Goal: Task Accomplishment & Management: Use online tool/utility

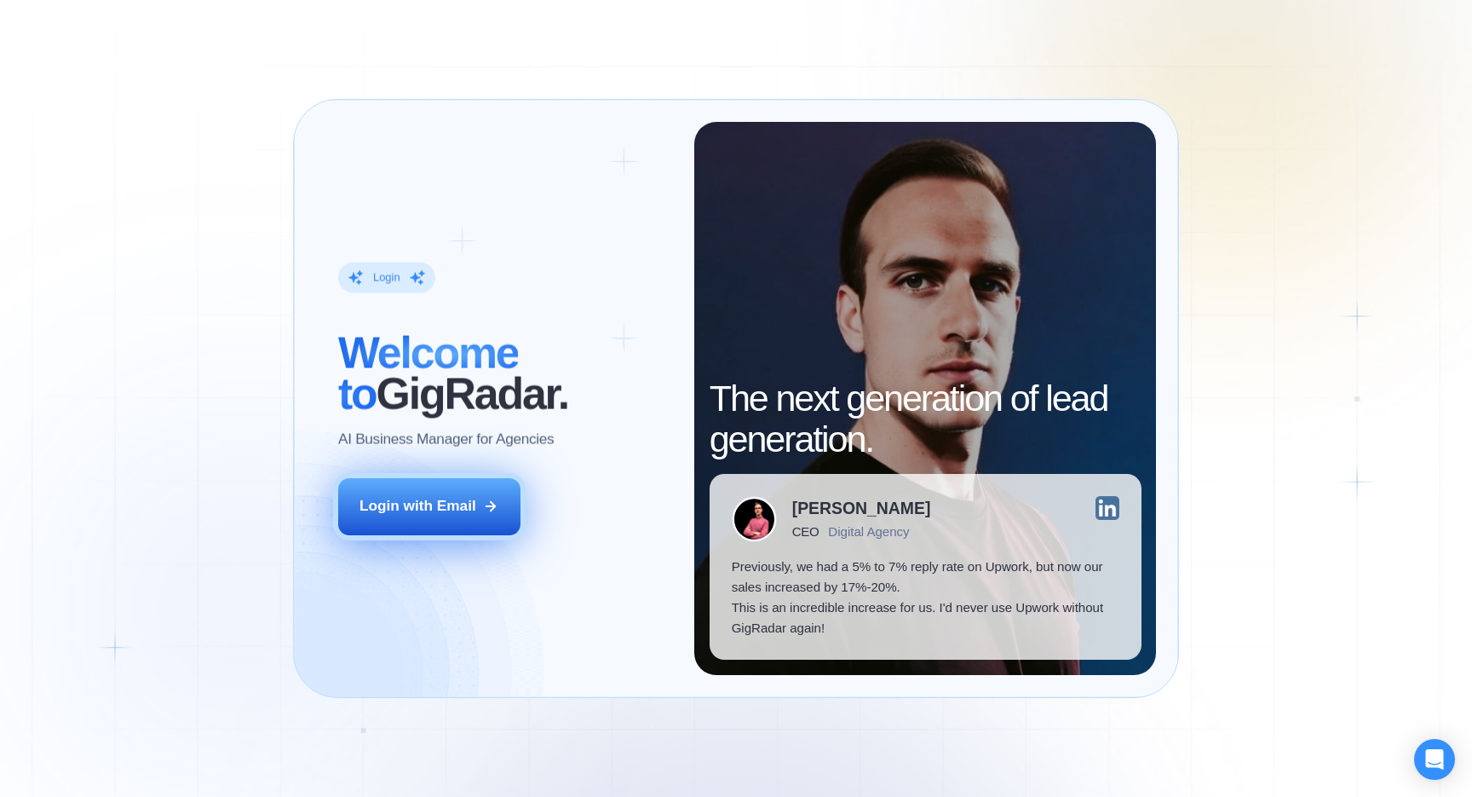
click at [483, 513] on icon at bounding box center [490, 505] width 15 height 15
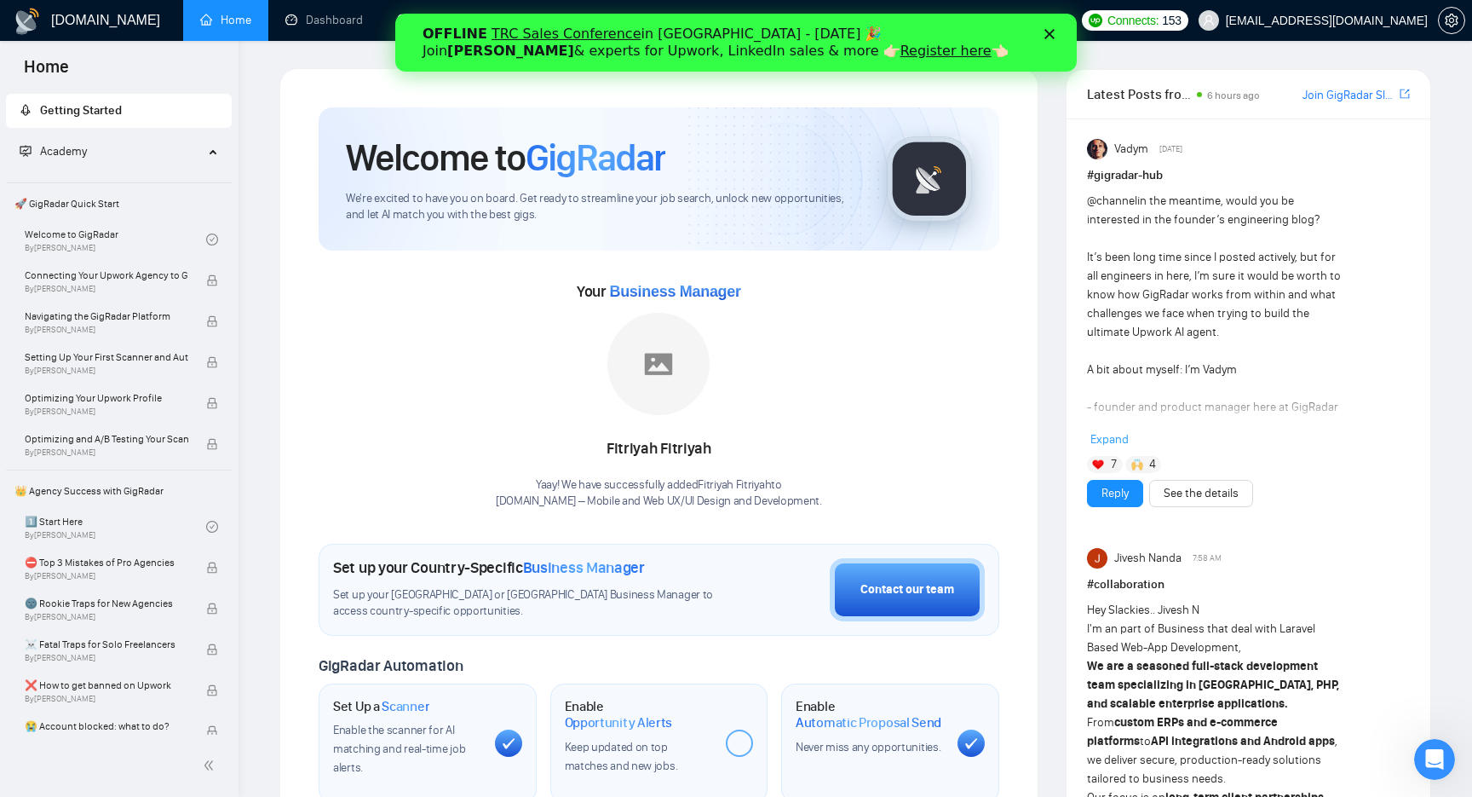
click at [1050, 32] on icon "Close" at bounding box center [1049, 34] width 10 height 10
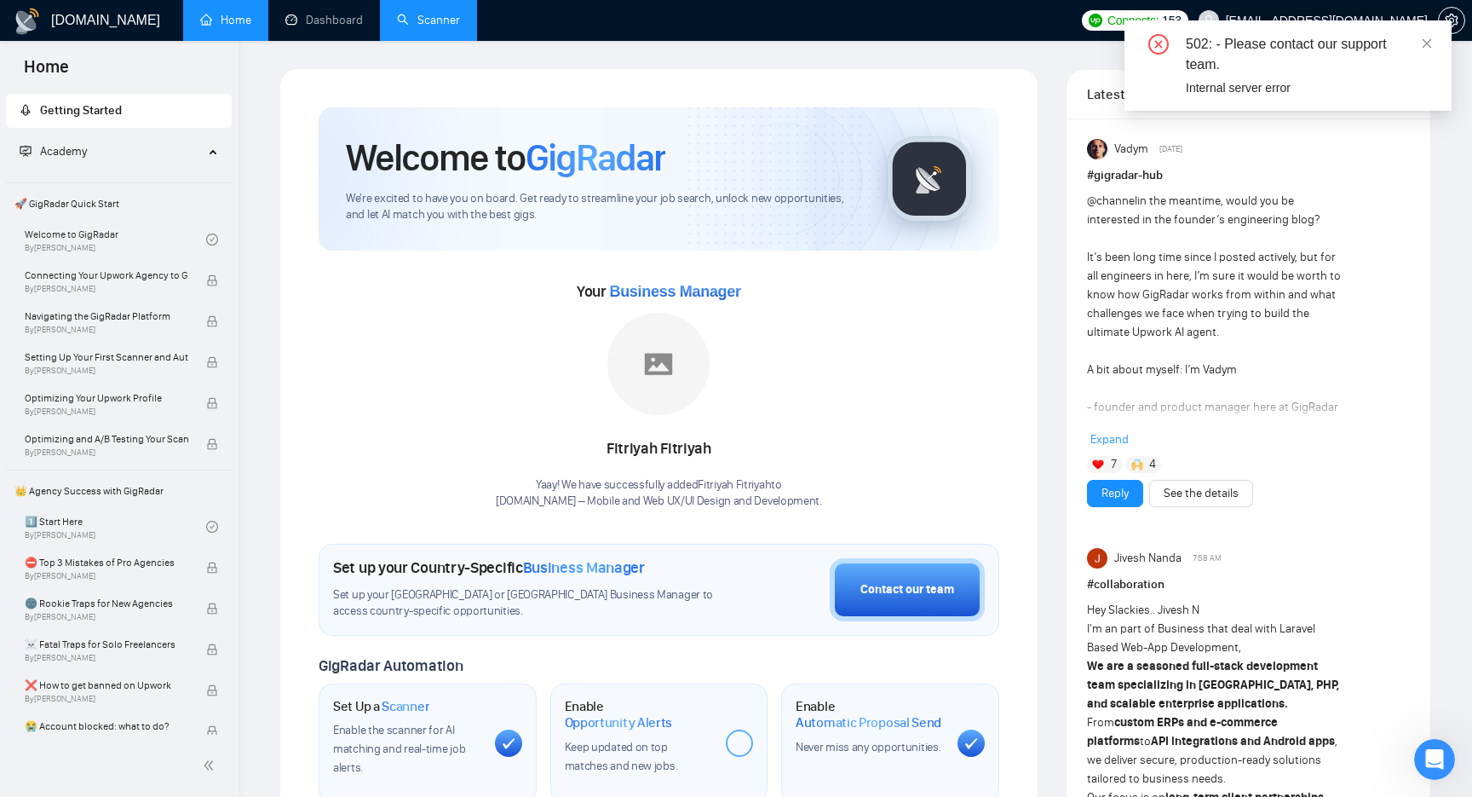
click at [452, 25] on link "Scanner" at bounding box center [428, 20] width 63 height 14
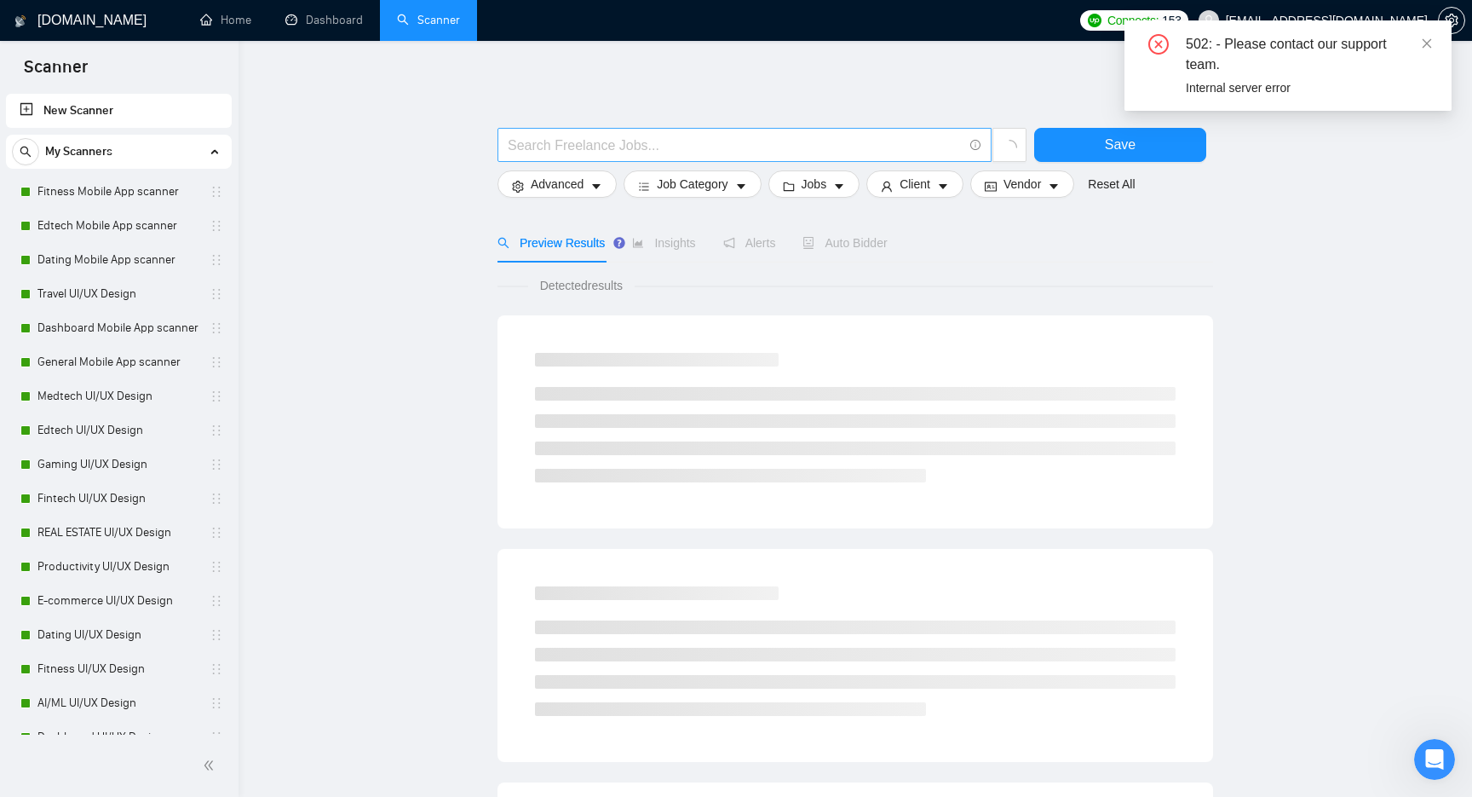
click at [666, 142] on input "text" at bounding box center [735, 145] width 455 height 21
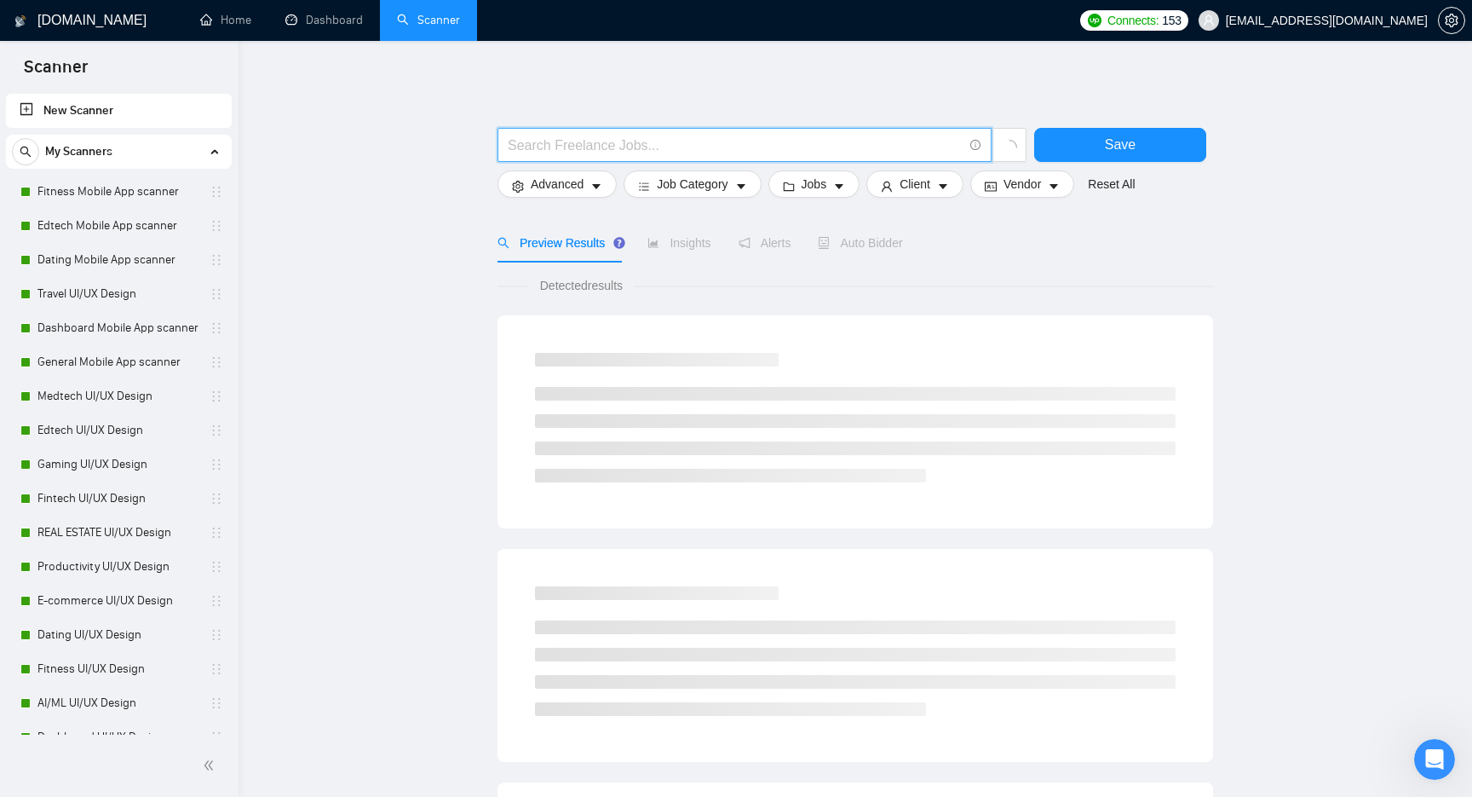
paste input "Swift"
type input "Swift"
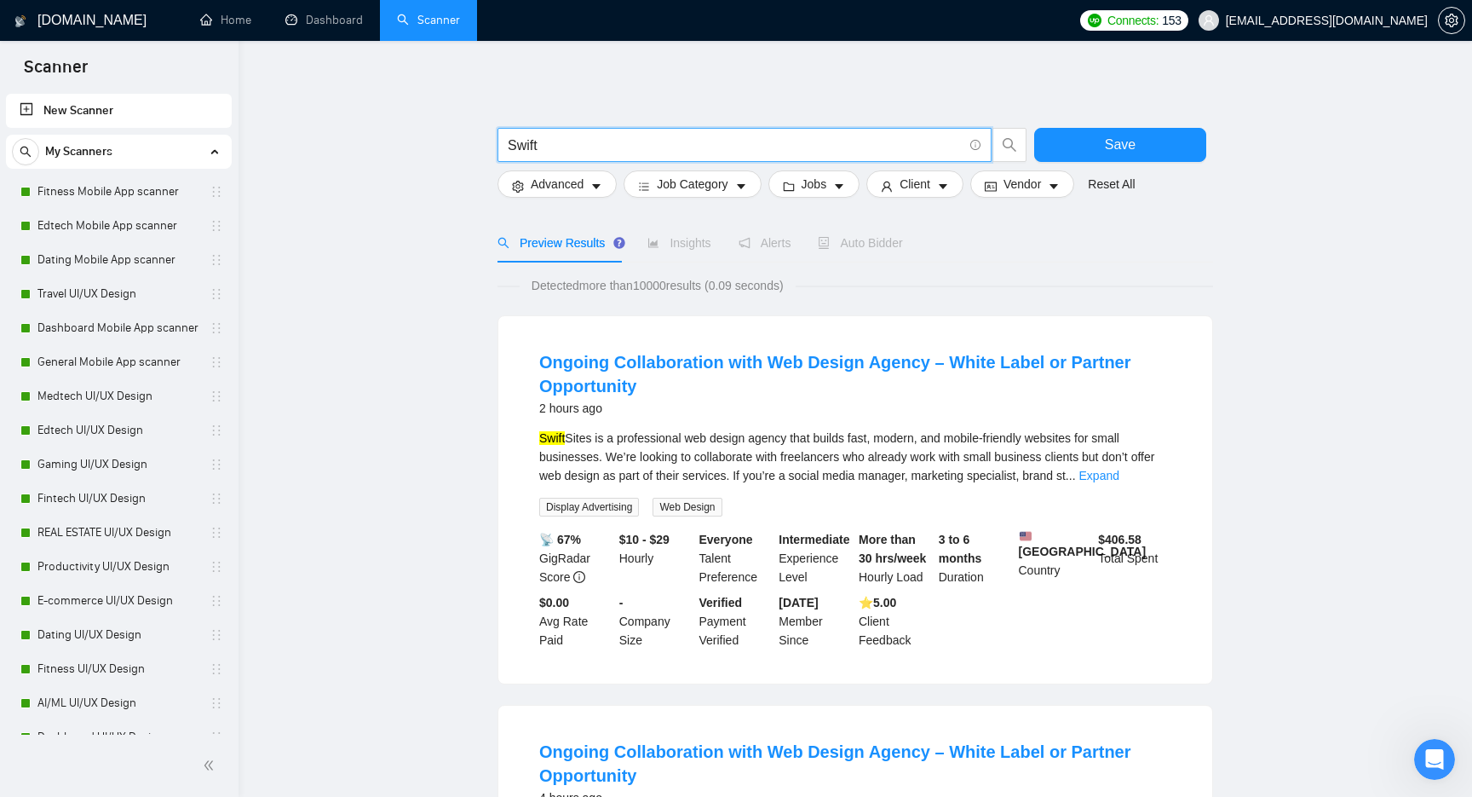
click at [679, 236] on span "Insights" at bounding box center [678, 243] width 63 height 14
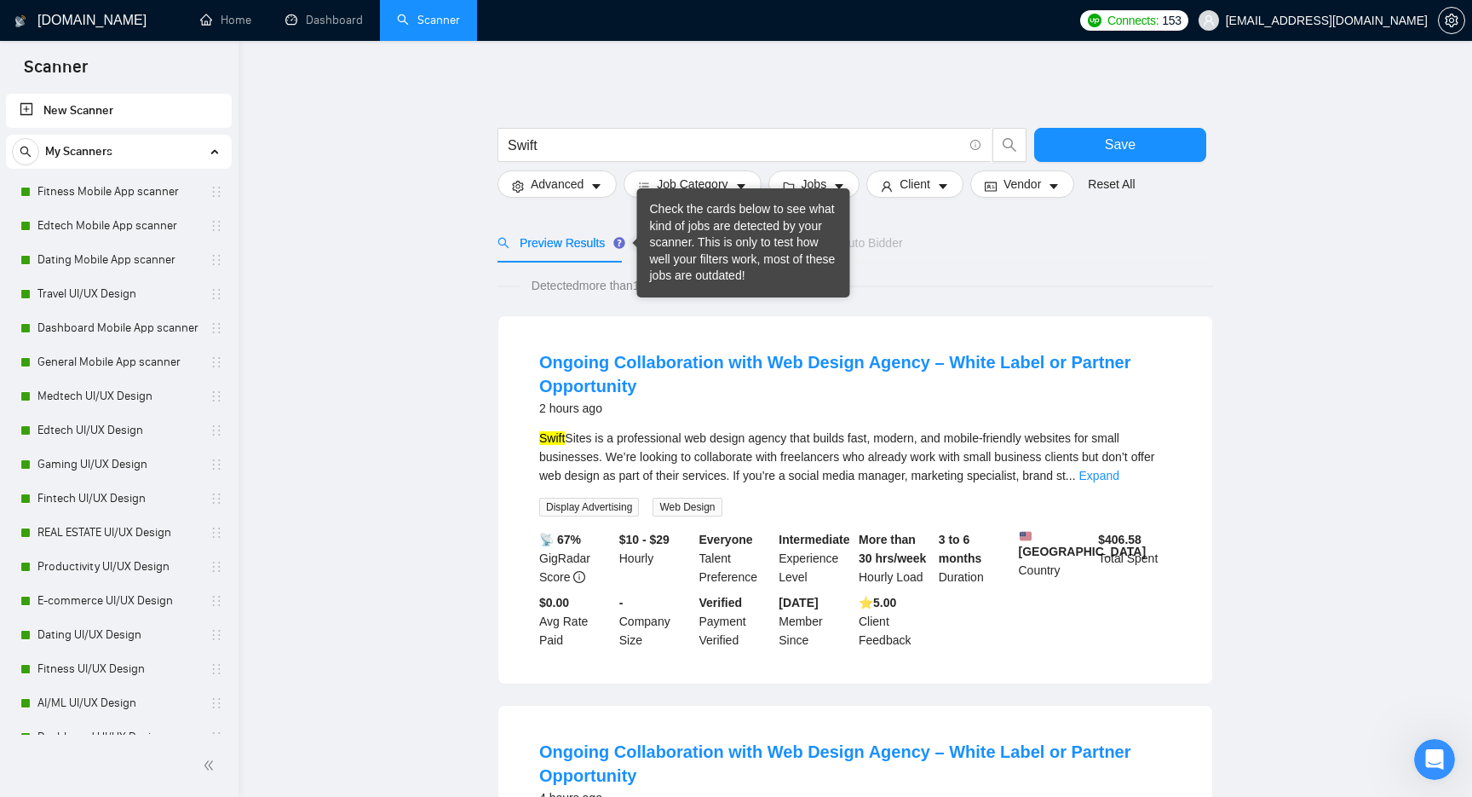
click at [564, 245] on span "Preview Results" at bounding box center [558, 243] width 123 height 14
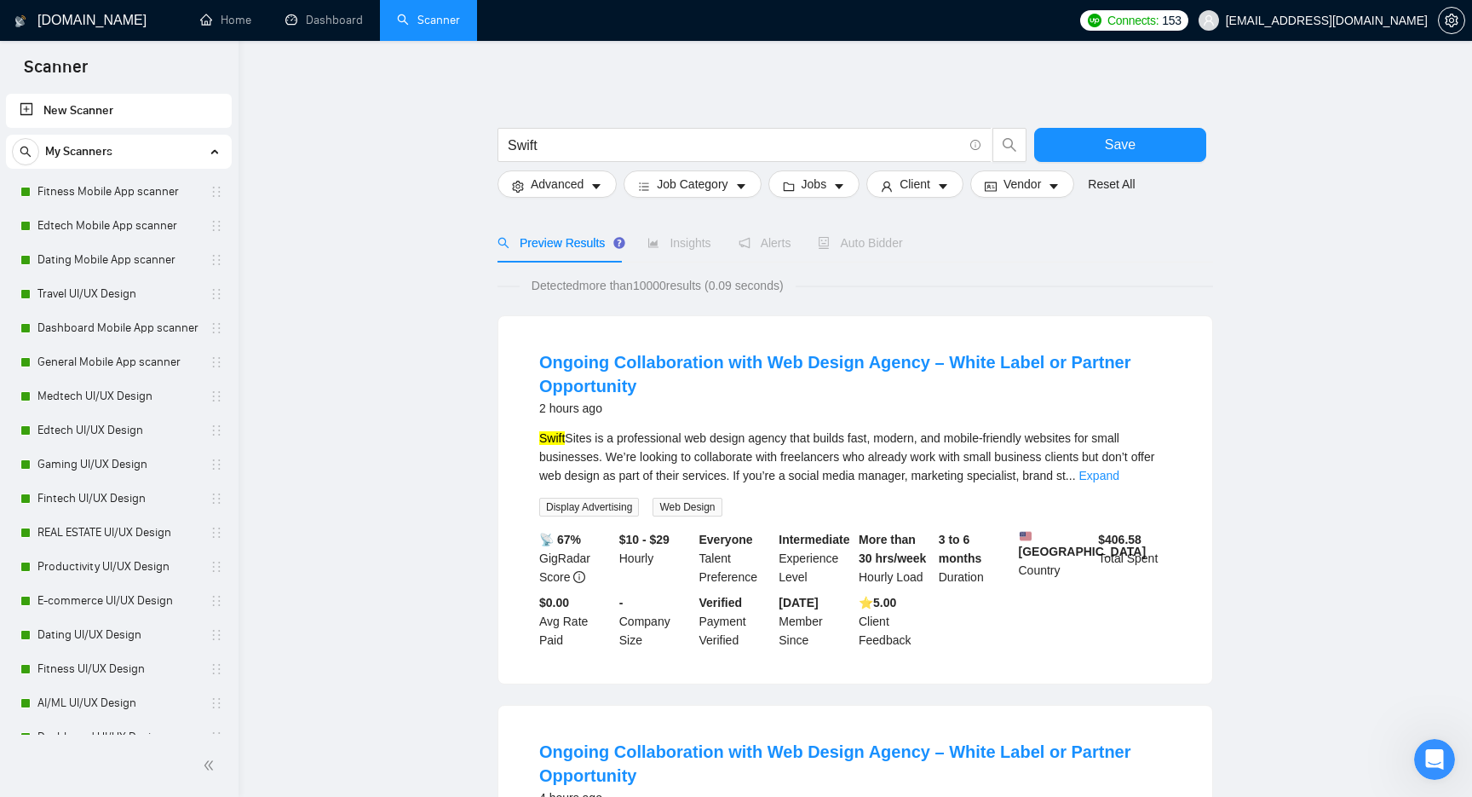
click at [561, 198] on form "Swift Save Advanced Job Category Jobs Client Vendor Reset All" at bounding box center [855, 158] width 716 height 95
click at [584, 185] on span "Advanced" at bounding box center [557, 184] width 53 height 19
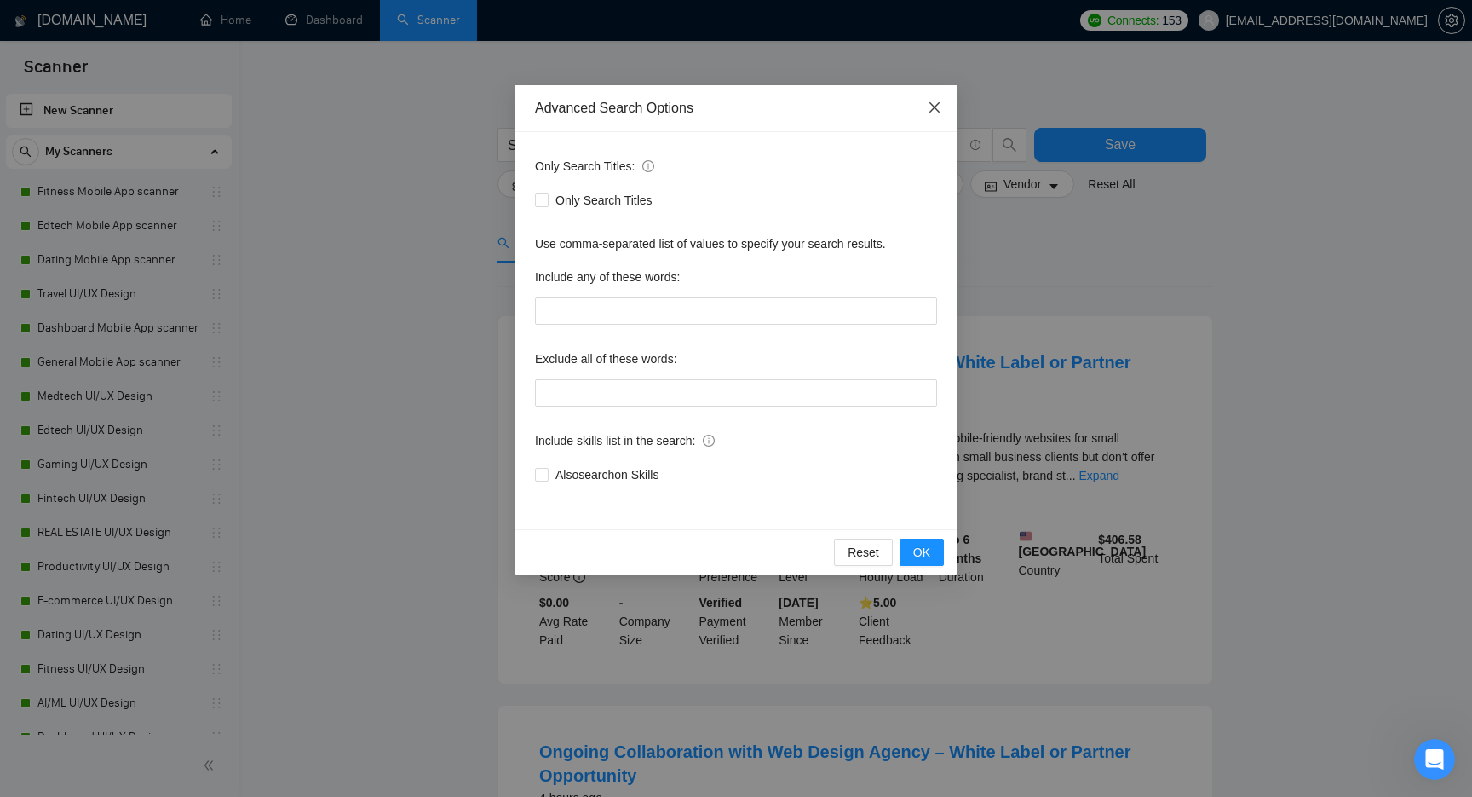
click at [935, 108] on icon "close" at bounding box center [934, 107] width 10 height 10
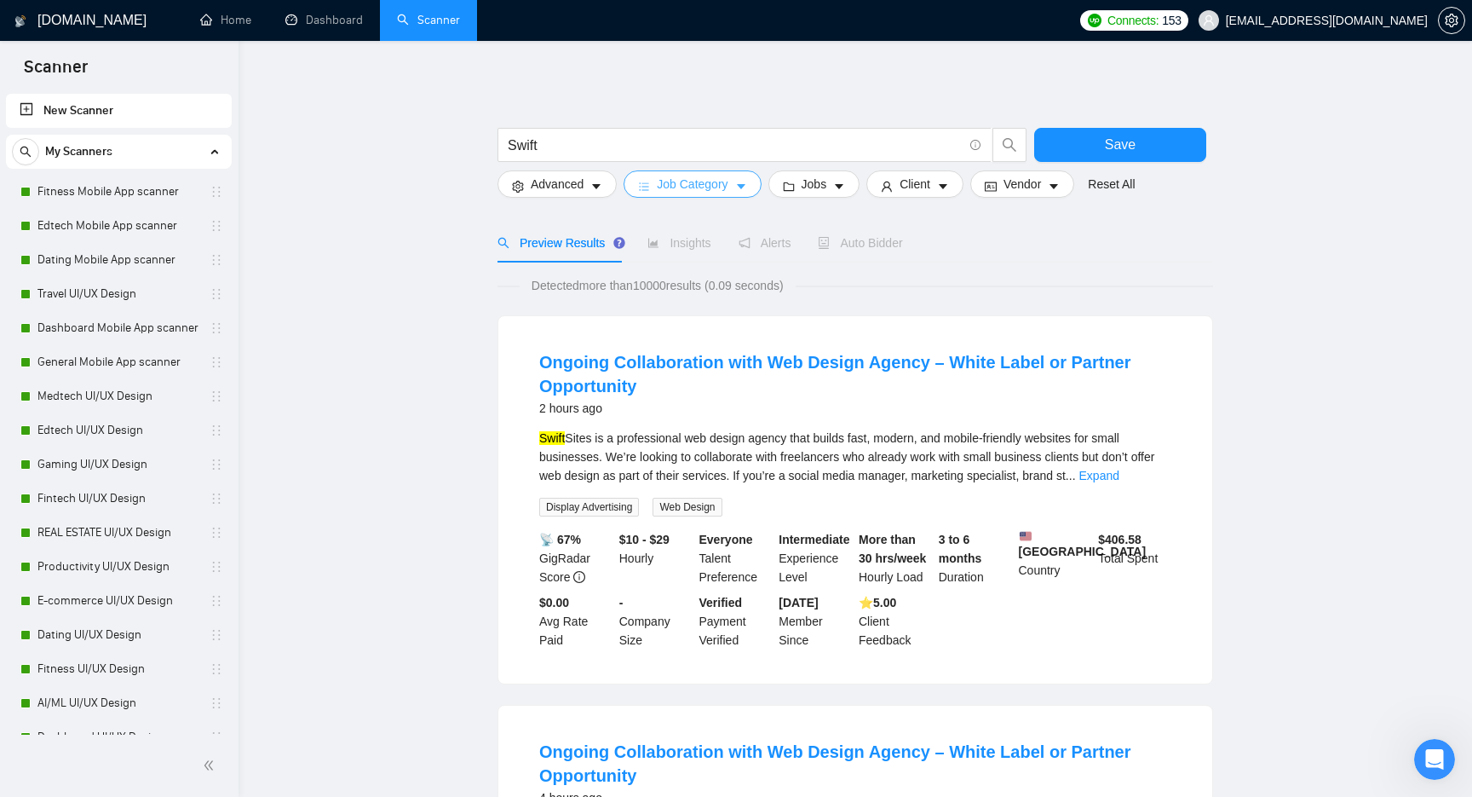
click at [700, 188] on span "Job Category" at bounding box center [692, 184] width 71 height 19
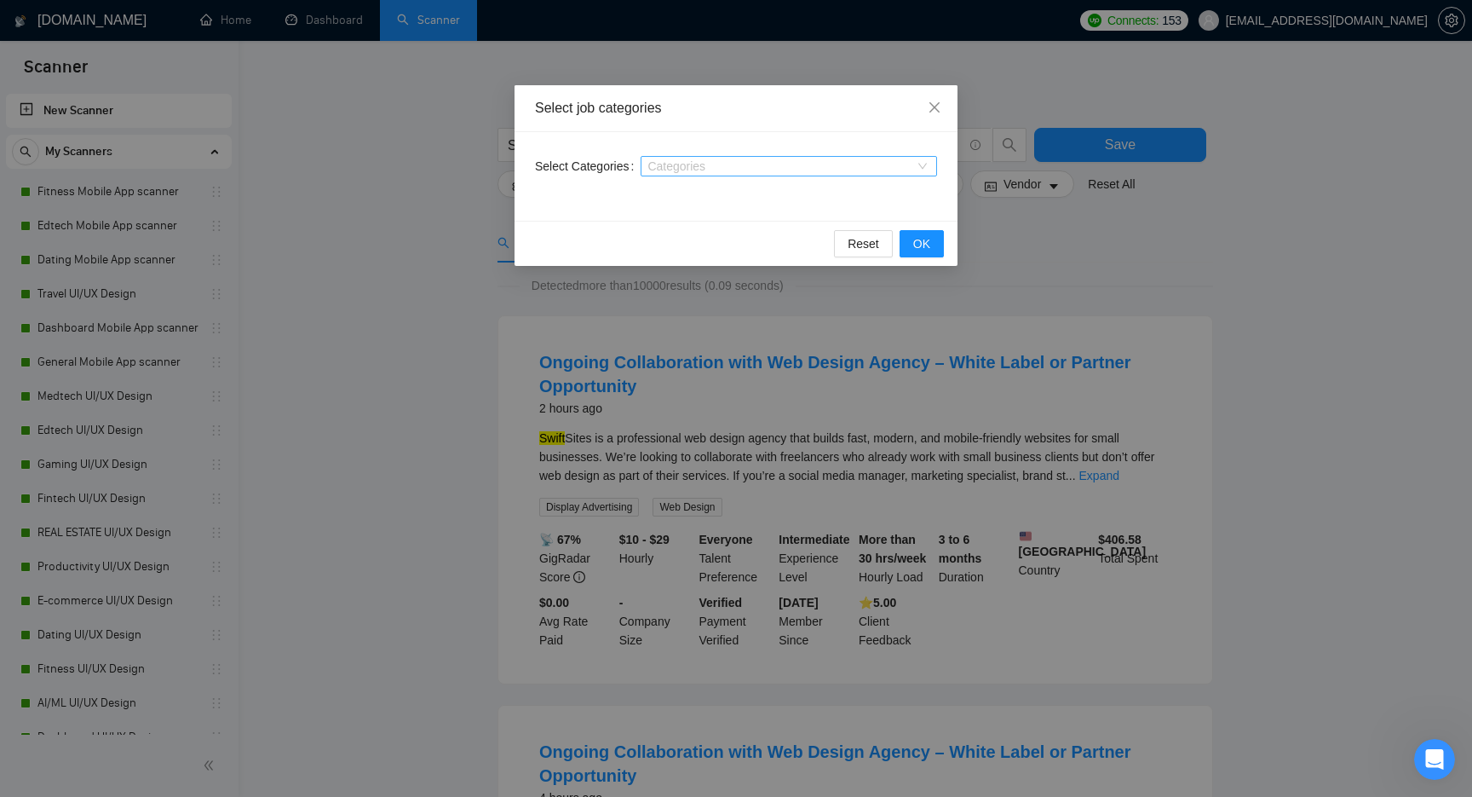
click at [686, 170] on div at bounding box center [780, 166] width 271 height 14
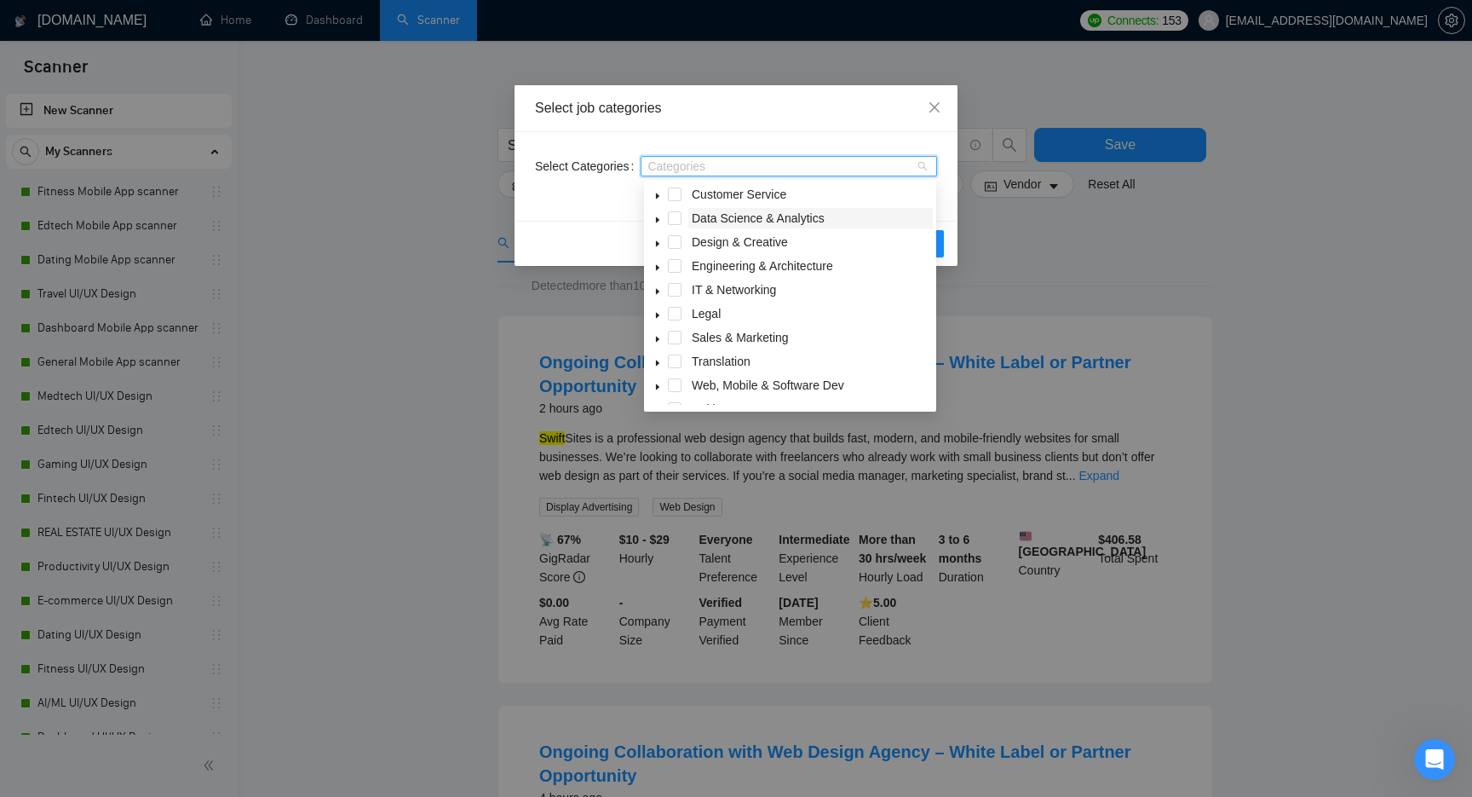
scroll to position [53, 0]
click at [653, 385] on icon "caret-down" at bounding box center [657, 384] width 9 height 9
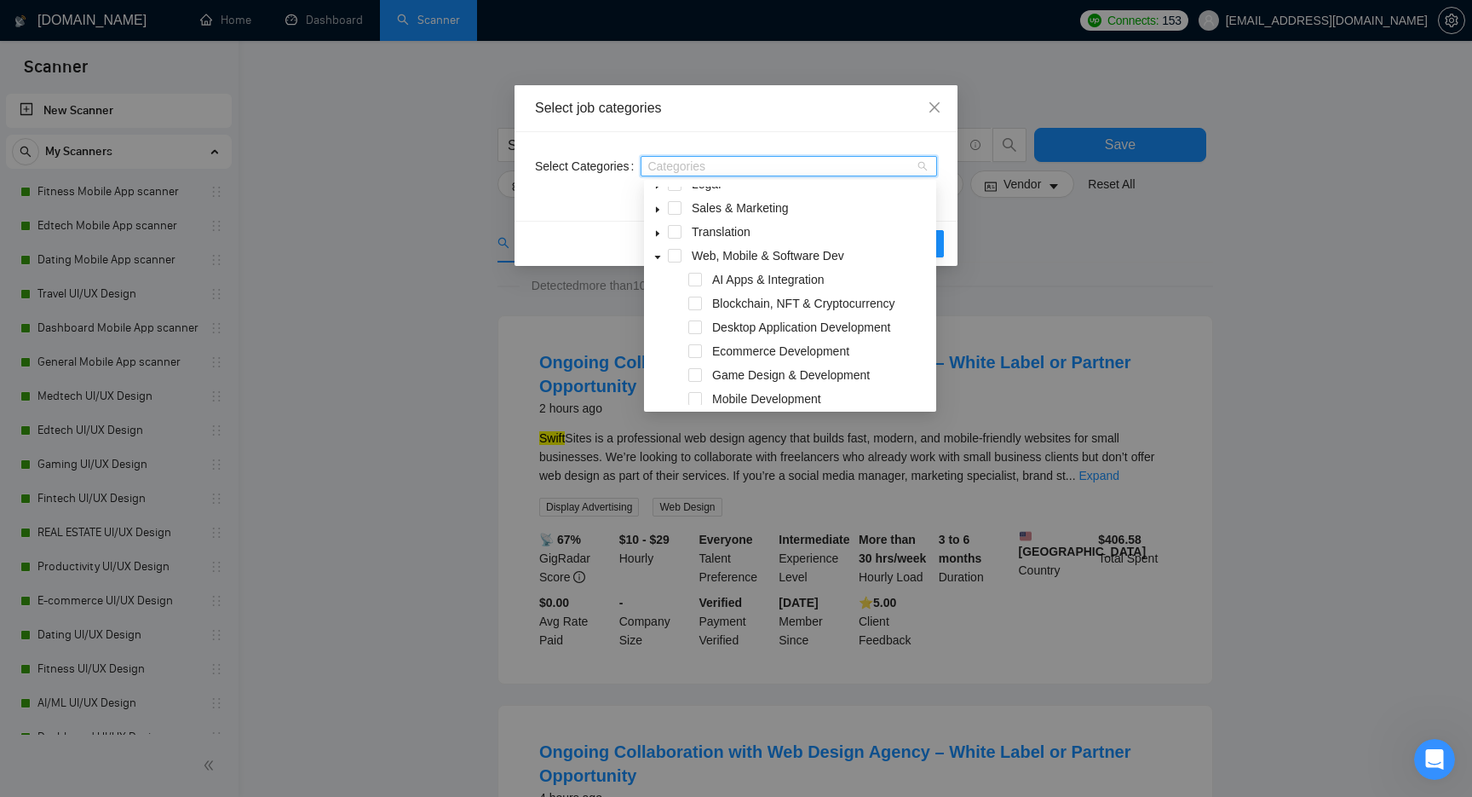
scroll to position [213, 0]
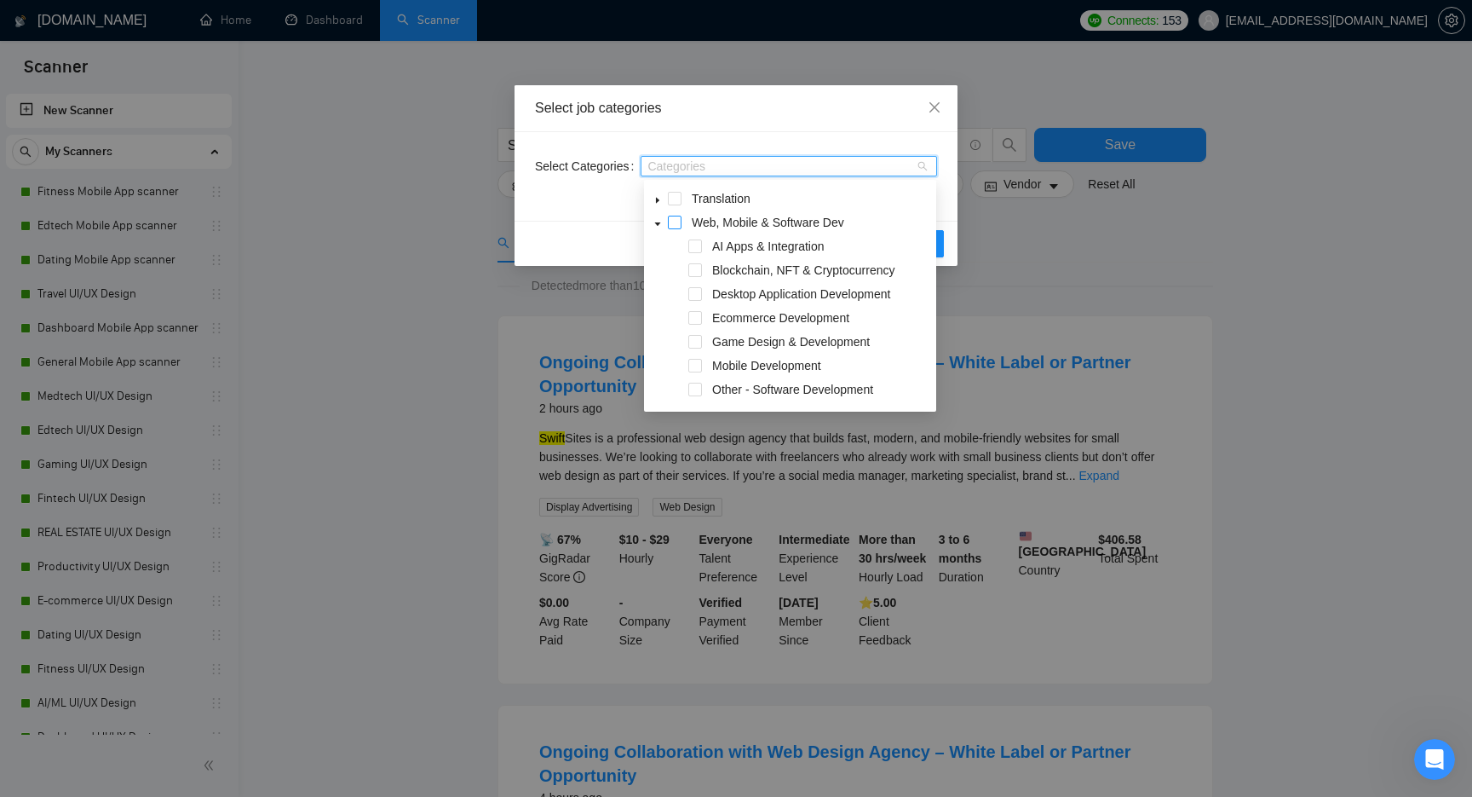
click at [671, 224] on span at bounding box center [675, 223] width 14 height 14
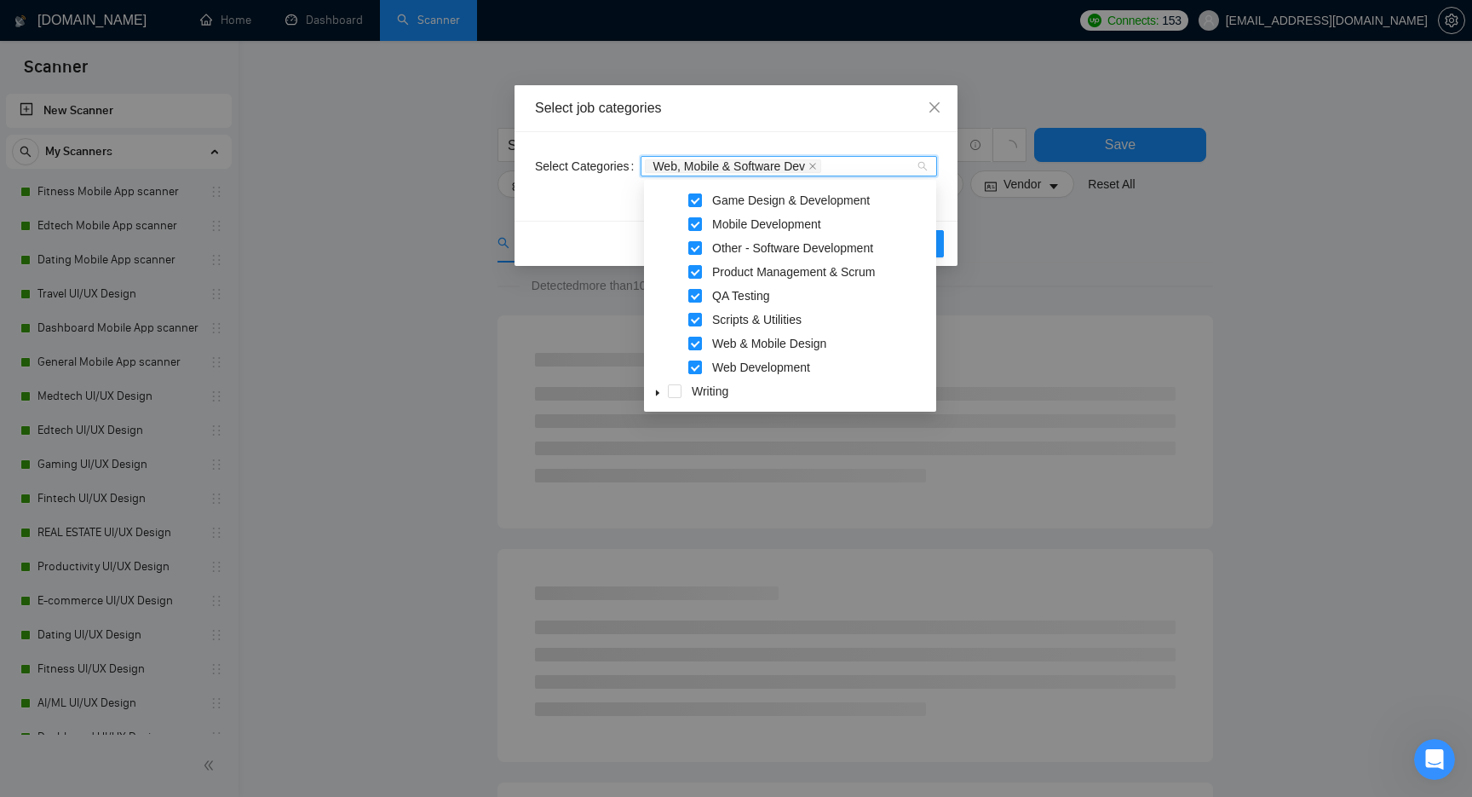
scroll to position [353, 0]
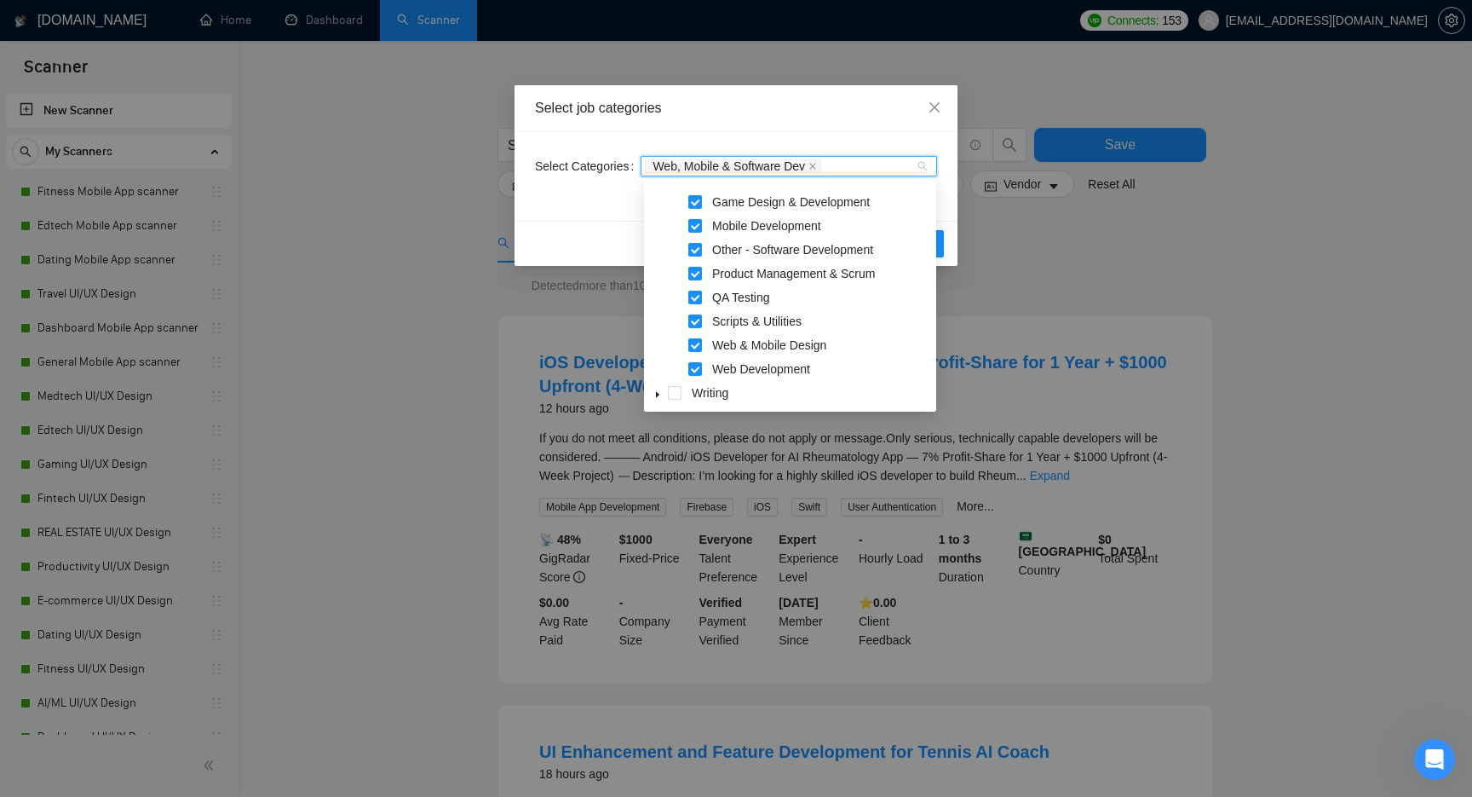
click at [887, 113] on div "Select job categories" at bounding box center [736, 108] width 402 height 19
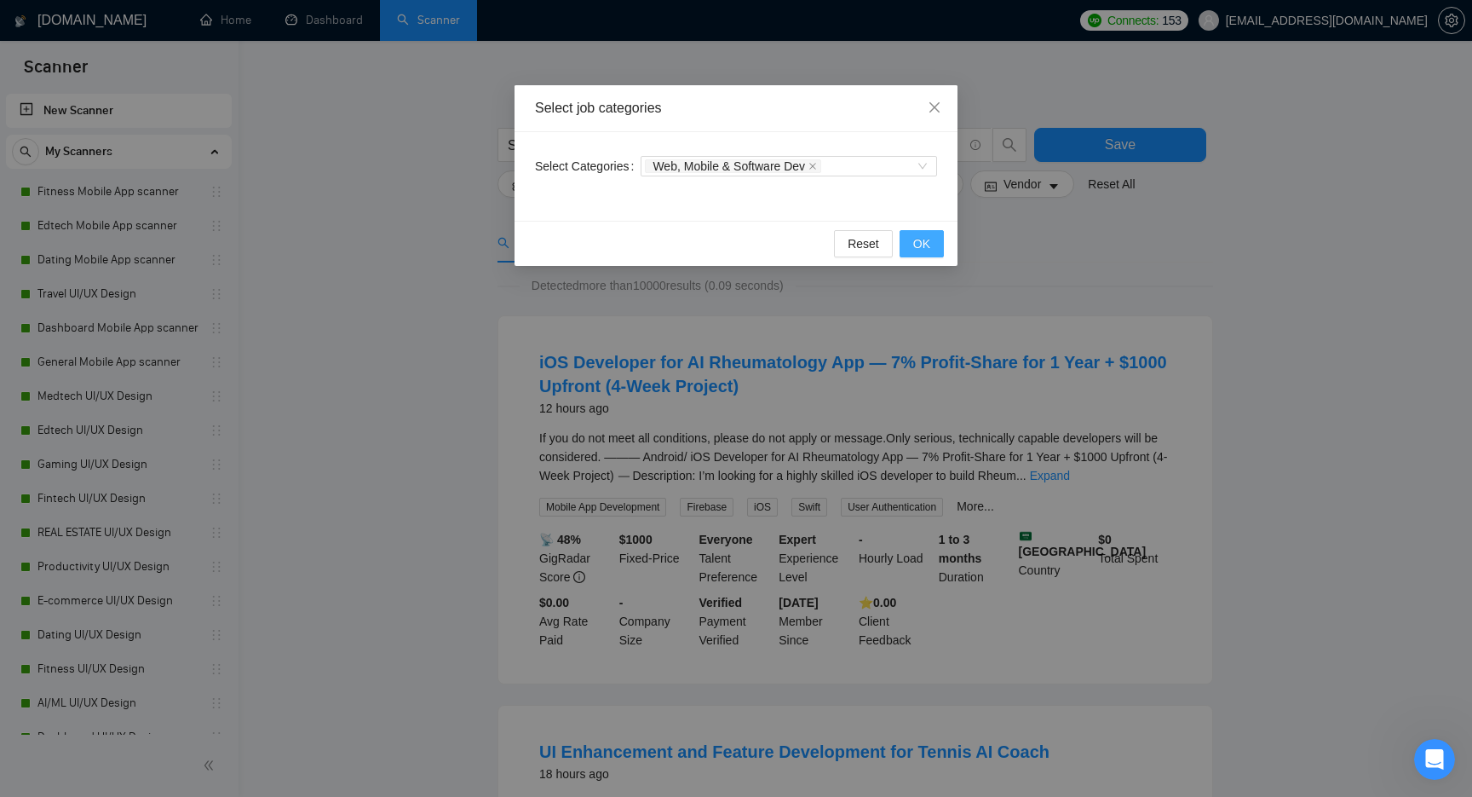
click at [923, 244] on span "OK" at bounding box center [921, 243] width 17 height 19
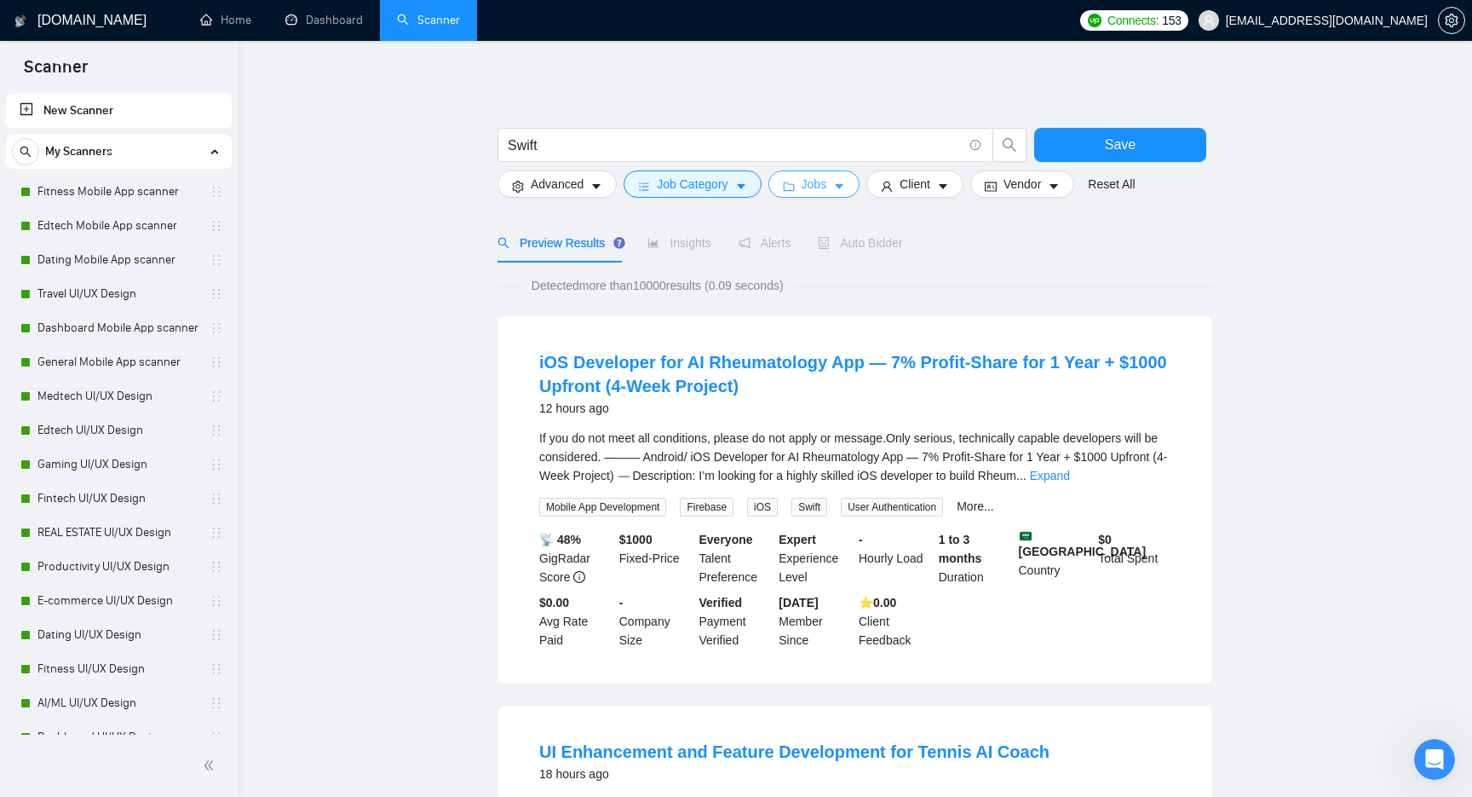
click at [839, 185] on icon "caret-down" at bounding box center [839, 187] width 12 height 12
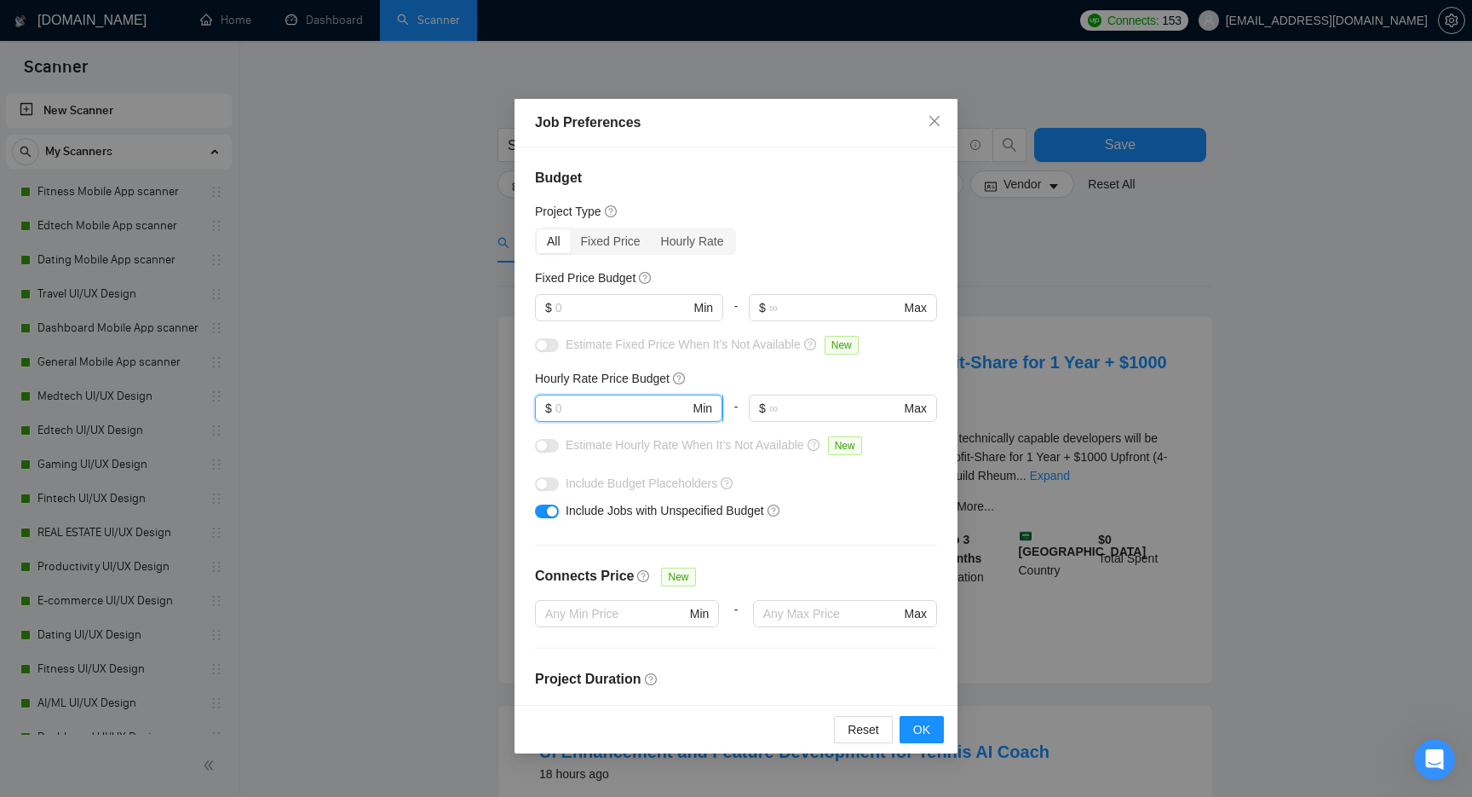
click at [603, 400] on input "text" at bounding box center [622, 408] width 135 height 19
type input "25"
click at [742, 361] on div "Estimate Fixed Price When It’s Not Available New" at bounding box center [736, 348] width 402 height 27
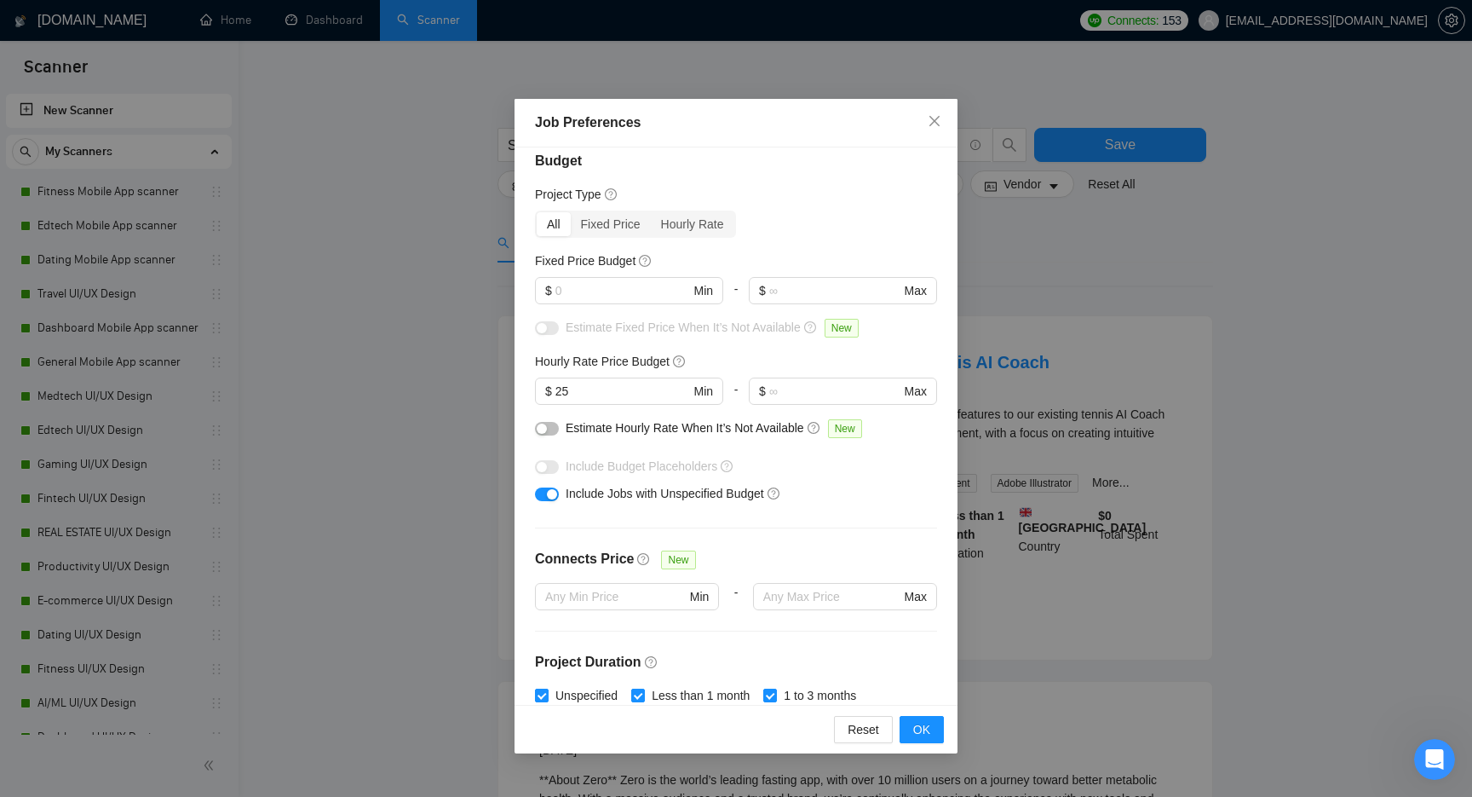
scroll to position [33, 0]
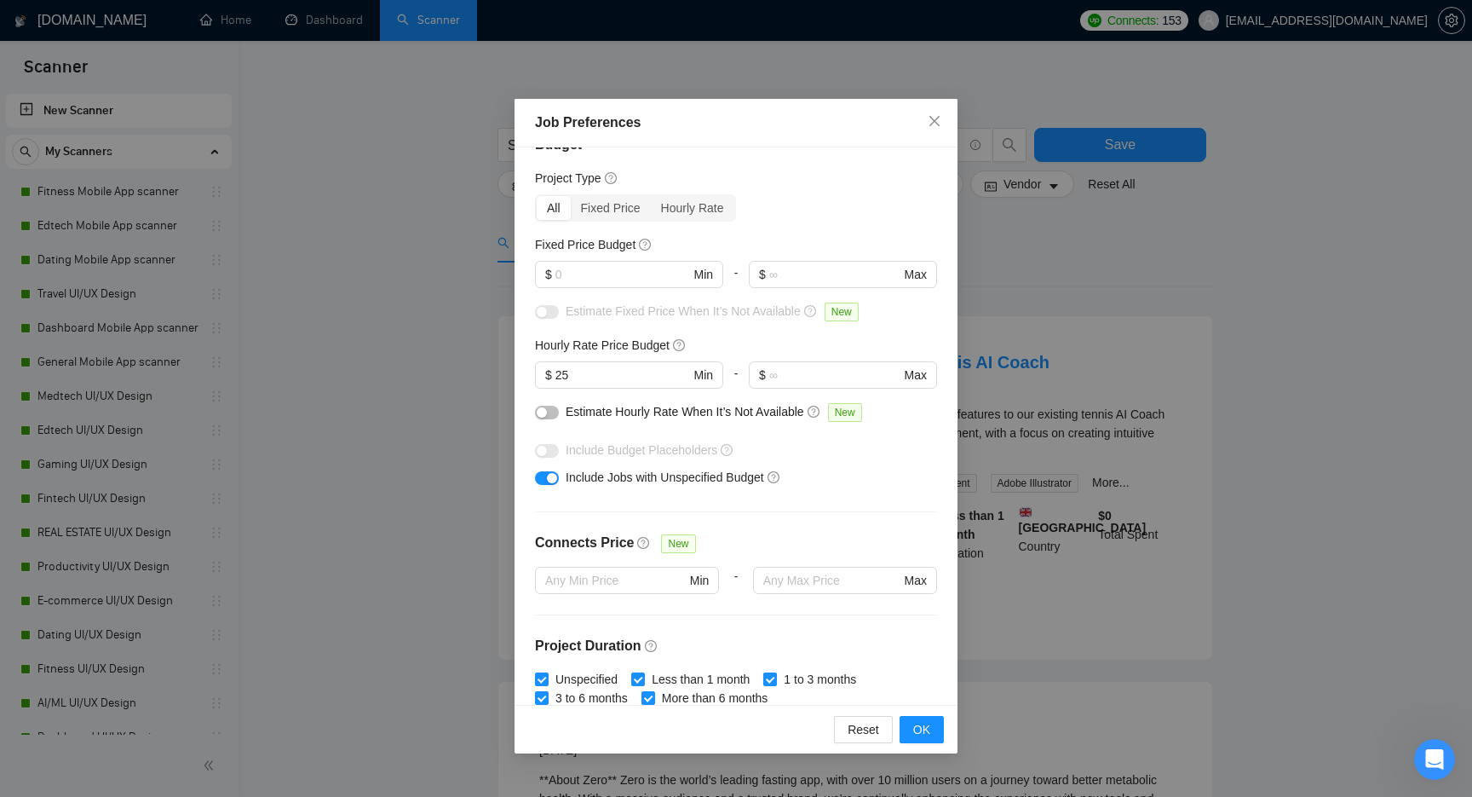
click at [688, 415] on span "Estimate Hourly Rate When It’s Not Available" at bounding box center [685, 412] width 239 height 14
click at [546, 417] on div "button" at bounding box center [542, 412] width 10 height 10
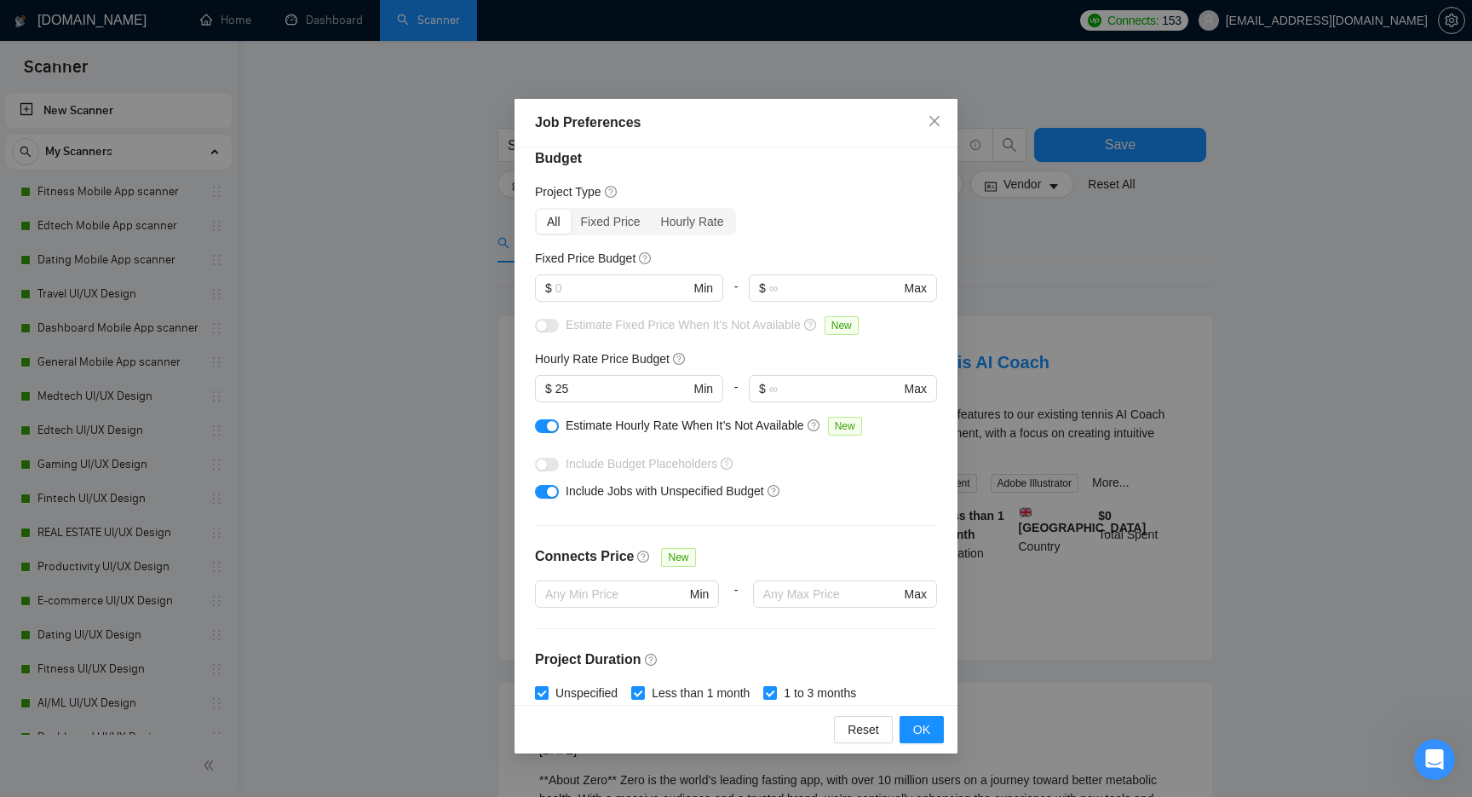
scroll to position [8, 0]
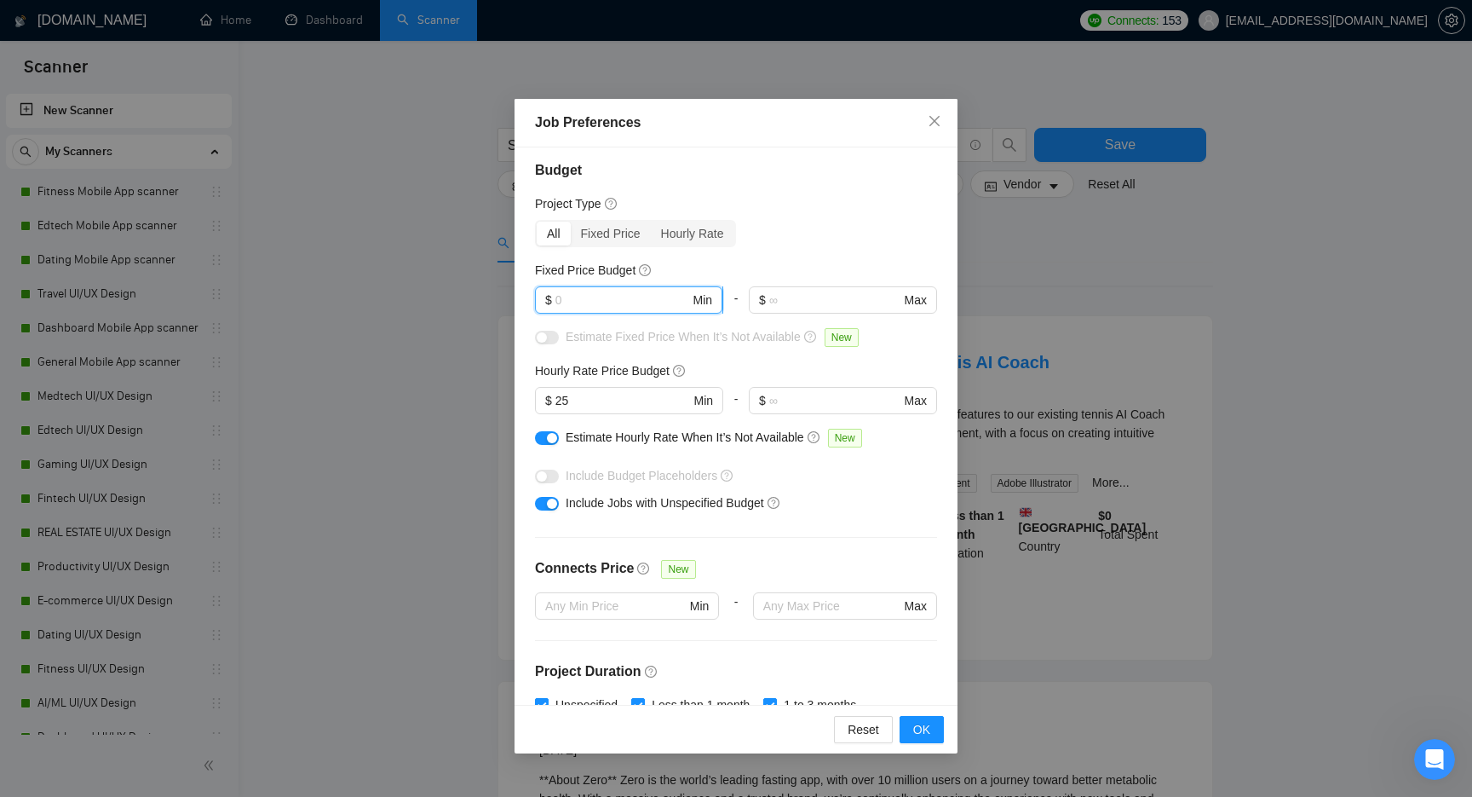
click at [602, 308] on input "text" at bounding box center [622, 299] width 135 height 19
type input "1000"
click at [584, 324] on div at bounding box center [629, 320] width 188 height 14
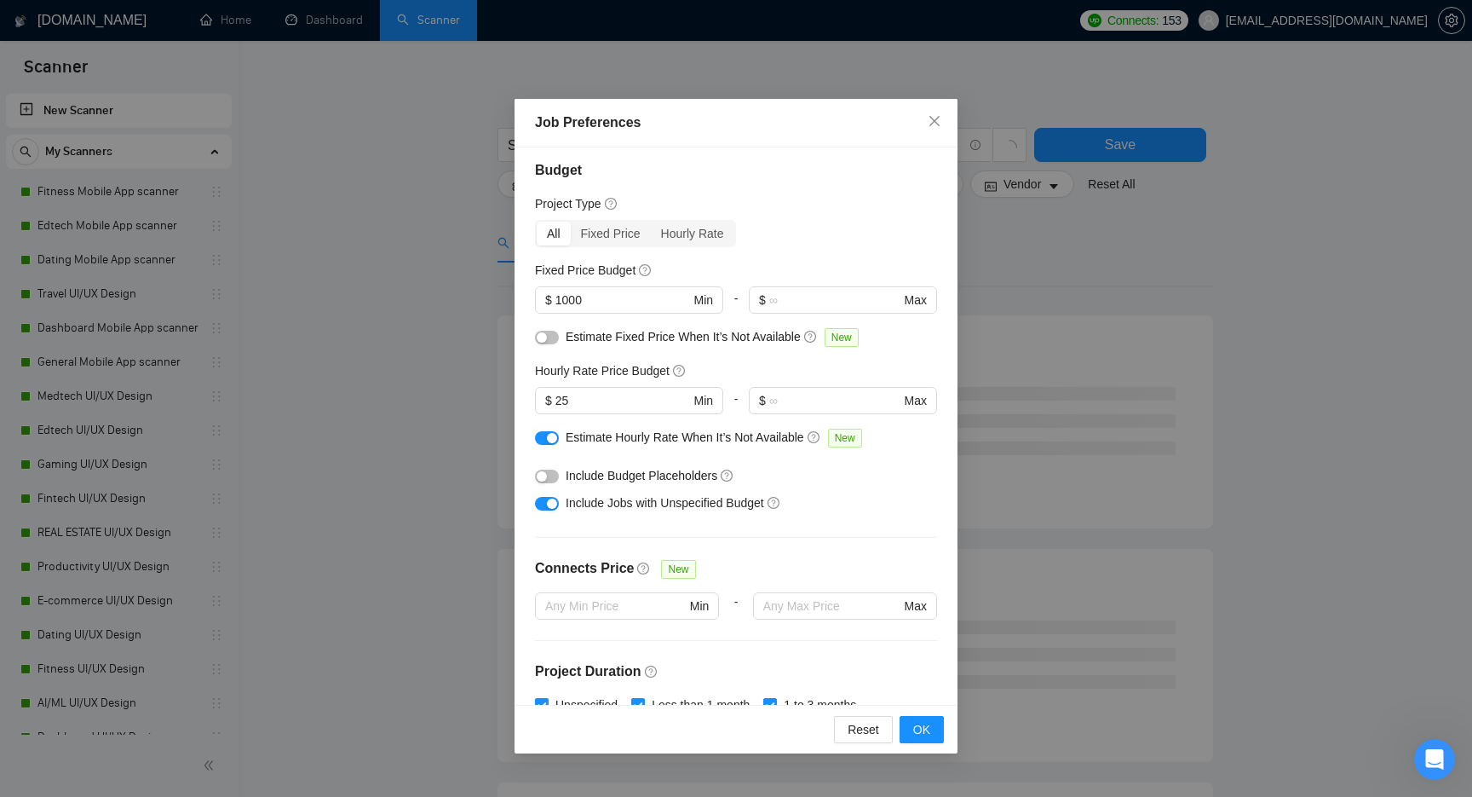
click at [546, 339] on div "button" at bounding box center [542, 337] width 10 height 10
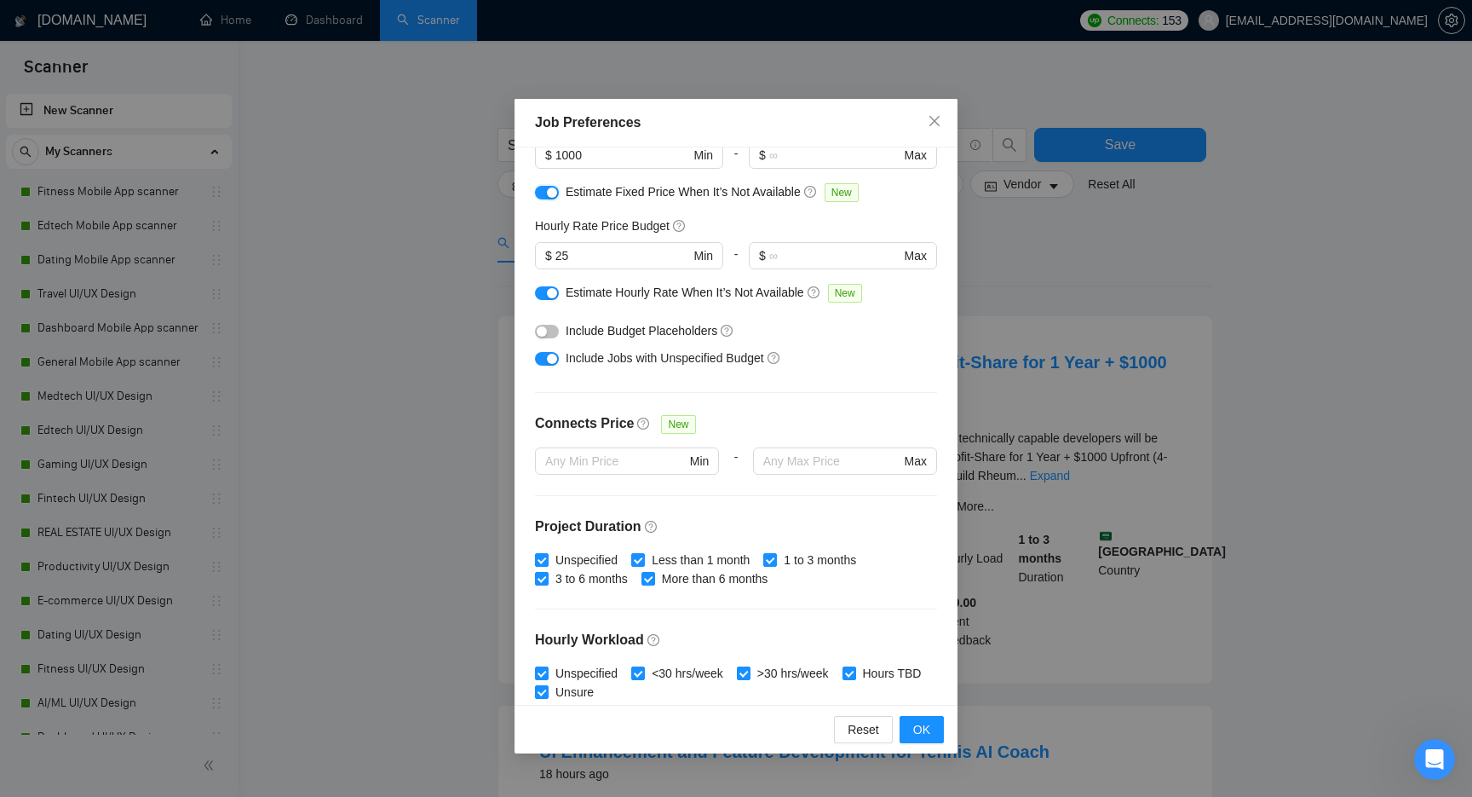
scroll to position [0, 0]
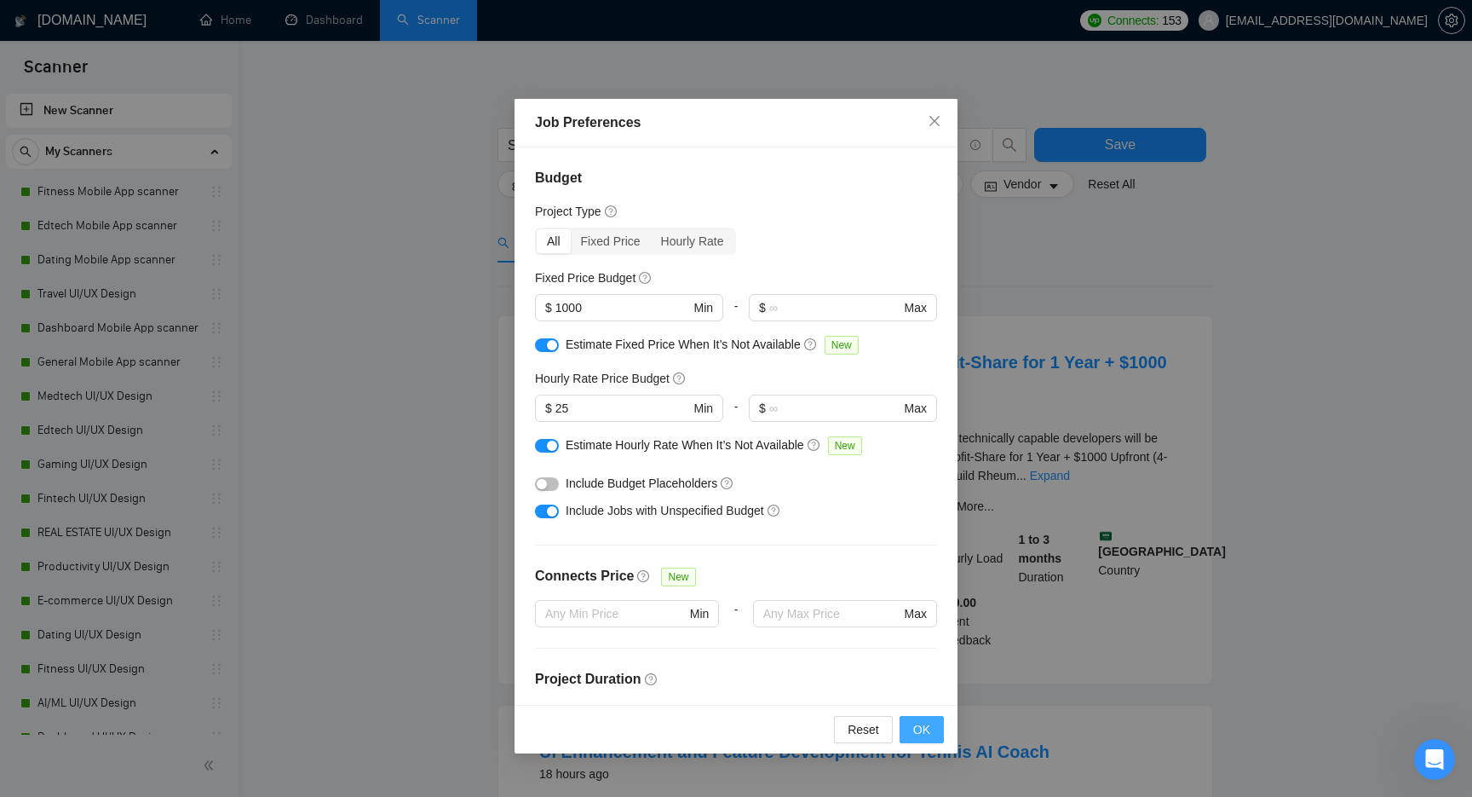
click at [929, 733] on span "OK" at bounding box center [921, 729] width 17 height 19
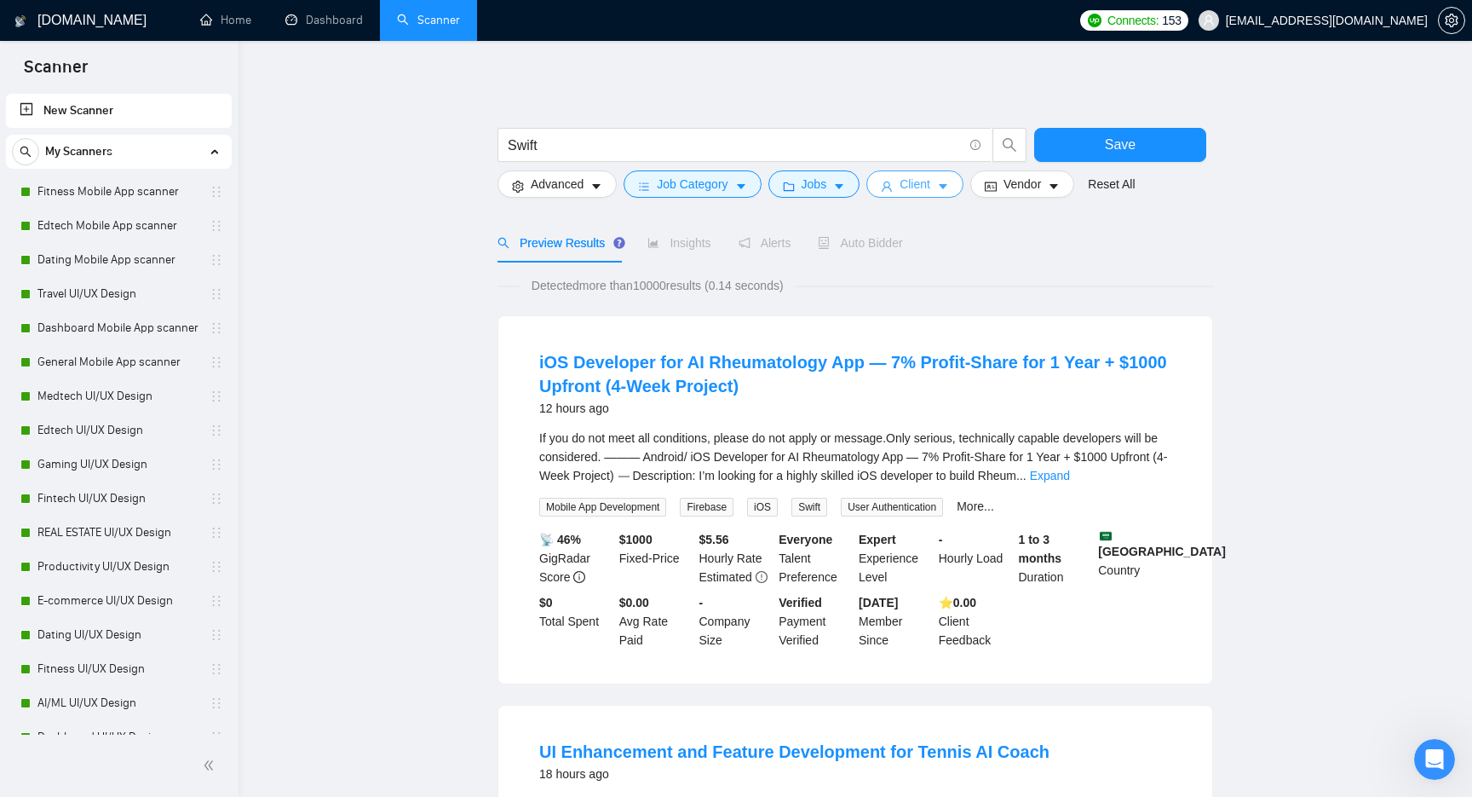
click at [926, 183] on span "Client" at bounding box center [915, 184] width 31 height 19
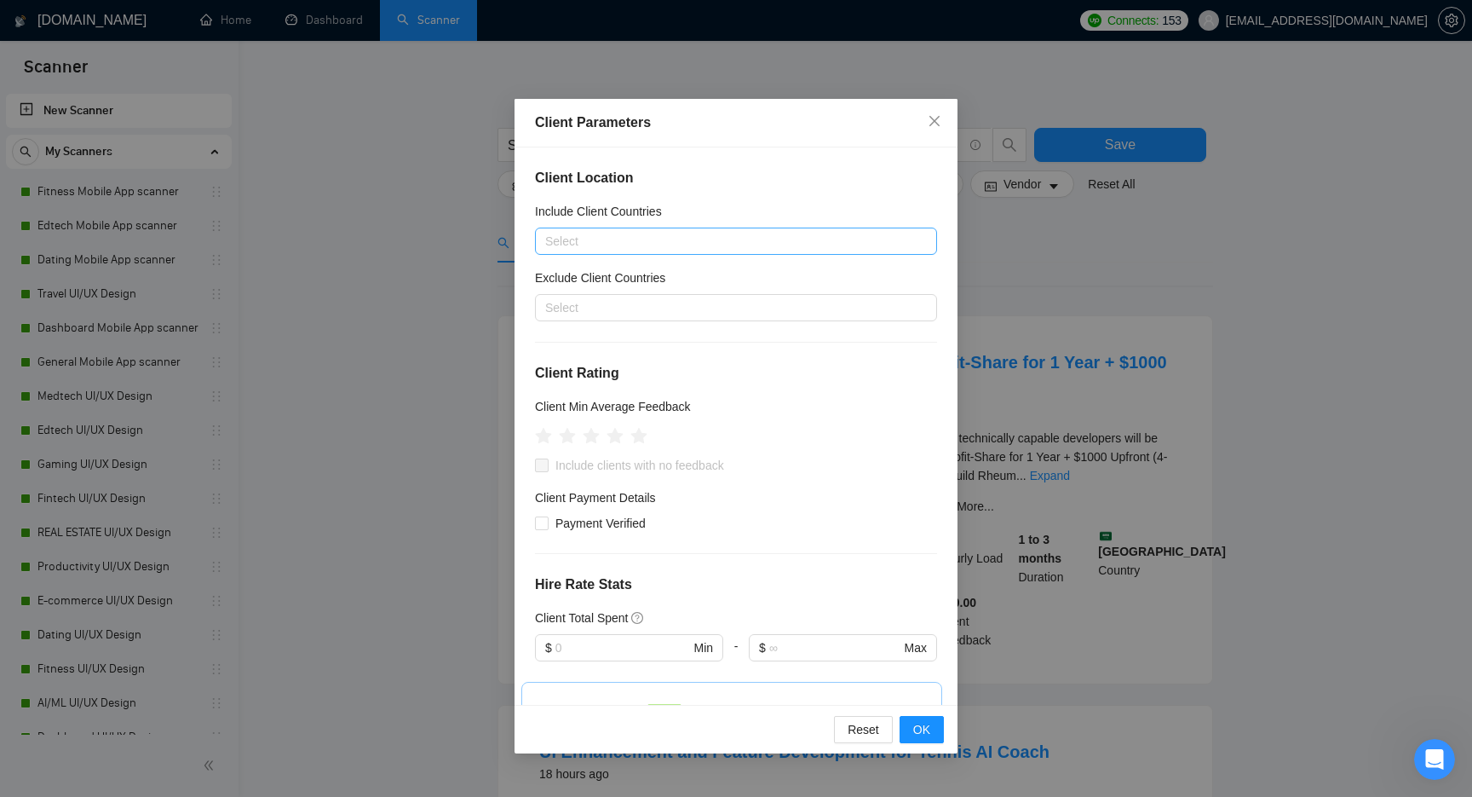
click at [601, 240] on div at bounding box center [727, 241] width 377 height 20
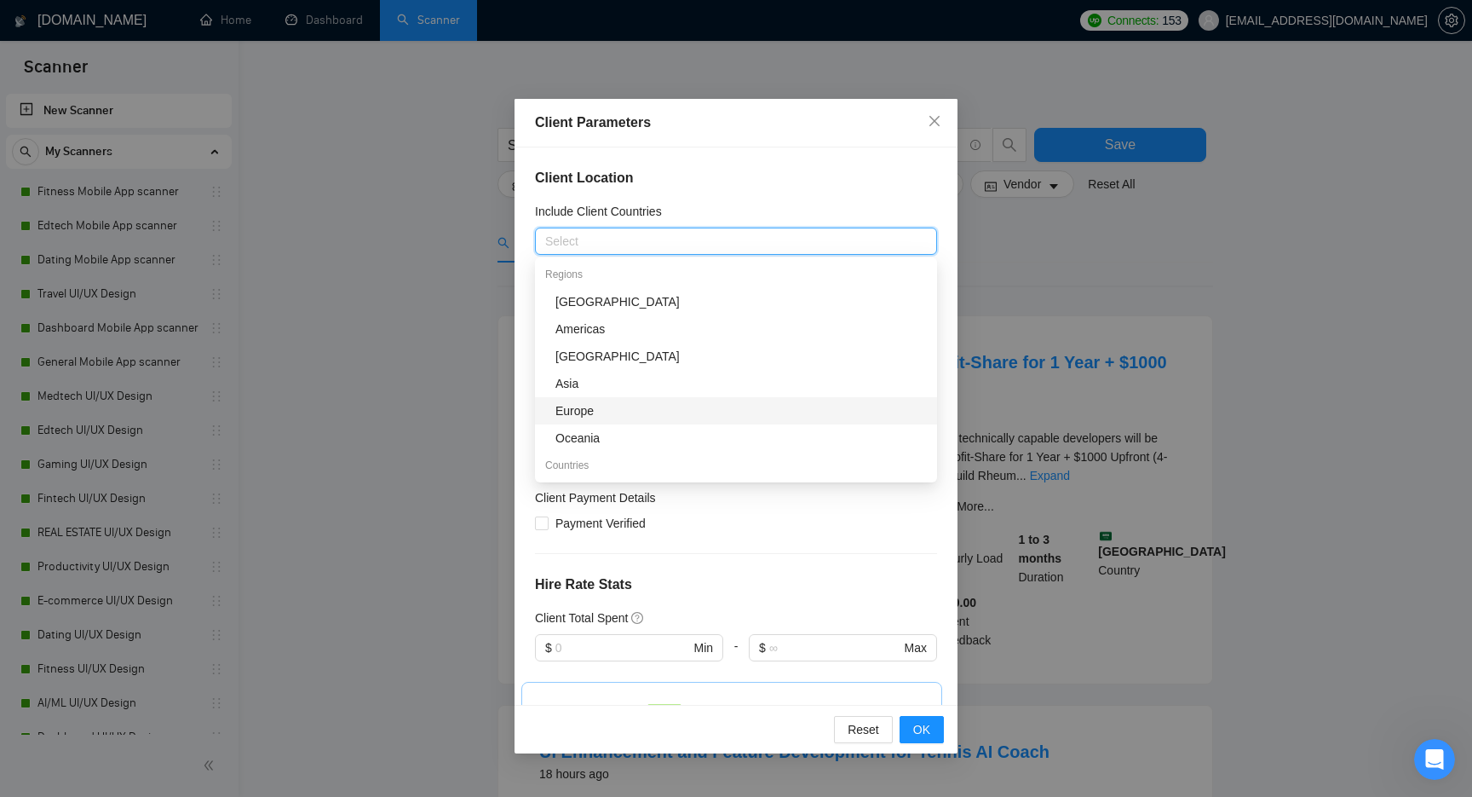
click at [601, 414] on div "Europe" at bounding box center [740, 410] width 371 height 19
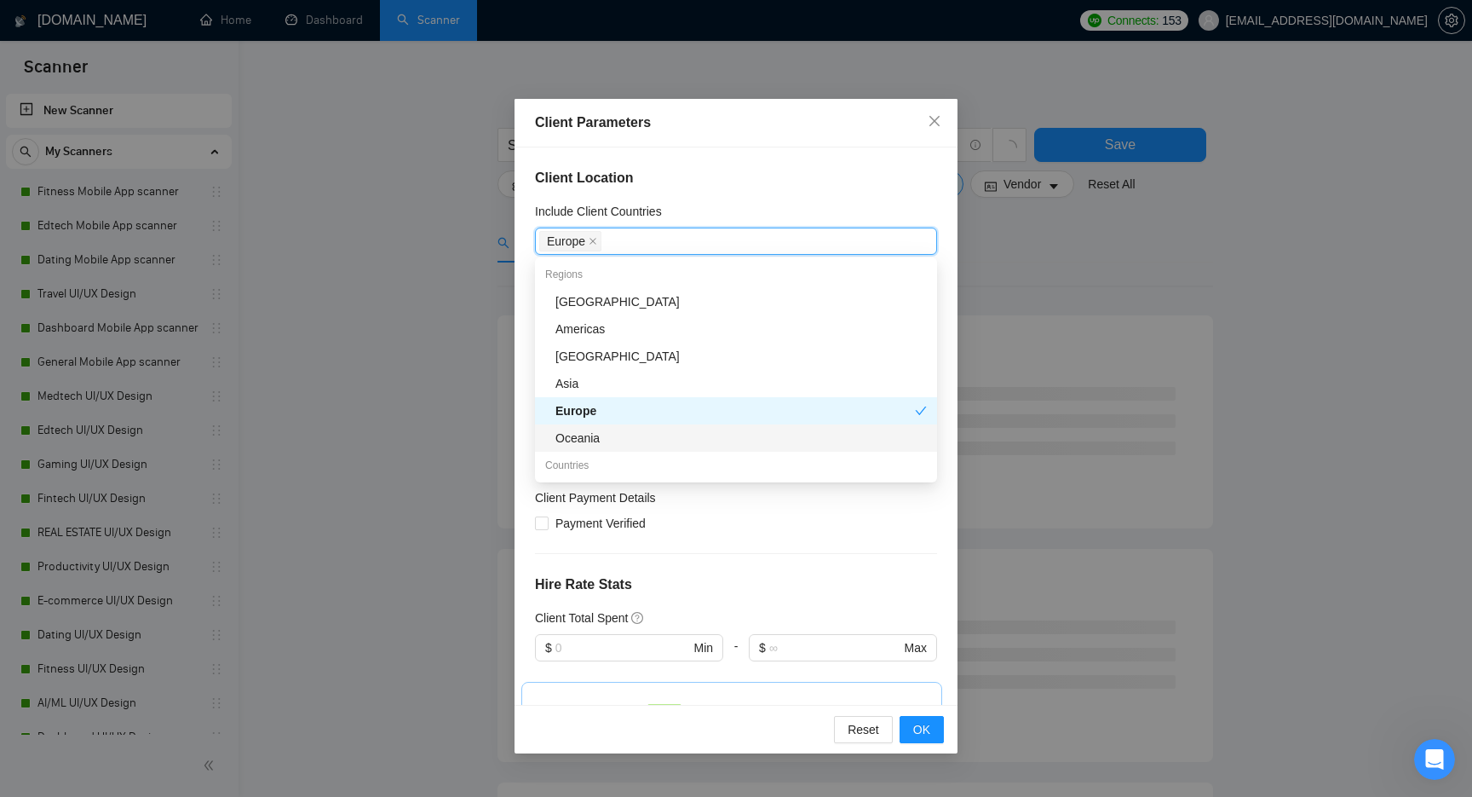
click at [603, 432] on div "Oceania" at bounding box center [740, 437] width 371 height 19
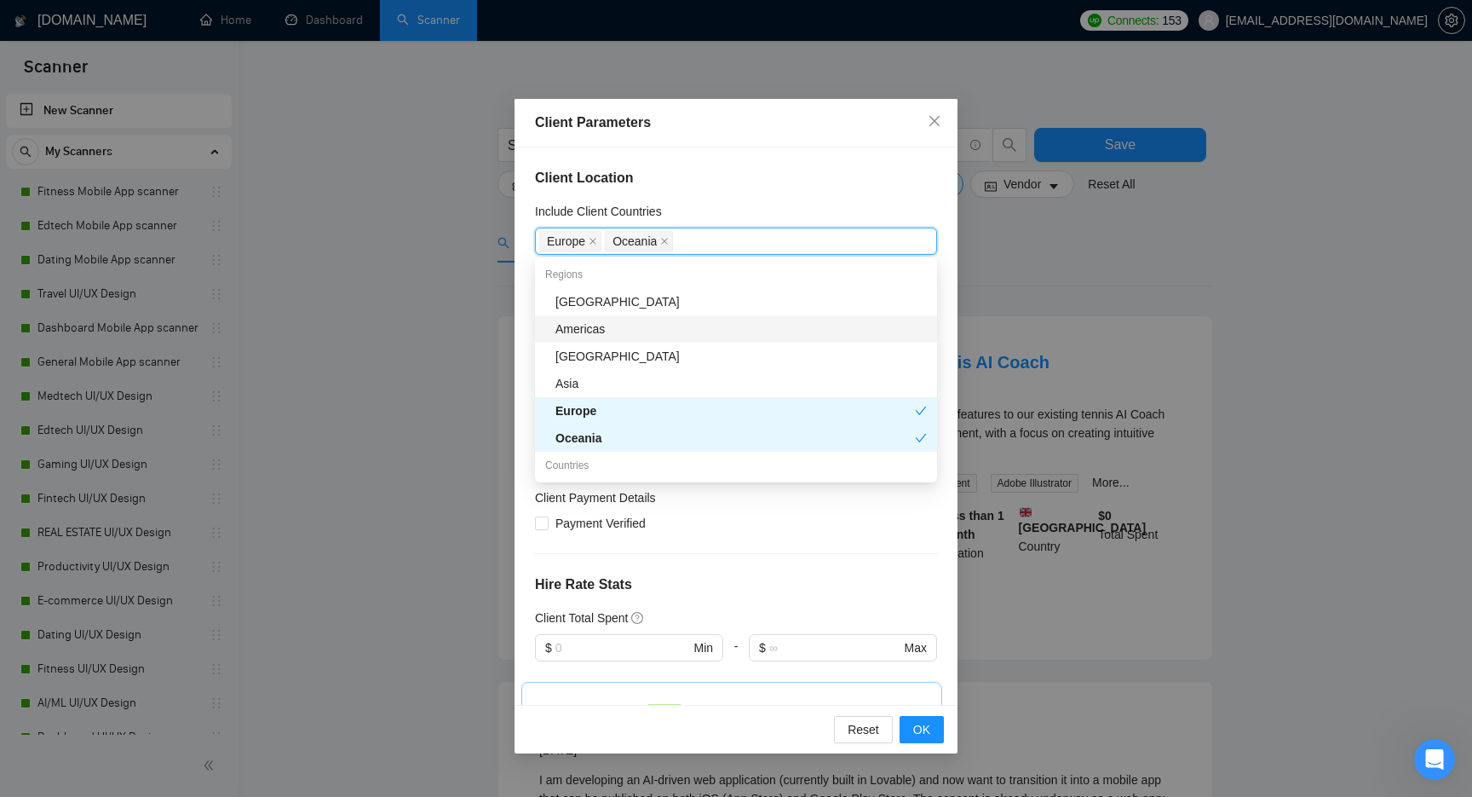
click at [602, 337] on div "Americas" at bounding box center [740, 328] width 371 height 19
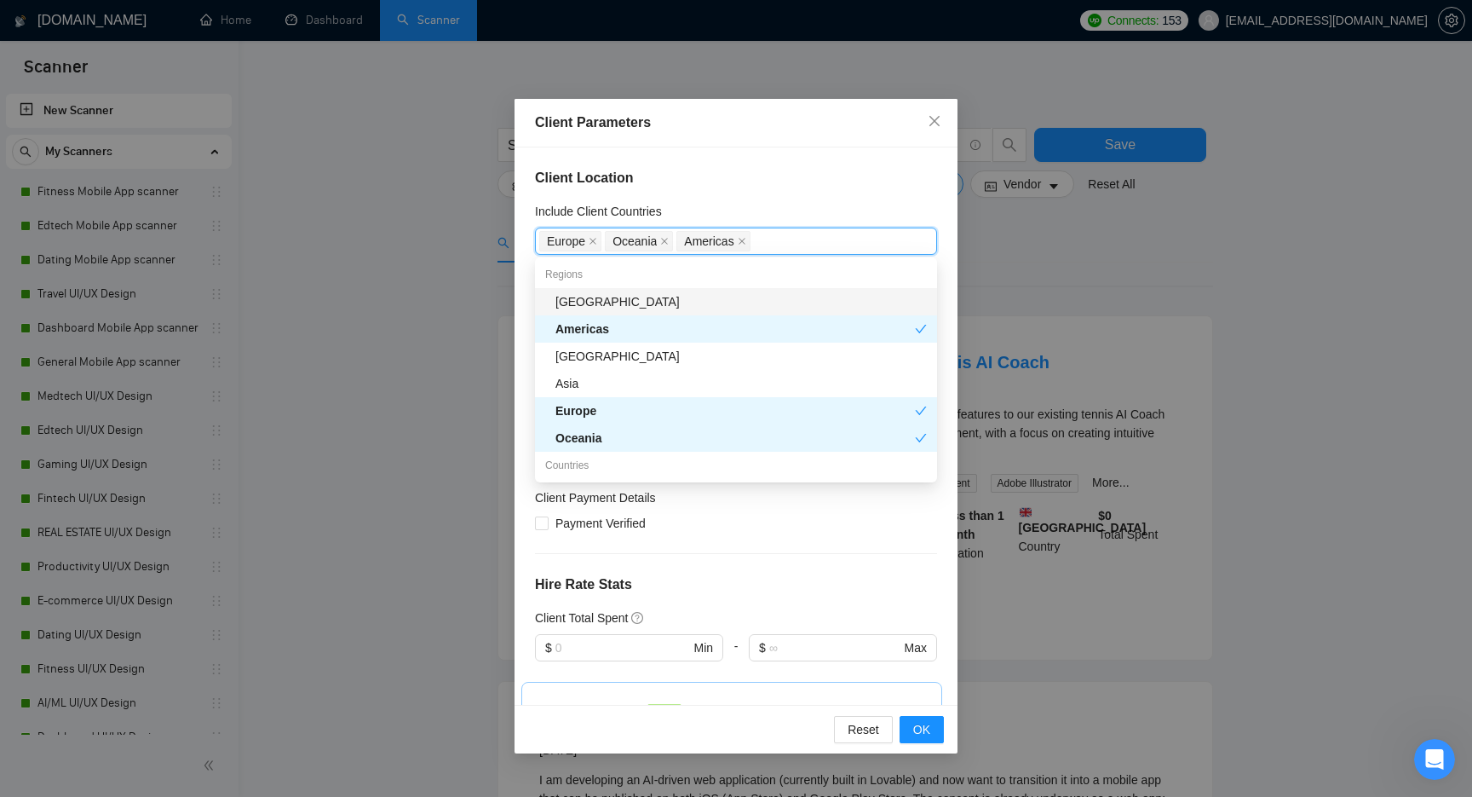
click at [710, 169] on h4 "Client Location" at bounding box center [736, 178] width 402 height 20
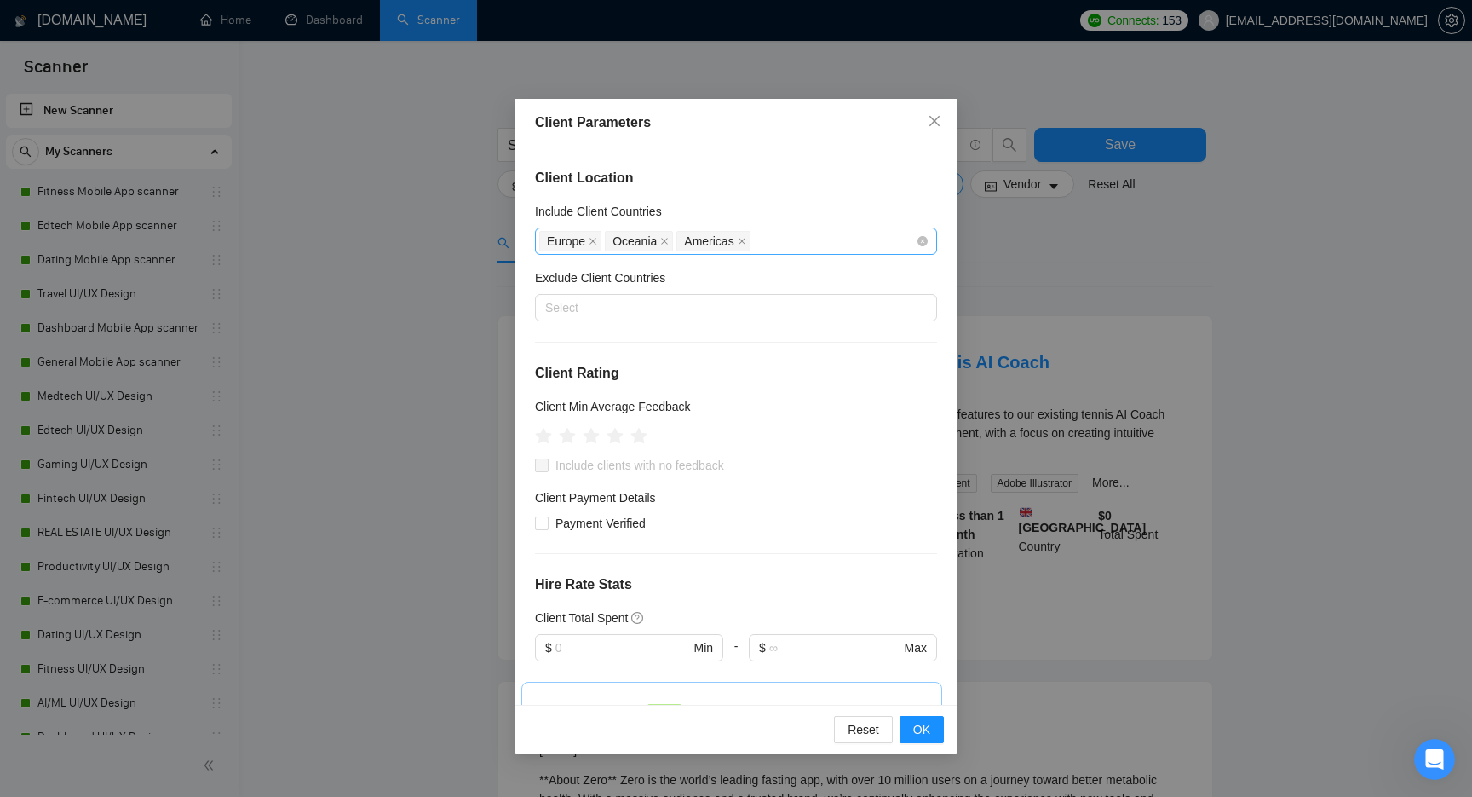
click at [813, 239] on div "Europe [GEOGRAPHIC_DATA] [GEOGRAPHIC_DATA]" at bounding box center [727, 241] width 377 height 24
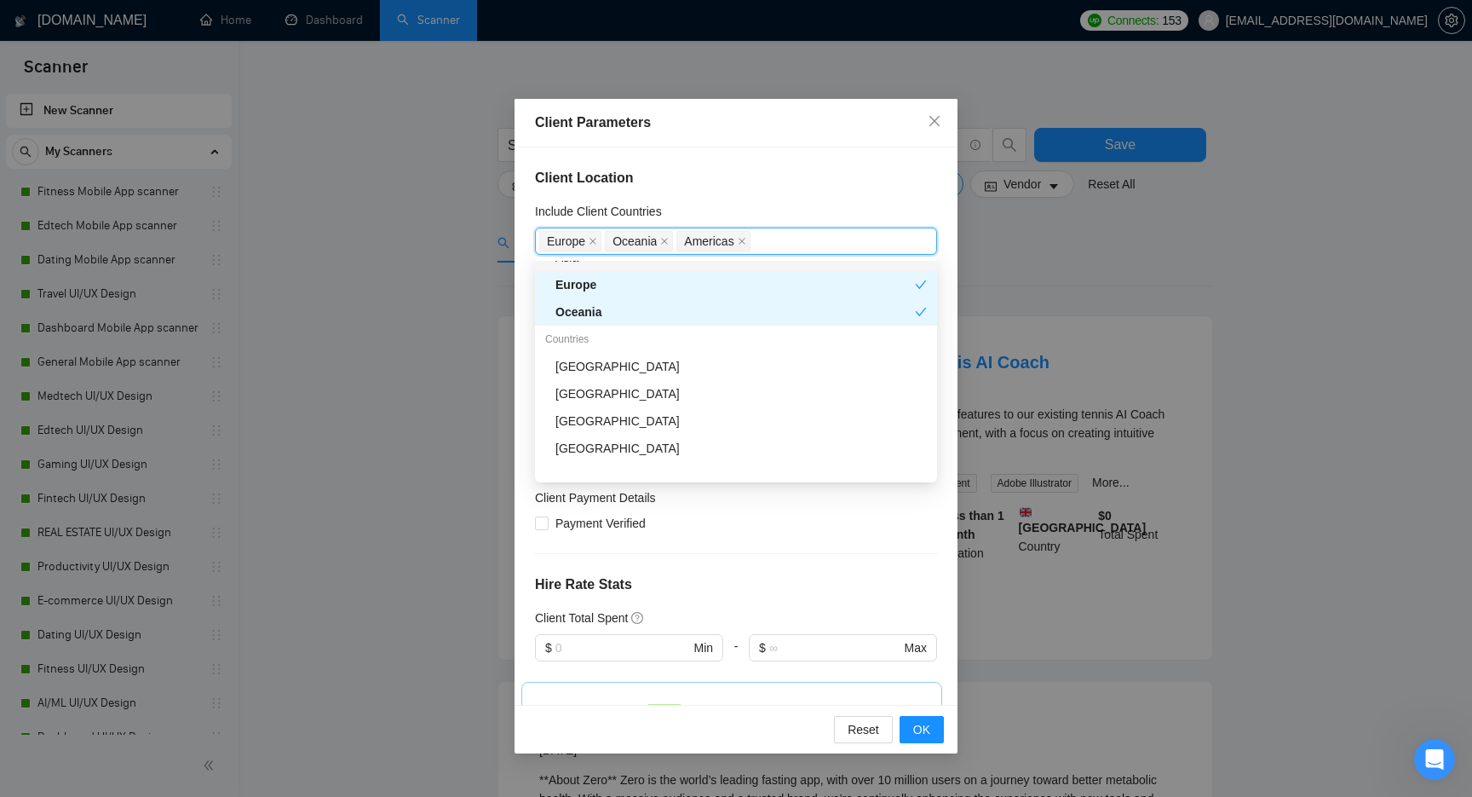
scroll to position [151, 0]
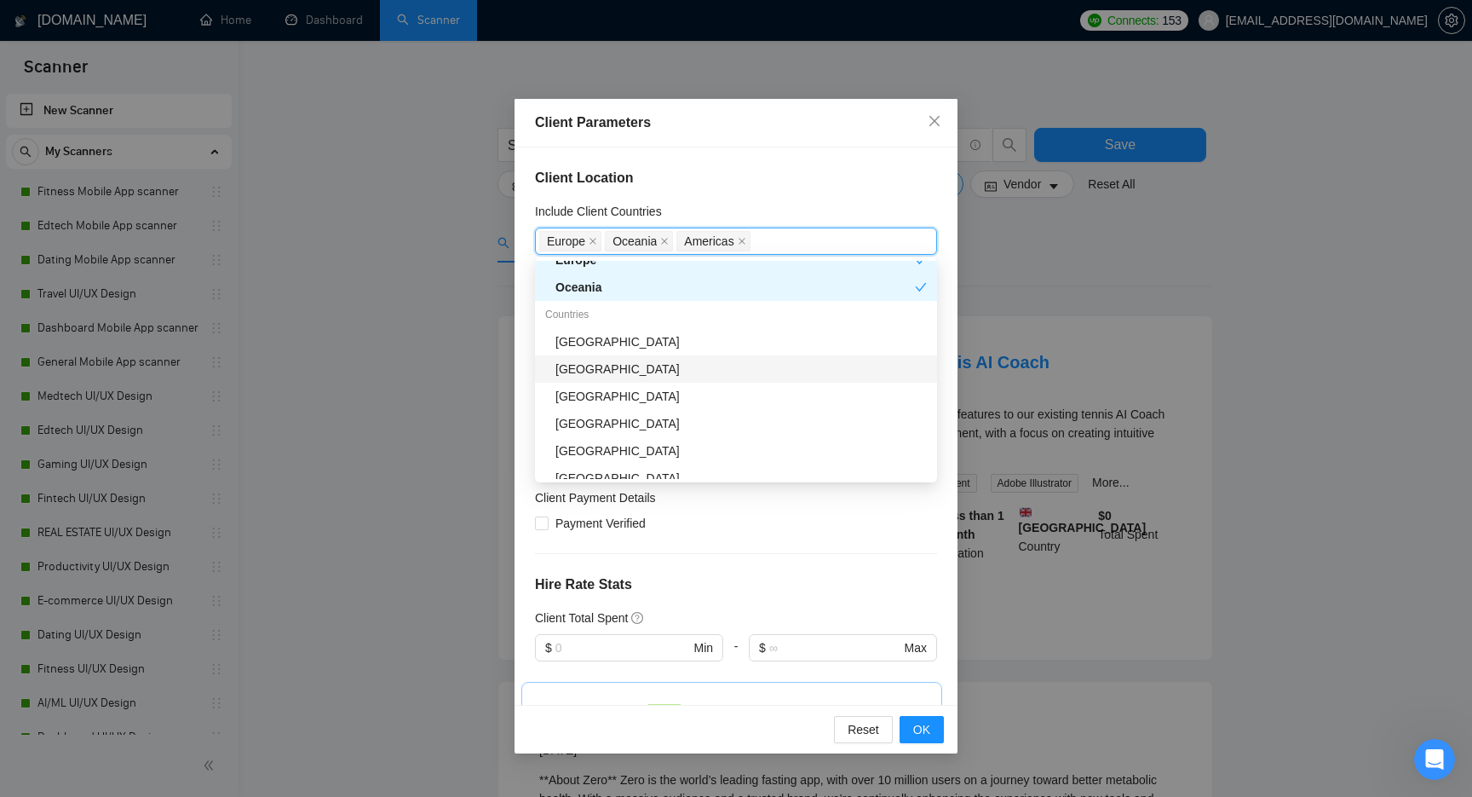
click at [589, 372] on div "[GEOGRAPHIC_DATA]" at bounding box center [740, 368] width 371 height 19
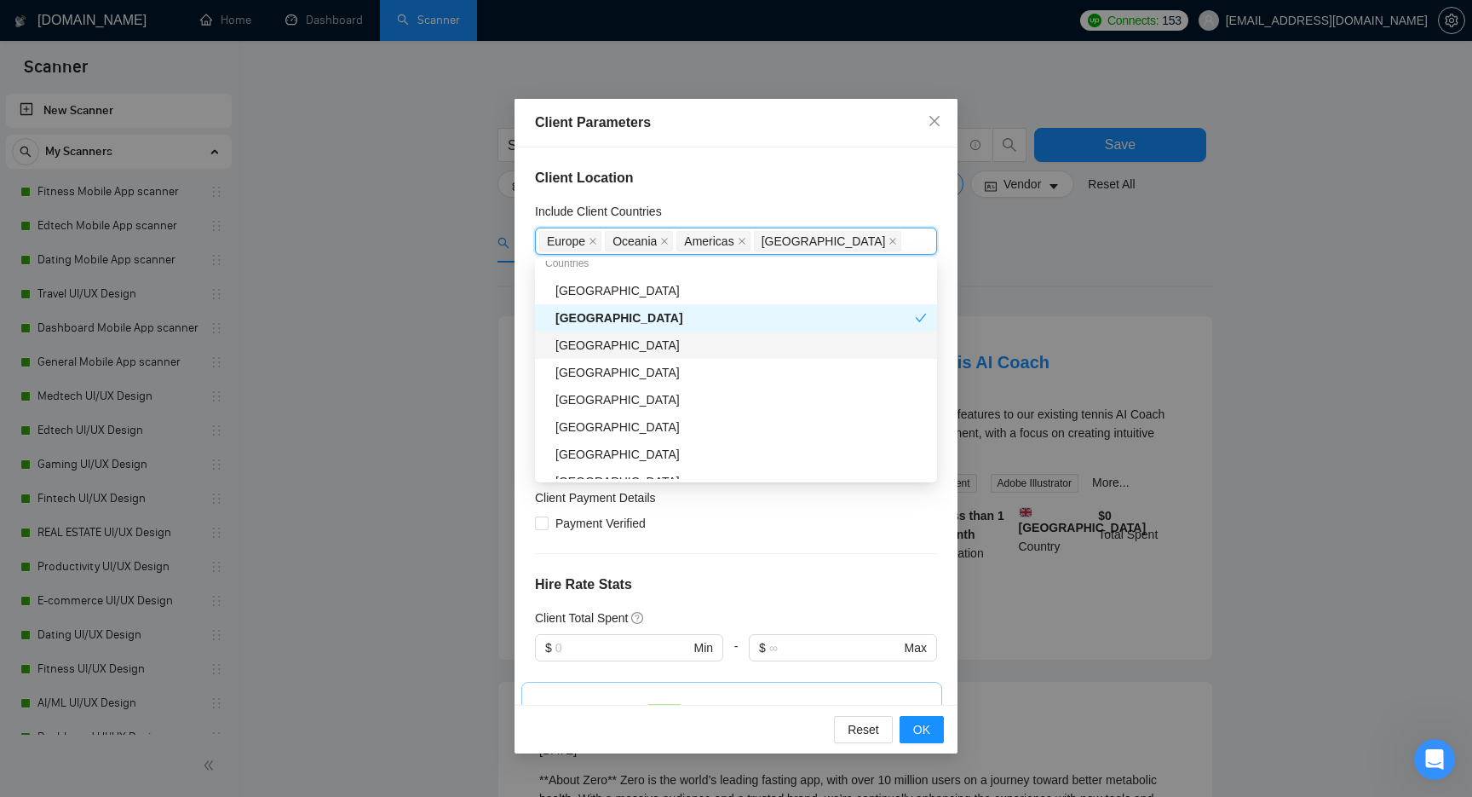
scroll to position [210, 0]
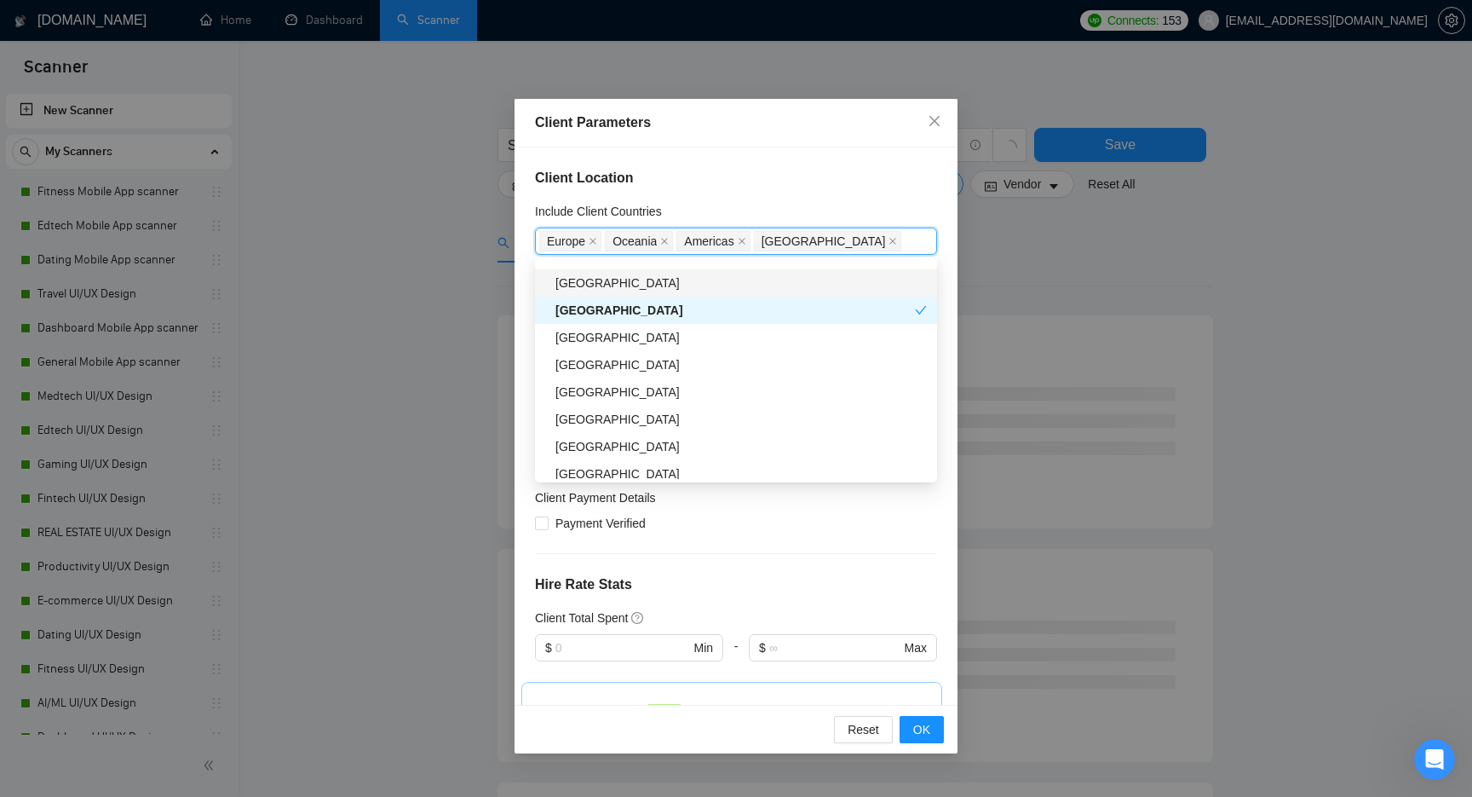
click at [859, 203] on div "Include Client Countries" at bounding box center [736, 215] width 402 height 26
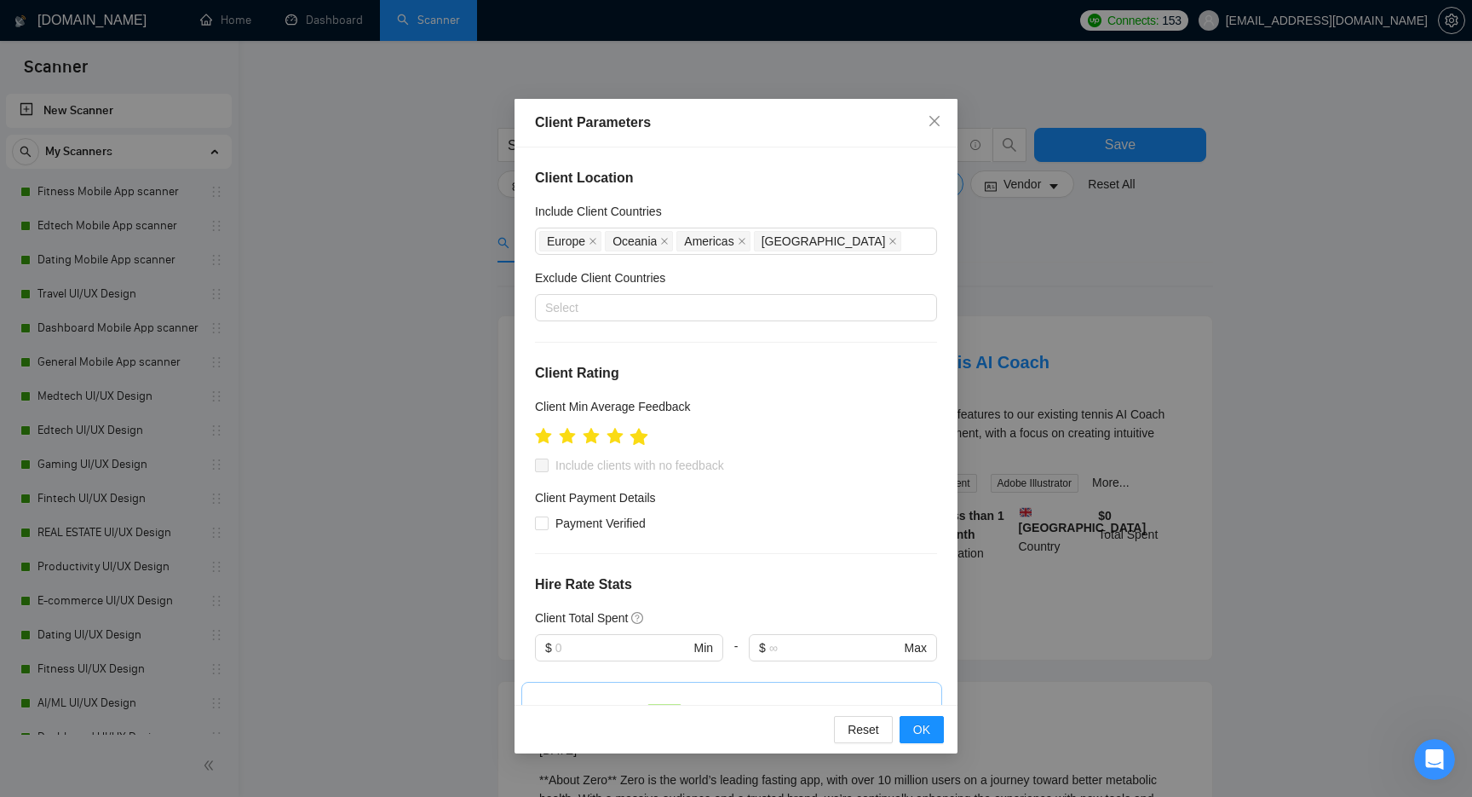
click at [641, 434] on icon "star" at bounding box center [639, 436] width 18 height 17
click at [622, 435] on icon "star" at bounding box center [616, 436] width 18 height 17
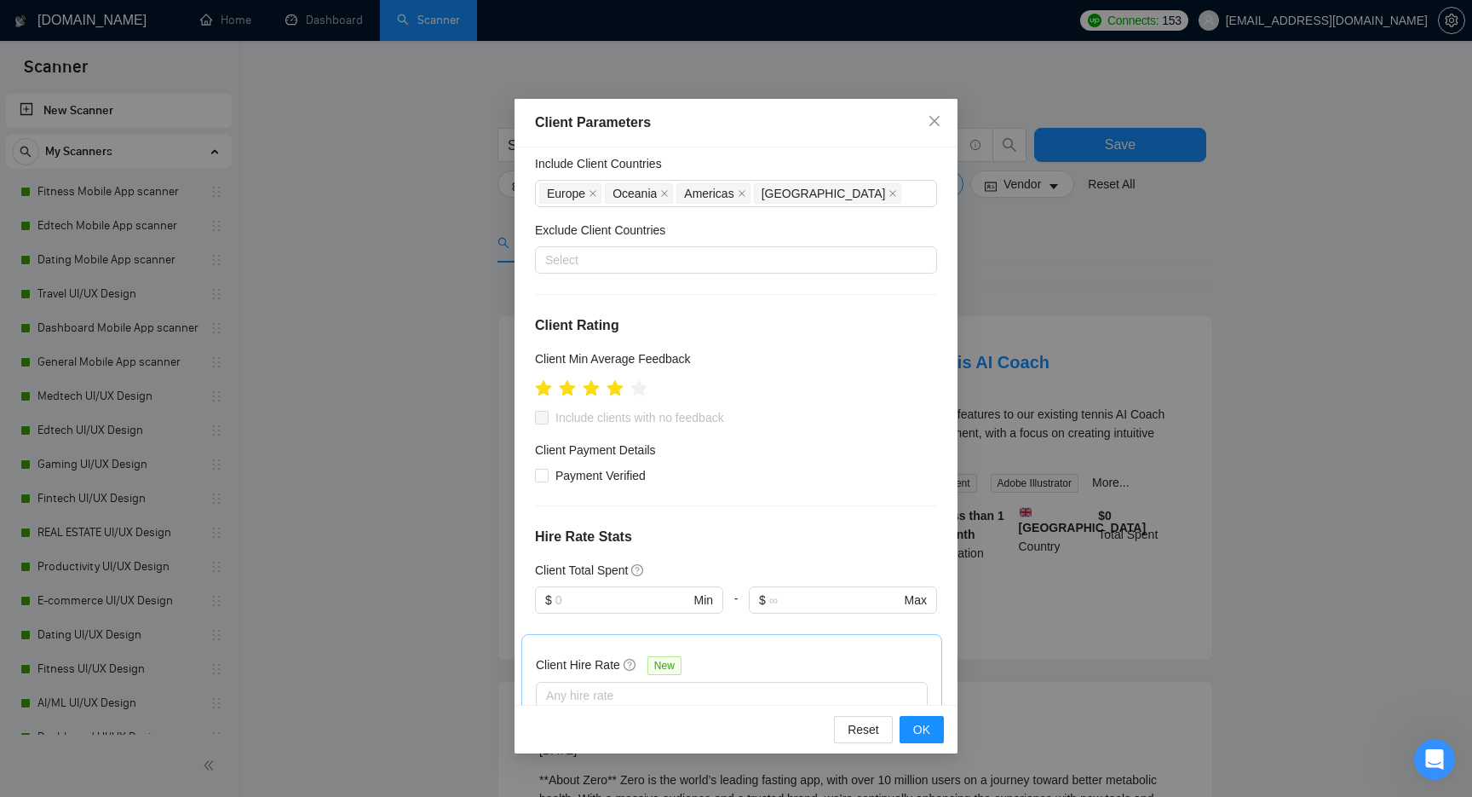
scroll to position [77, 0]
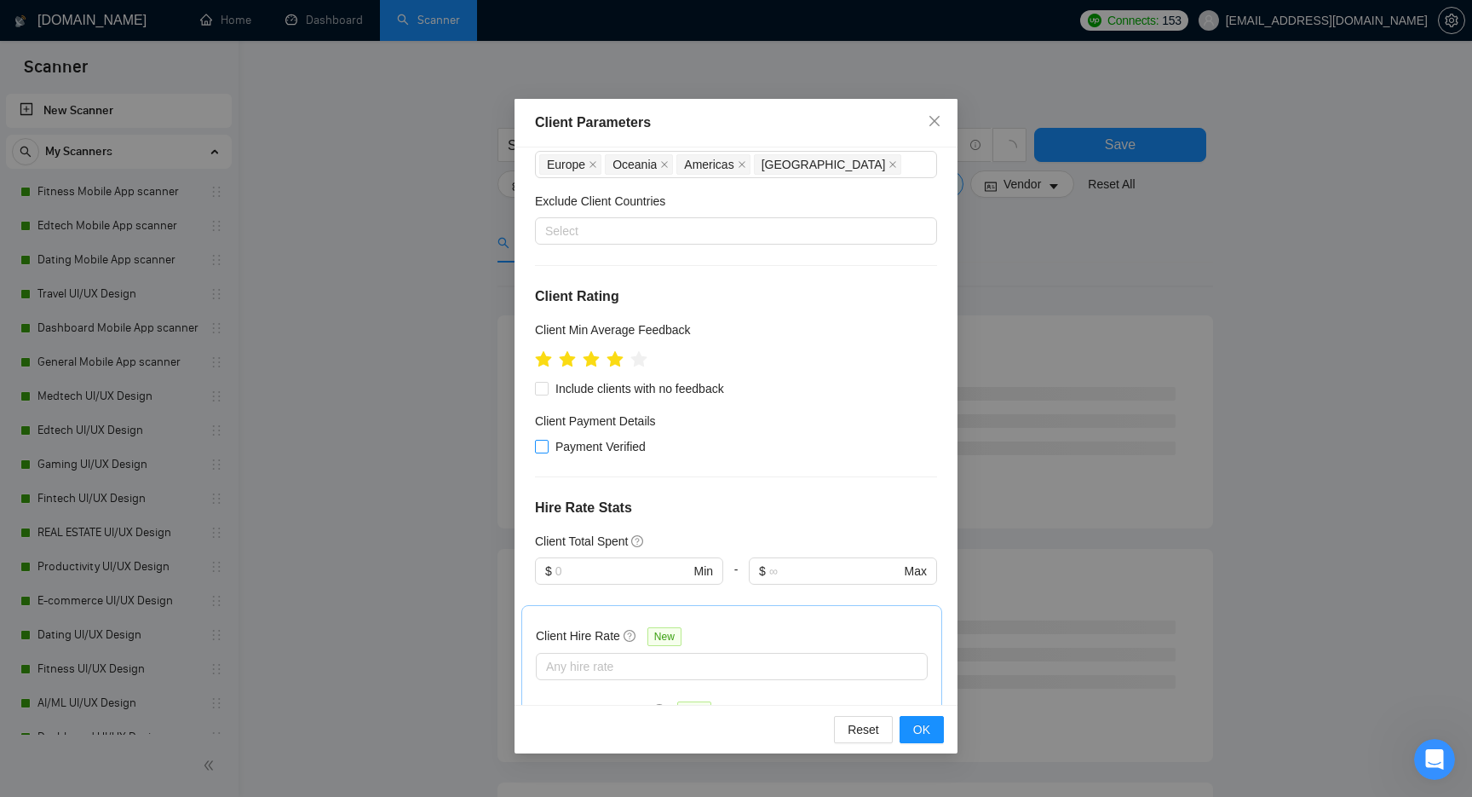
click at [620, 452] on span "Payment Verified" at bounding box center [601, 446] width 104 height 19
click at [547, 451] on input "Payment Verified" at bounding box center [541, 446] width 12 height 12
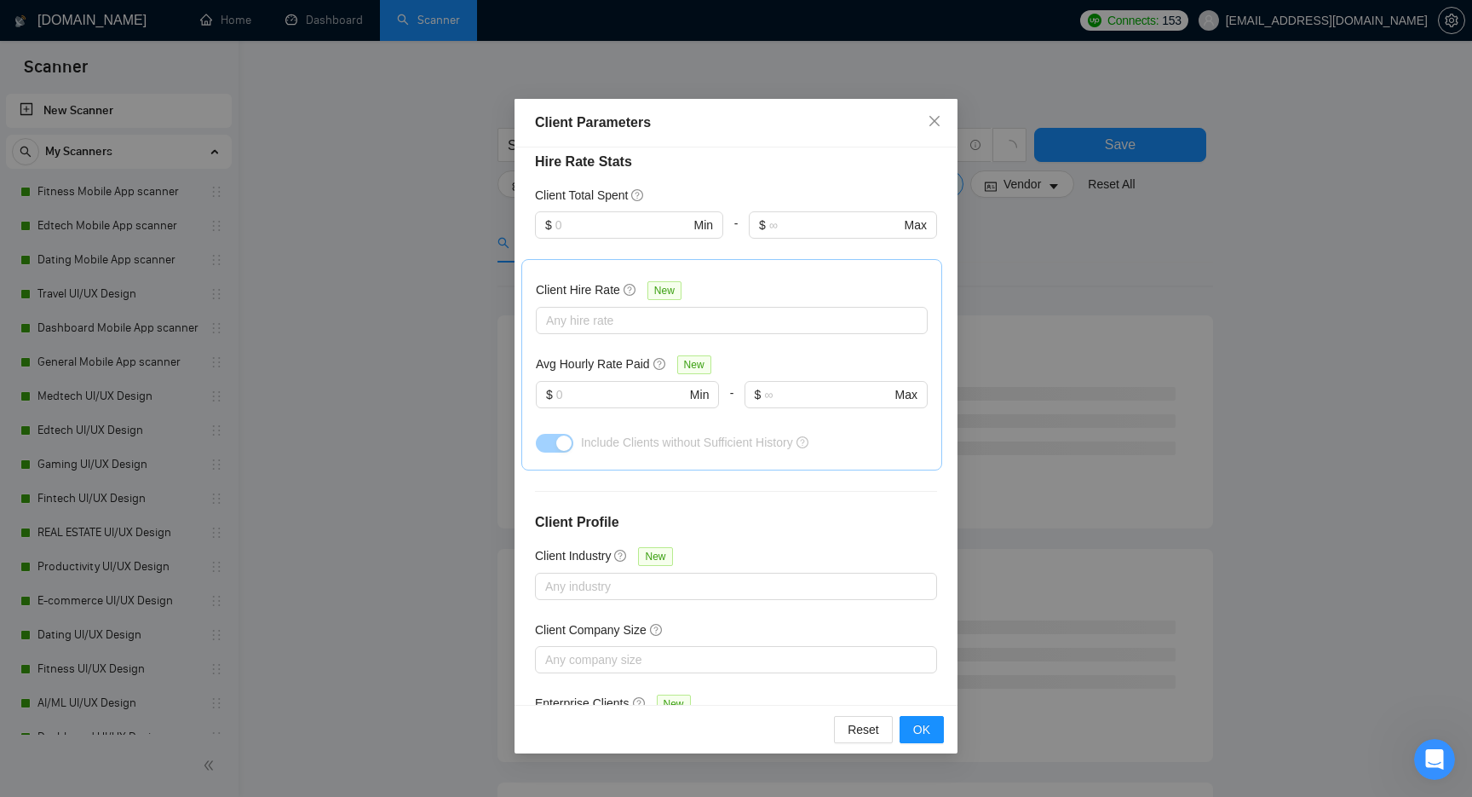
scroll to position [278, 0]
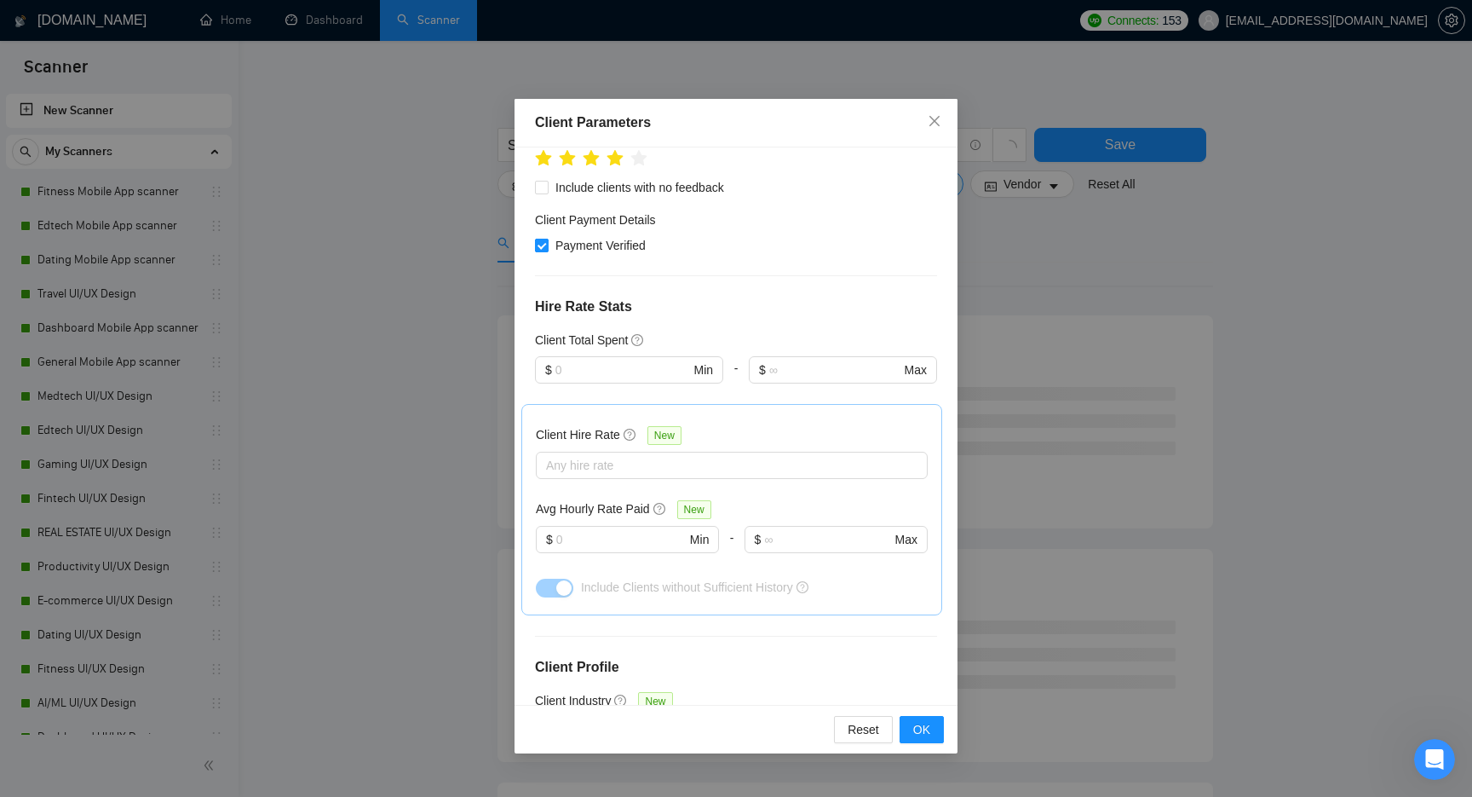
click at [588, 250] on span "Payment Verified" at bounding box center [601, 245] width 104 height 19
click at [547, 250] on input "Payment Verified" at bounding box center [541, 245] width 12 height 12
checkbox input "false"
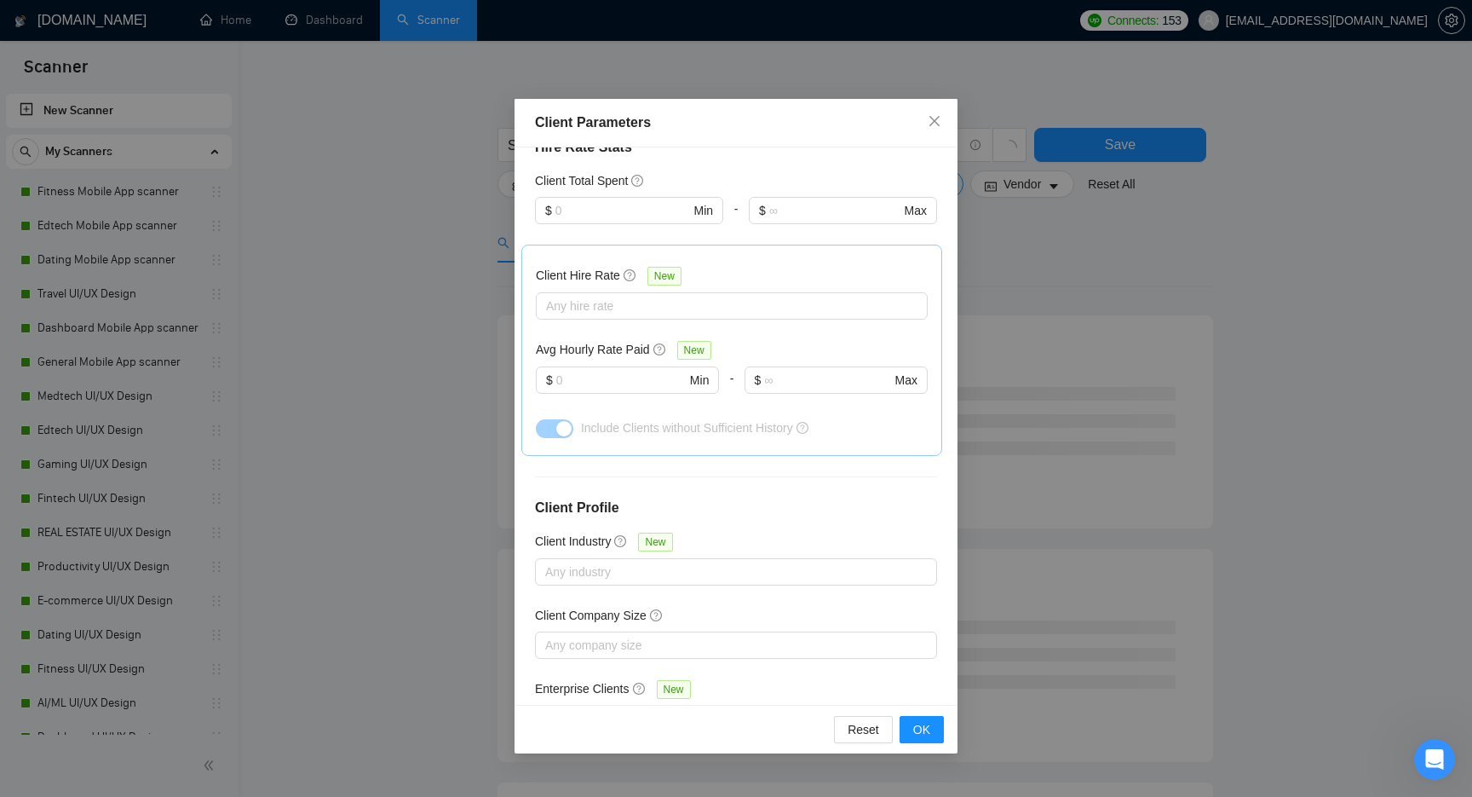
scroll to position [503, 0]
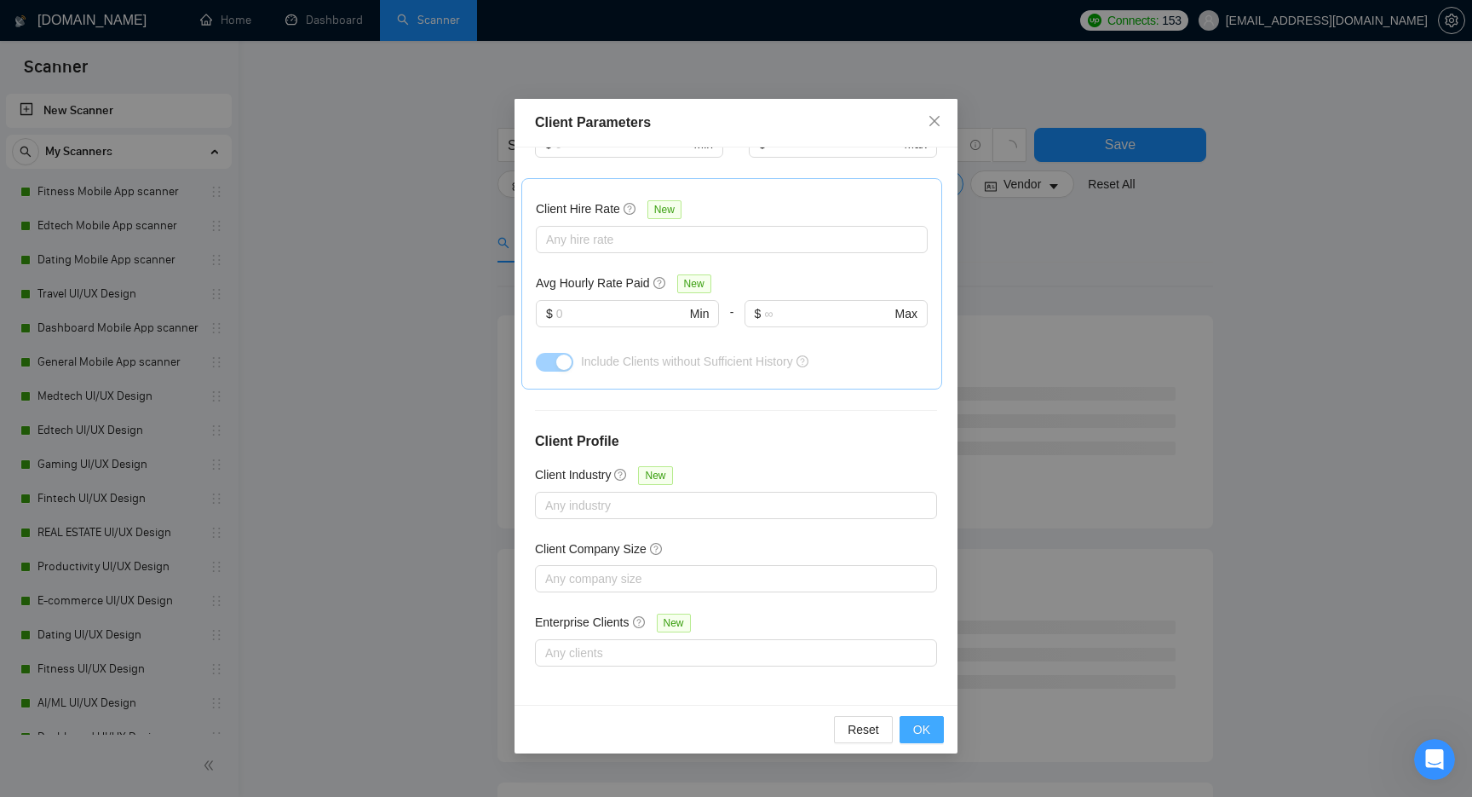
click at [930, 732] on button "OK" at bounding box center [922, 729] width 44 height 27
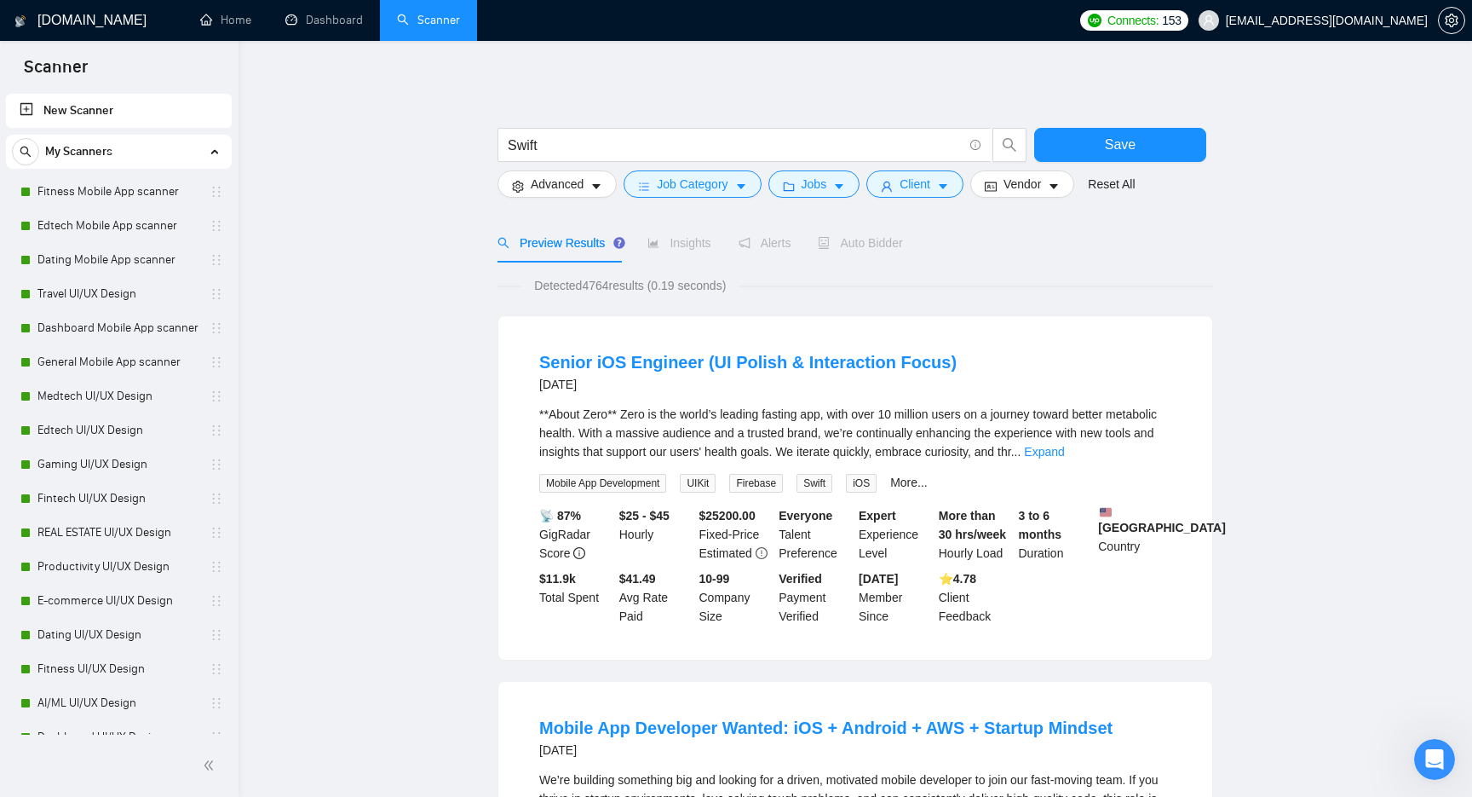
click at [1037, 189] on span "Vendor" at bounding box center [1022, 184] width 37 height 19
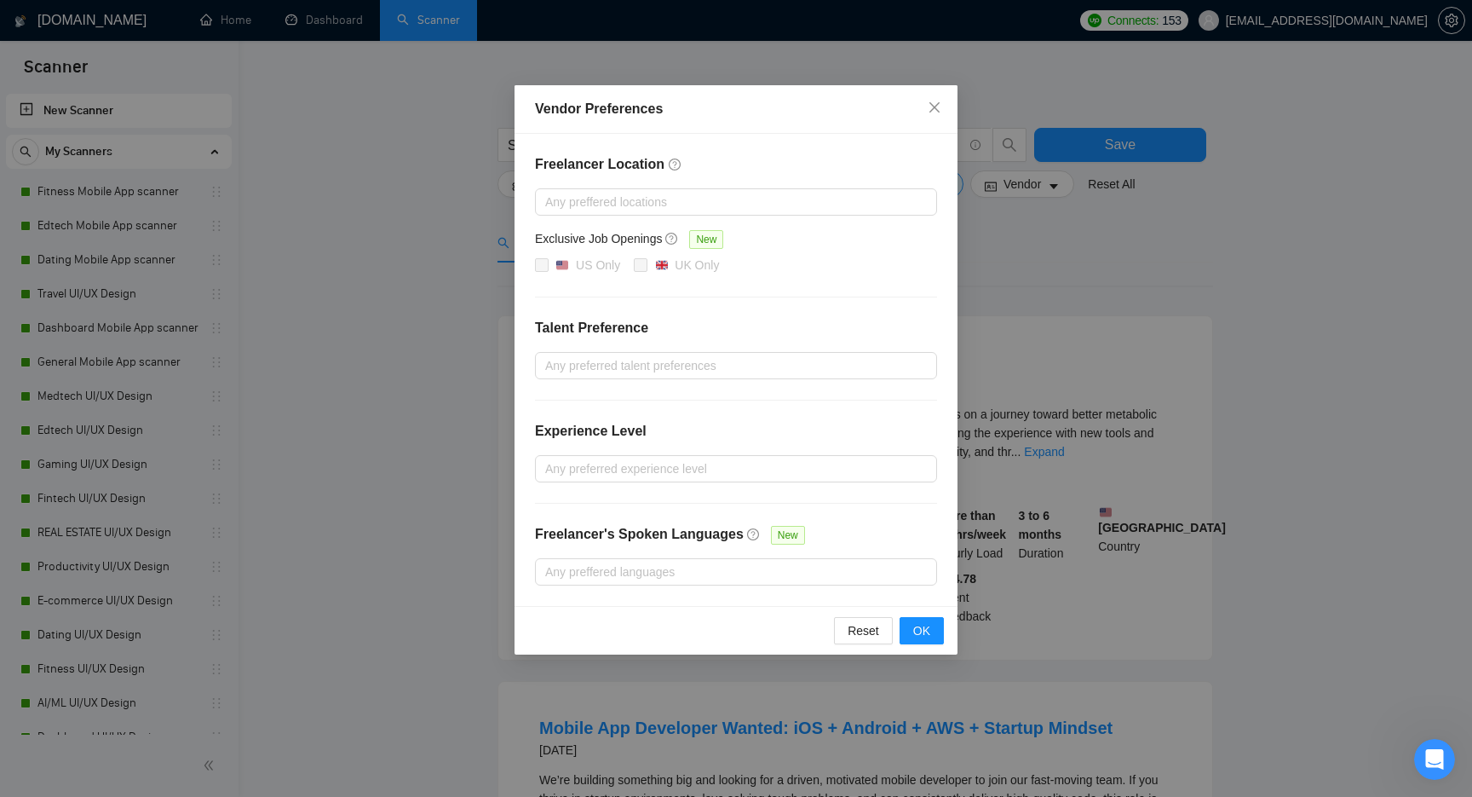
click at [1240, 290] on div "Vendor Preferences Freelancer Location Any preffered locations Exclusive Job Op…" at bounding box center [736, 398] width 1472 height 797
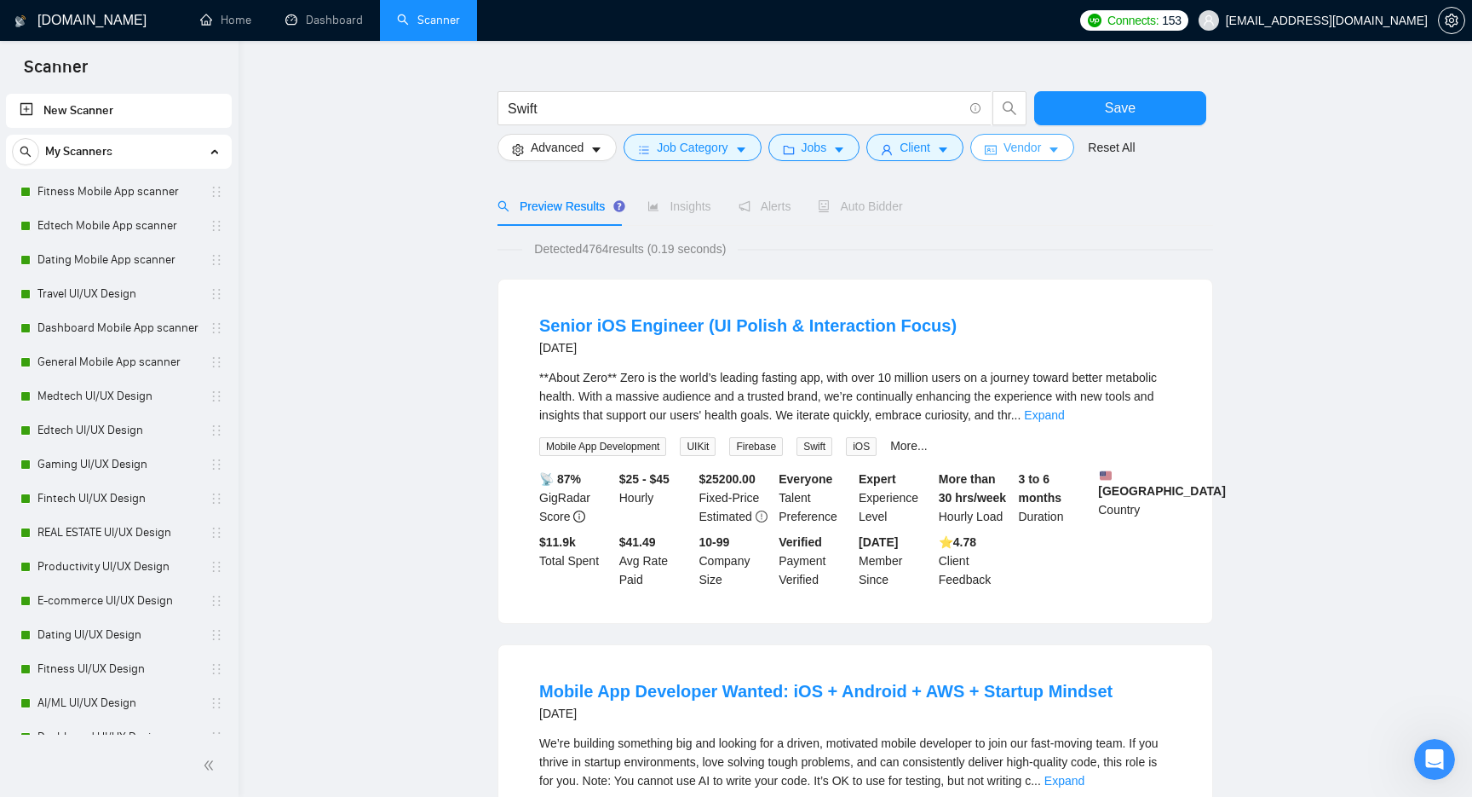
scroll to position [40, 0]
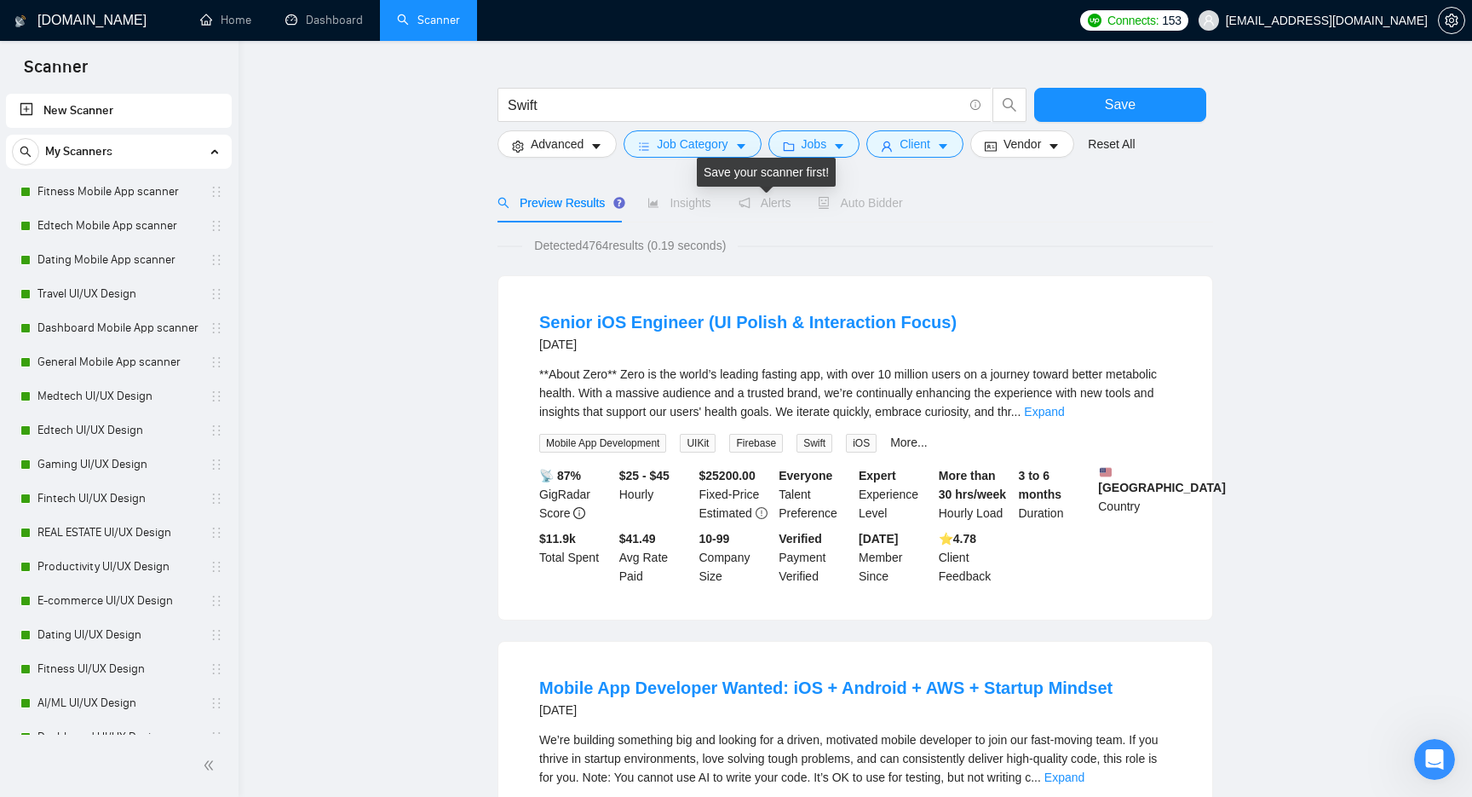
click at [777, 204] on span "Alerts" at bounding box center [765, 203] width 53 height 14
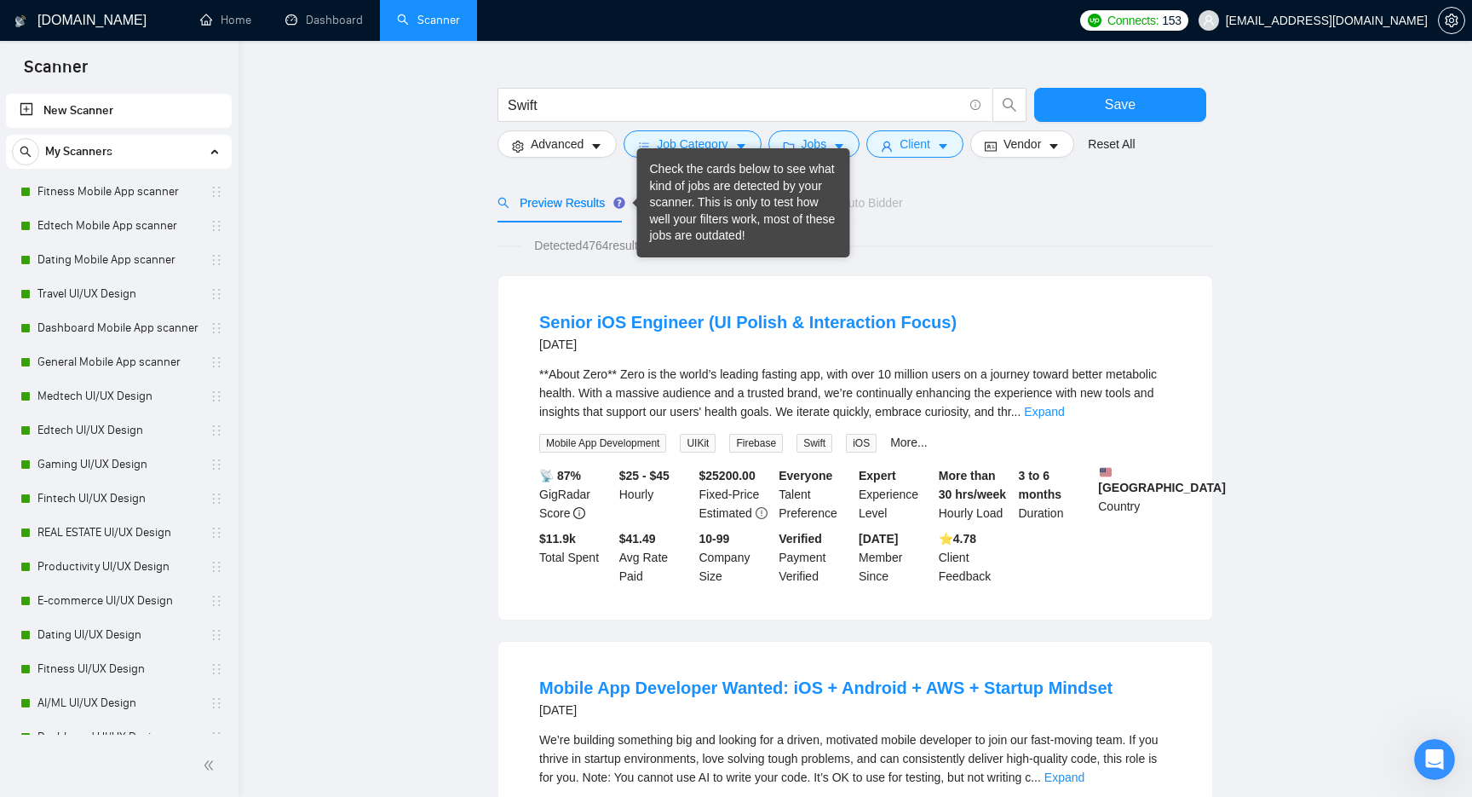
click at [560, 206] on span "Preview Results" at bounding box center [558, 203] width 123 height 14
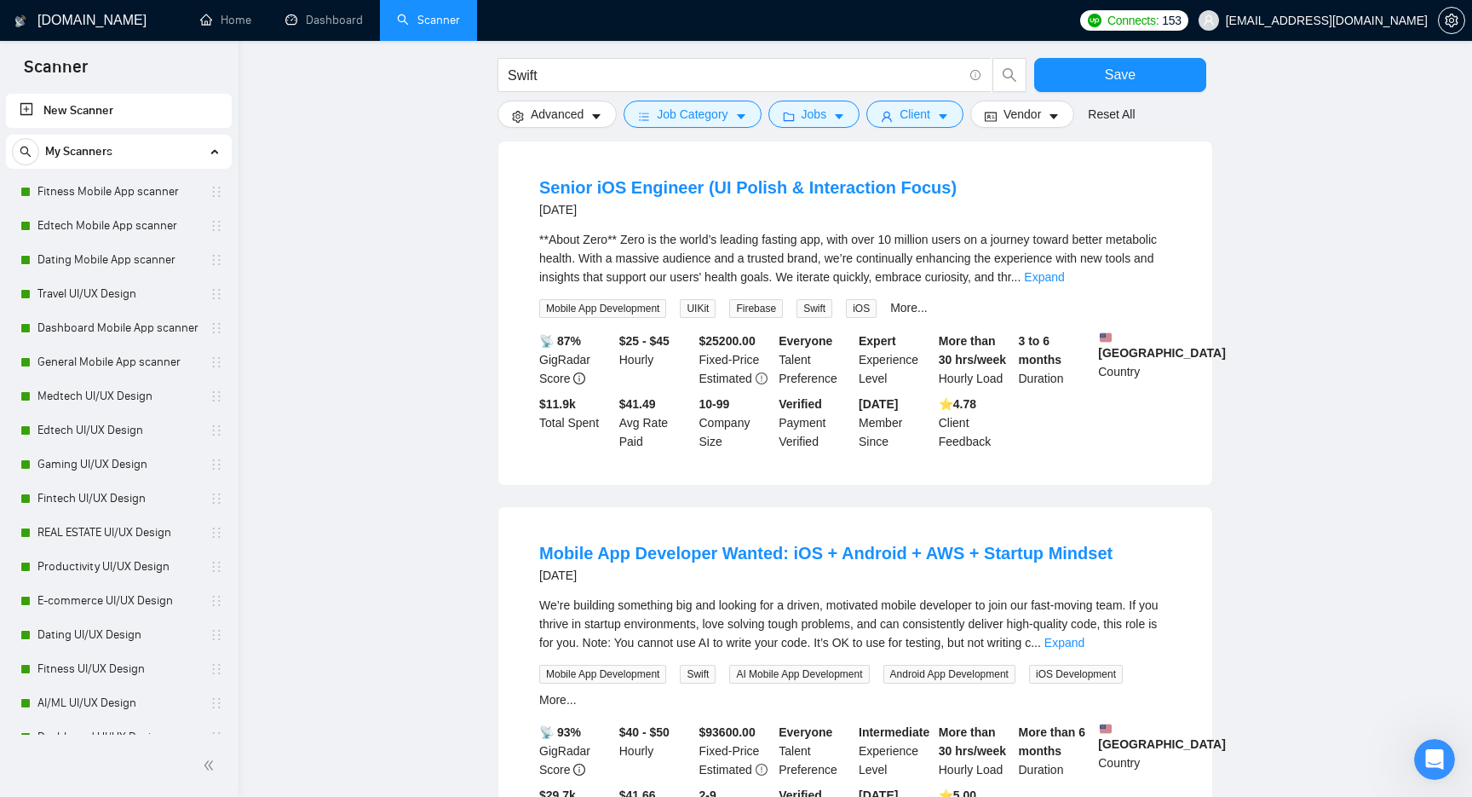
scroll to position [0, 0]
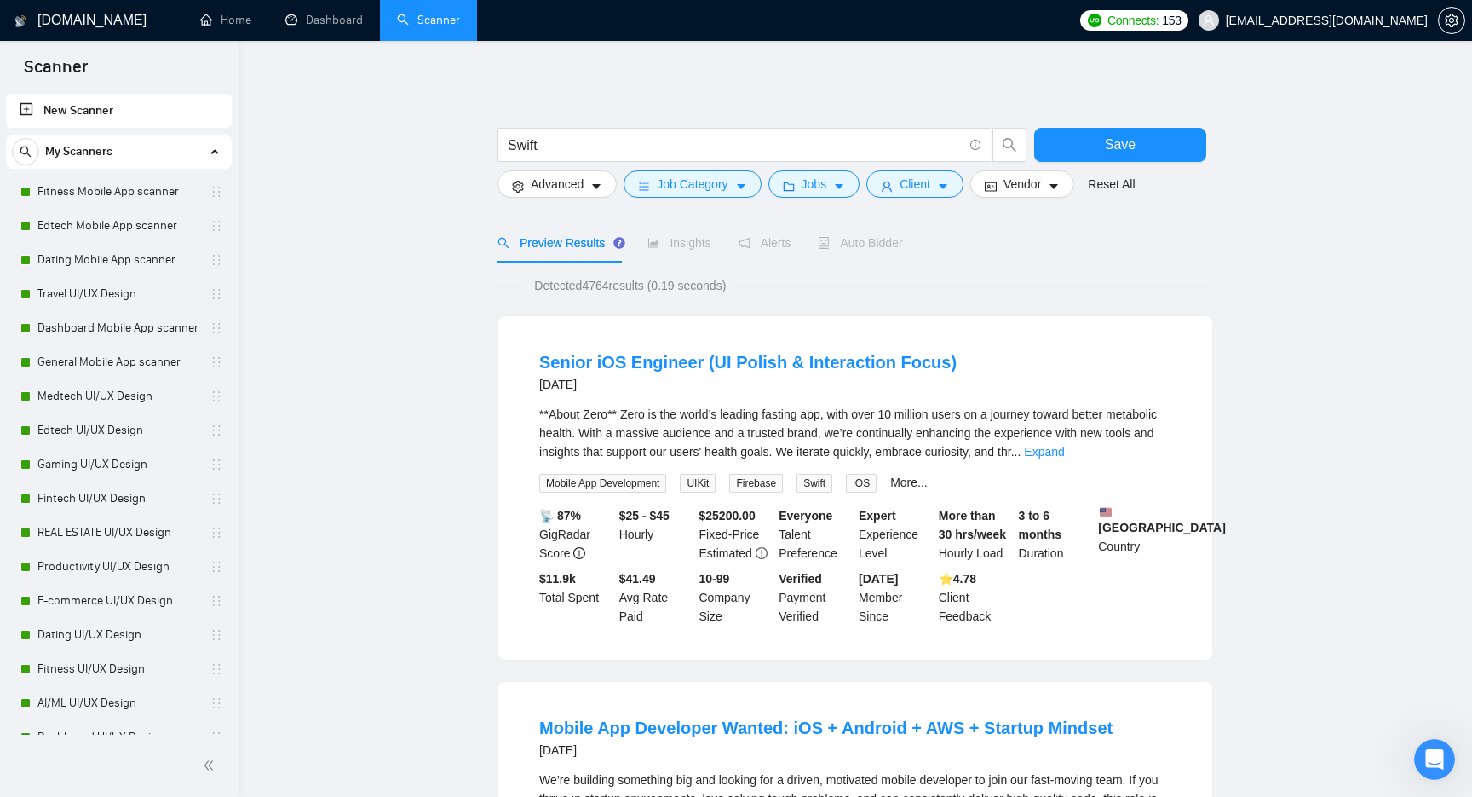
click at [162, 106] on link "New Scanner" at bounding box center [119, 111] width 198 height 34
click at [549, 147] on input "Swift" at bounding box center [735, 145] width 455 height 21
click at [353, 27] on link "Dashboard" at bounding box center [324, 20] width 78 height 14
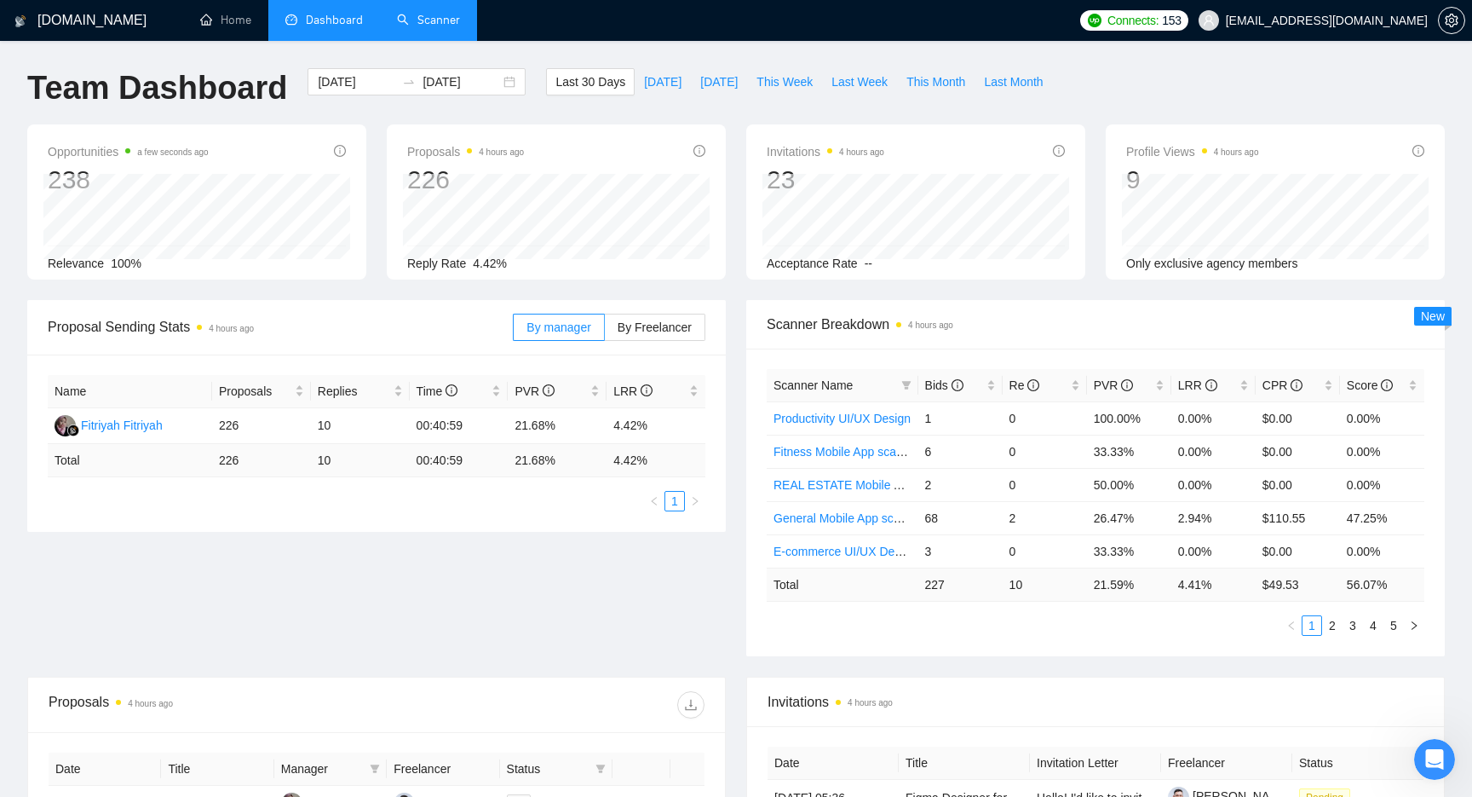
click at [400, 18] on link "Scanner" at bounding box center [428, 20] width 63 height 14
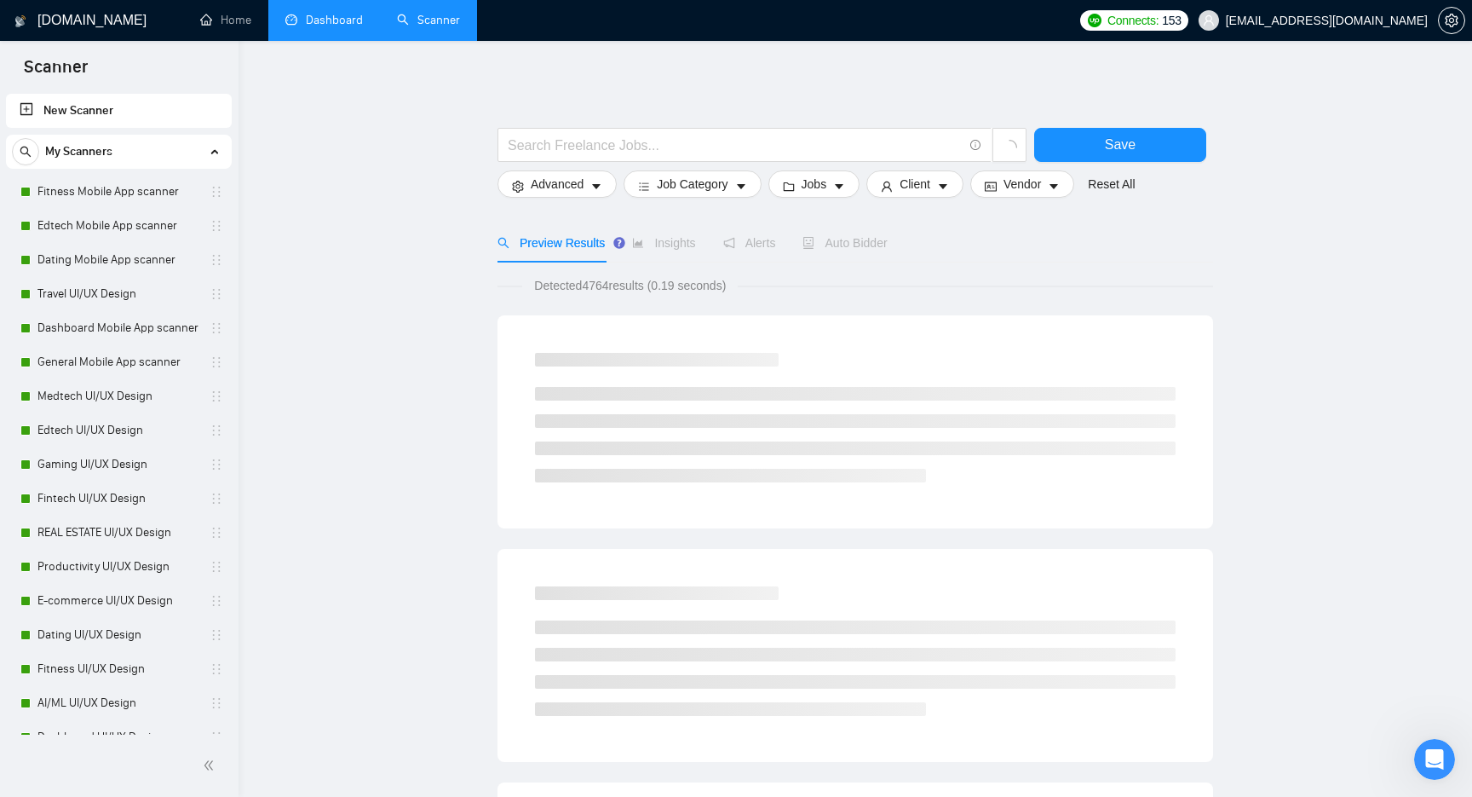
click at [319, 129] on main "Save Advanced Job Category Jobs Client Vendor Reset All Preview Results Insight…" at bounding box center [855, 785] width 1179 height 1435
click at [1351, 257] on main "Save Advanced Job Category Jobs Client Vendor Reset All Preview Results Insight…" at bounding box center [855, 785] width 1179 height 1435
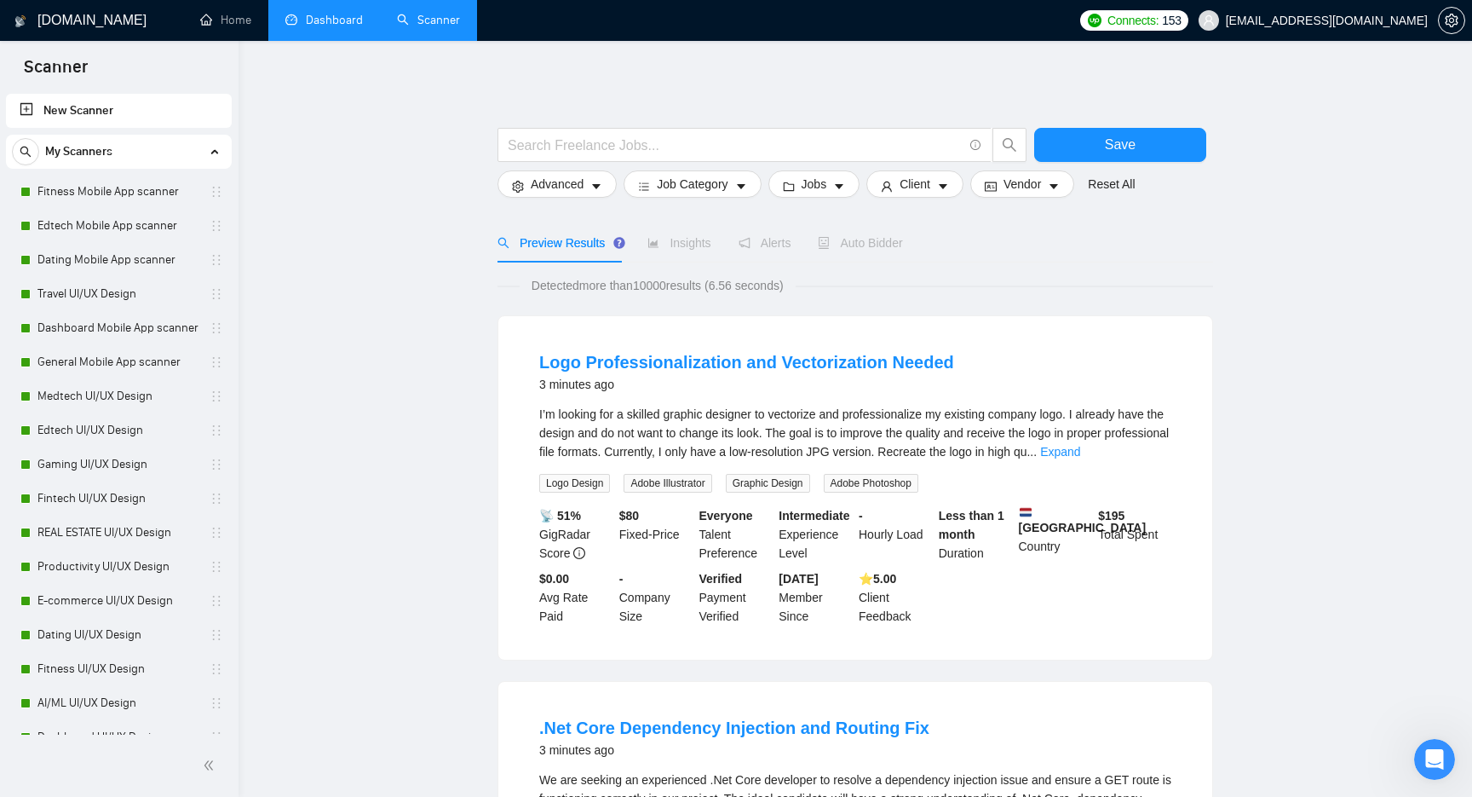
click at [691, 244] on span "Insights" at bounding box center [678, 243] width 63 height 14
click at [889, 245] on span "Auto Bidder" at bounding box center [860, 243] width 84 height 14
click at [946, 178] on button "Client" at bounding box center [914, 183] width 97 height 27
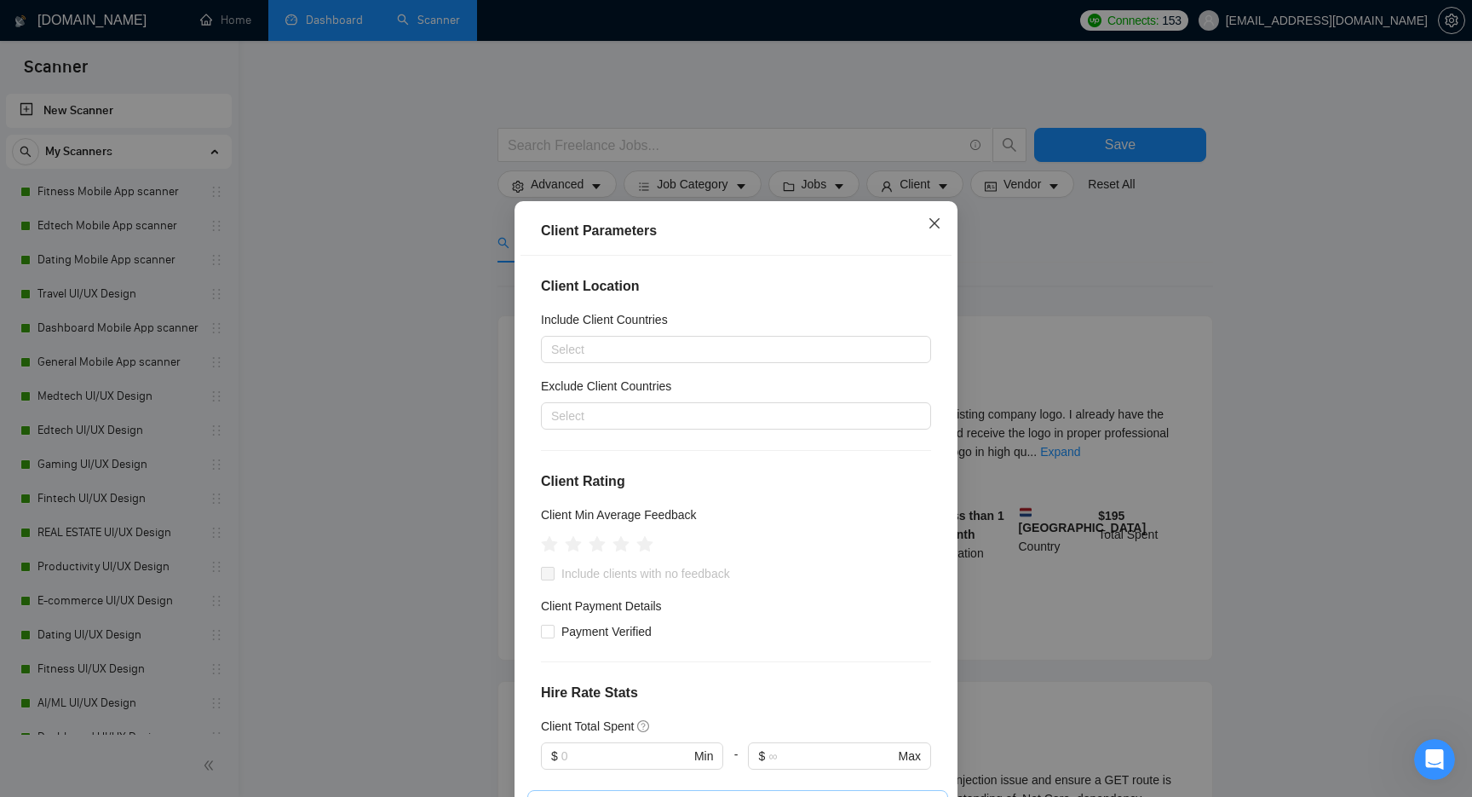
click at [935, 210] on span "Close" at bounding box center [935, 224] width 46 height 46
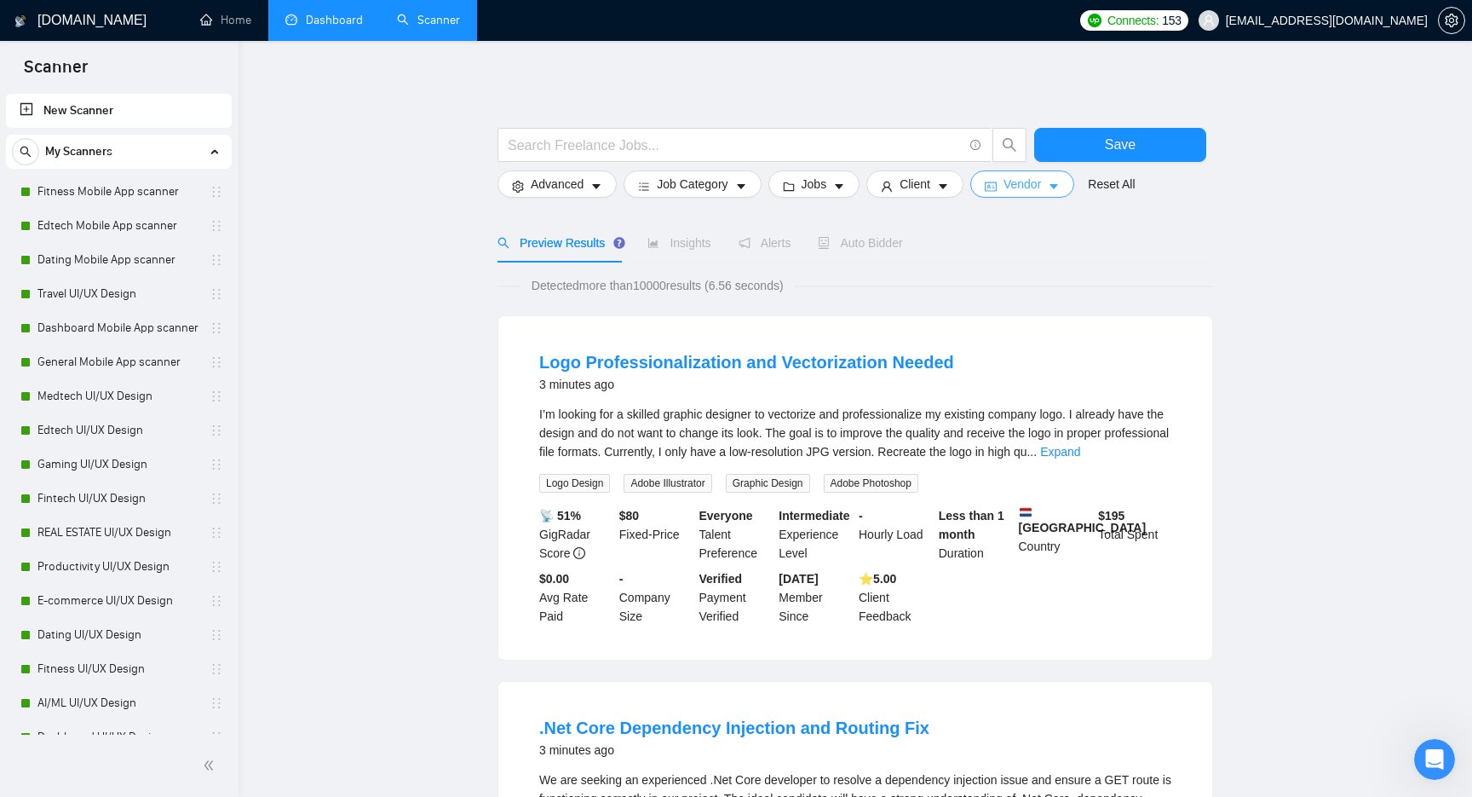
click at [1041, 186] on span "Vendor" at bounding box center [1022, 184] width 37 height 19
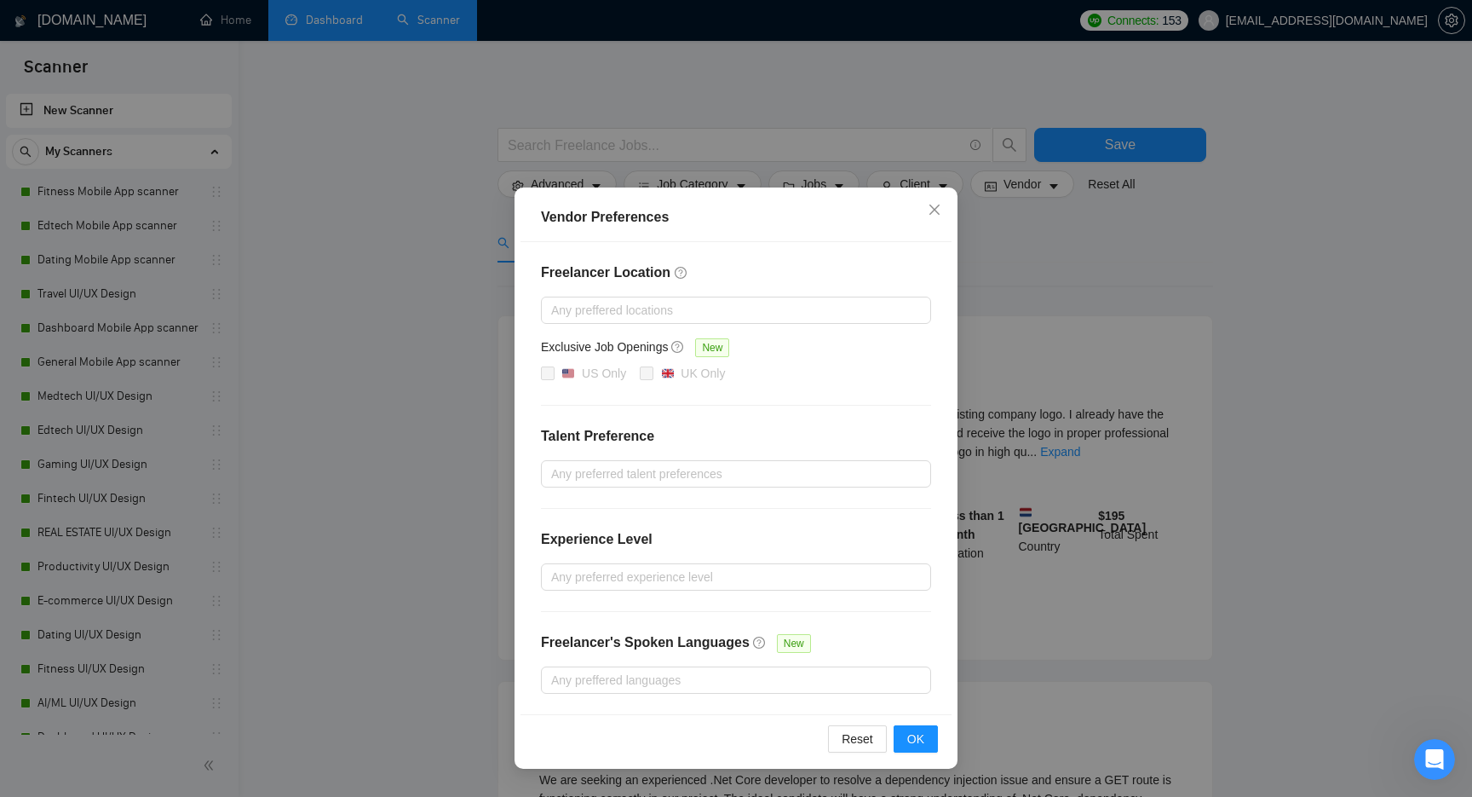
click at [1218, 250] on div "Vendor Preferences Freelancer Location Any preffered locations Exclusive Job Op…" at bounding box center [736, 398] width 1472 height 797
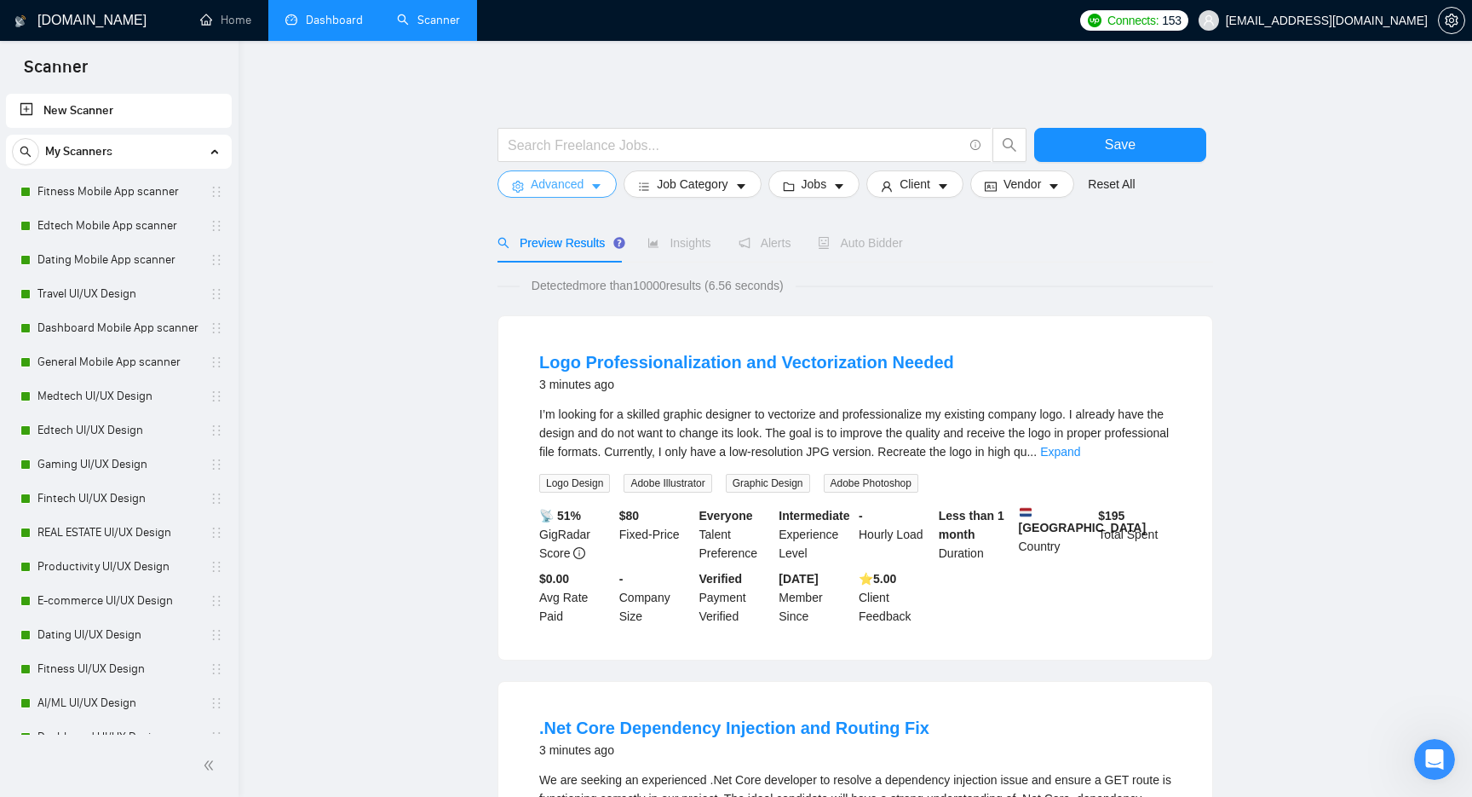
click at [579, 193] on span "Advanced" at bounding box center [557, 184] width 53 height 19
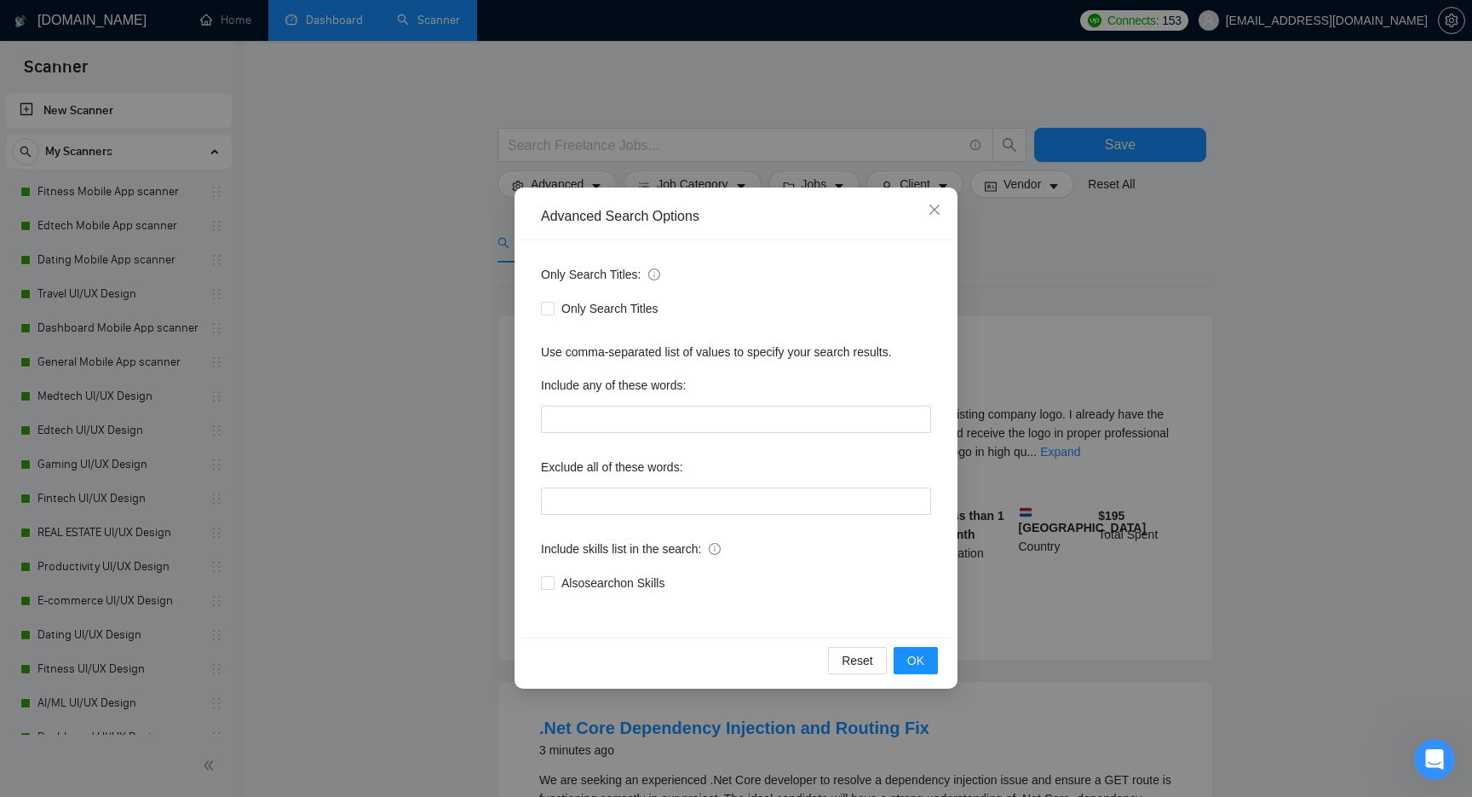
click at [408, 560] on div "Advanced Search Options Only Search Titles: Only Search Titles Use comma-separa…" at bounding box center [736, 398] width 1472 height 797
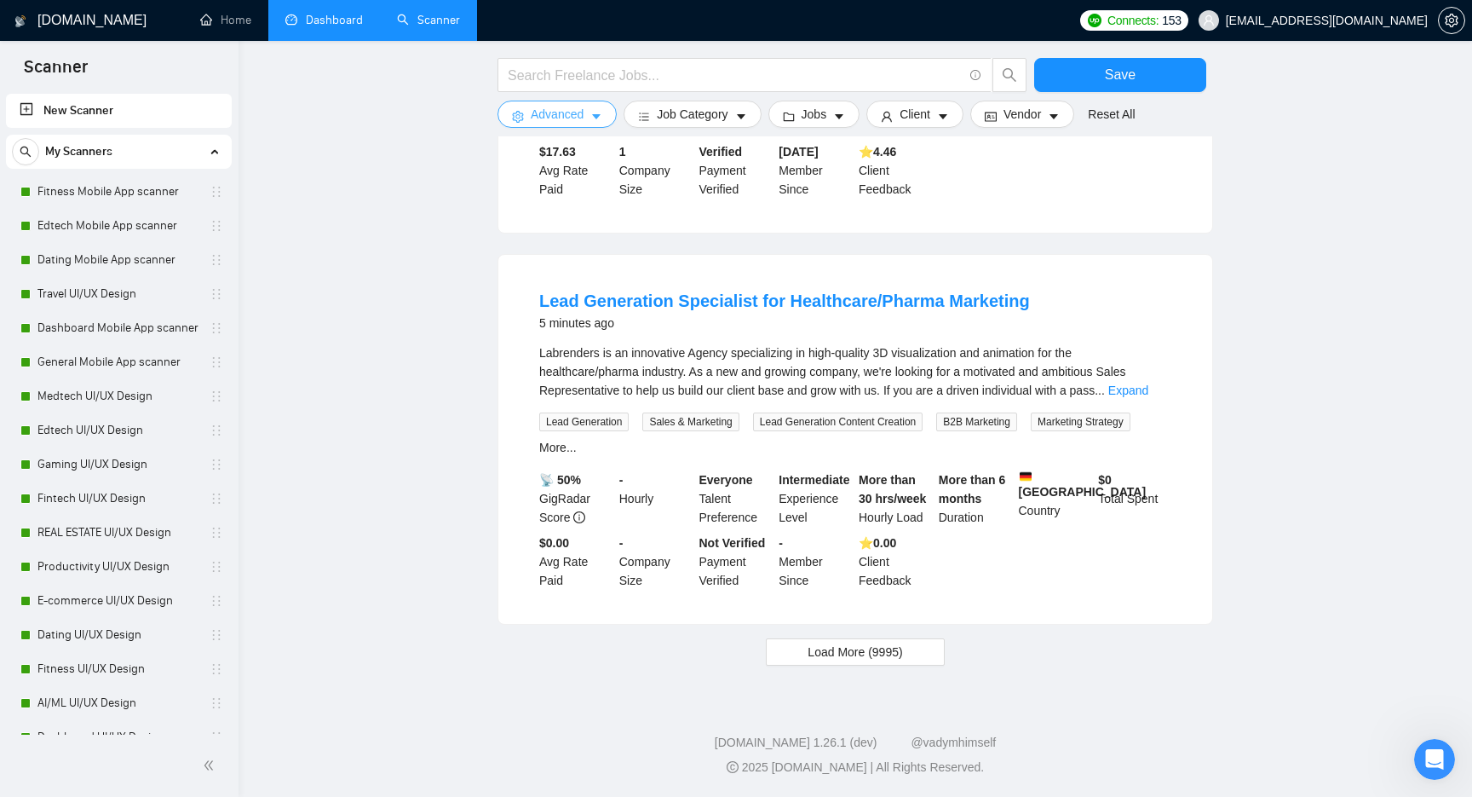
scroll to position [1583, 0]
click at [844, 651] on span "Load More (9995)" at bounding box center [855, 651] width 95 height 19
click at [133, 188] on link "Fitness Mobile App scanner" at bounding box center [118, 192] width 162 height 34
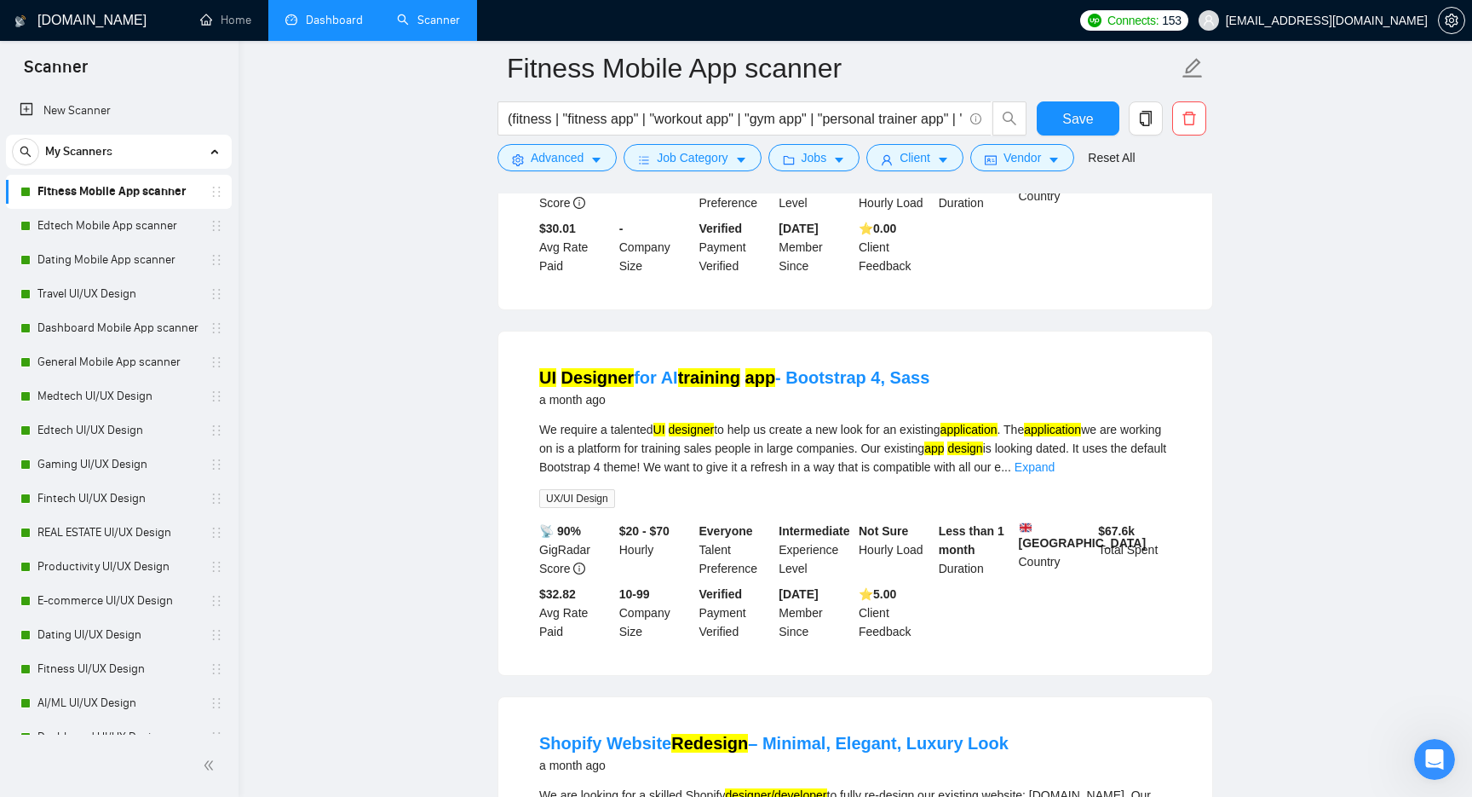
scroll to position [3471, 0]
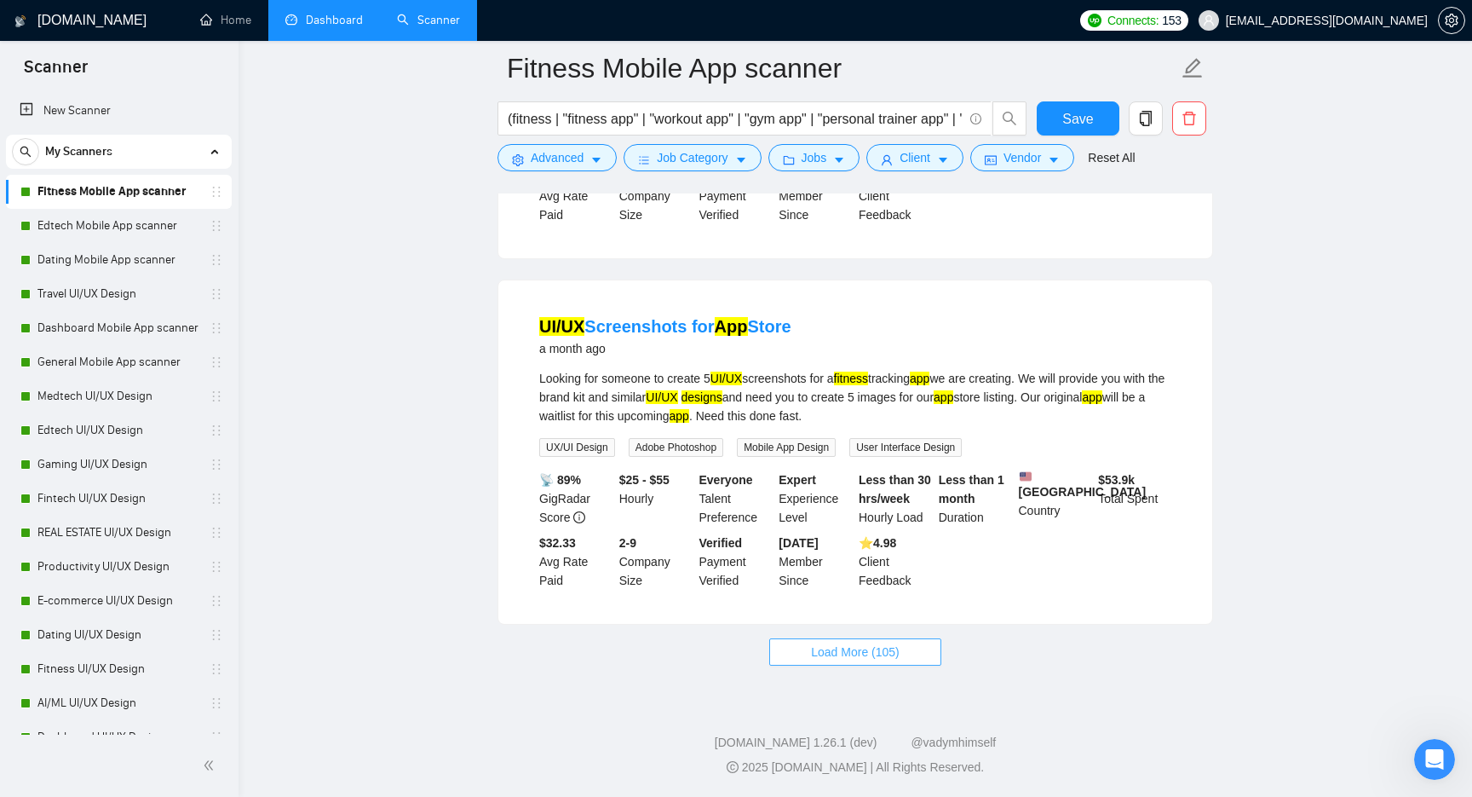
click at [900, 657] on span "Load More (105)" at bounding box center [855, 651] width 89 height 19
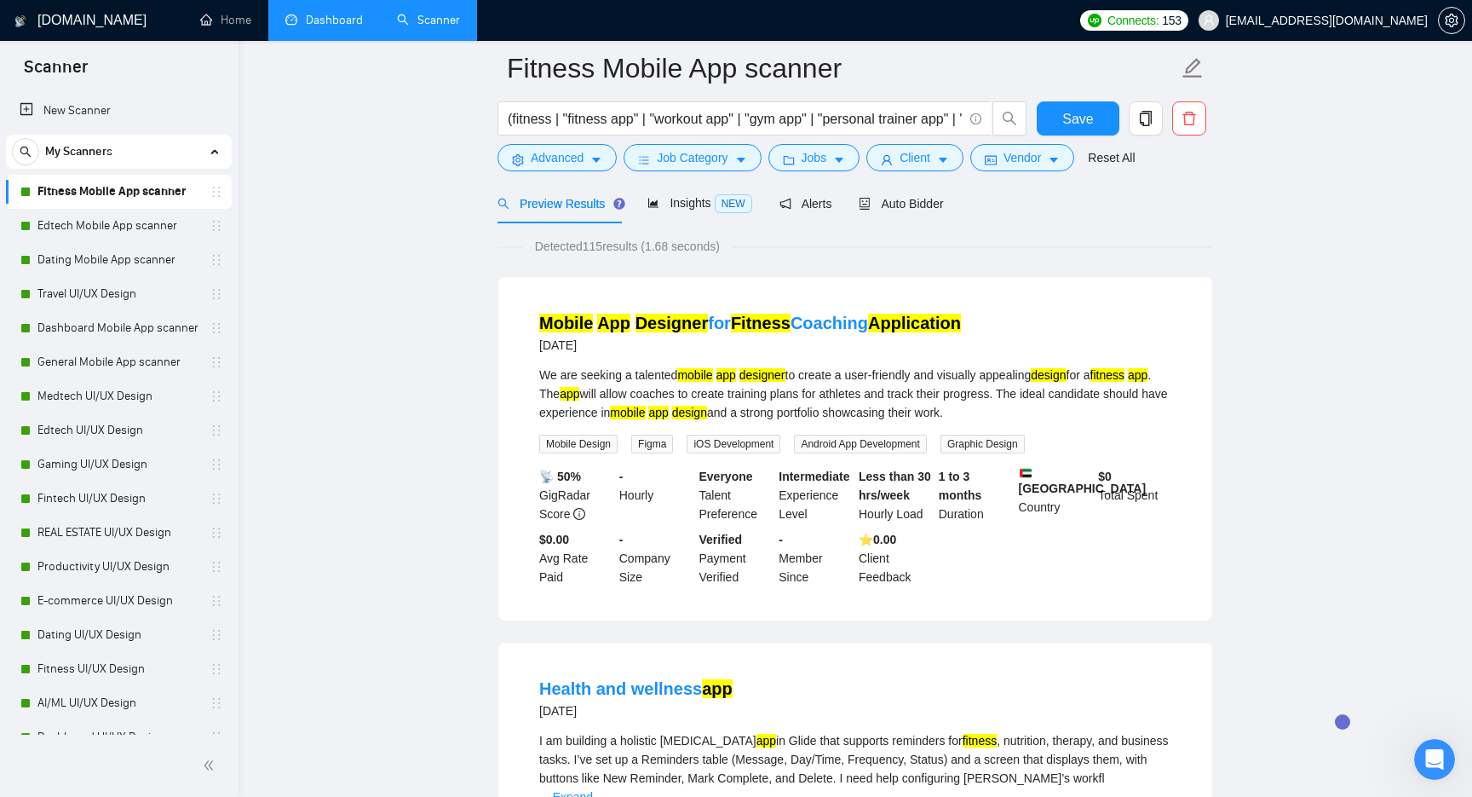
scroll to position [0, 0]
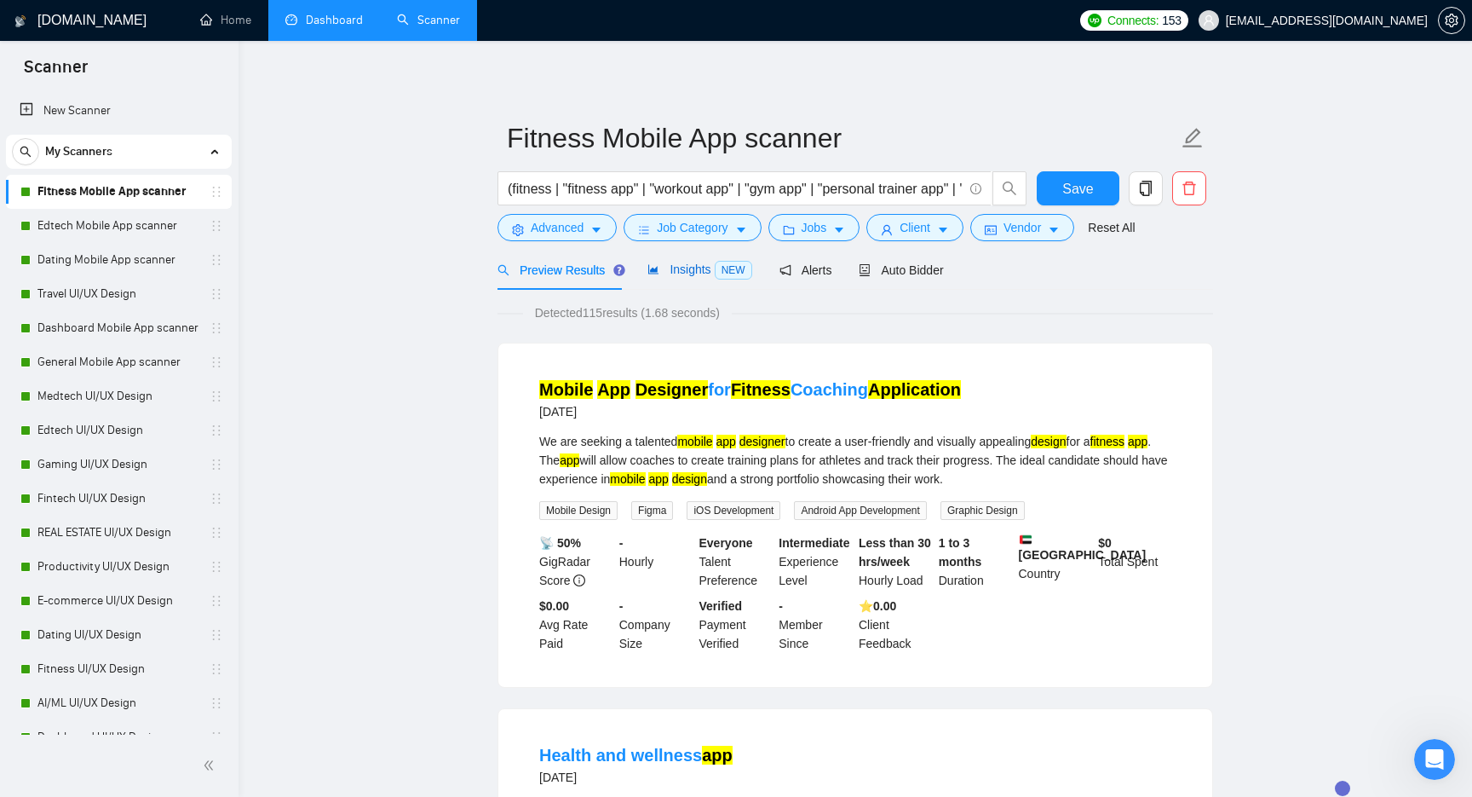
click at [692, 272] on span "Insights NEW" at bounding box center [699, 269] width 104 height 14
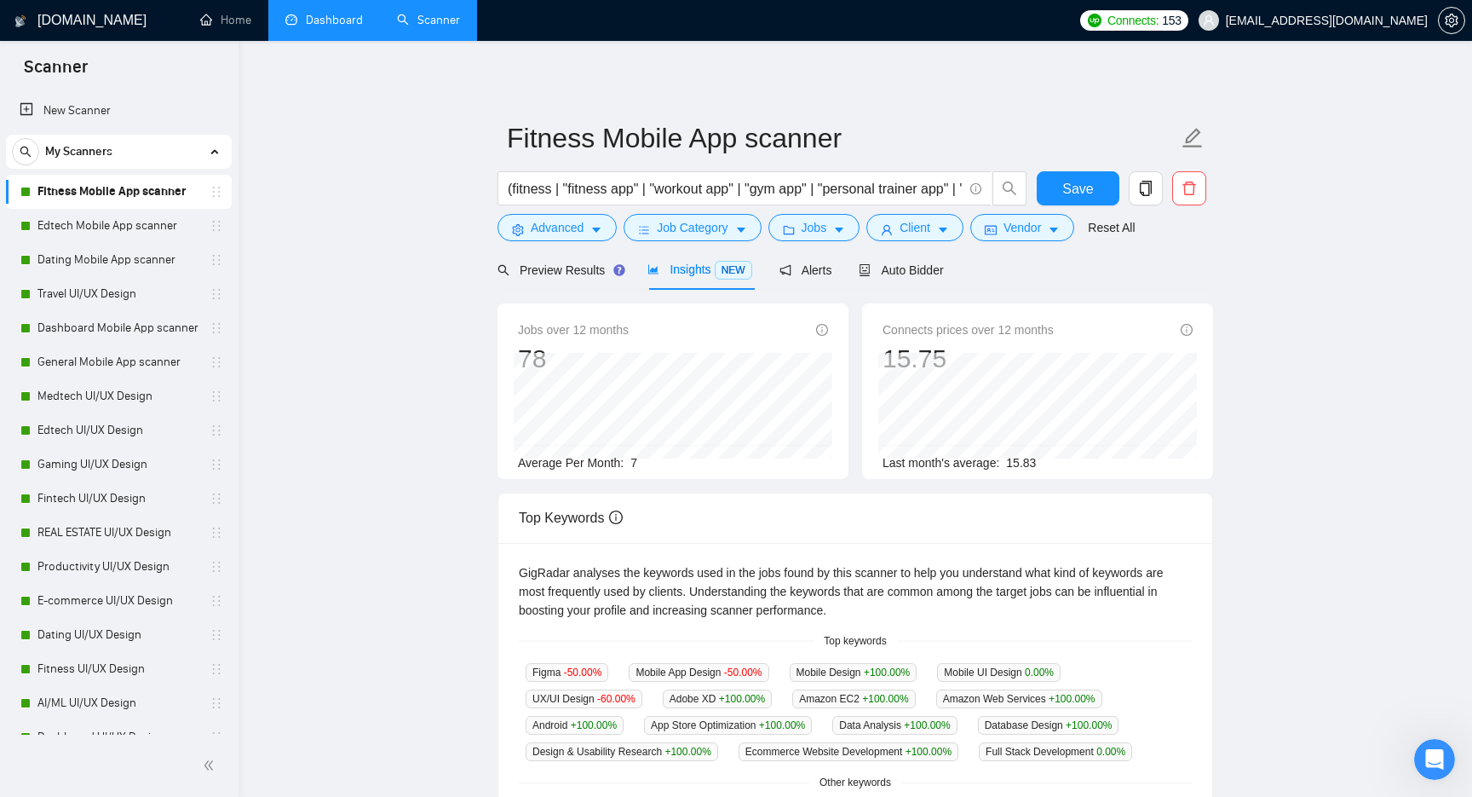
click at [399, 193] on main "Fitness Mobile App scanner (fitness | "fitness app" | "workout app" | "gym app"…" at bounding box center [855, 639] width 1179 height 1142
click at [95, 117] on link "New Scanner" at bounding box center [119, 111] width 198 height 34
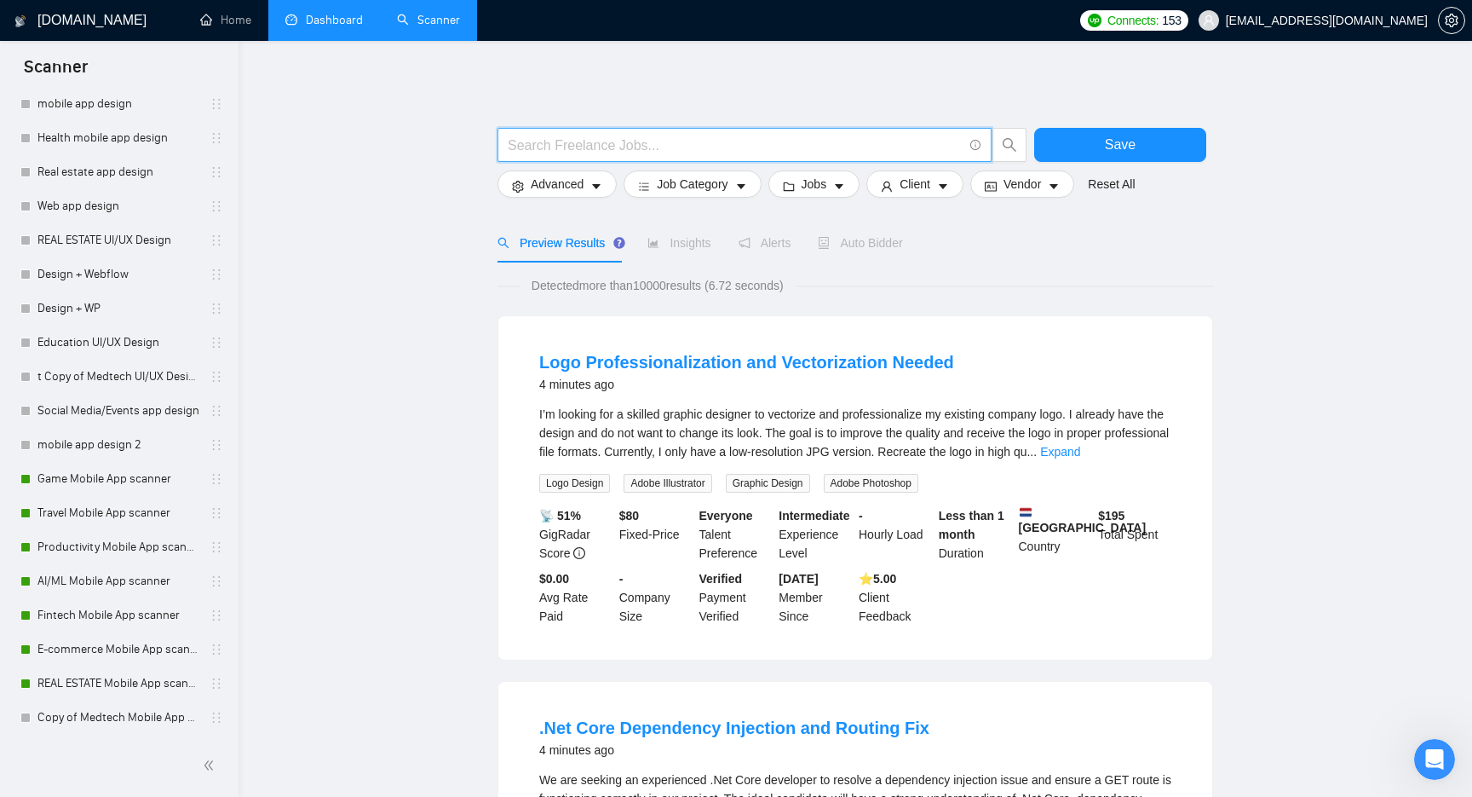
click at [642, 135] on input "text" at bounding box center [735, 145] width 455 height 21
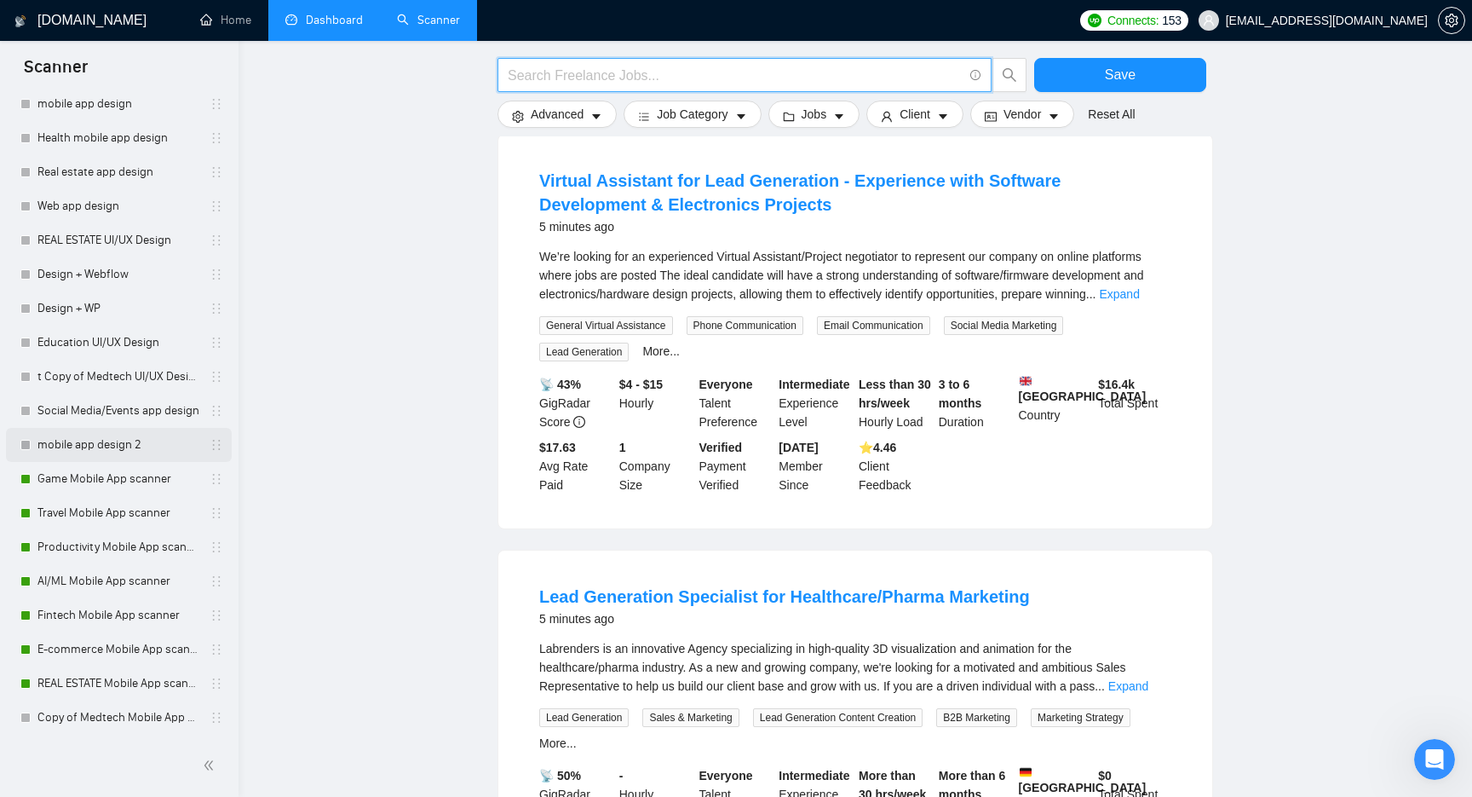
scroll to position [1583, 0]
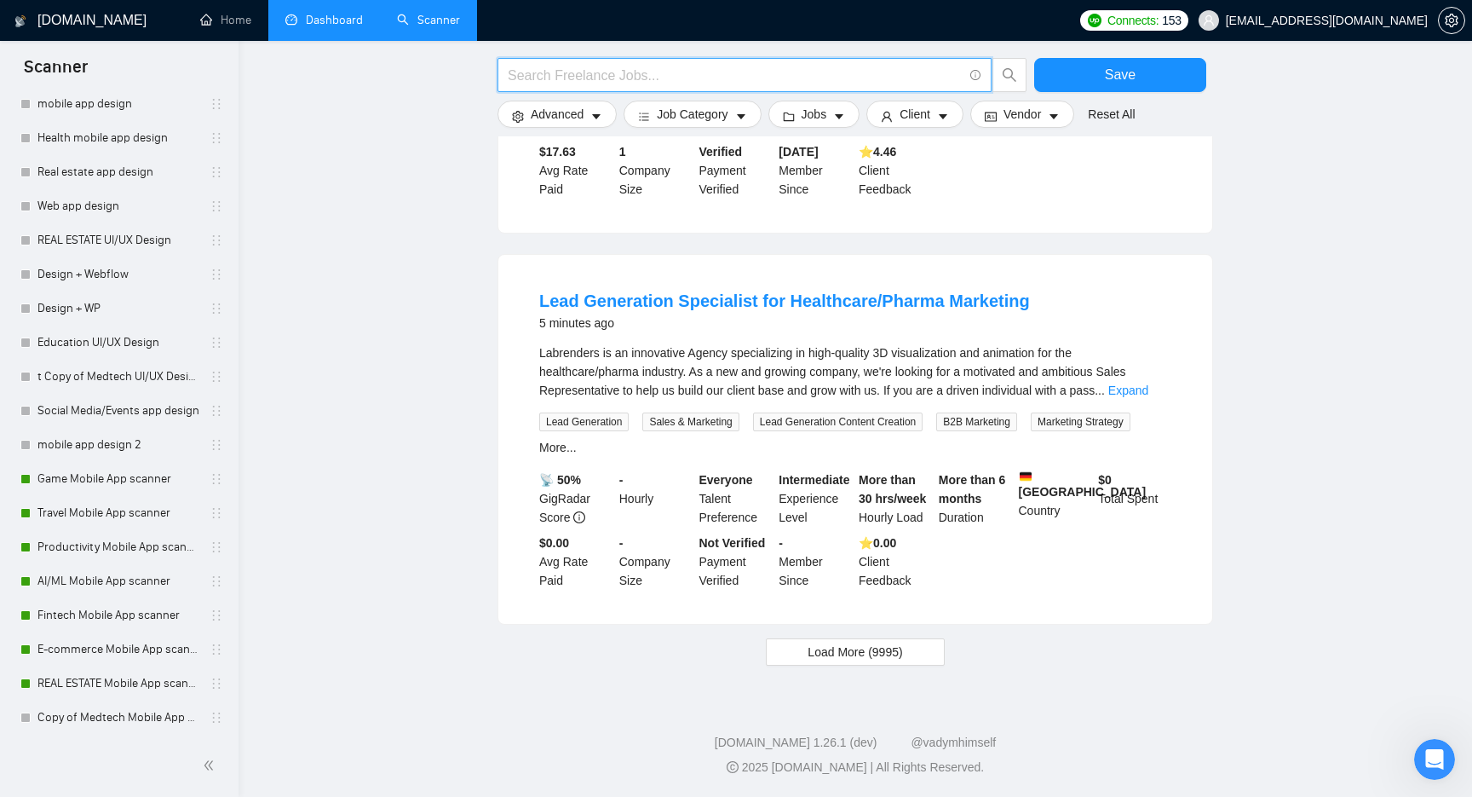
paste input "Swift"
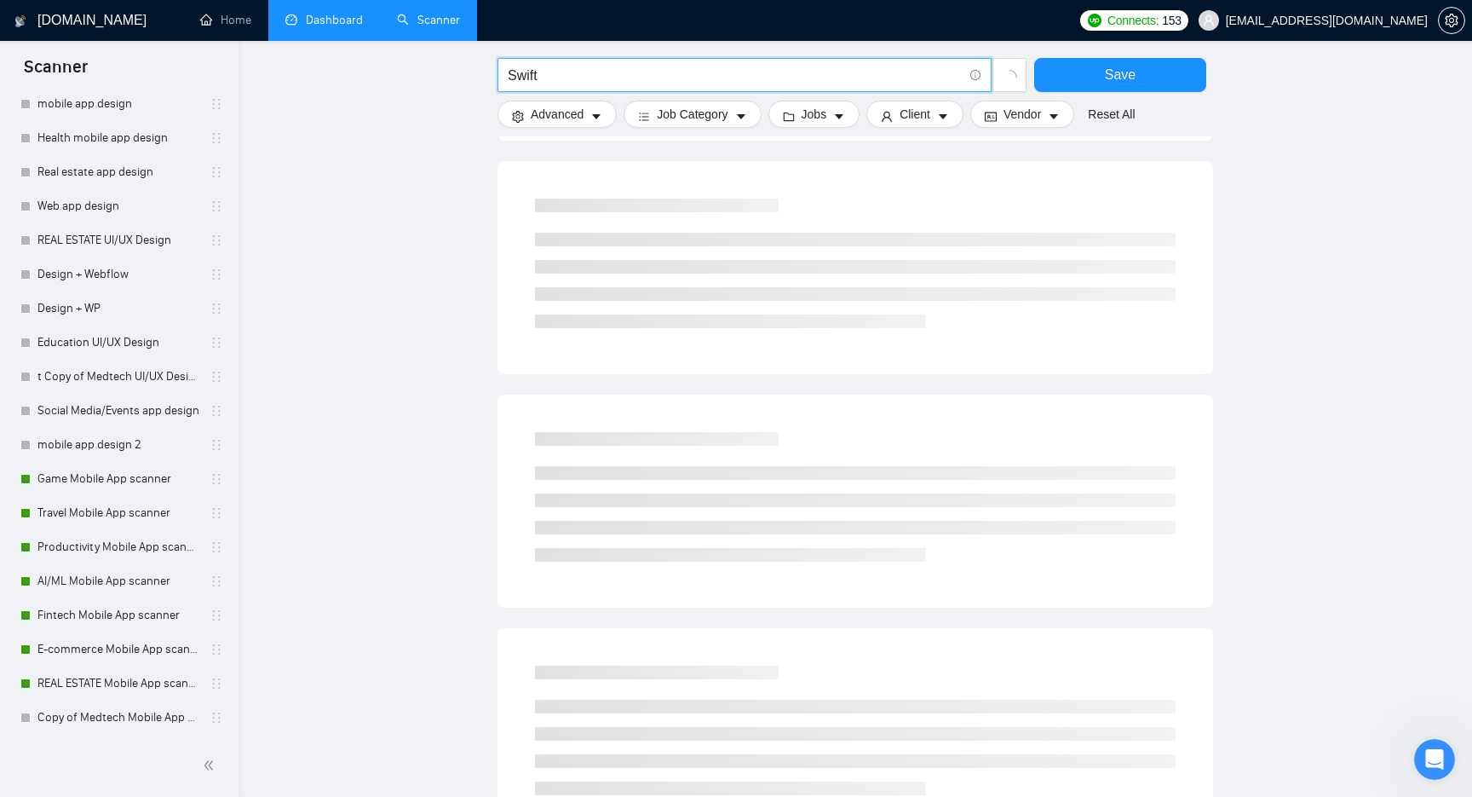
scroll to position [0, 0]
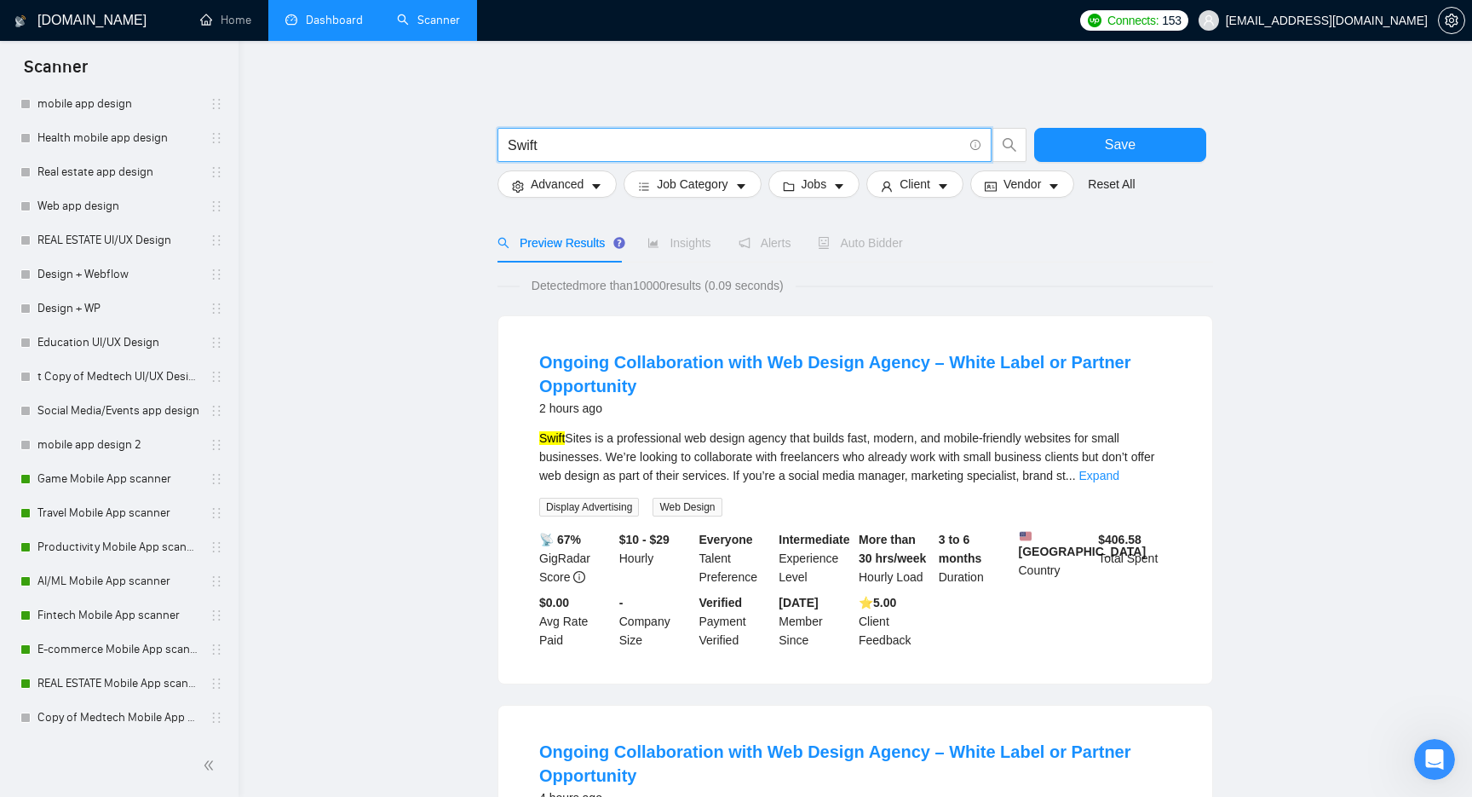
click at [574, 148] on input "Swift" at bounding box center [735, 145] width 455 height 21
paste input "Swift"
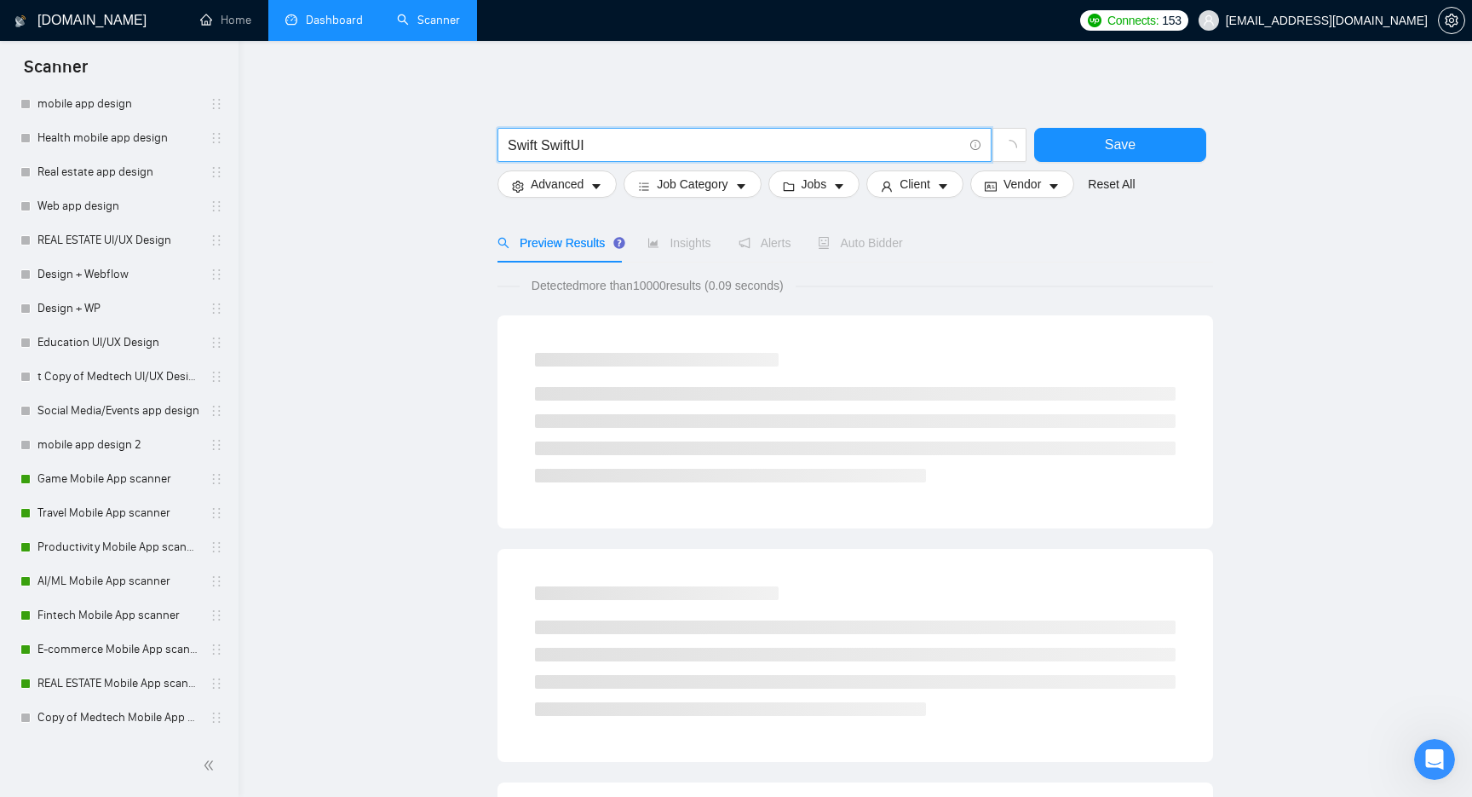
drag, startPoint x: 545, startPoint y: 149, endPoint x: 420, endPoint y: 147, distance: 125.3
click at [420, 147] on main "Swift SwiftUI Save Advanced Job Category Jobs Client Vendor Reset All Preview R…" at bounding box center [855, 785] width 1179 height 1435
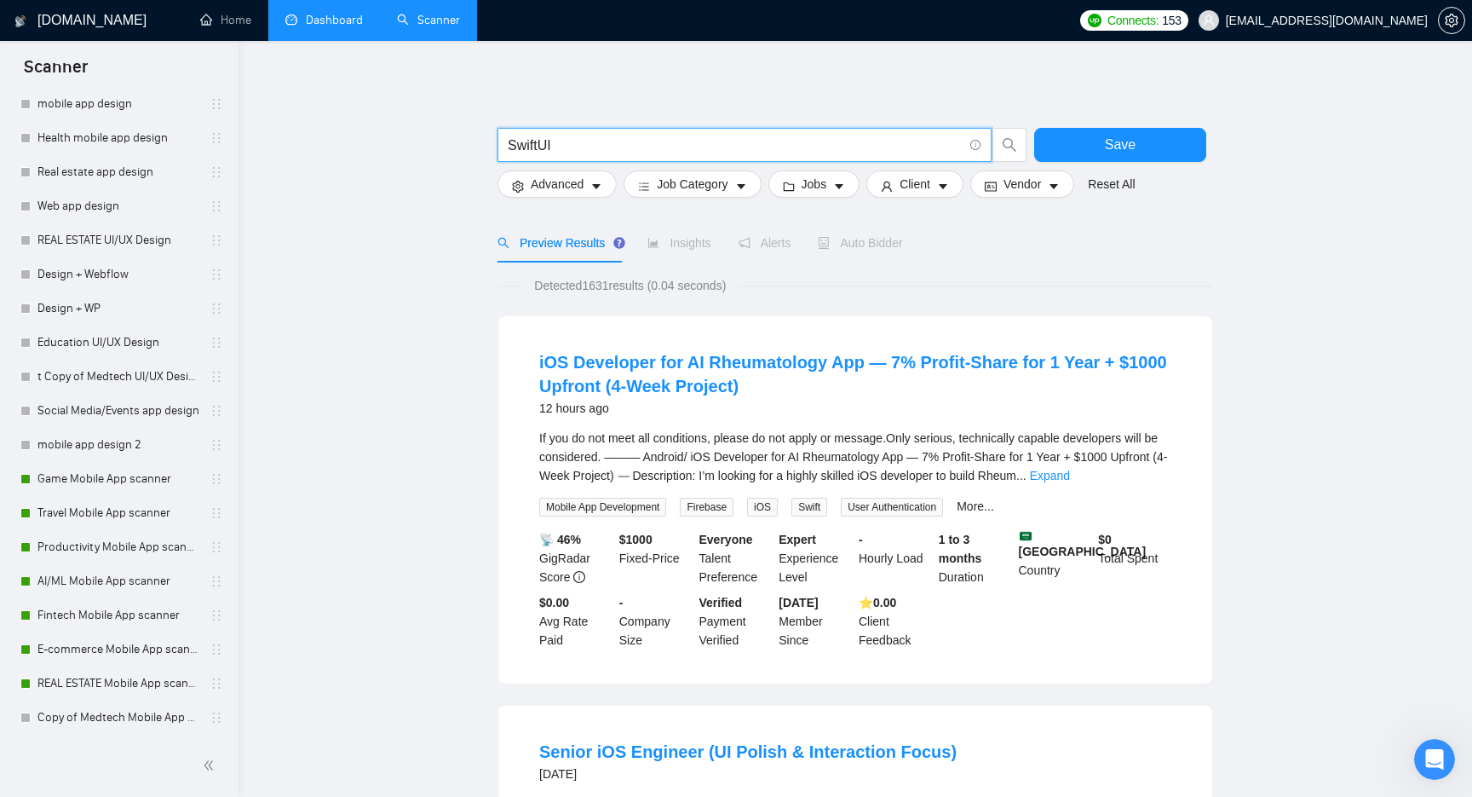
type input "SwiftUI"
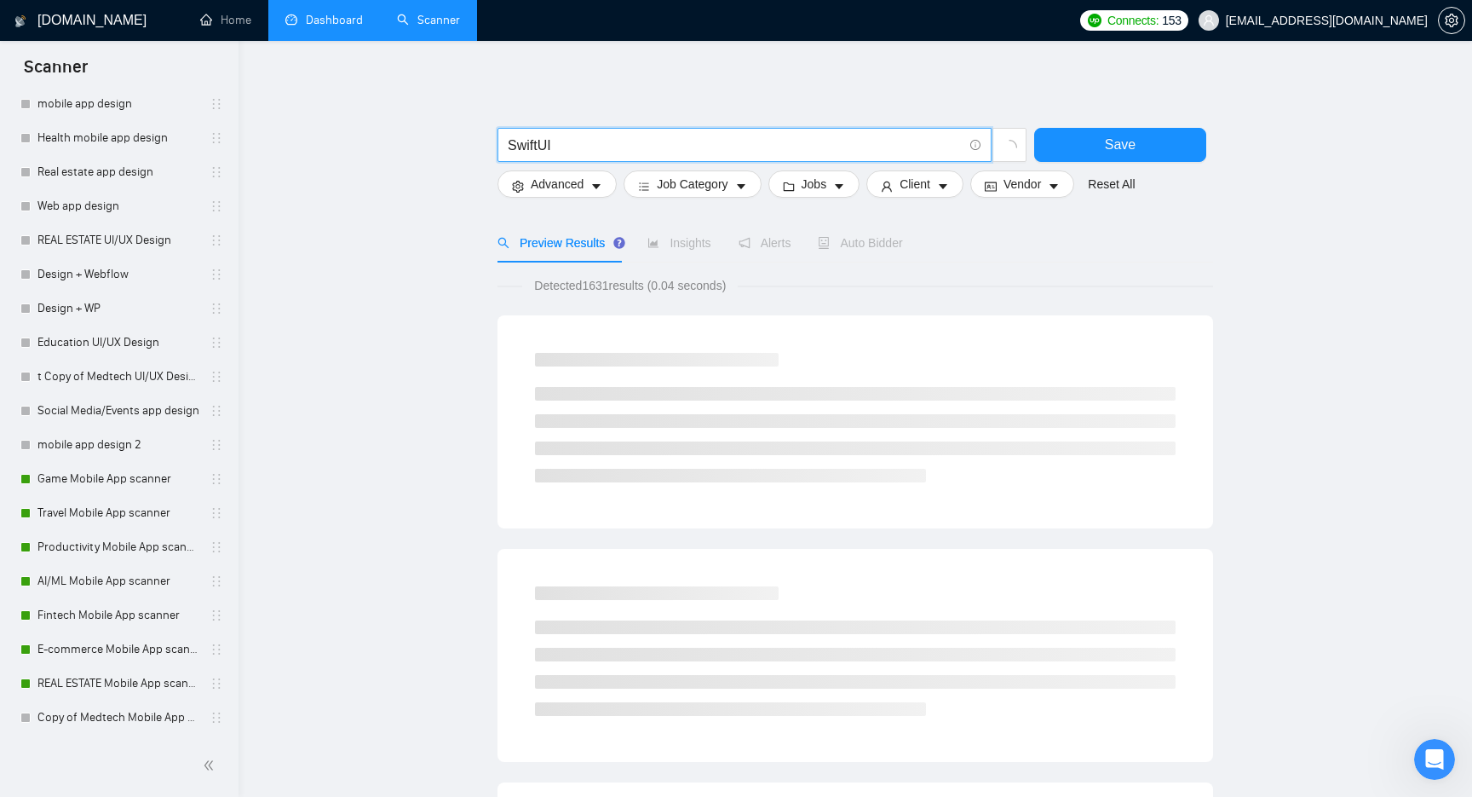
click at [433, 492] on main "SwiftUI Save Advanced Job Category Jobs Client Vendor Reset All Preview Results…" at bounding box center [855, 785] width 1179 height 1435
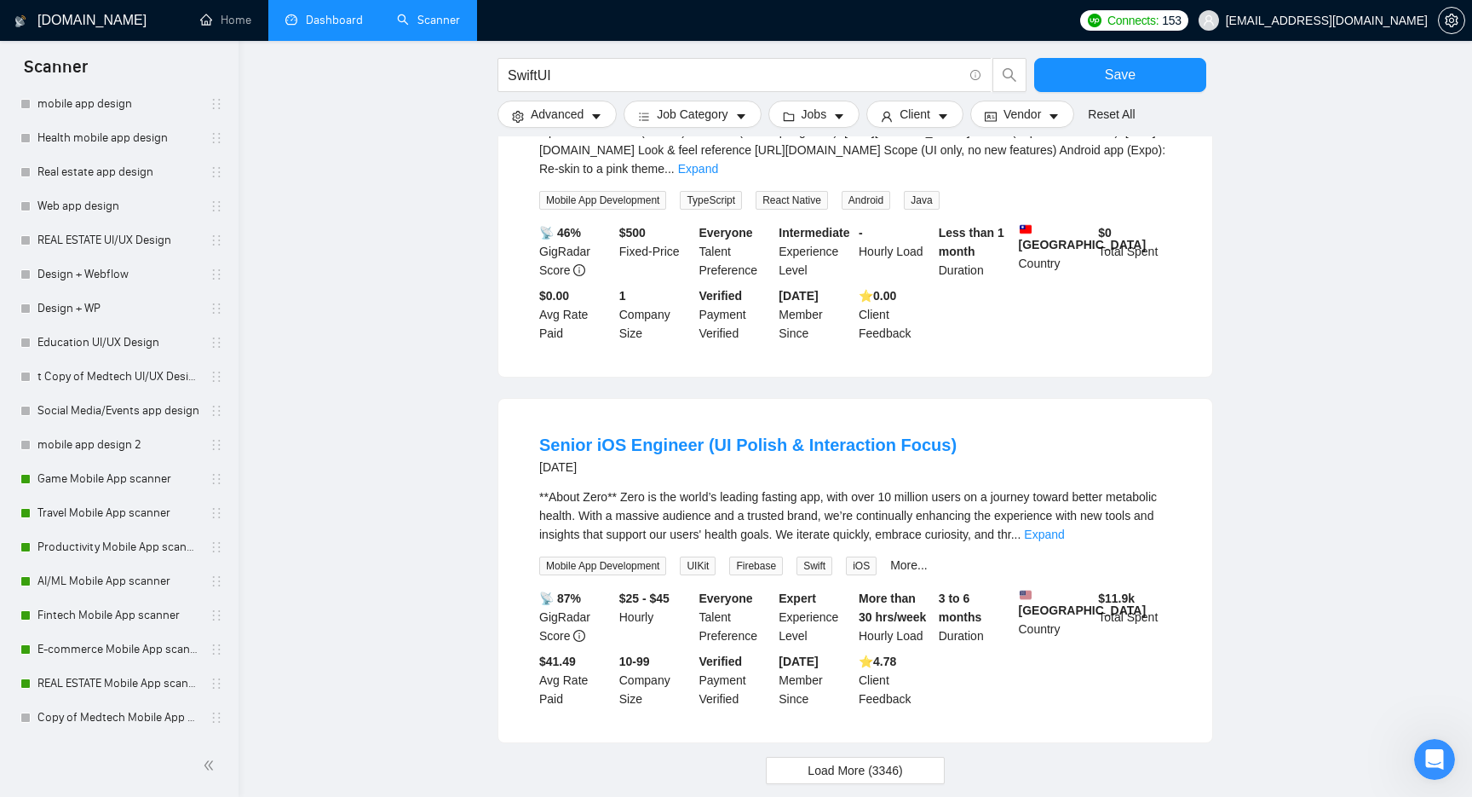
scroll to position [1458, 0]
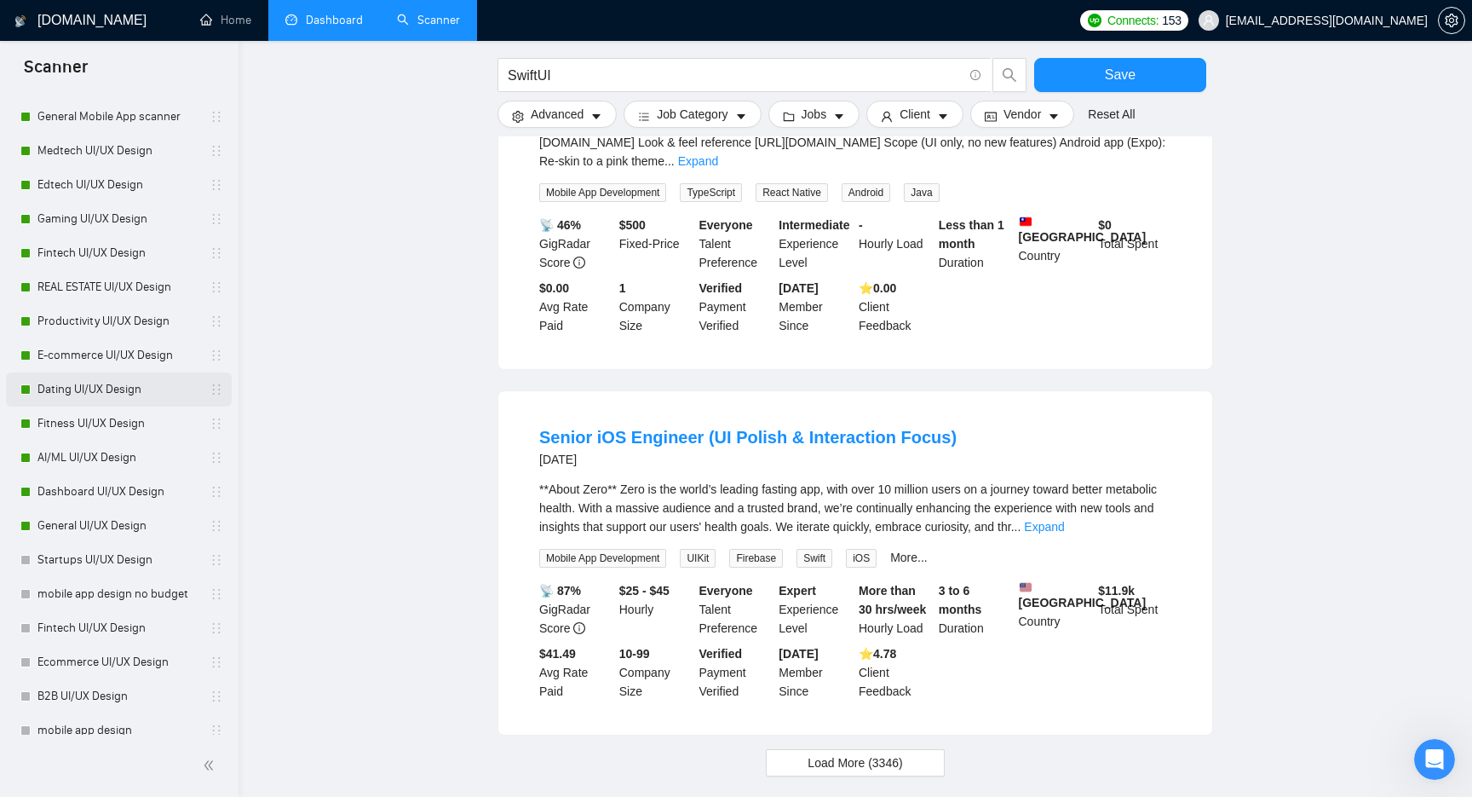
scroll to position [252, 0]
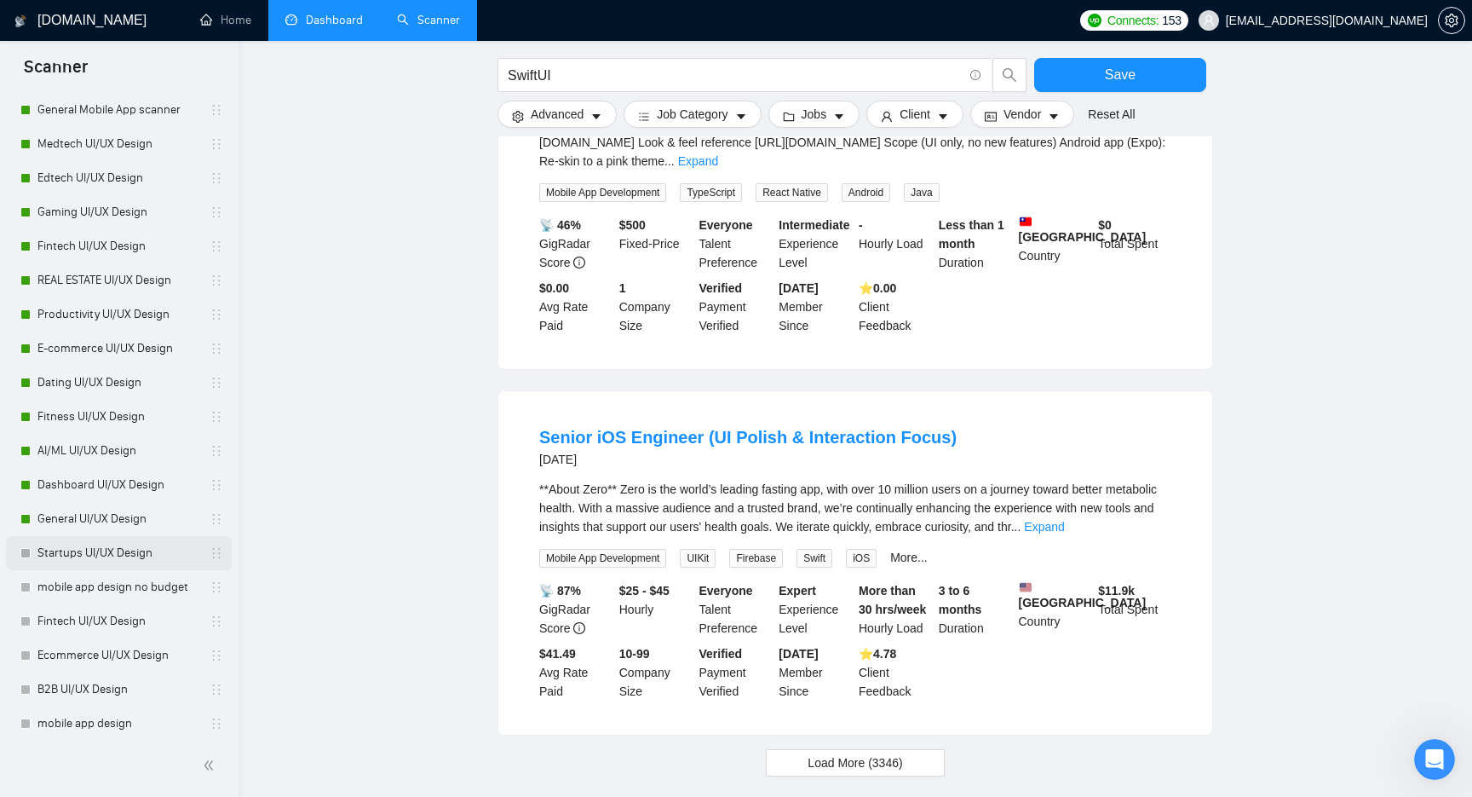
click at [142, 556] on link "Startups UI/UX Design" at bounding box center [118, 553] width 162 height 34
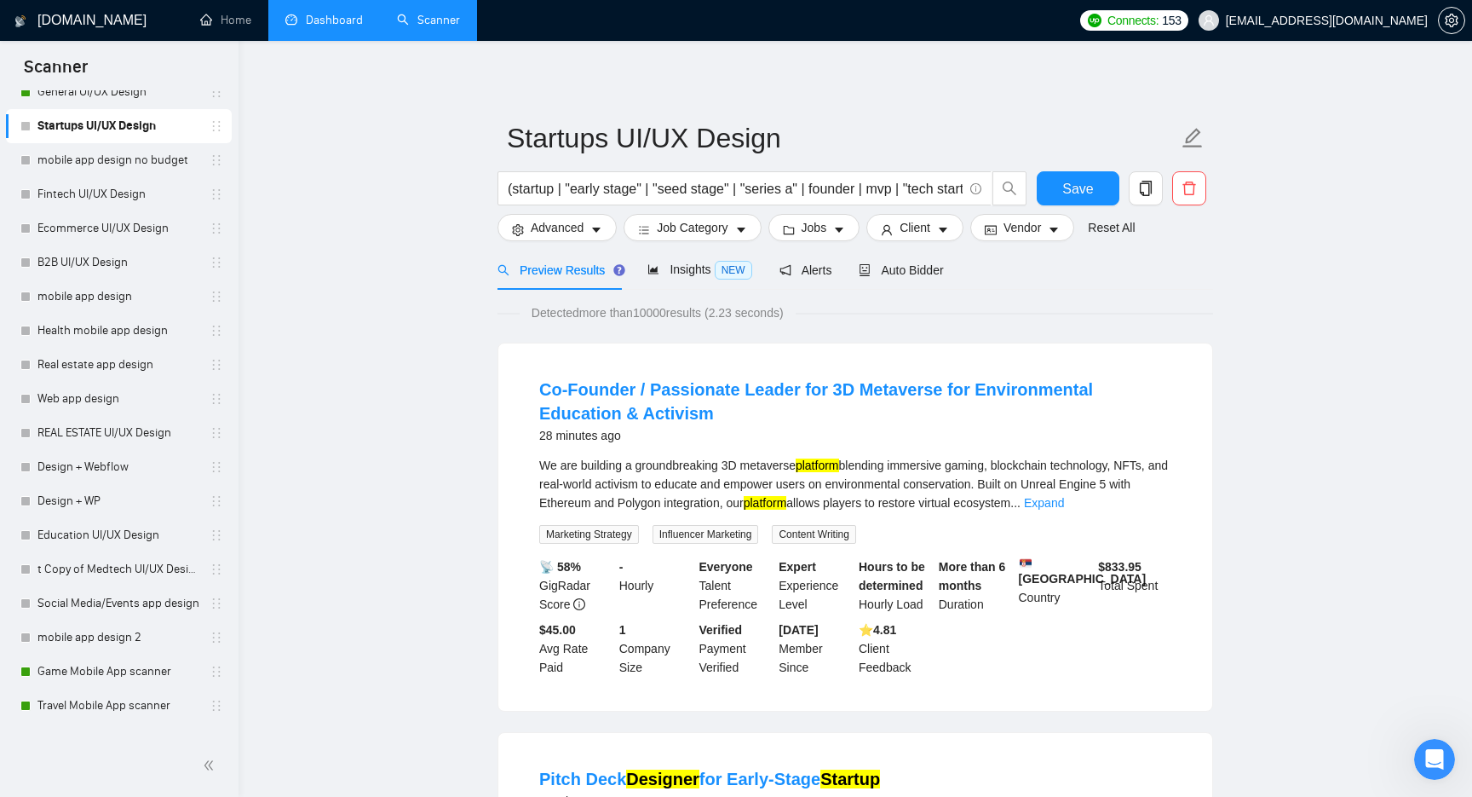
scroll to position [681, 0]
click at [117, 636] on link "mobile app design 2" at bounding box center [118, 635] width 162 height 34
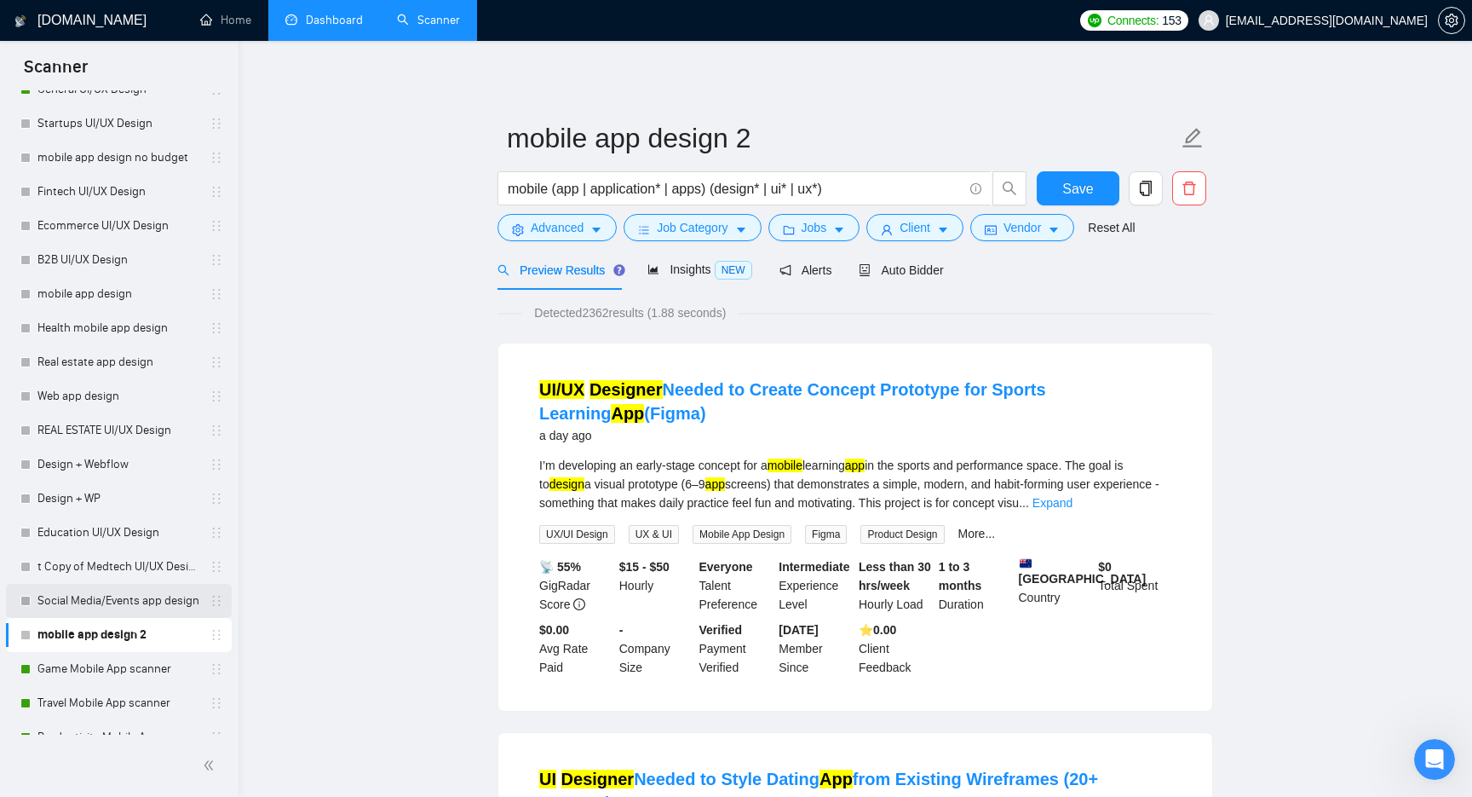
scroll to position [871, 0]
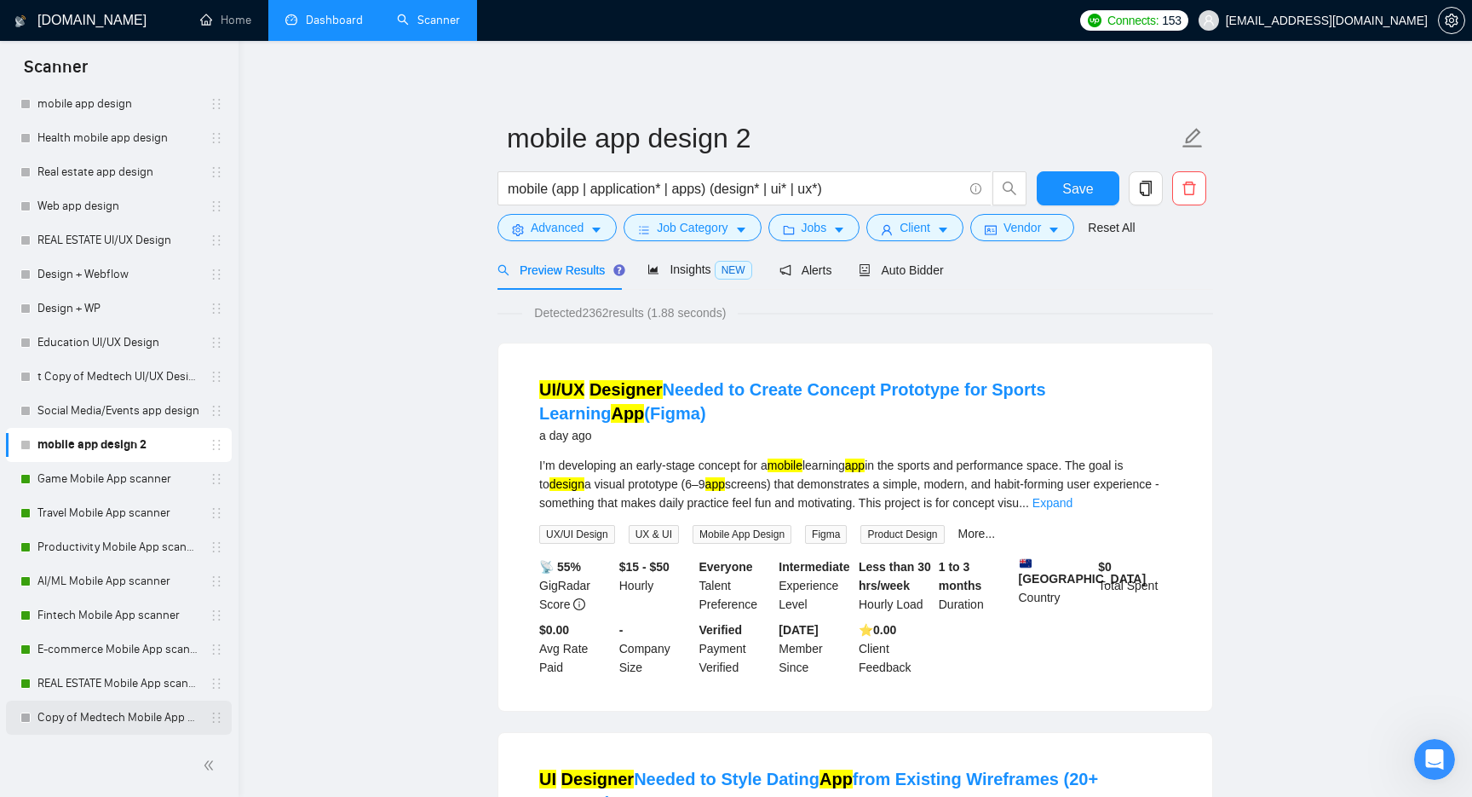
click at [149, 714] on link "Copy of Medtech Mobile App scanner" at bounding box center [118, 717] width 162 height 34
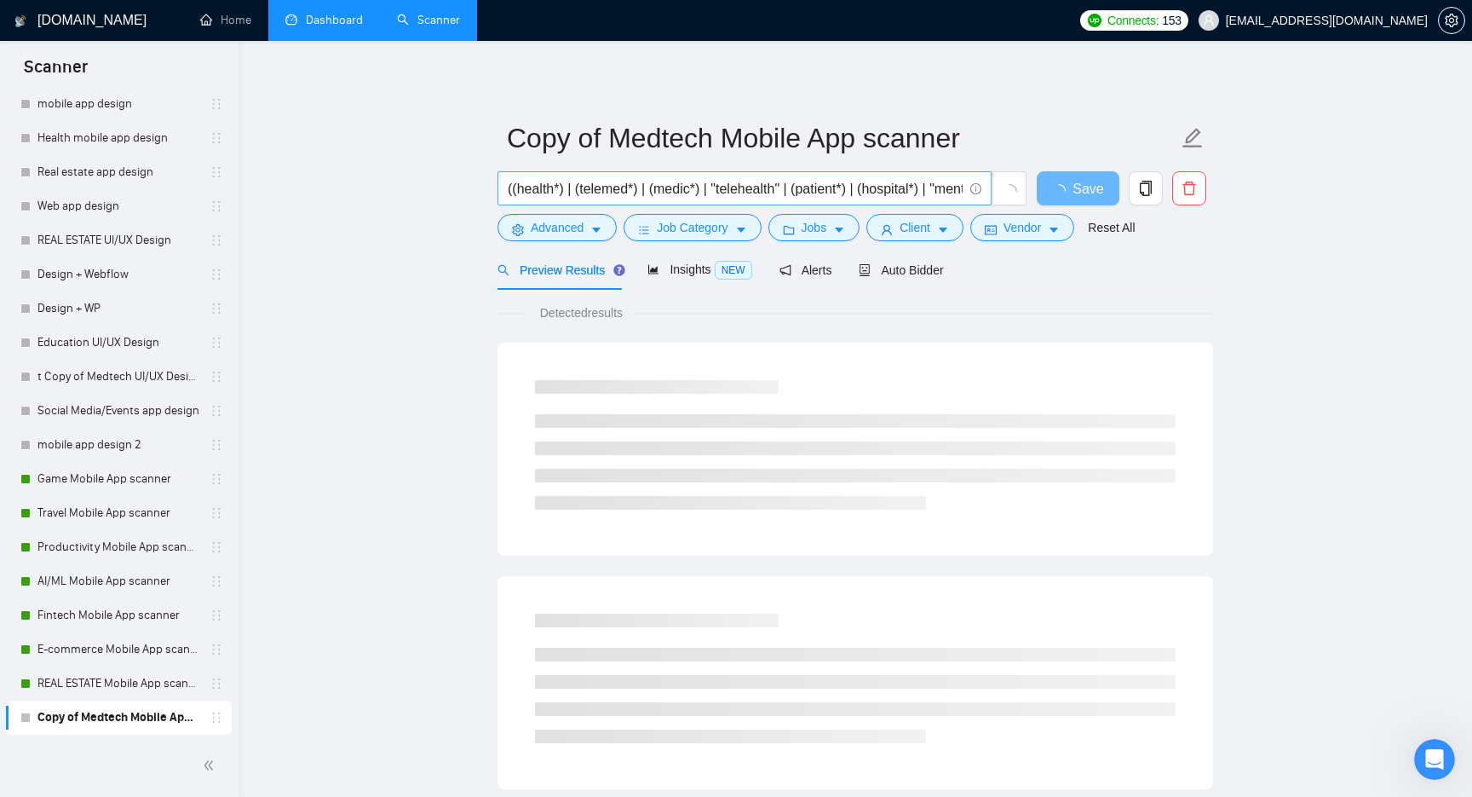
click at [607, 198] on input "((health*) | (telemed*) | (medic*) | "telehealth" | (patient*) | (hospital*) | …" at bounding box center [735, 188] width 455 height 21
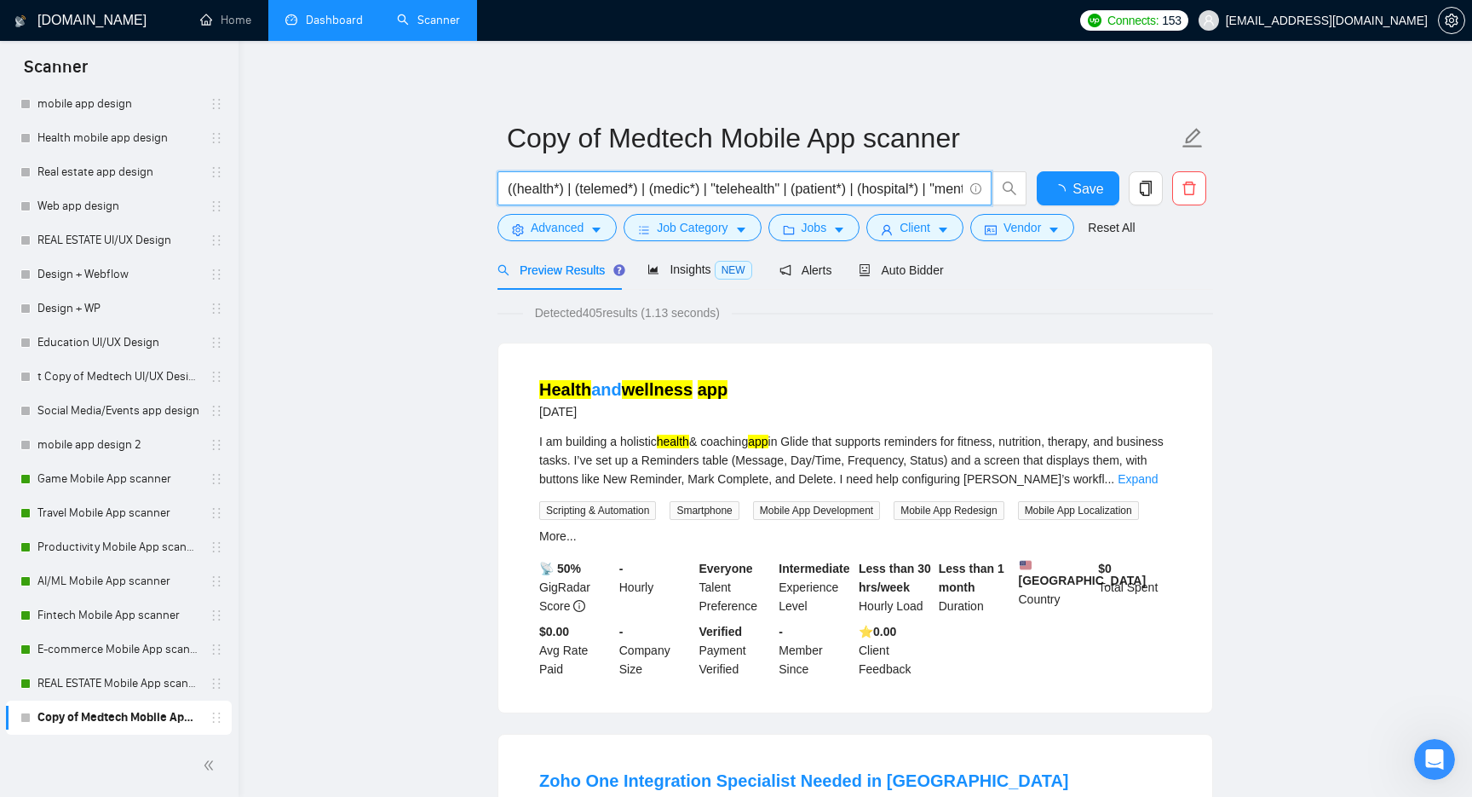
click at [607, 198] on input "((health*) | (telemed*) | (medic*) | "telehealth" | (patient*) | (hospital*) | …" at bounding box center [735, 188] width 455 height 21
type input "swift"
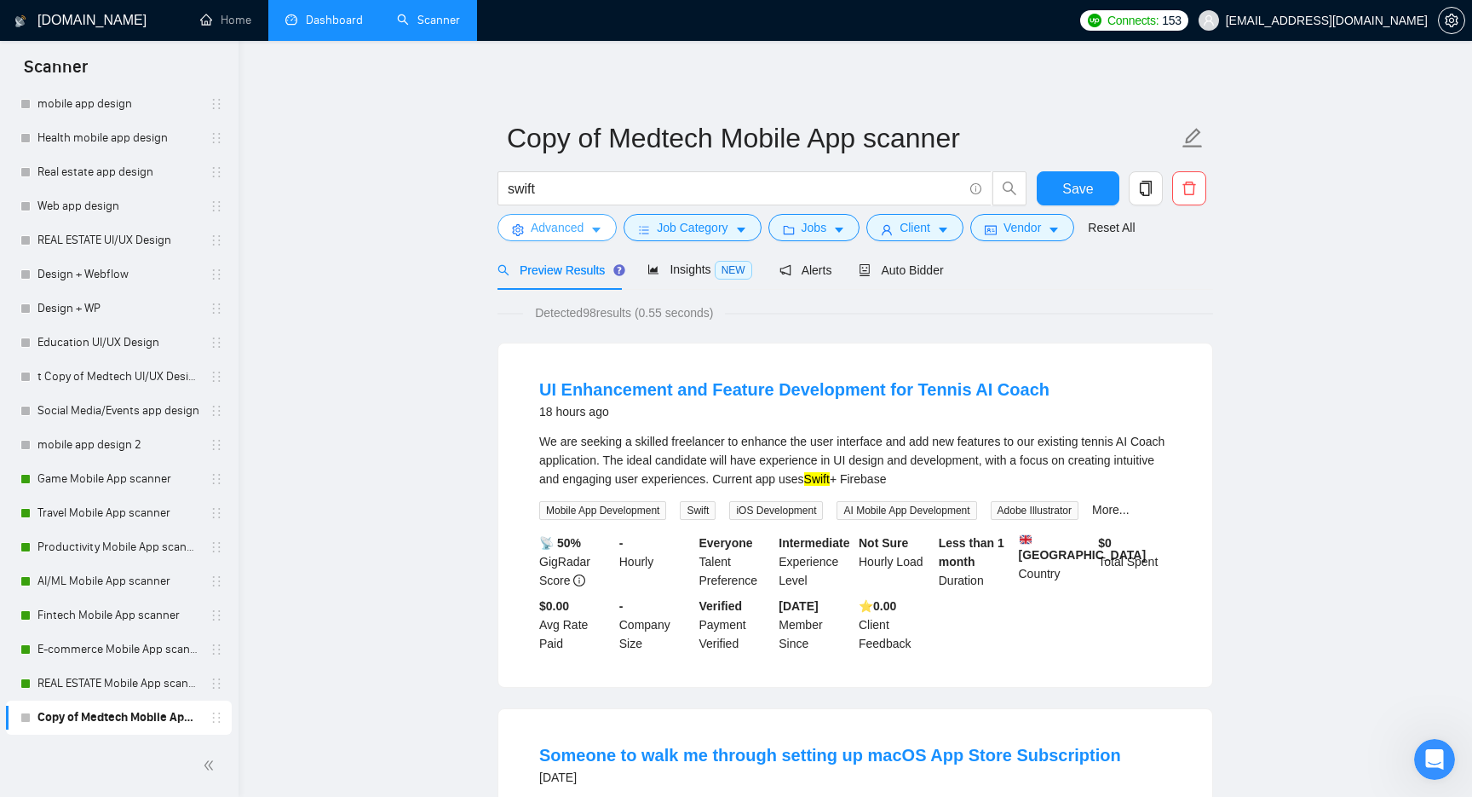
click at [594, 225] on icon "caret-down" at bounding box center [596, 230] width 12 height 12
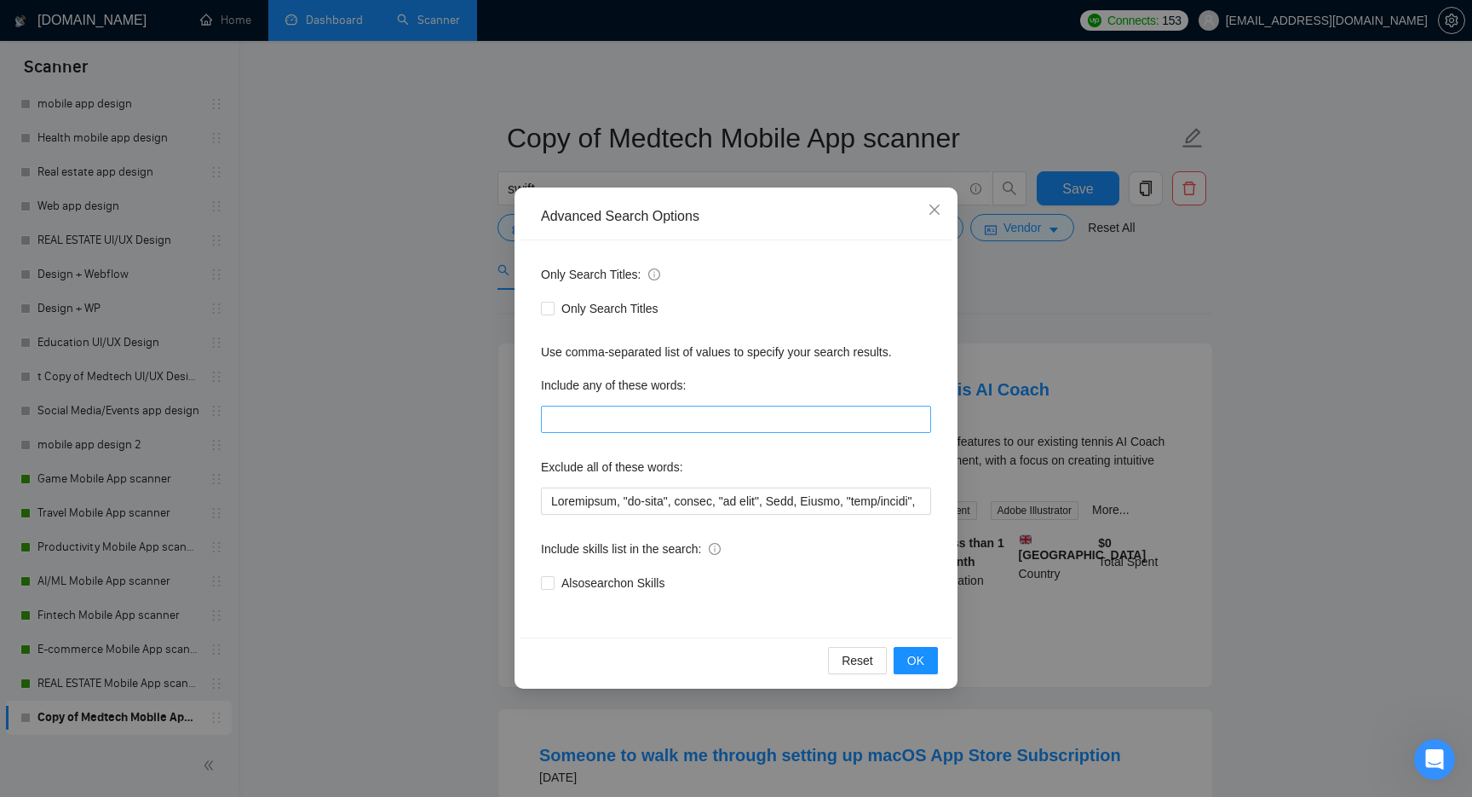
scroll to position [53, 0]
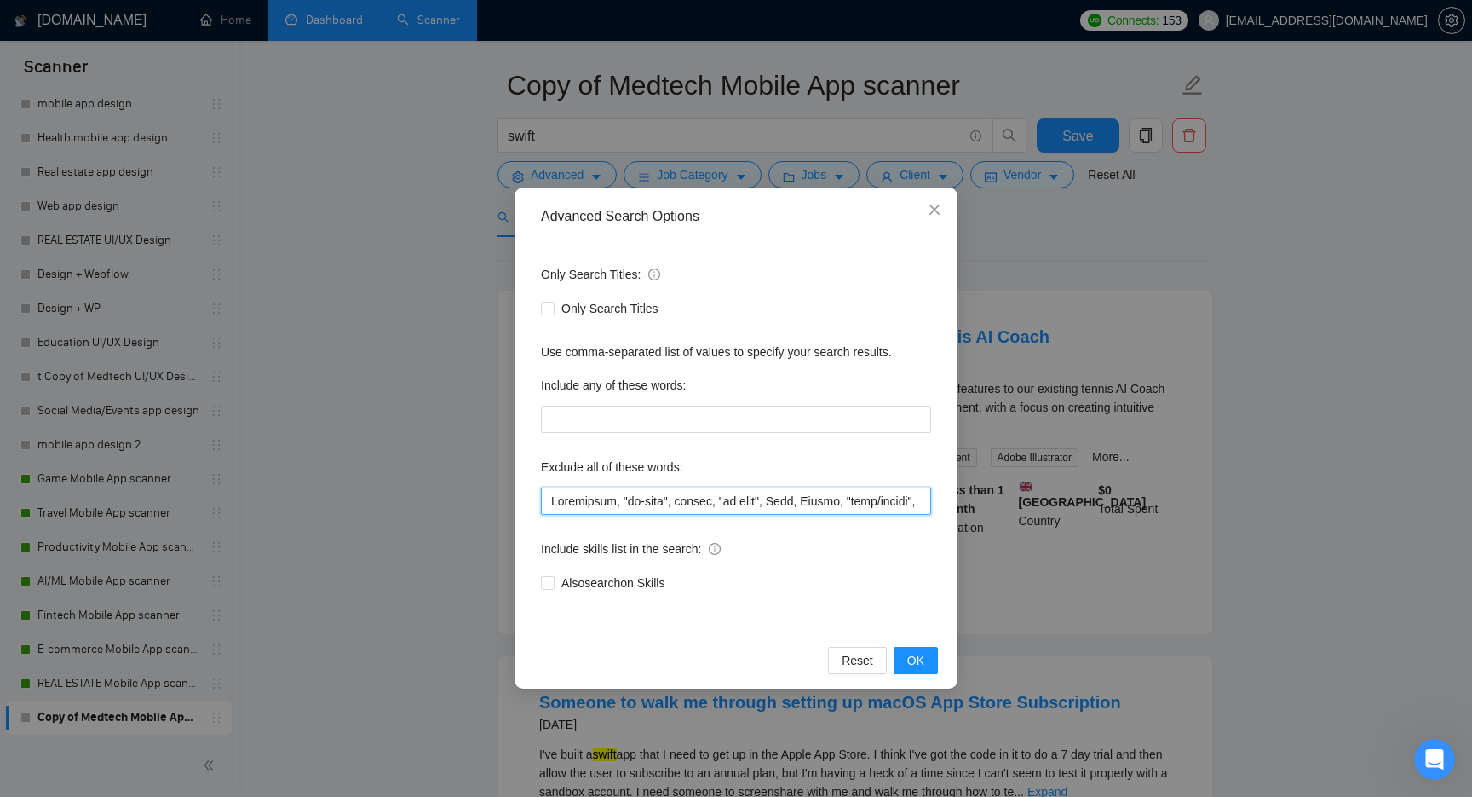
click at [641, 506] on input "text" at bounding box center [736, 500] width 390 height 27
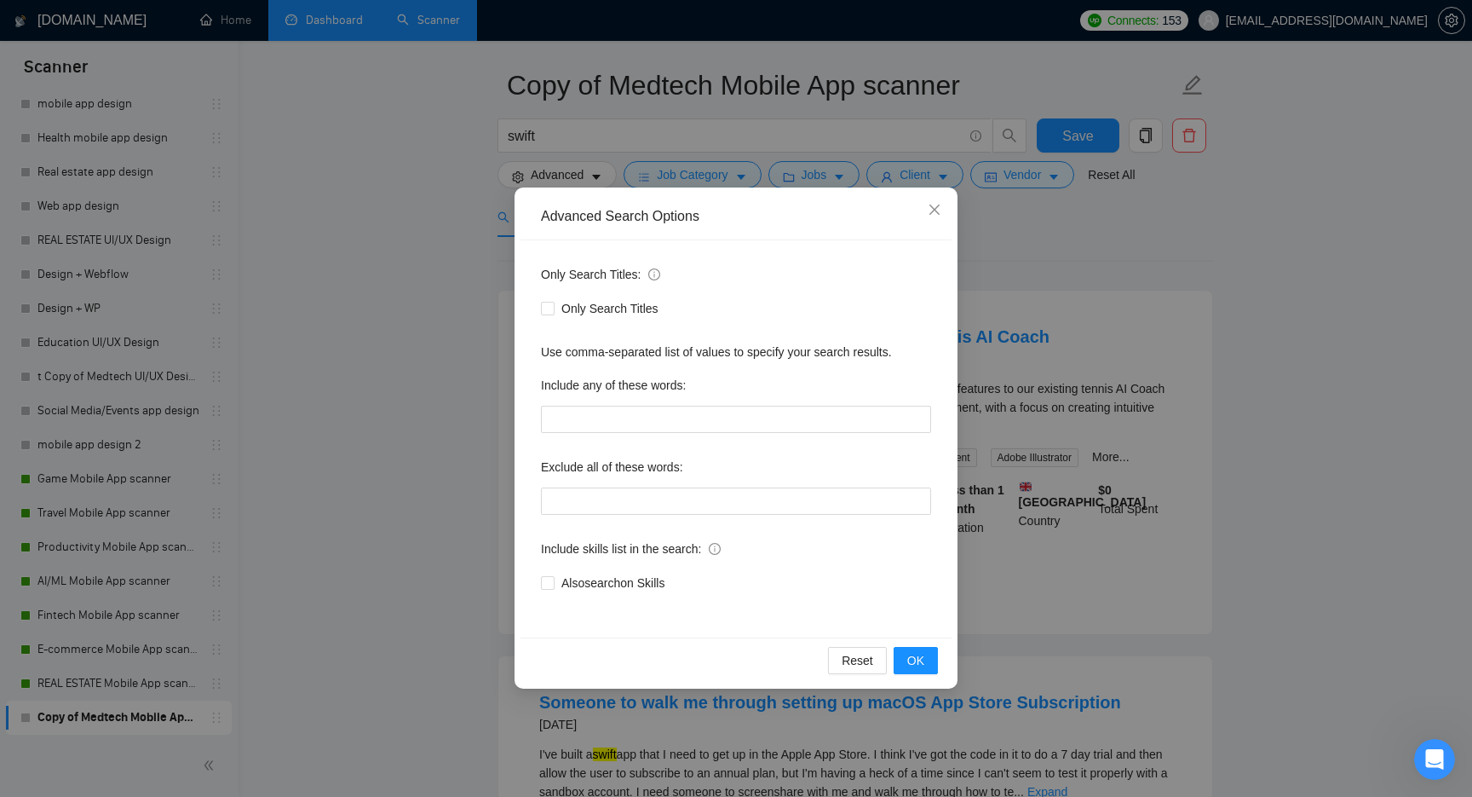
click at [743, 553] on div "Include skills list in the search:" at bounding box center [736, 552] width 390 height 34
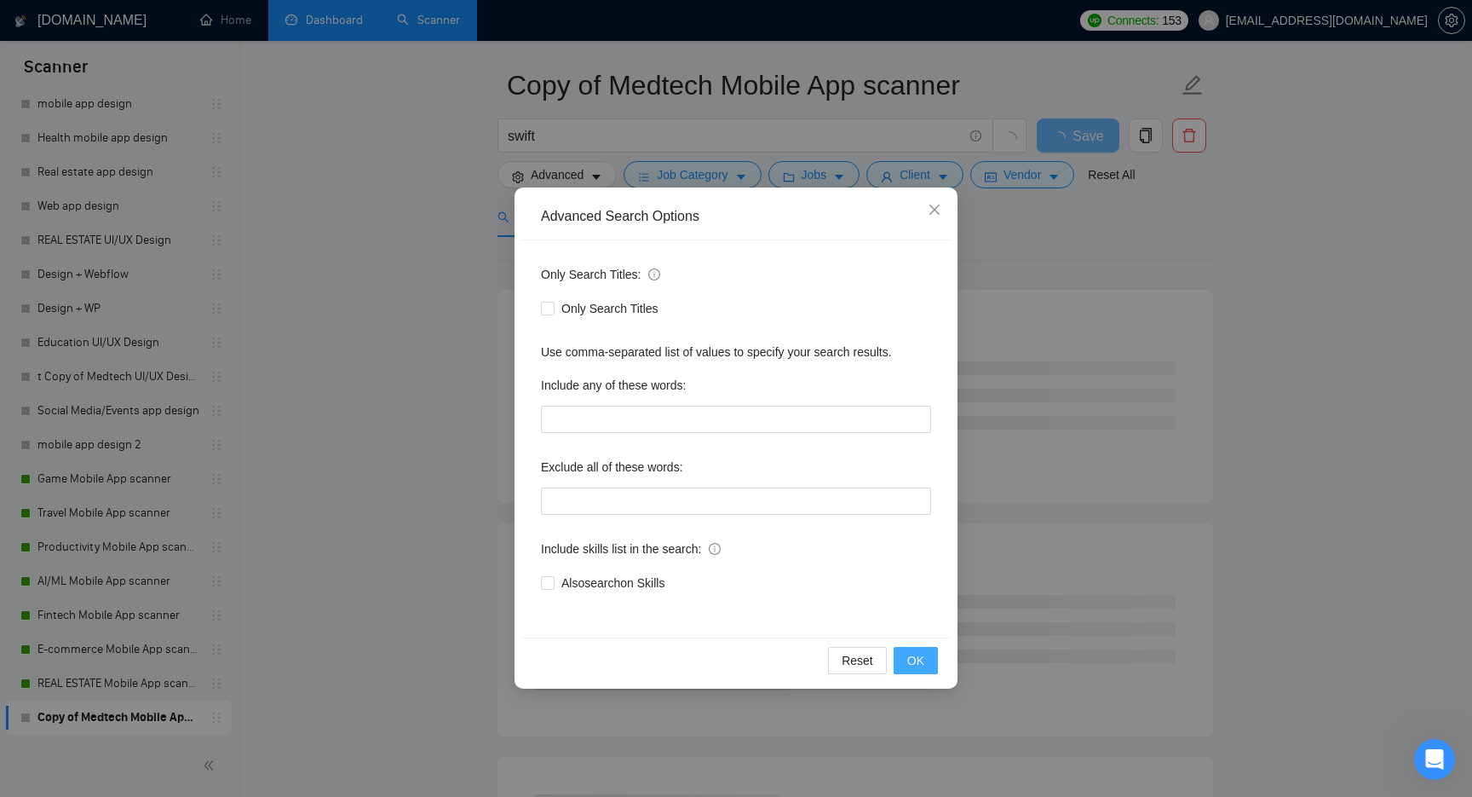
click at [918, 663] on span "OK" at bounding box center [915, 660] width 17 height 19
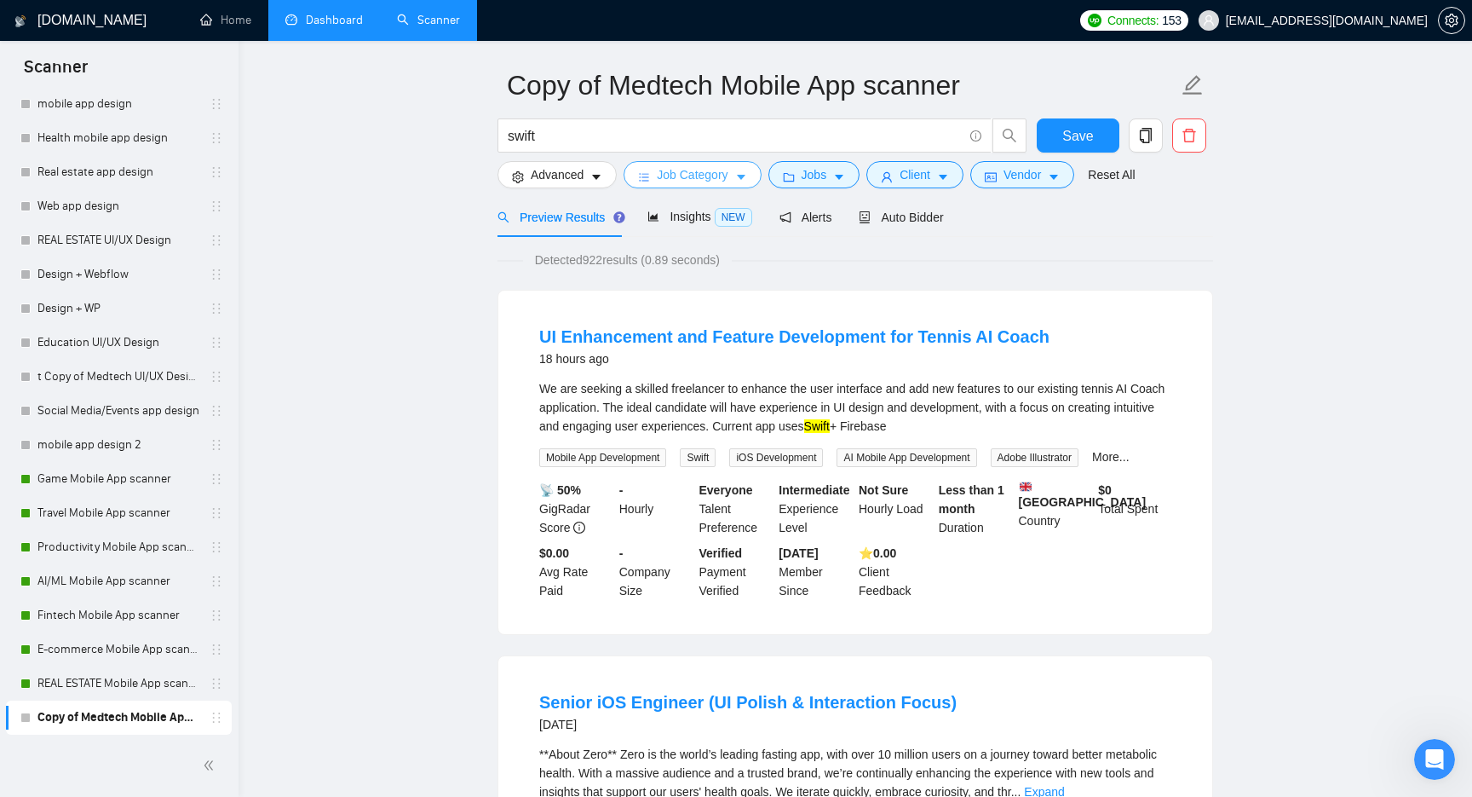
click at [707, 179] on span "Job Category" at bounding box center [692, 174] width 71 height 19
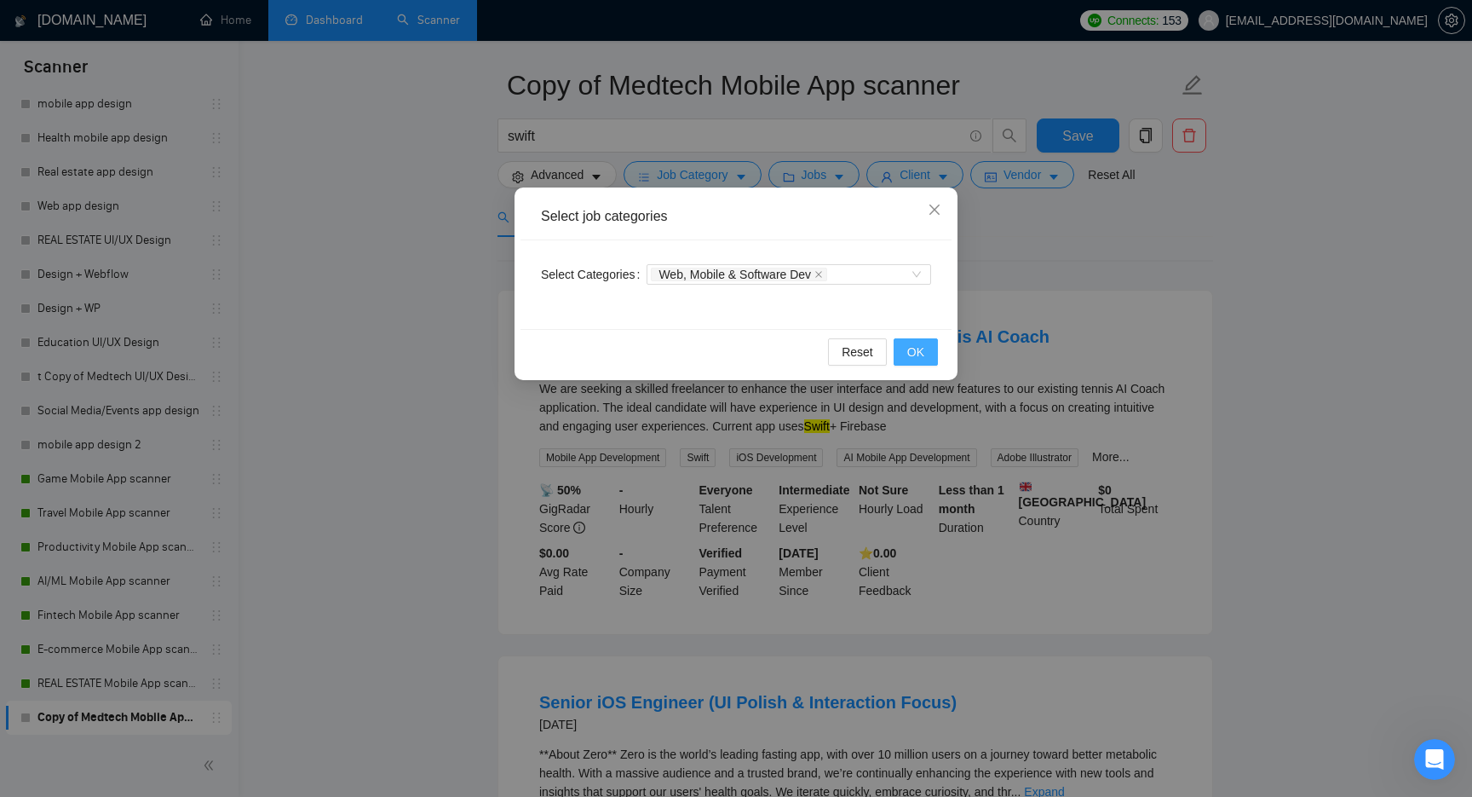
click at [920, 350] on span "OK" at bounding box center [915, 351] width 17 height 19
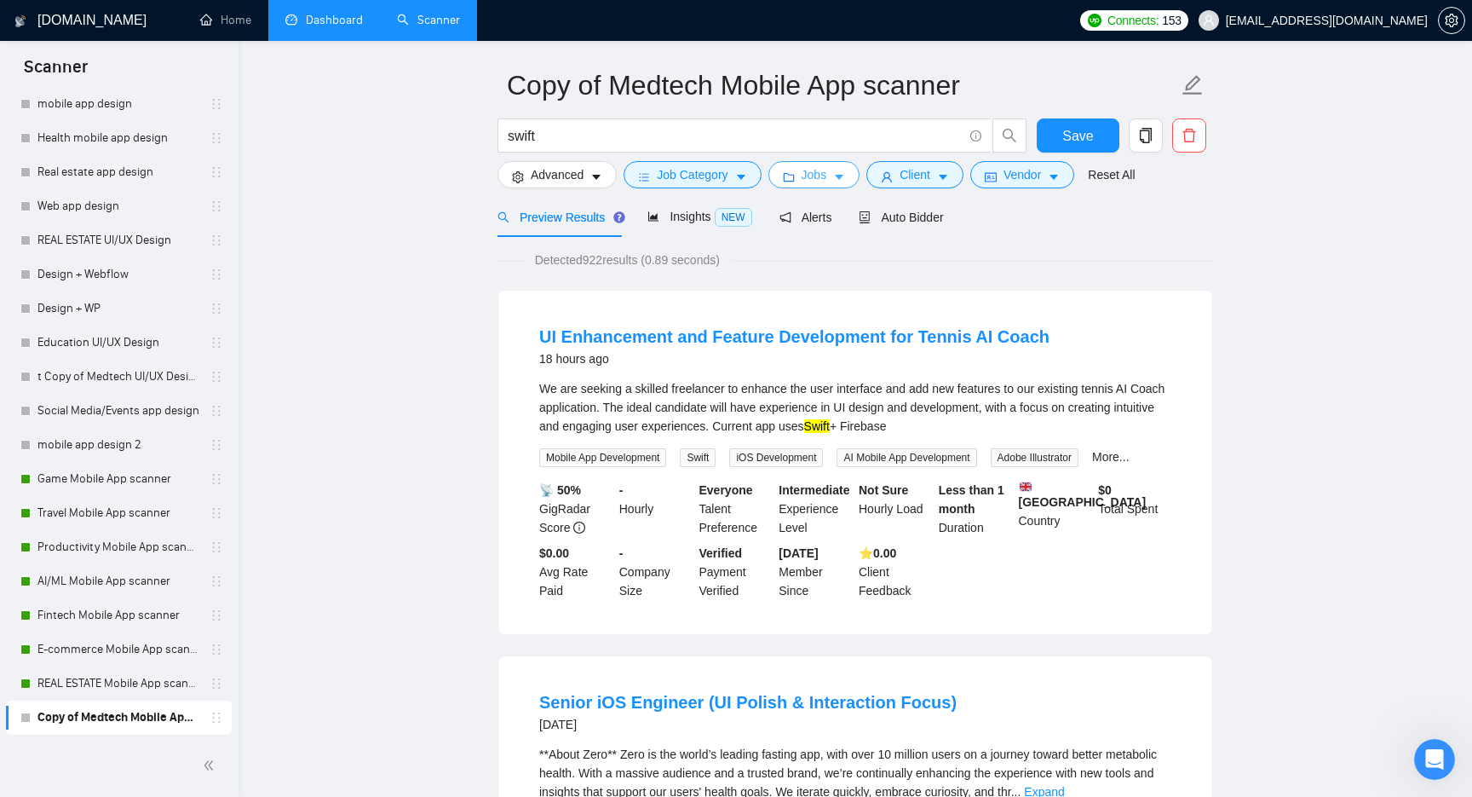
click at [825, 170] on span "Jobs" at bounding box center [815, 174] width 26 height 19
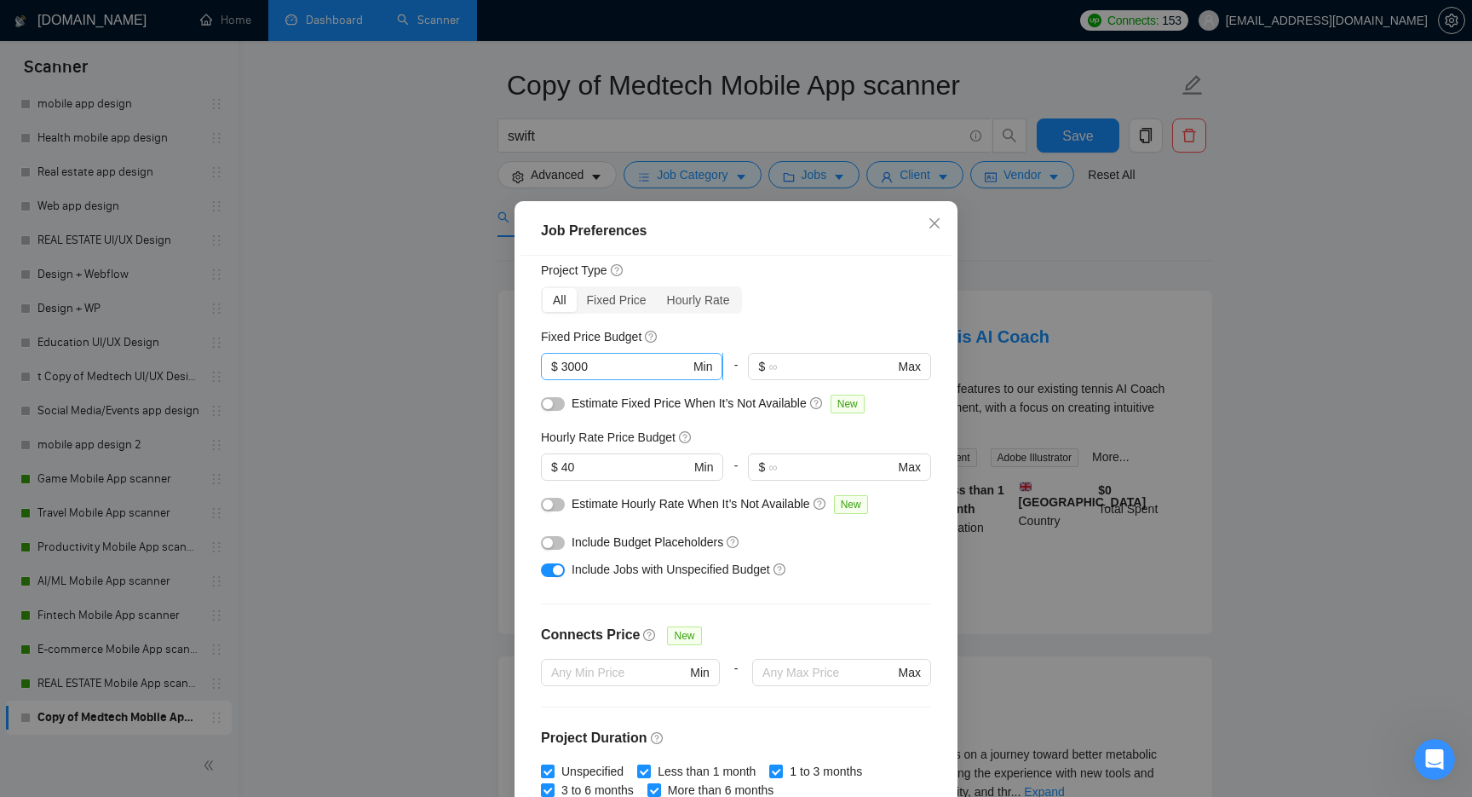
scroll to position [69, 0]
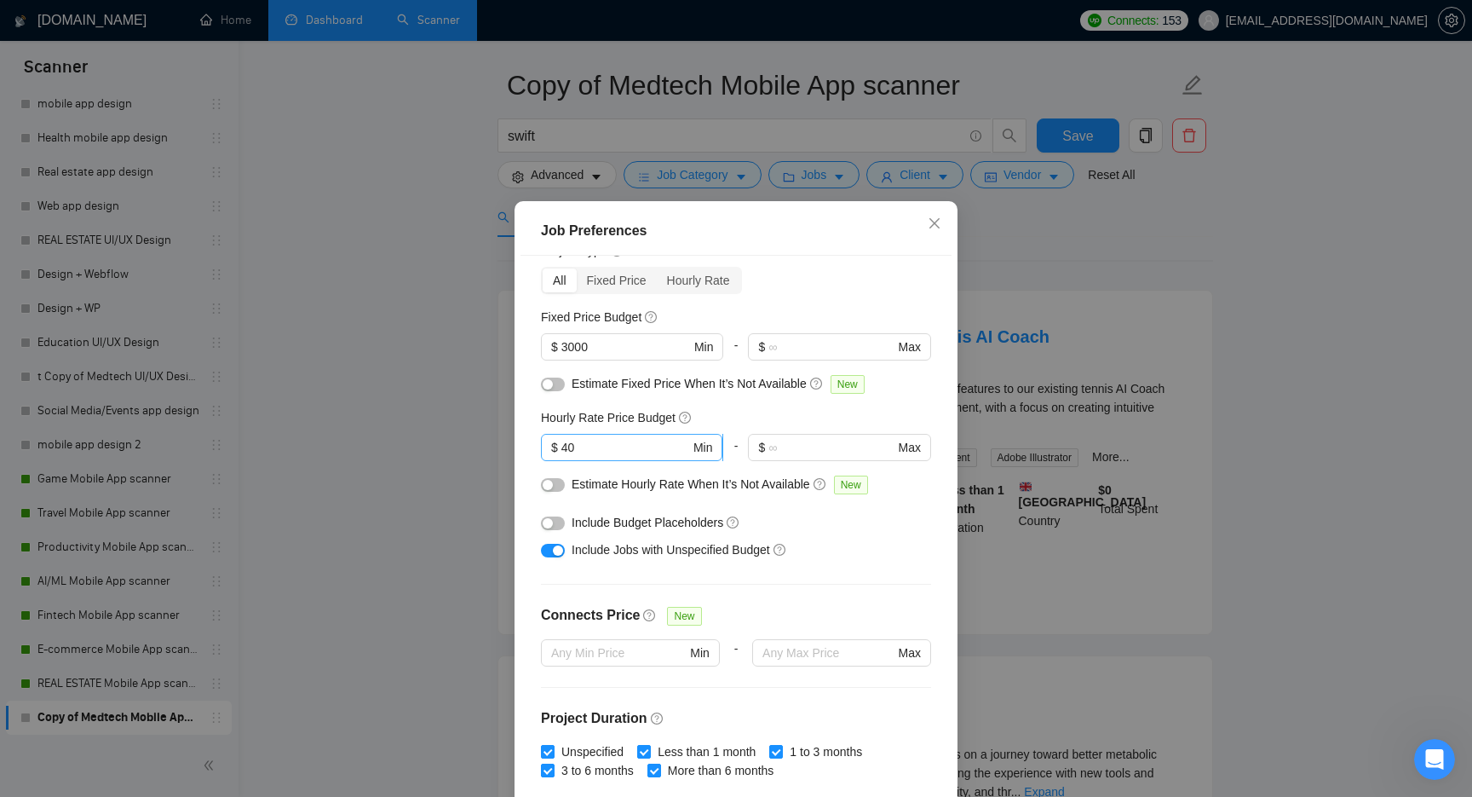
click at [632, 441] on input "40" at bounding box center [625, 447] width 129 height 19
type input "4"
type input "25"
click at [595, 347] on input "3000" at bounding box center [625, 346] width 129 height 19
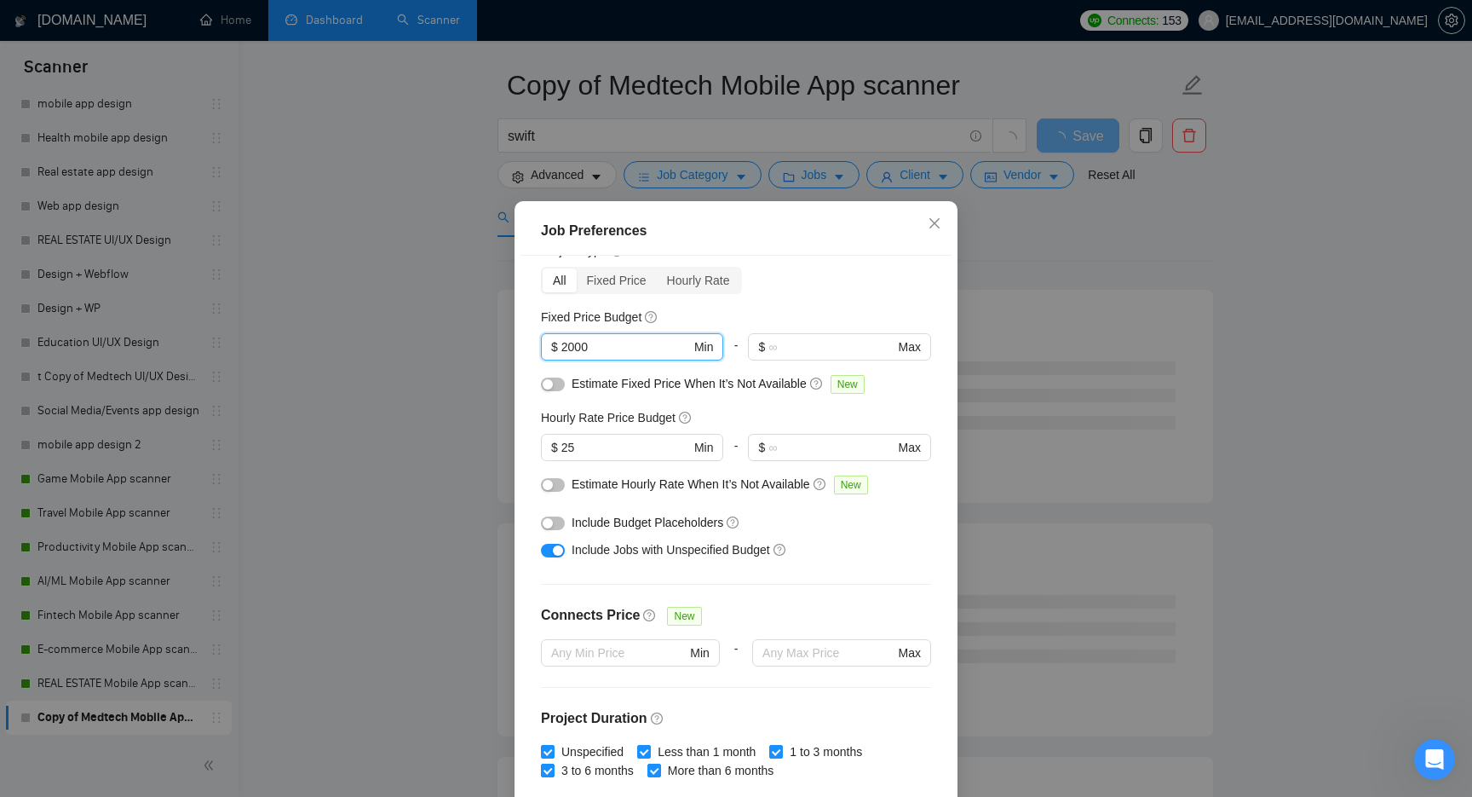
type input "2000"
click at [721, 305] on div "Budget Project Type All Fixed Price Hourly Rate Fixed Price Budget 2000 $ 2000 …" at bounding box center [735, 535] width 431 height 558
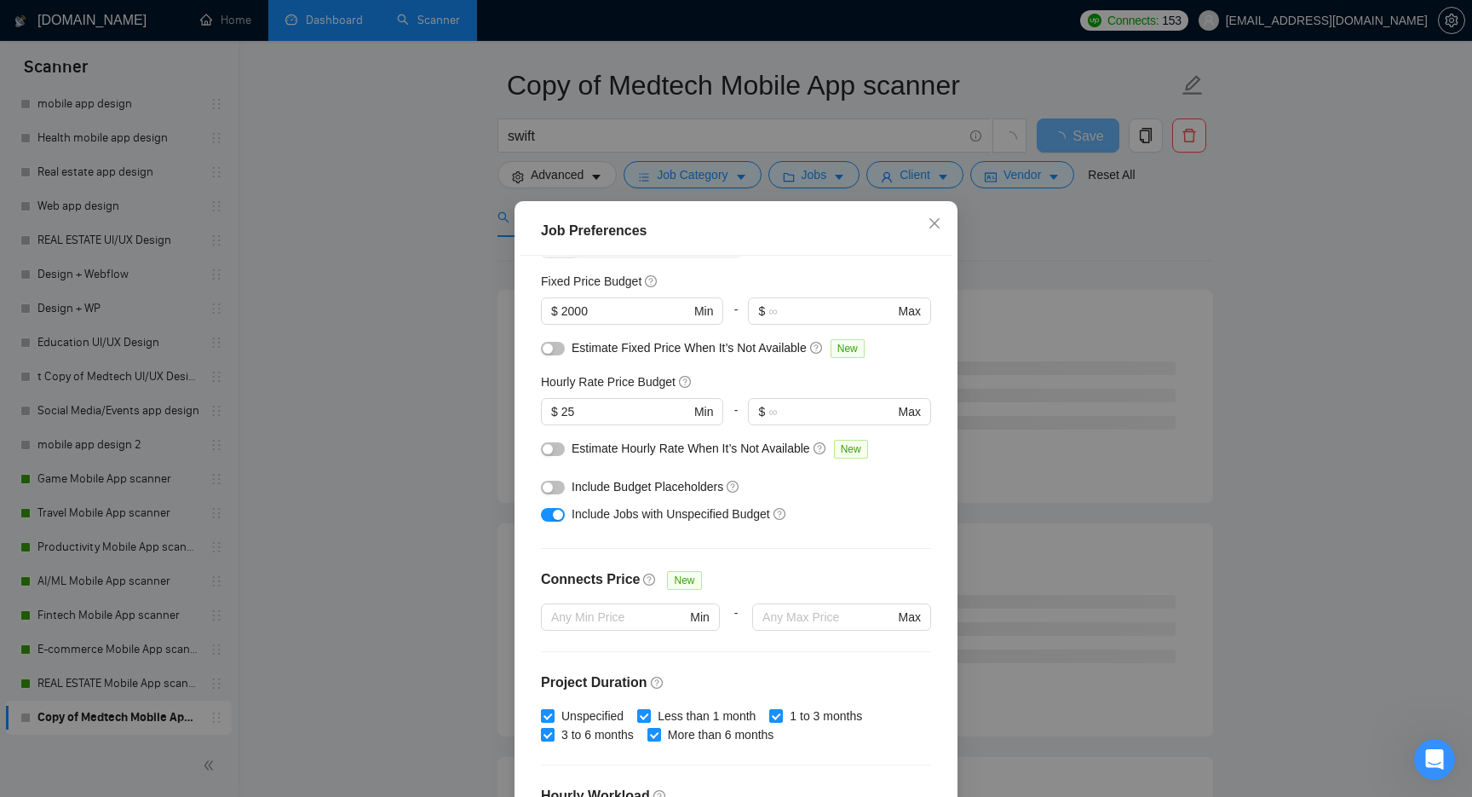
scroll to position [103, 0]
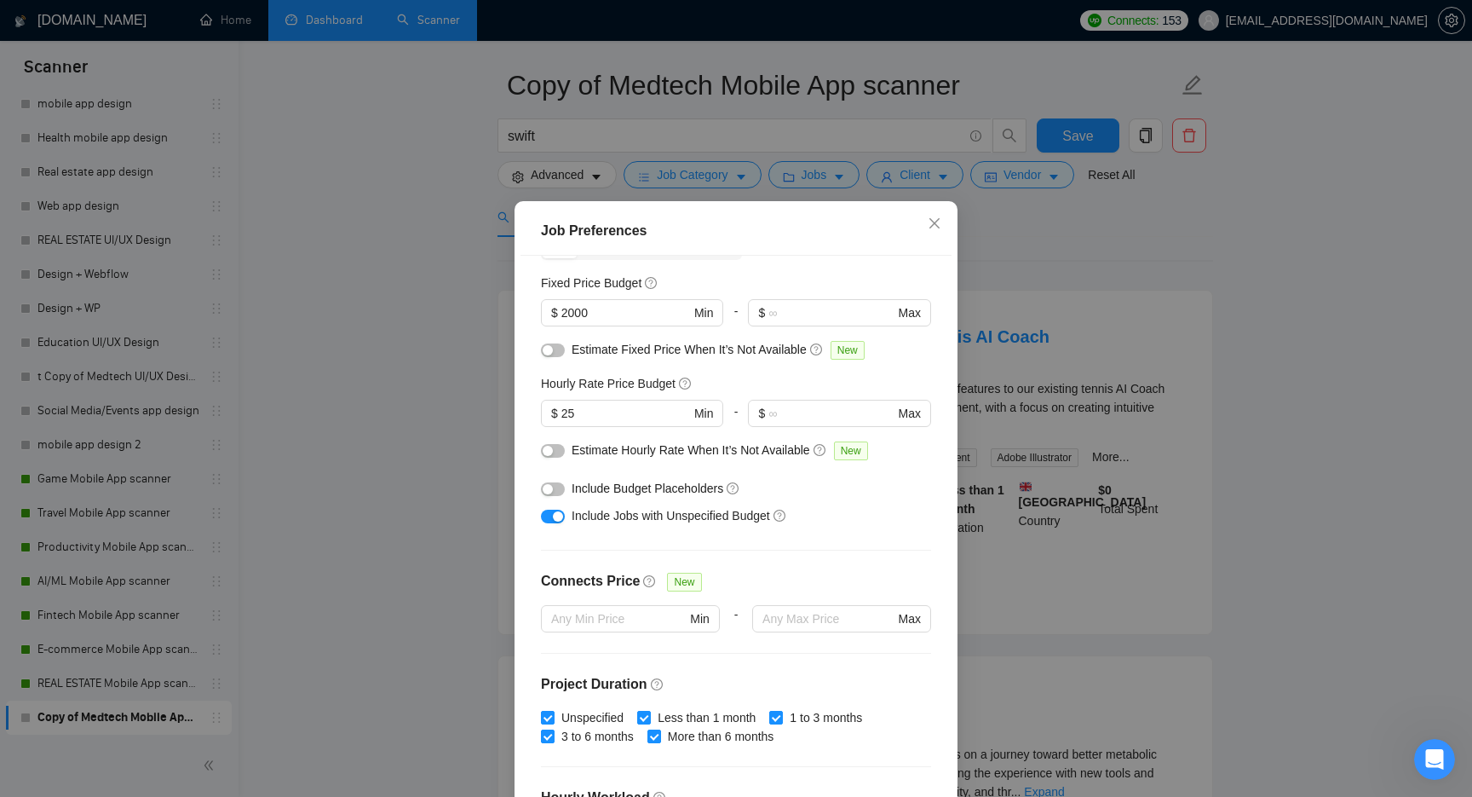
click at [611, 356] on div "Estimate Fixed Price When It’s Not Available New" at bounding box center [743, 350] width 342 height 20
click at [555, 347] on button "button" at bounding box center [553, 350] width 24 height 14
click at [554, 448] on button "button" at bounding box center [553, 451] width 24 height 14
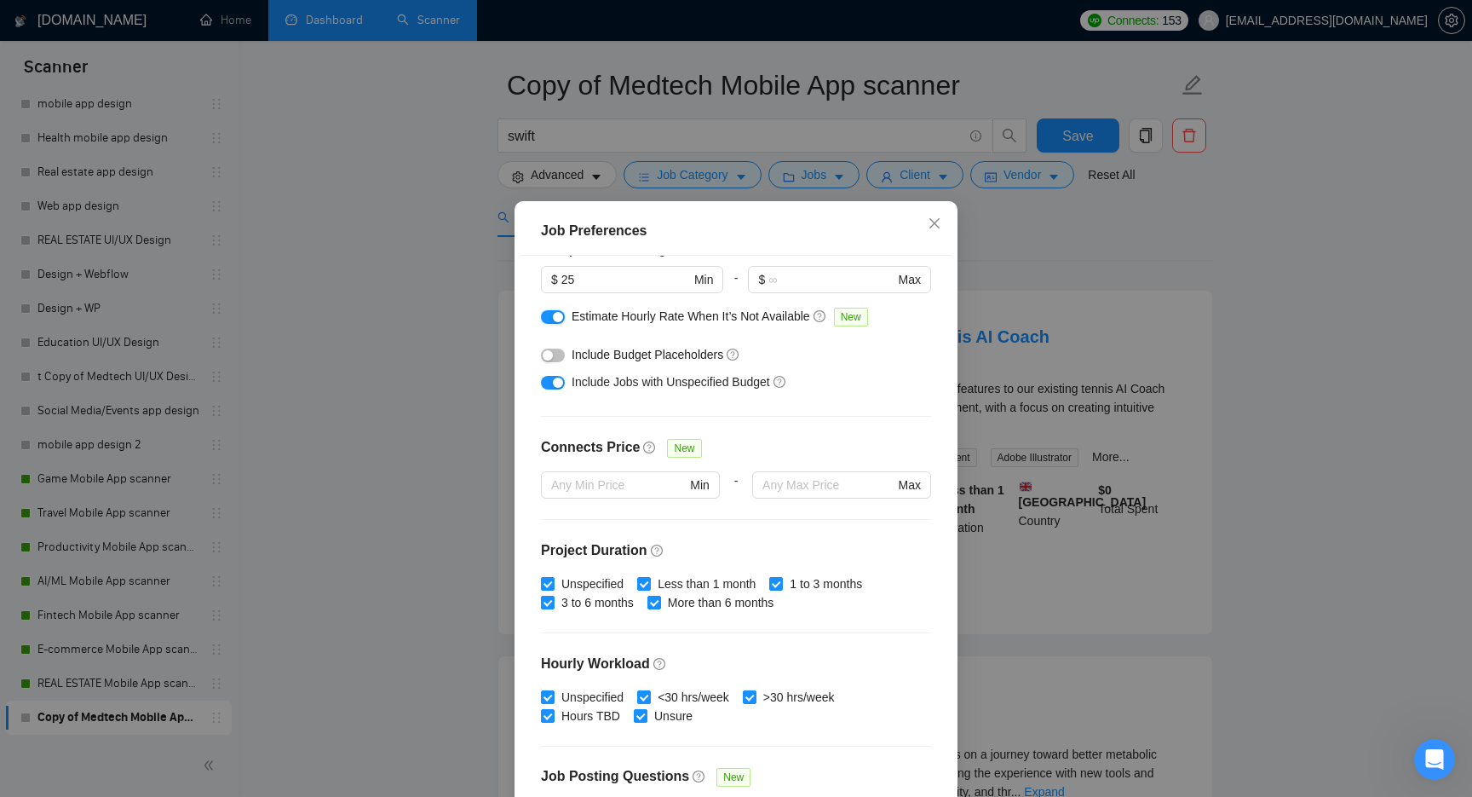
scroll to position [238, 0]
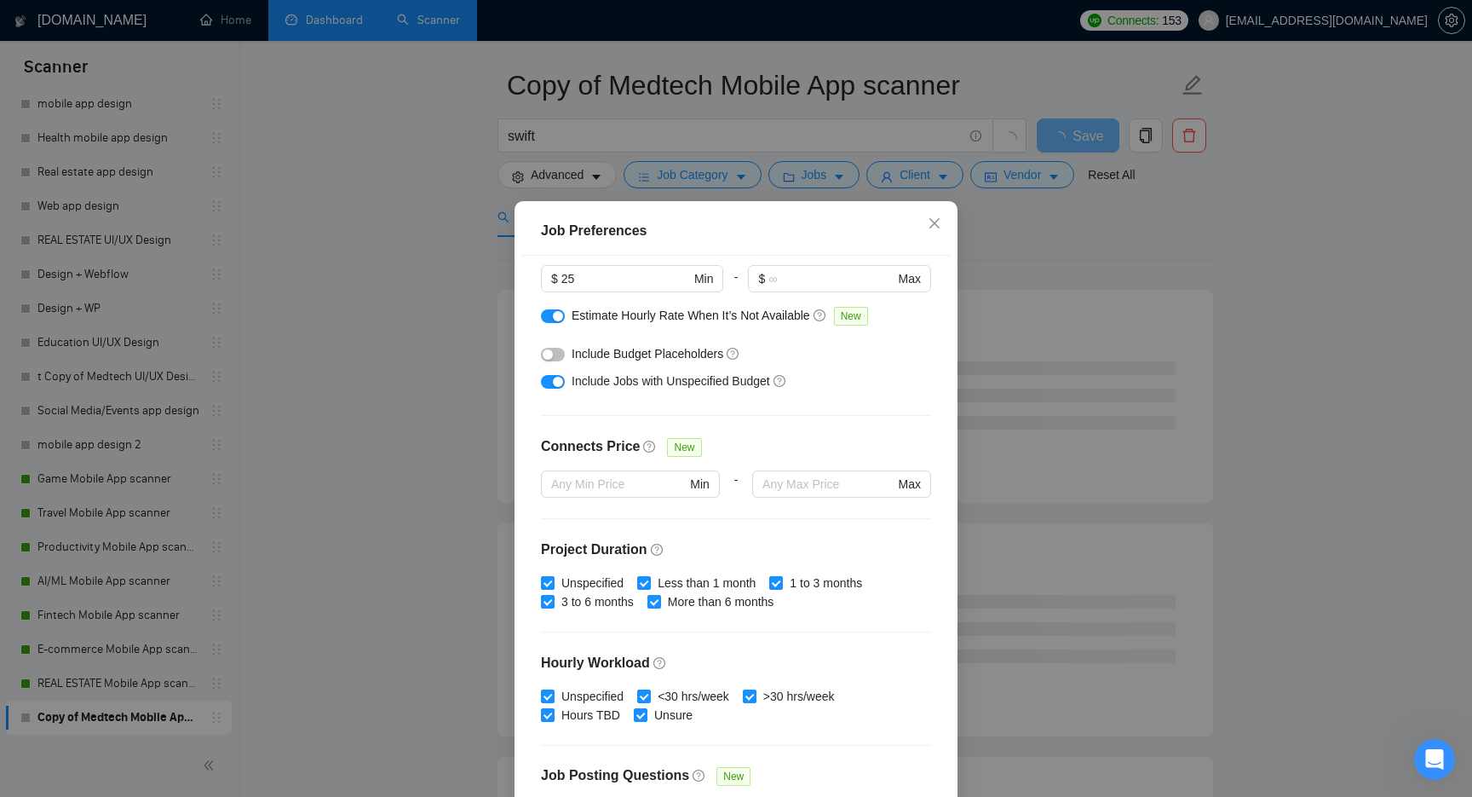
click at [556, 358] on button "button" at bounding box center [553, 355] width 24 height 14
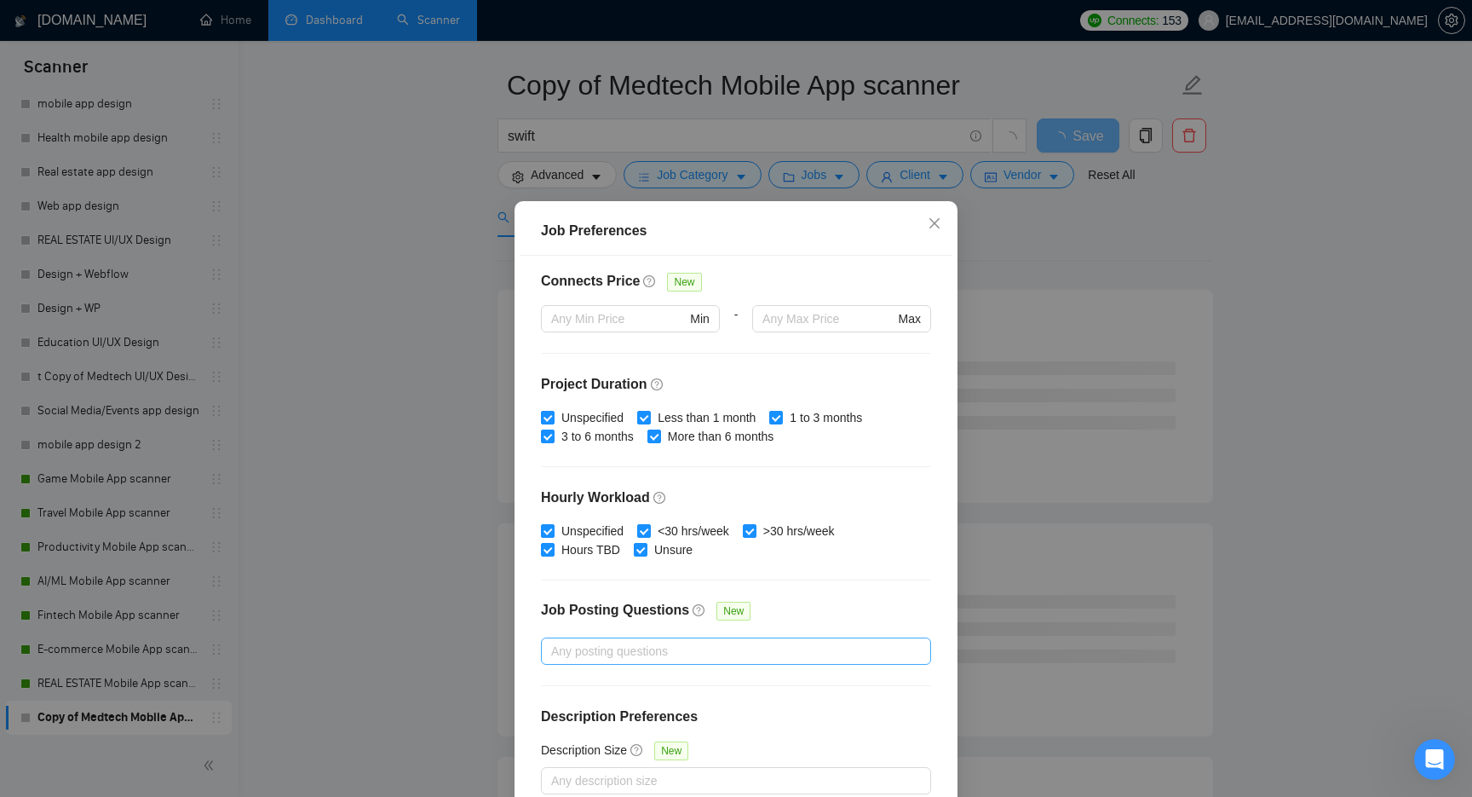
scroll to position [0, 0]
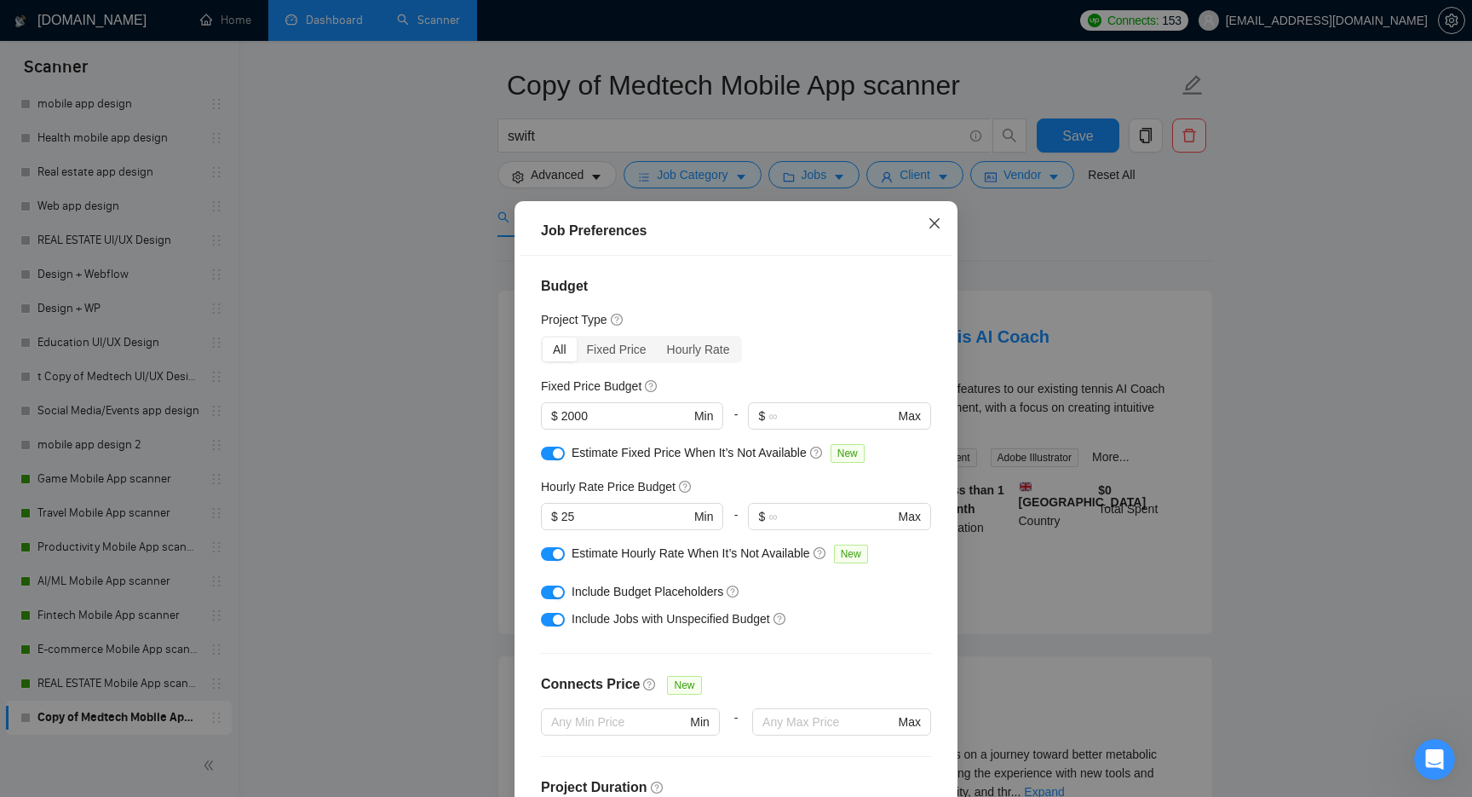
click at [937, 225] on icon "close" at bounding box center [935, 223] width 14 height 14
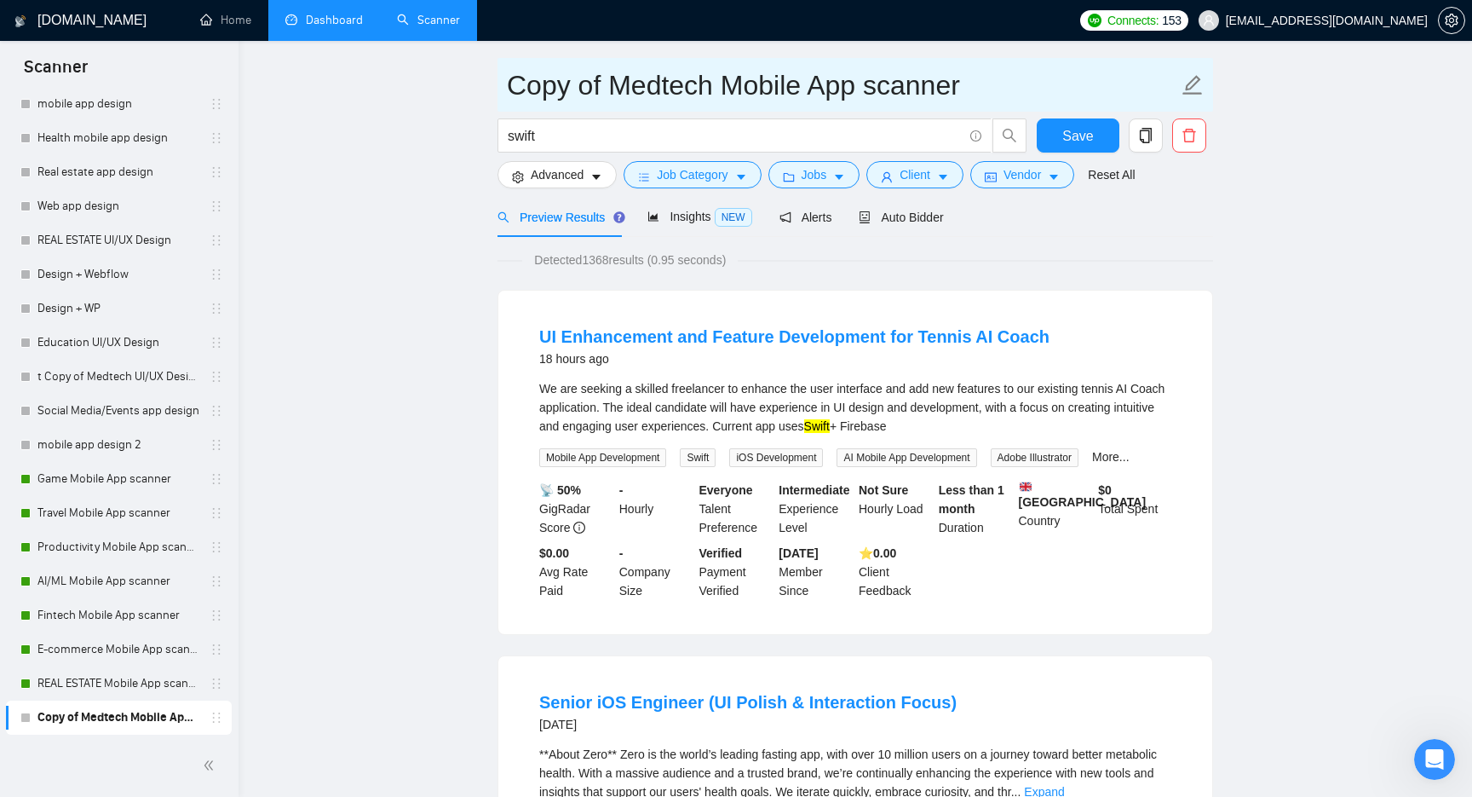
click at [863, 91] on input "Copy of Medtech Mobile App scanner" at bounding box center [842, 85] width 671 height 43
type input "swift"
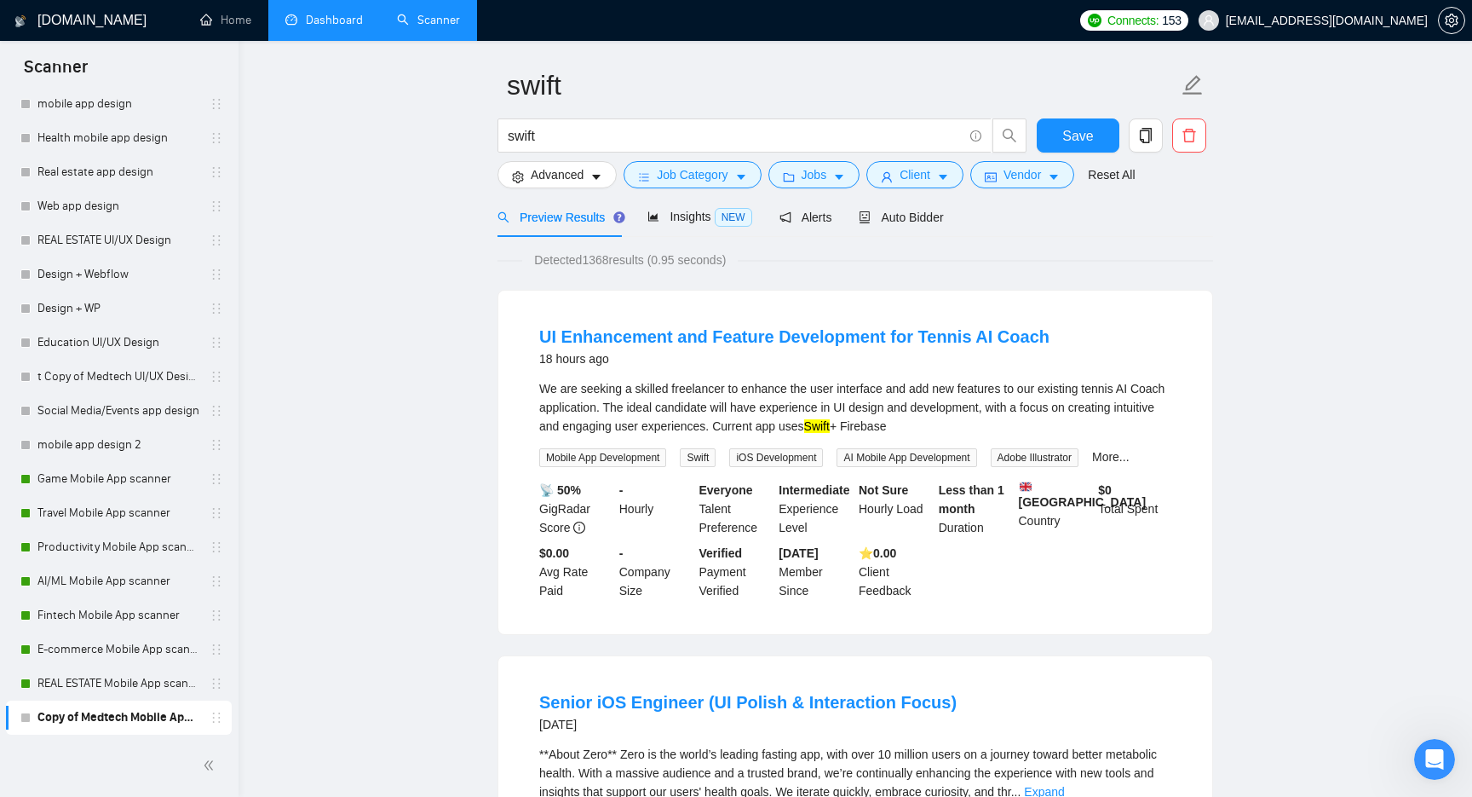
click at [857, 179] on button "Jobs" at bounding box center [814, 174] width 92 height 27
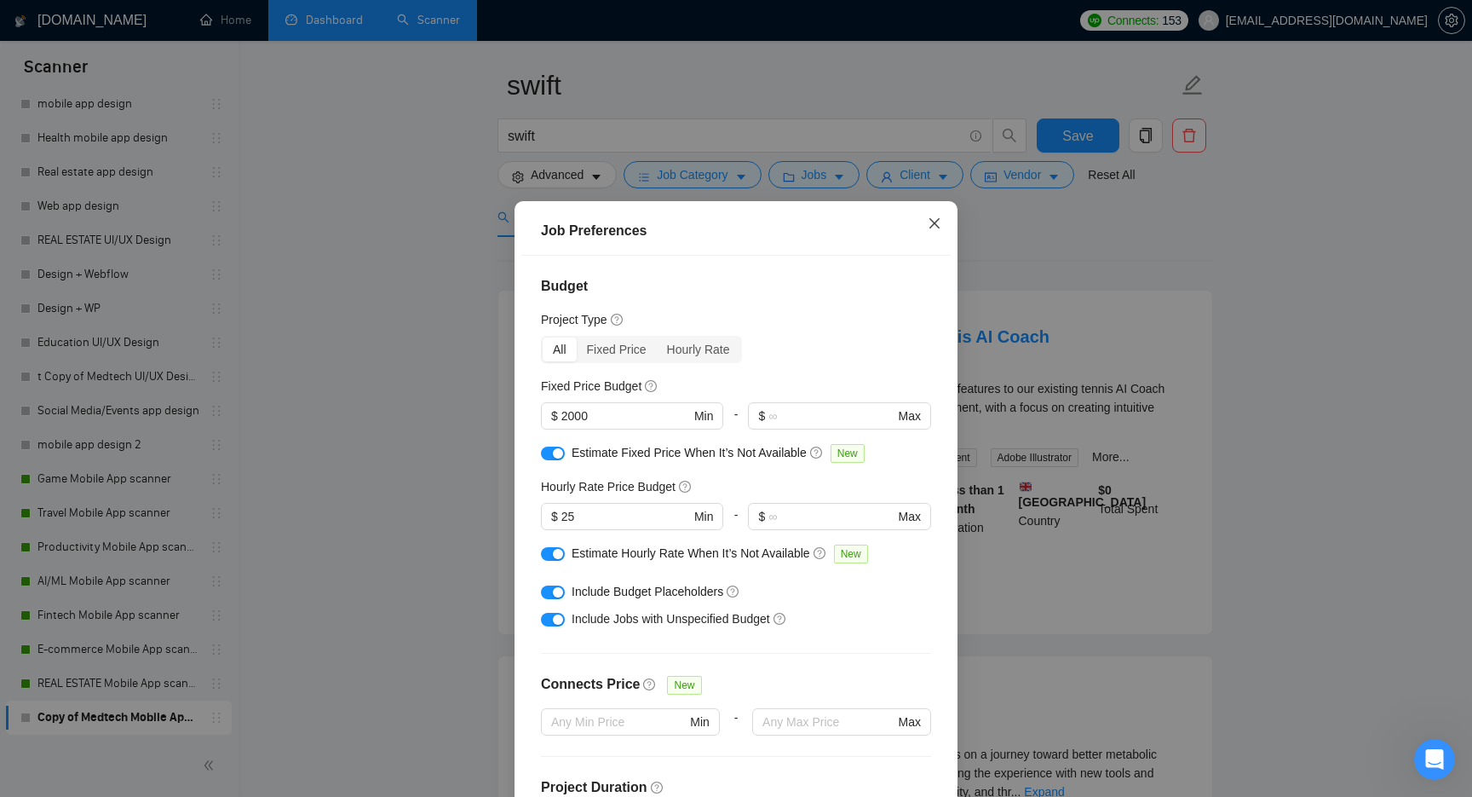
click at [935, 228] on icon "close" at bounding box center [935, 223] width 14 height 14
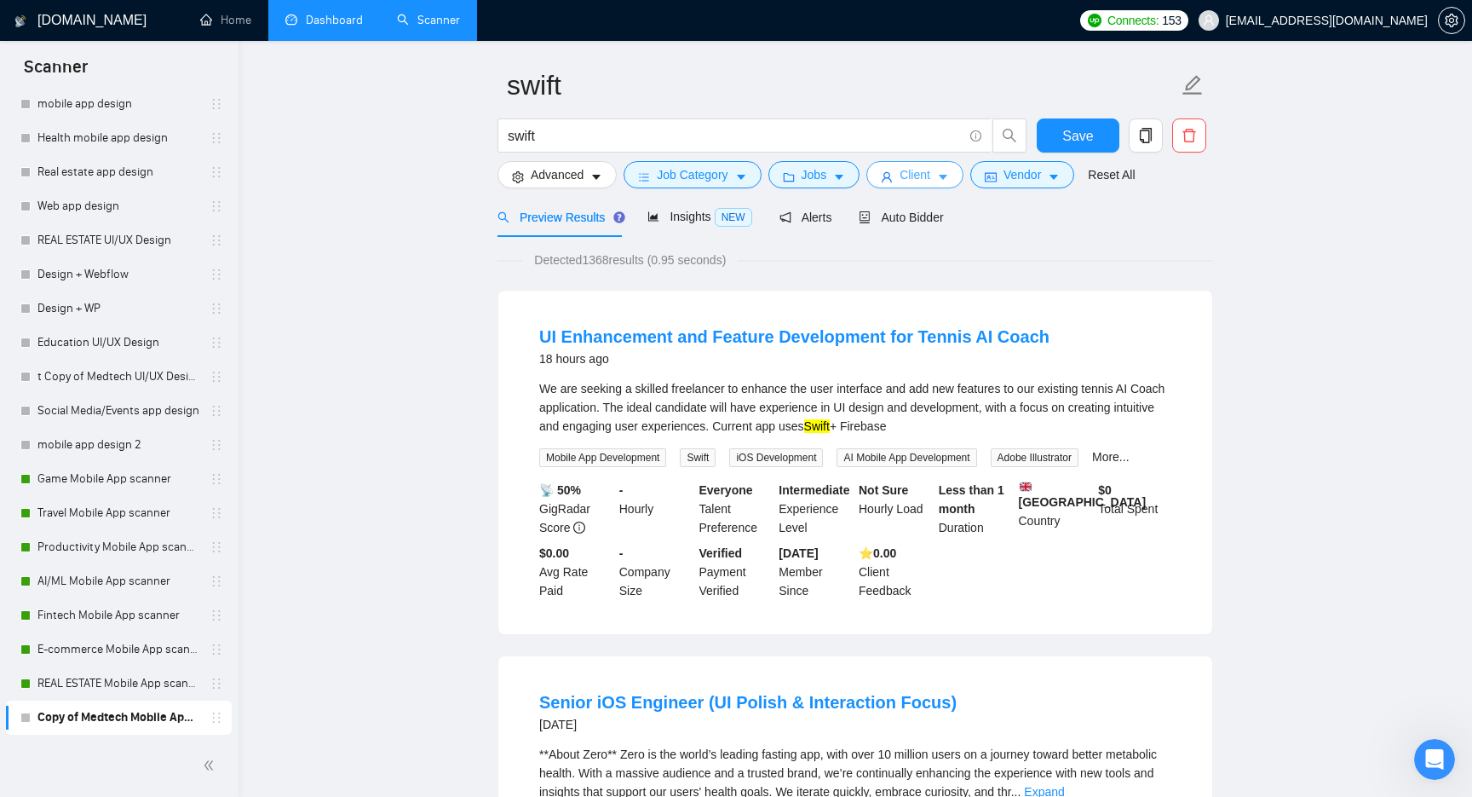
click at [925, 186] on button "Client" at bounding box center [914, 174] width 97 height 27
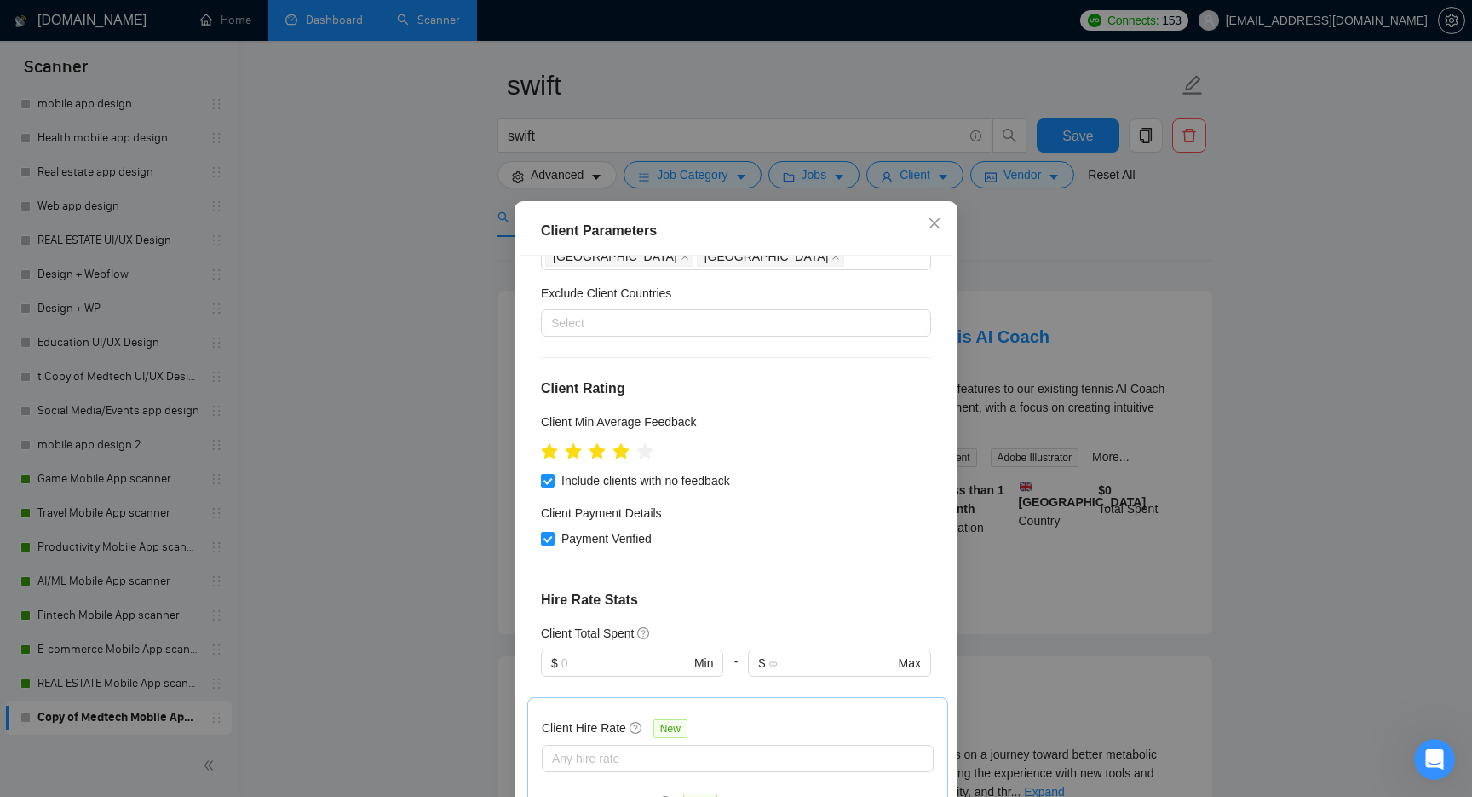
scroll to position [461, 0]
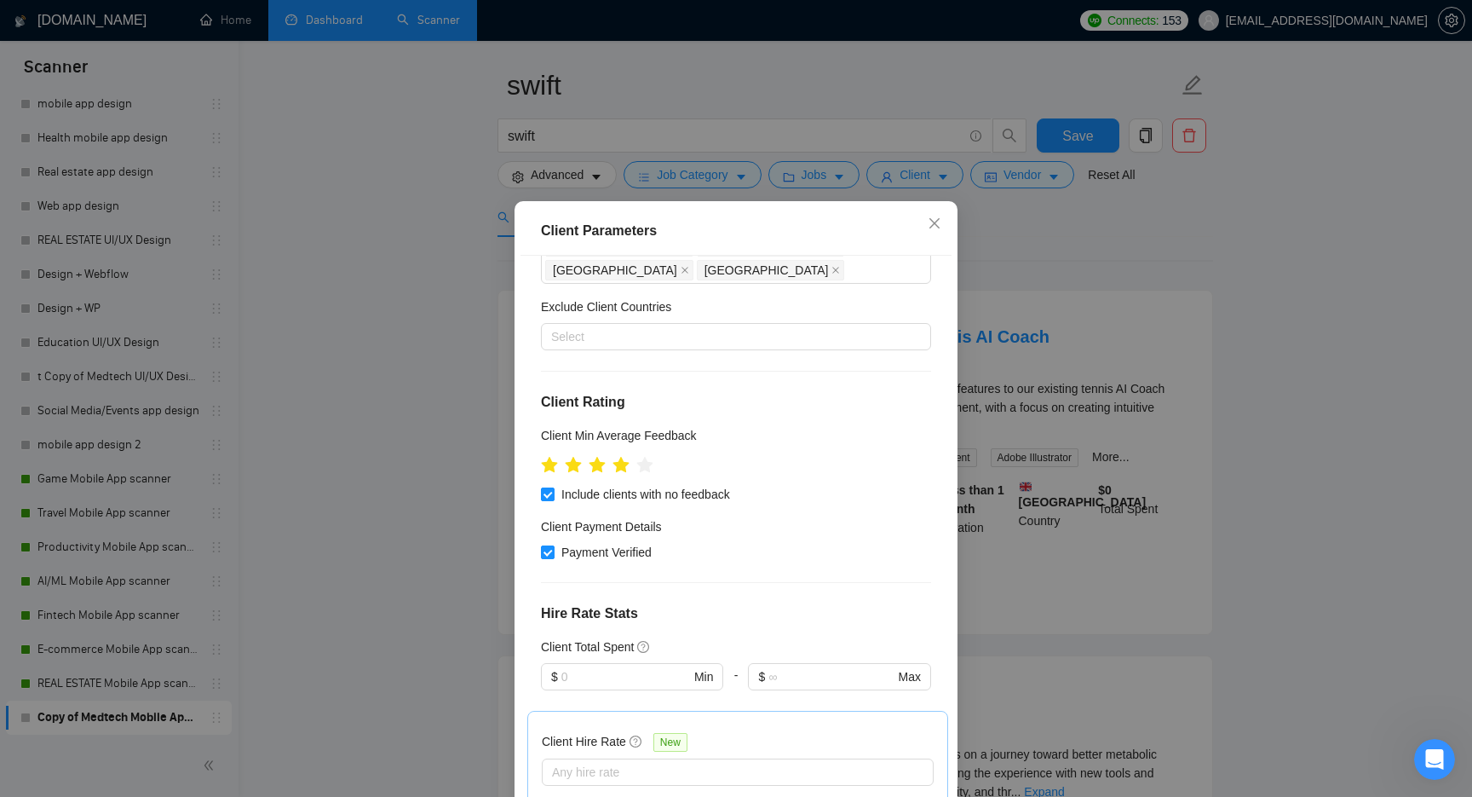
click at [1175, 298] on div "Client Parameters Client Location Include Client Countries [GEOGRAPHIC_DATA] [G…" at bounding box center [736, 398] width 1472 height 797
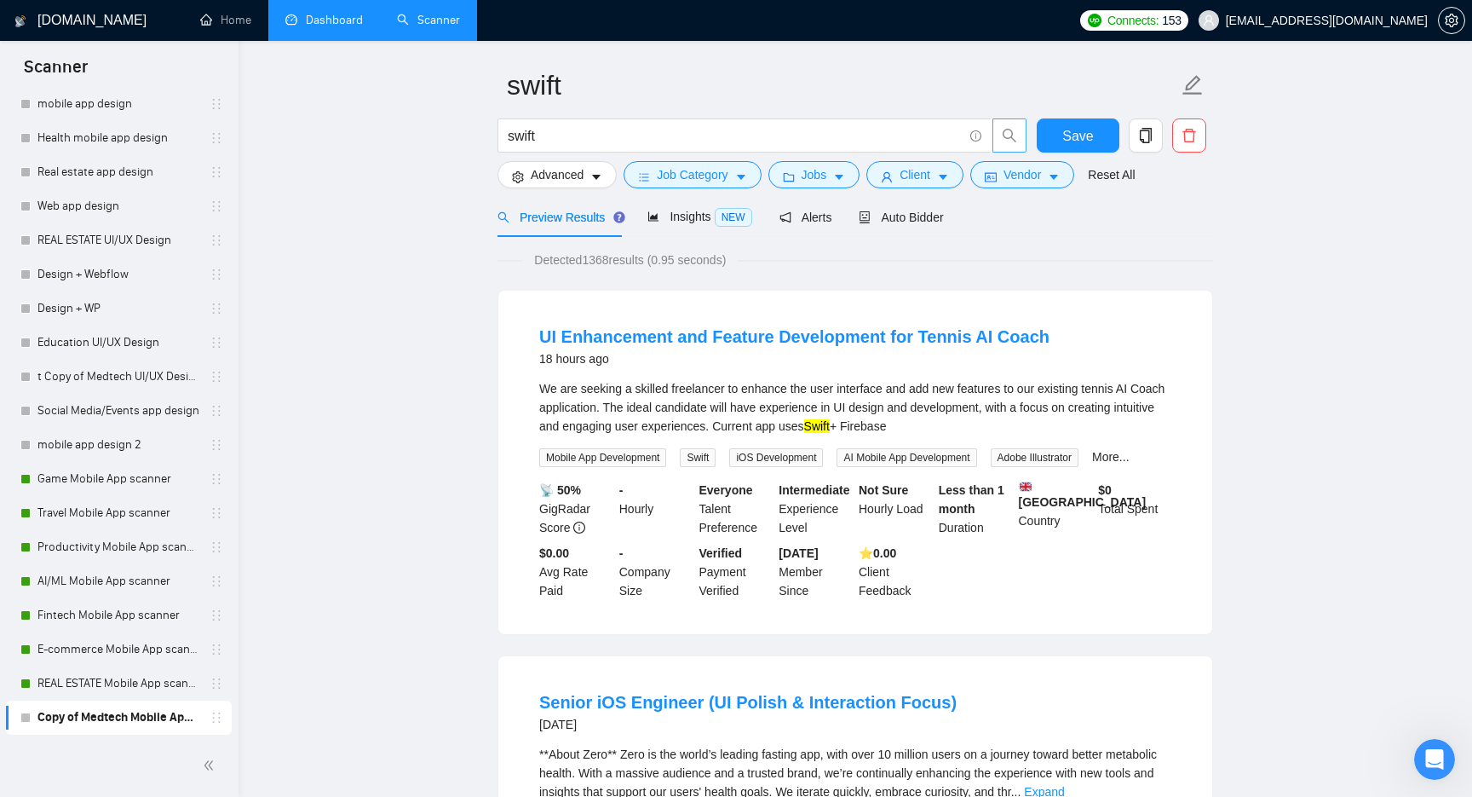
click at [1025, 149] on button "button" at bounding box center [1009, 135] width 34 height 34
click at [1026, 171] on span "Vendor" at bounding box center [1022, 174] width 37 height 19
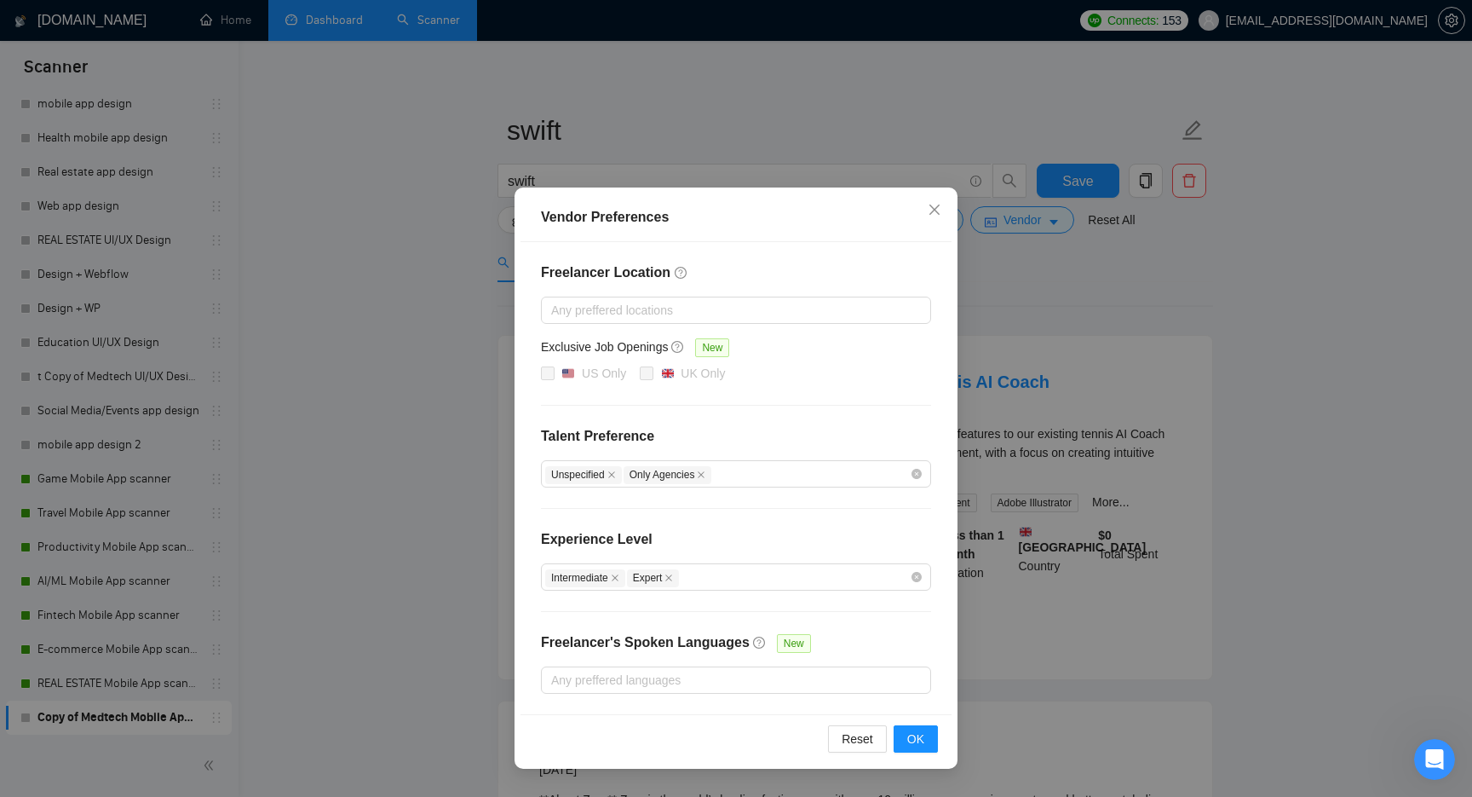
scroll to position [0, 0]
click at [940, 208] on icon "close" at bounding box center [935, 210] width 14 height 14
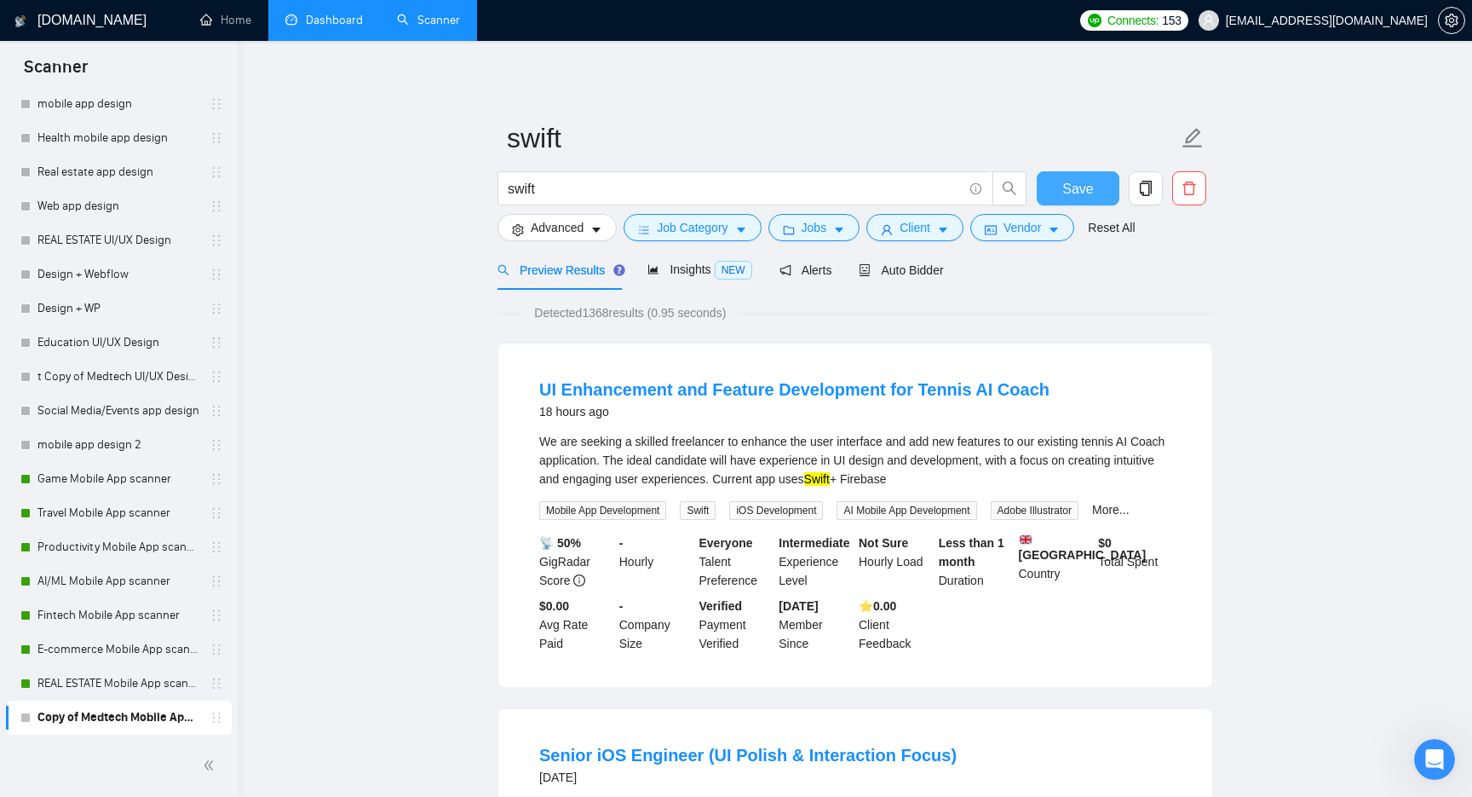
click at [1084, 189] on span "Save" at bounding box center [1077, 188] width 31 height 21
click at [687, 280] on div "Insights NEW" at bounding box center [699, 270] width 104 height 40
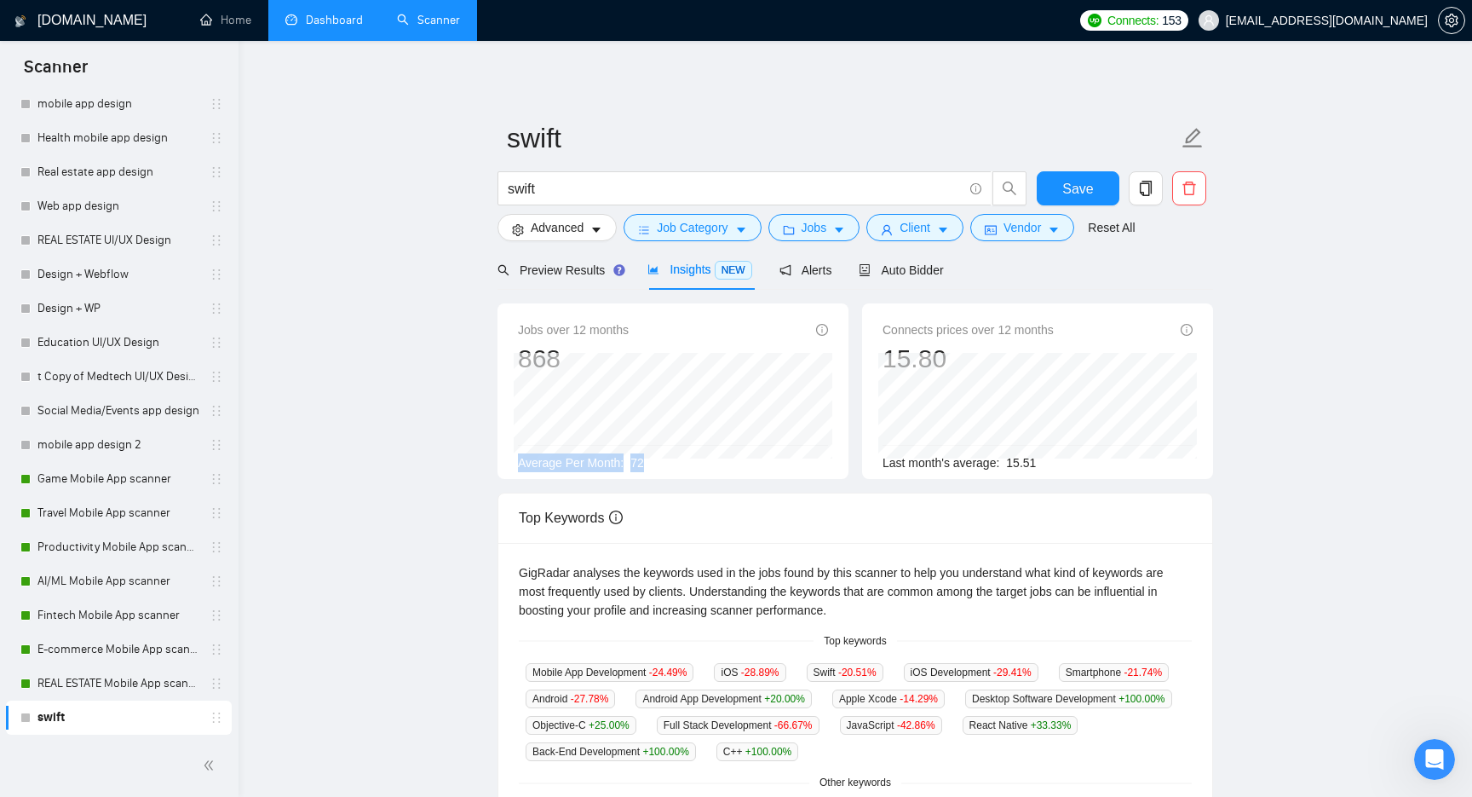
drag, startPoint x: 664, startPoint y: 465, endPoint x: 518, endPoint y: 465, distance: 146.5
click at [518, 465] on div "Average Per Month: 72" at bounding box center [673, 462] width 310 height 19
copy div "Average Per Month: 72"
click at [562, 183] on input "swift" at bounding box center [735, 188] width 455 height 21
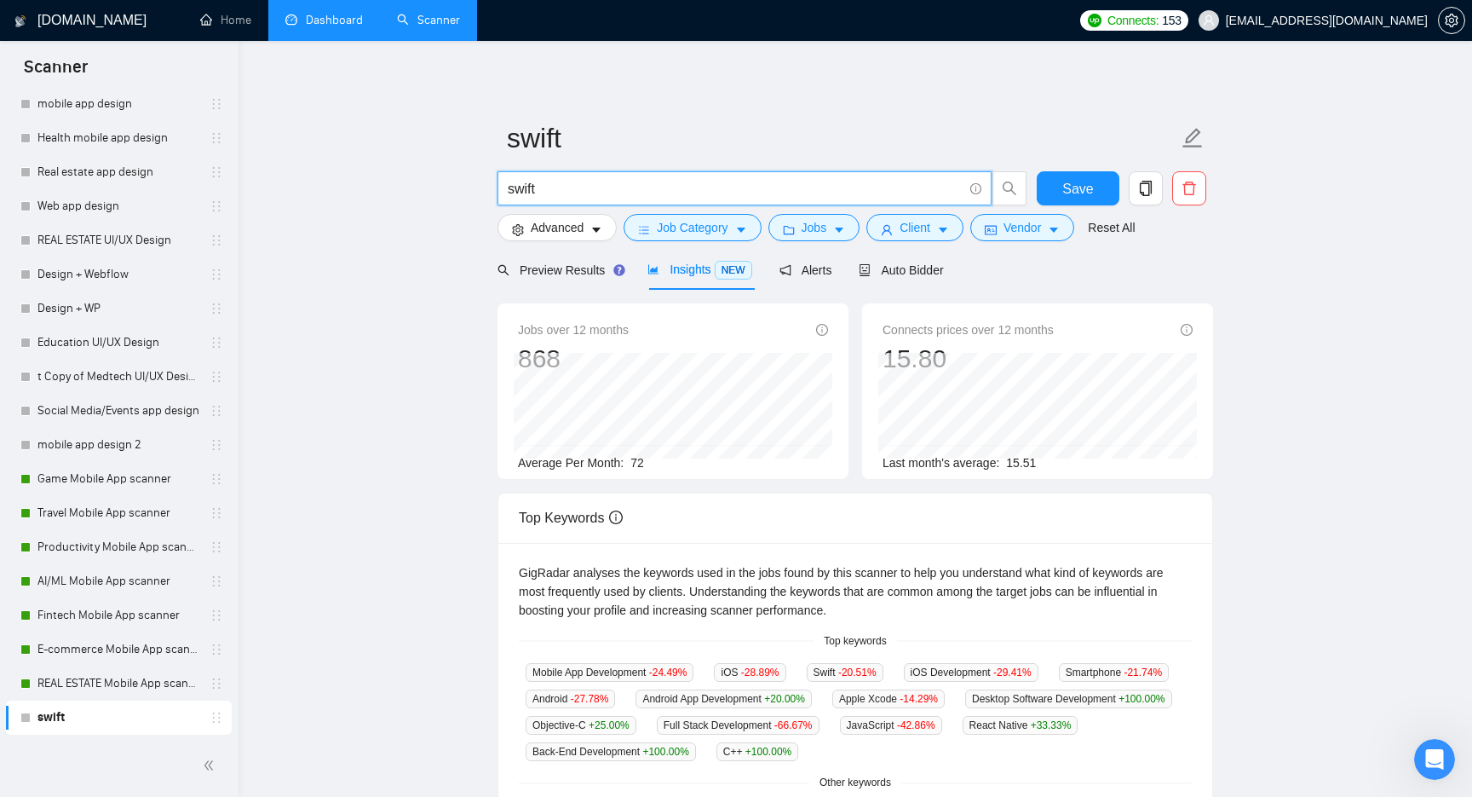
click at [562, 183] on input "swift" at bounding box center [735, 188] width 455 height 21
paste input "Swift UI"
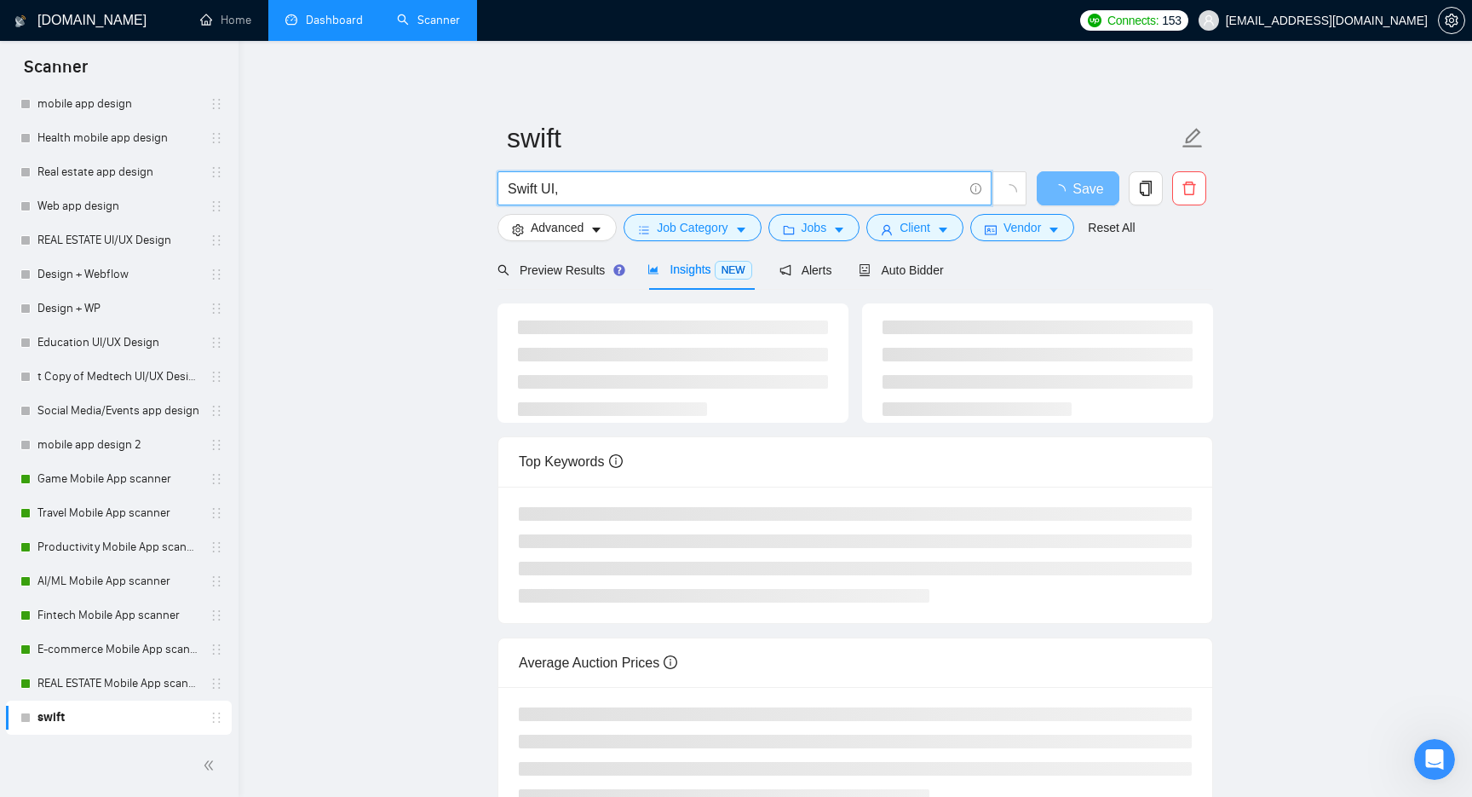
paste input "Swift UI"
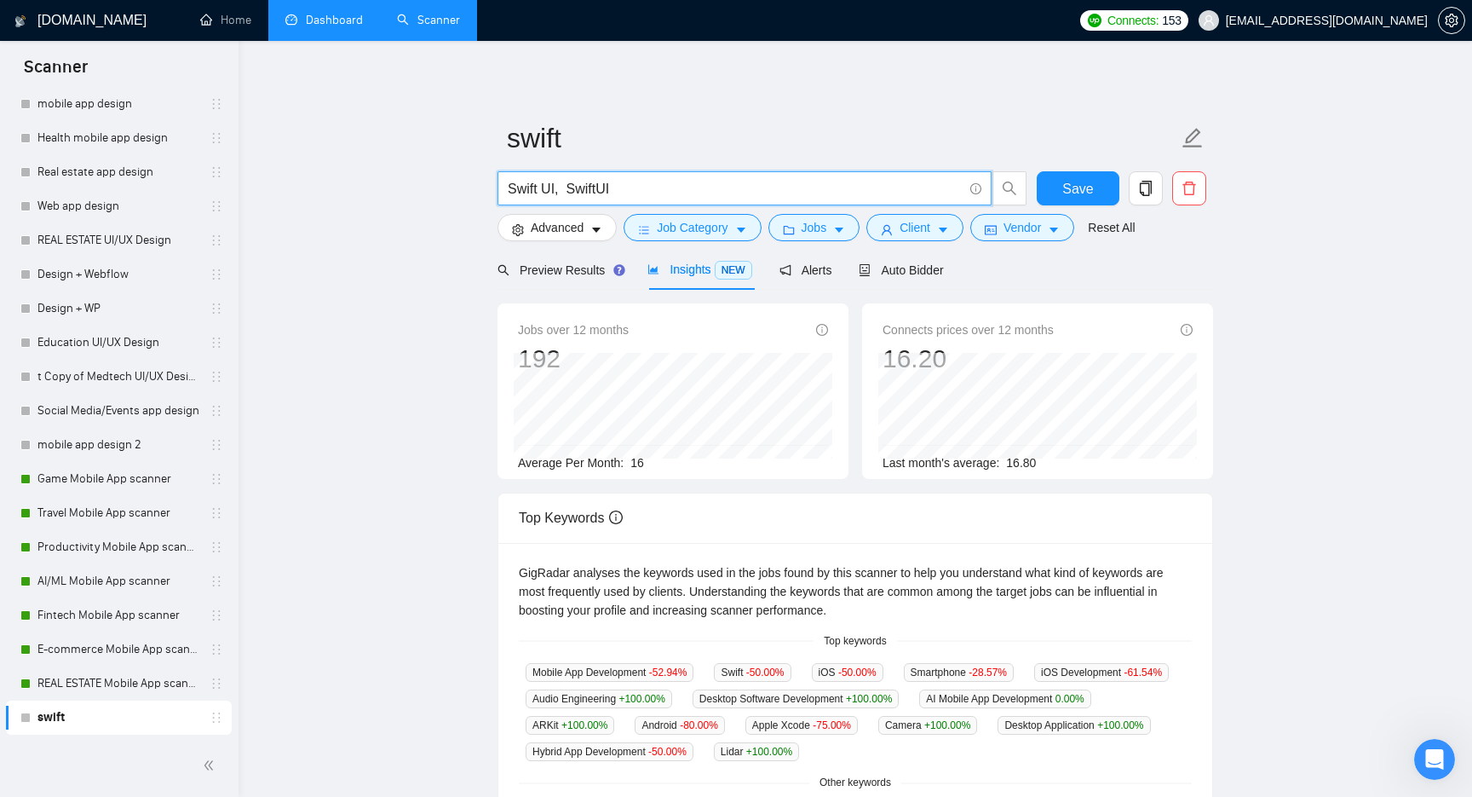
click at [652, 183] on input "Swift UI, SwiftUI" at bounding box center [735, 188] width 455 height 21
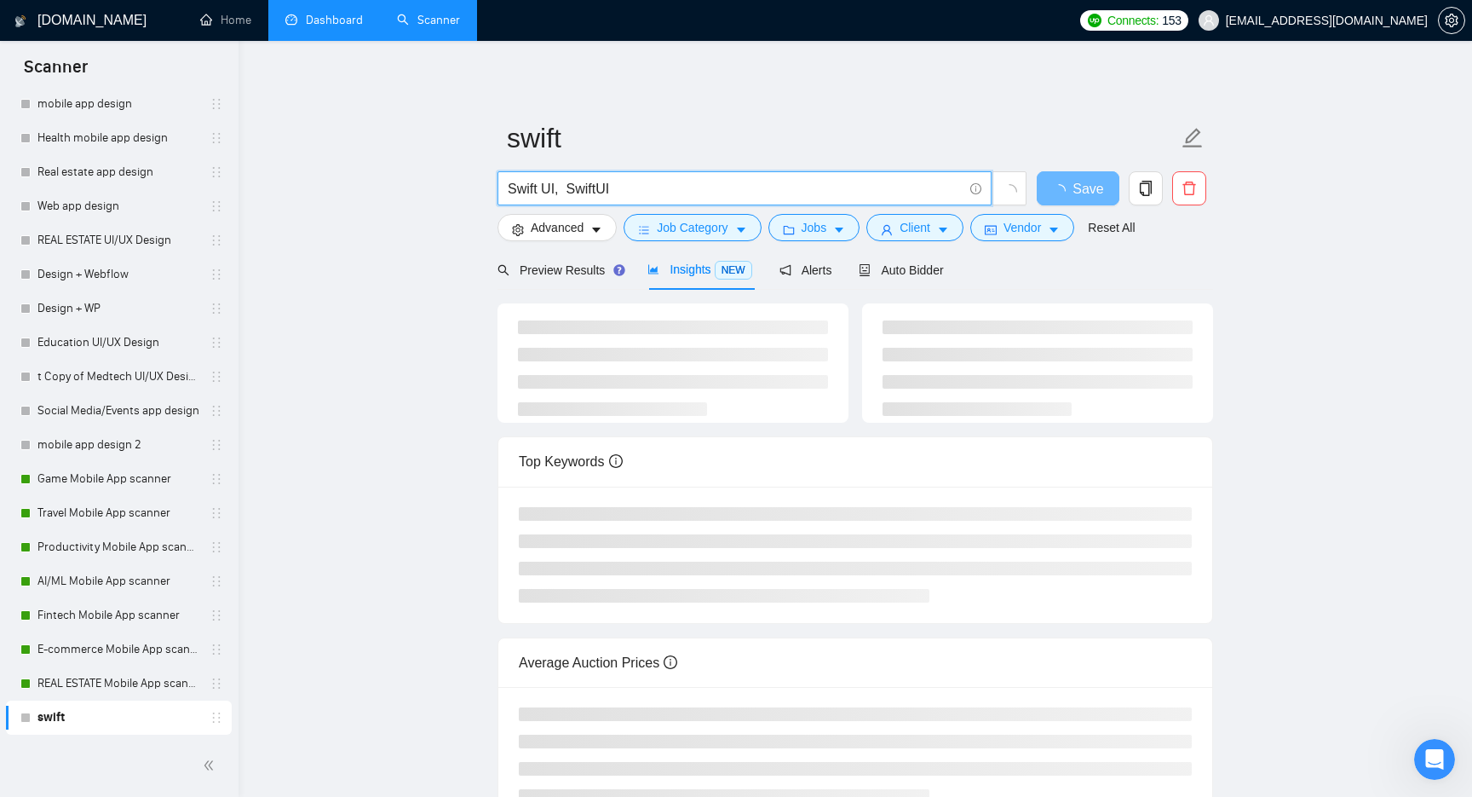
click at [380, 484] on main "swift Swift UI, SwiftUI Save Advanced Job Category Jobs Client Vendor Reset All…" at bounding box center [855, 446] width 1179 height 756
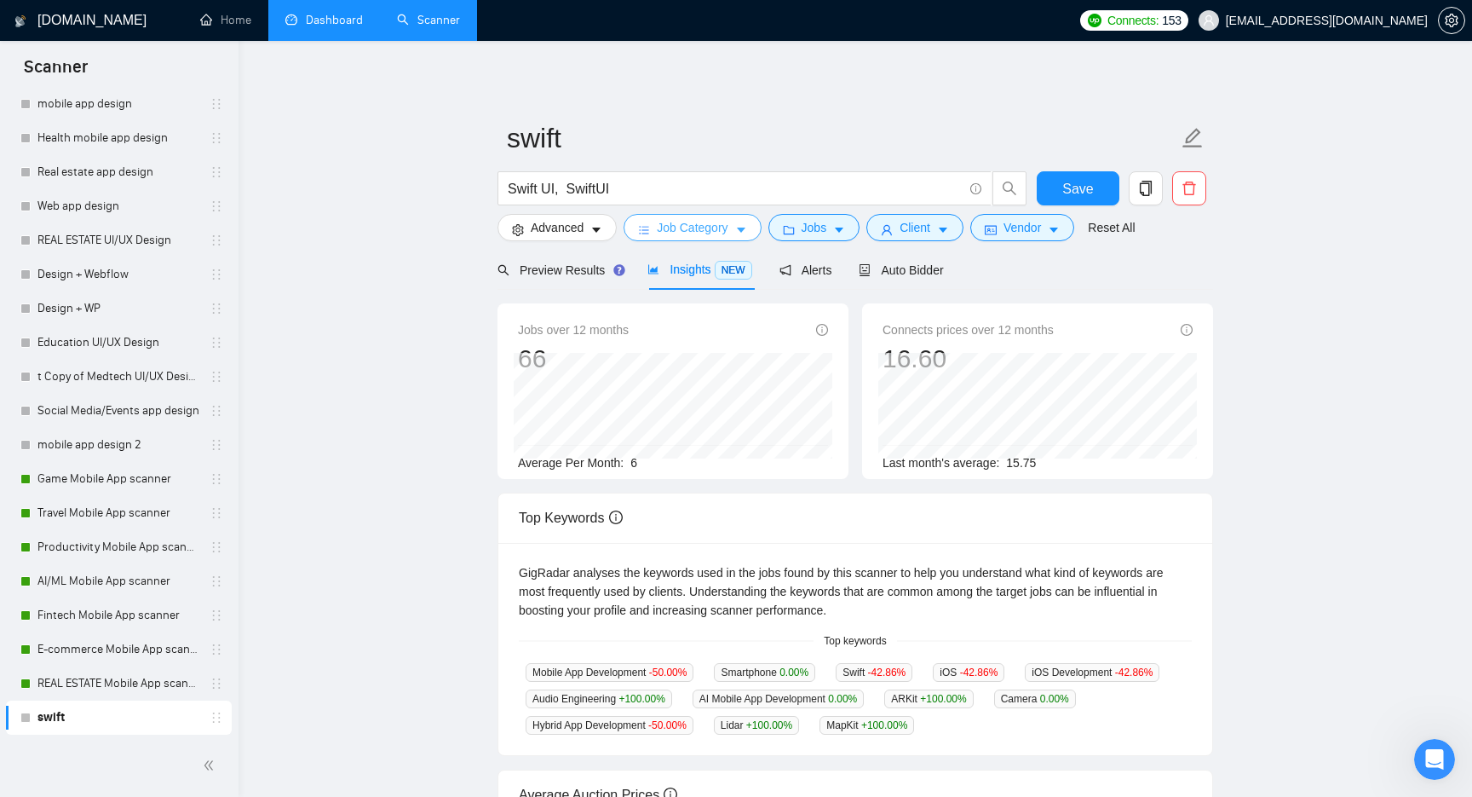
click at [739, 230] on button "Job Category" at bounding box center [692, 227] width 137 height 27
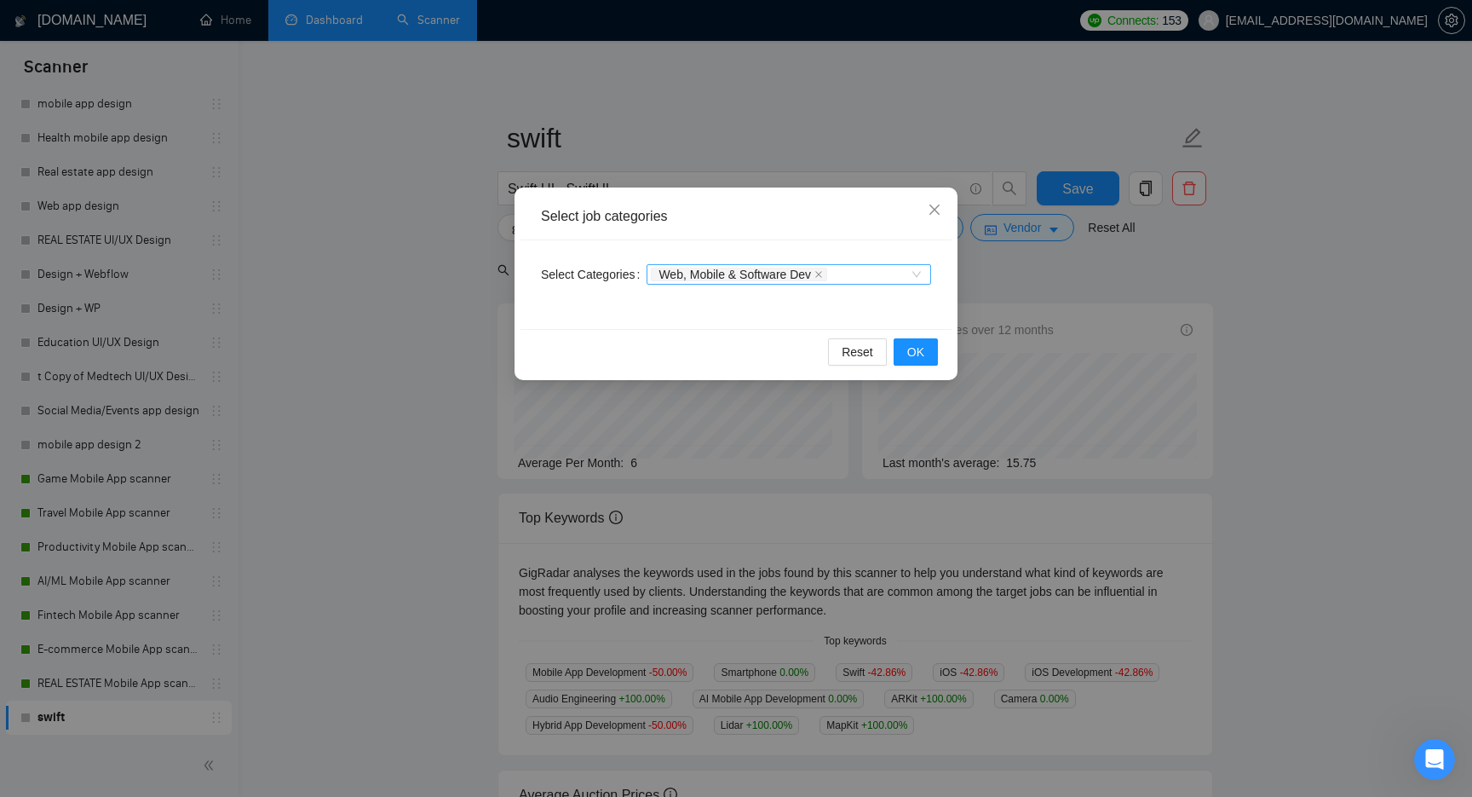
click at [870, 265] on div "Web, Mobile & Software Dev" at bounding box center [789, 274] width 285 height 20
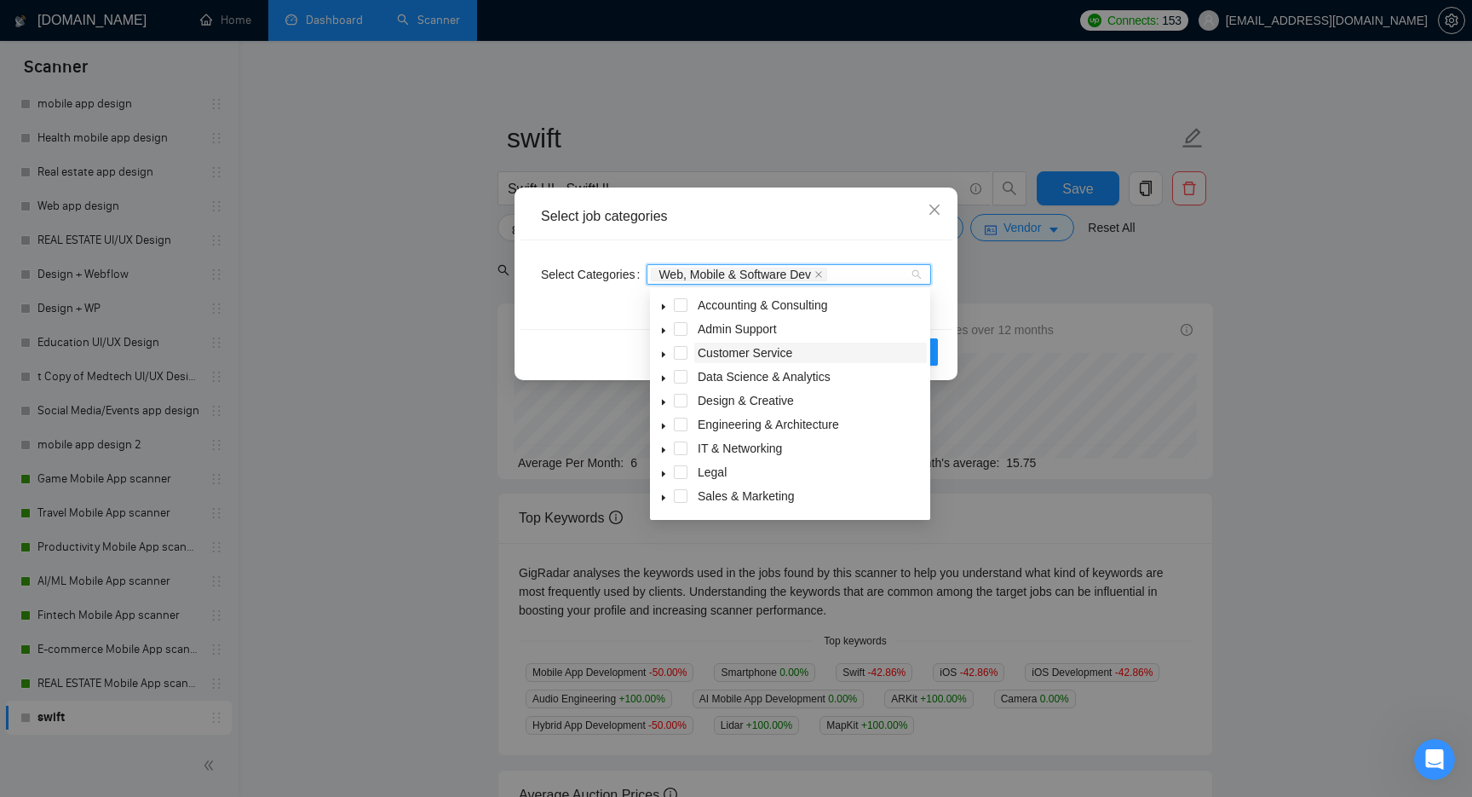
scroll to position [68, 0]
click at [664, 479] on icon "caret-down" at bounding box center [663, 477] width 9 height 9
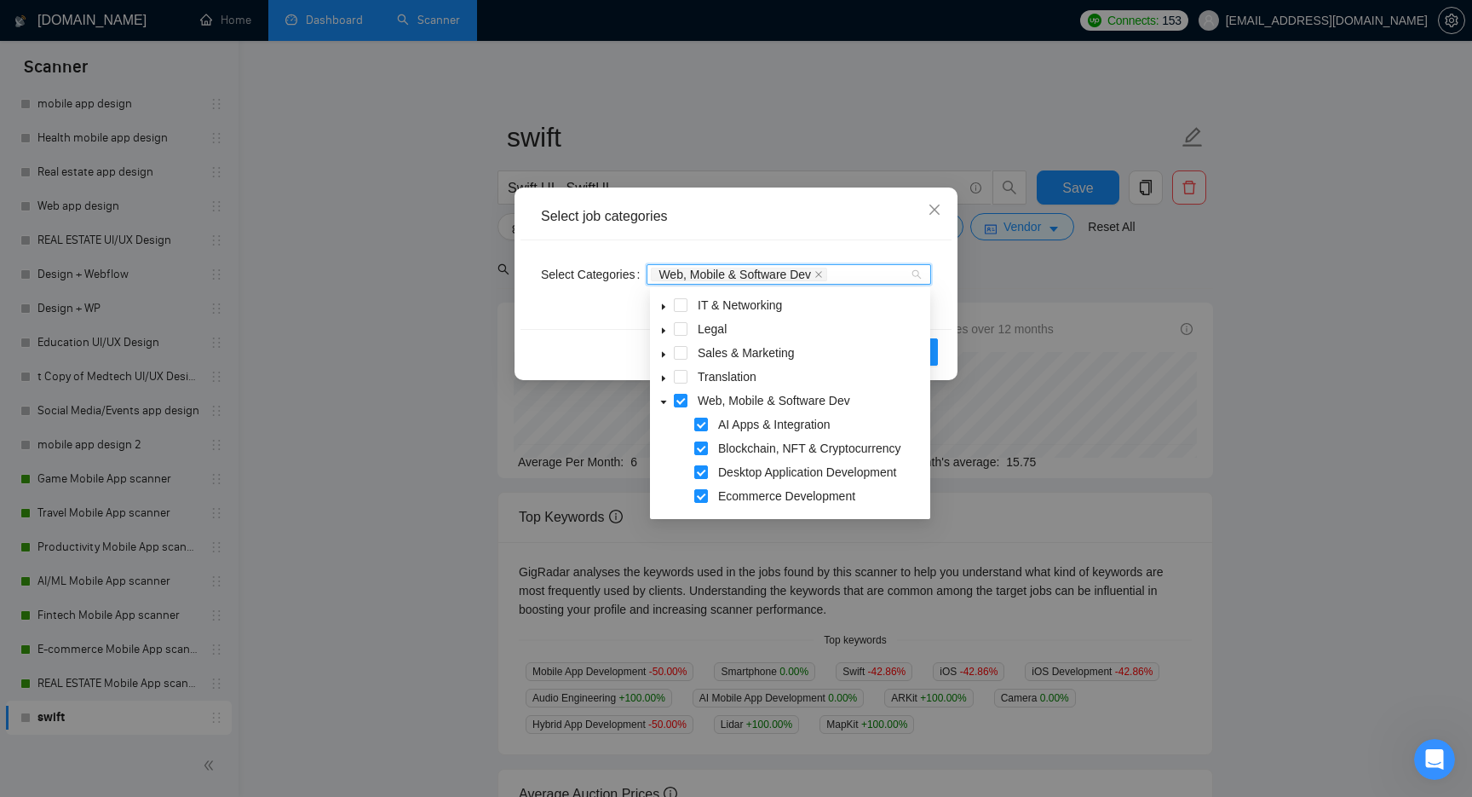
scroll to position [150, 0]
click at [942, 210] on span "Close" at bounding box center [935, 210] width 46 height 46
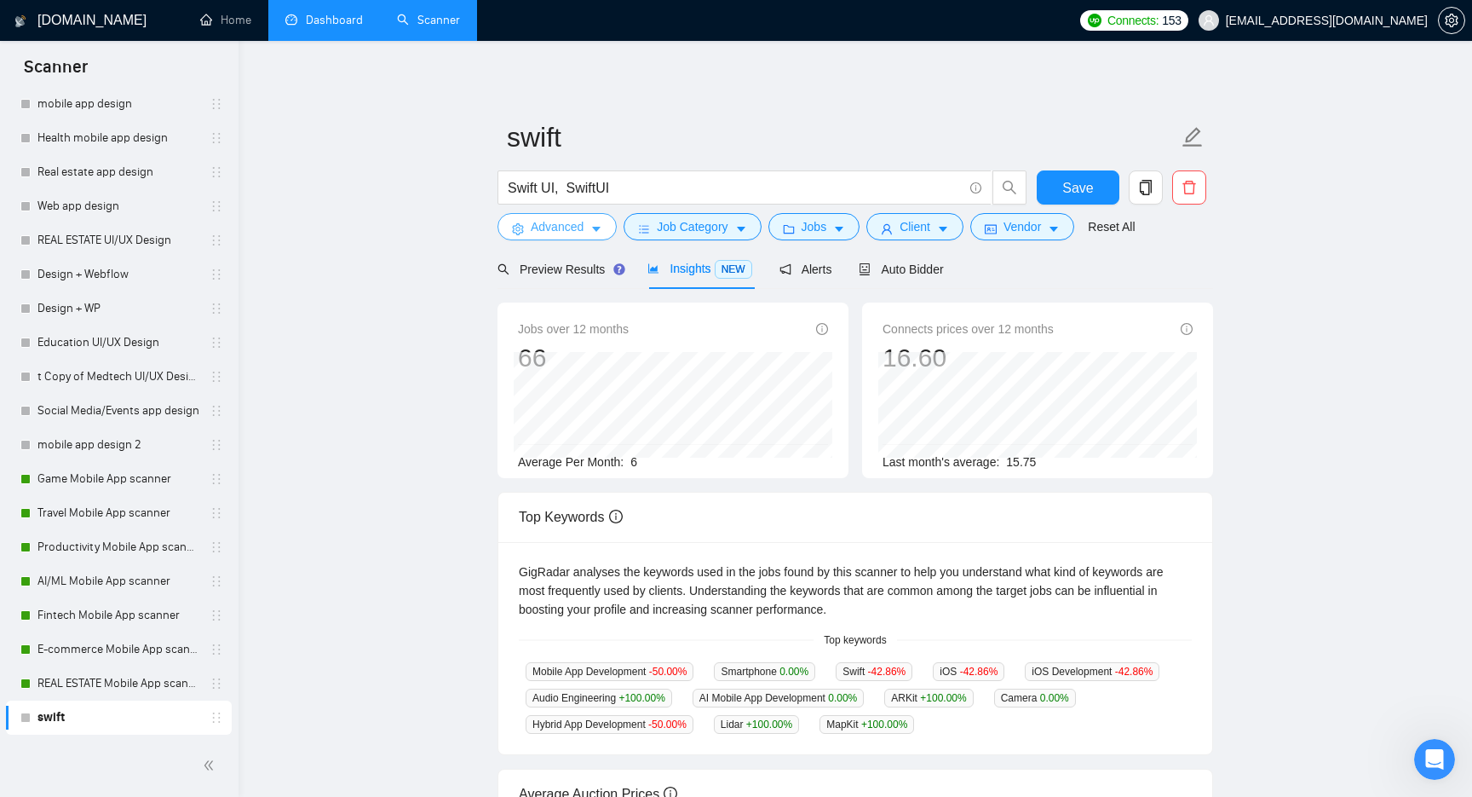
click at [574, 229] on span "Advanced" at bounding box center [557, 226] width 53 height 19
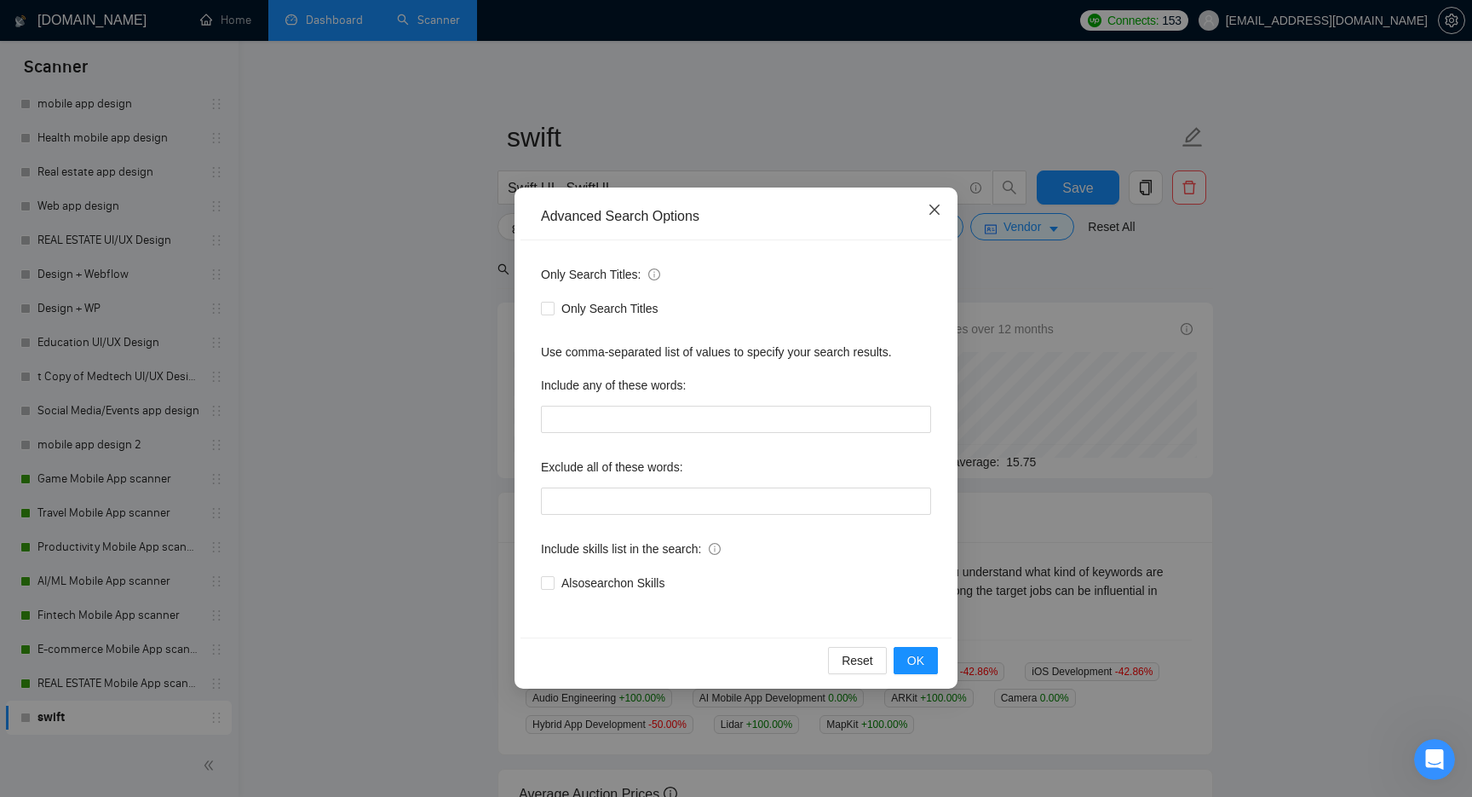
click at [933, 208] on icon "close" at bounding box center [934, 209] width 10 height 10
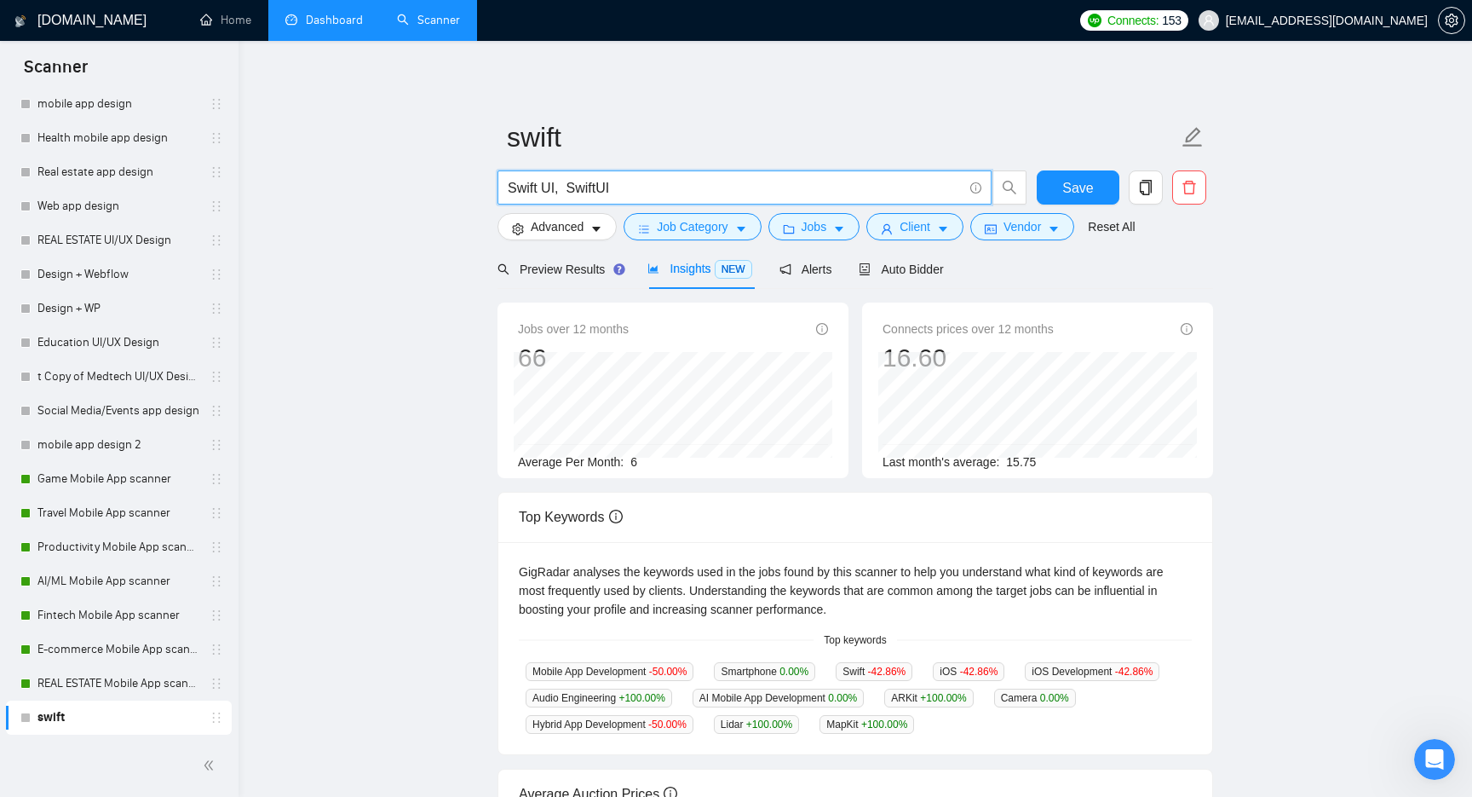
click at [698, 194] on input "Swift UI, SwiftUI" at bounding box center [735, 187] width 455 height 21
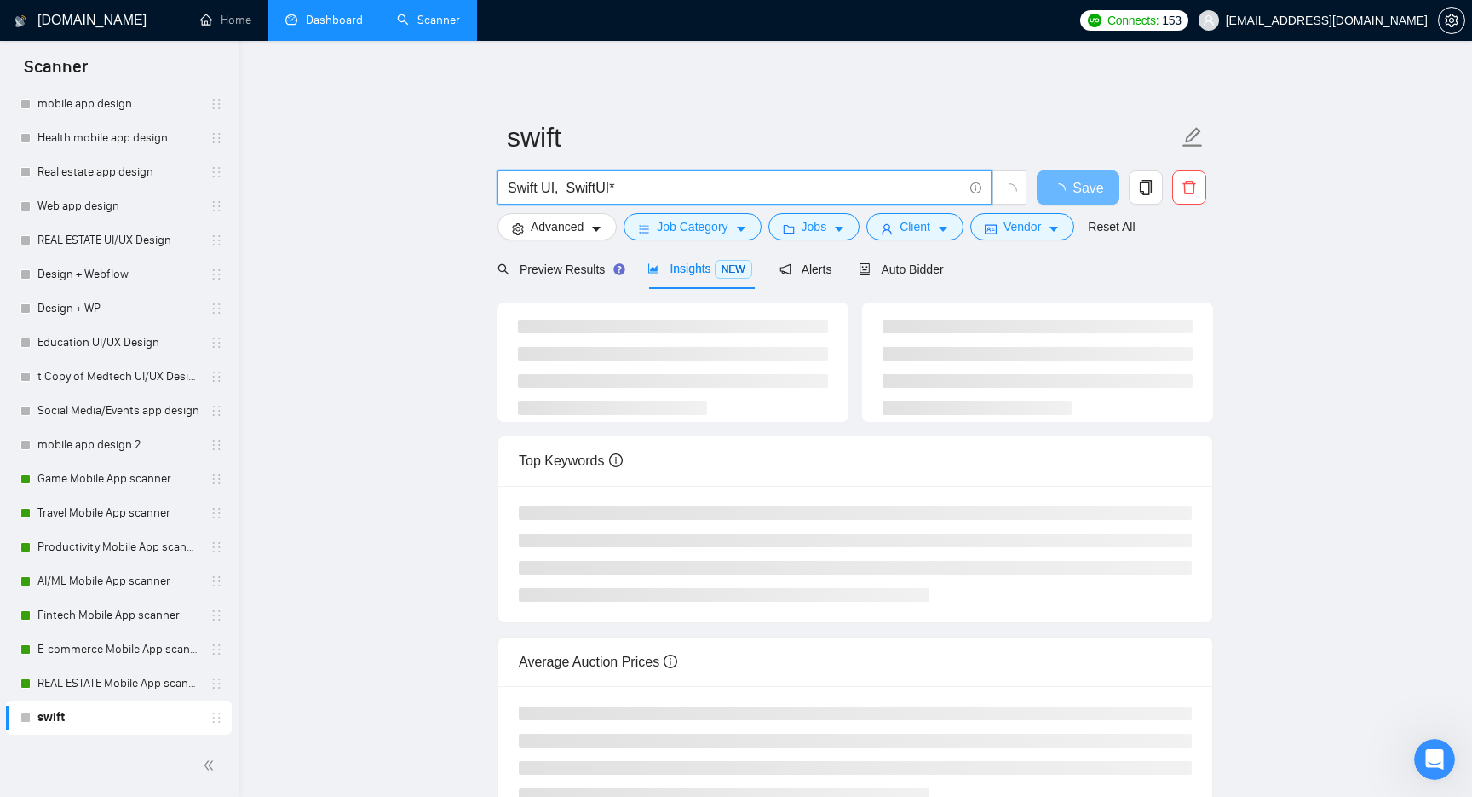
click at [559, 189] on input "Swift UI, SwiftUI*" at bounding box center [735, 187] width 455 height 21
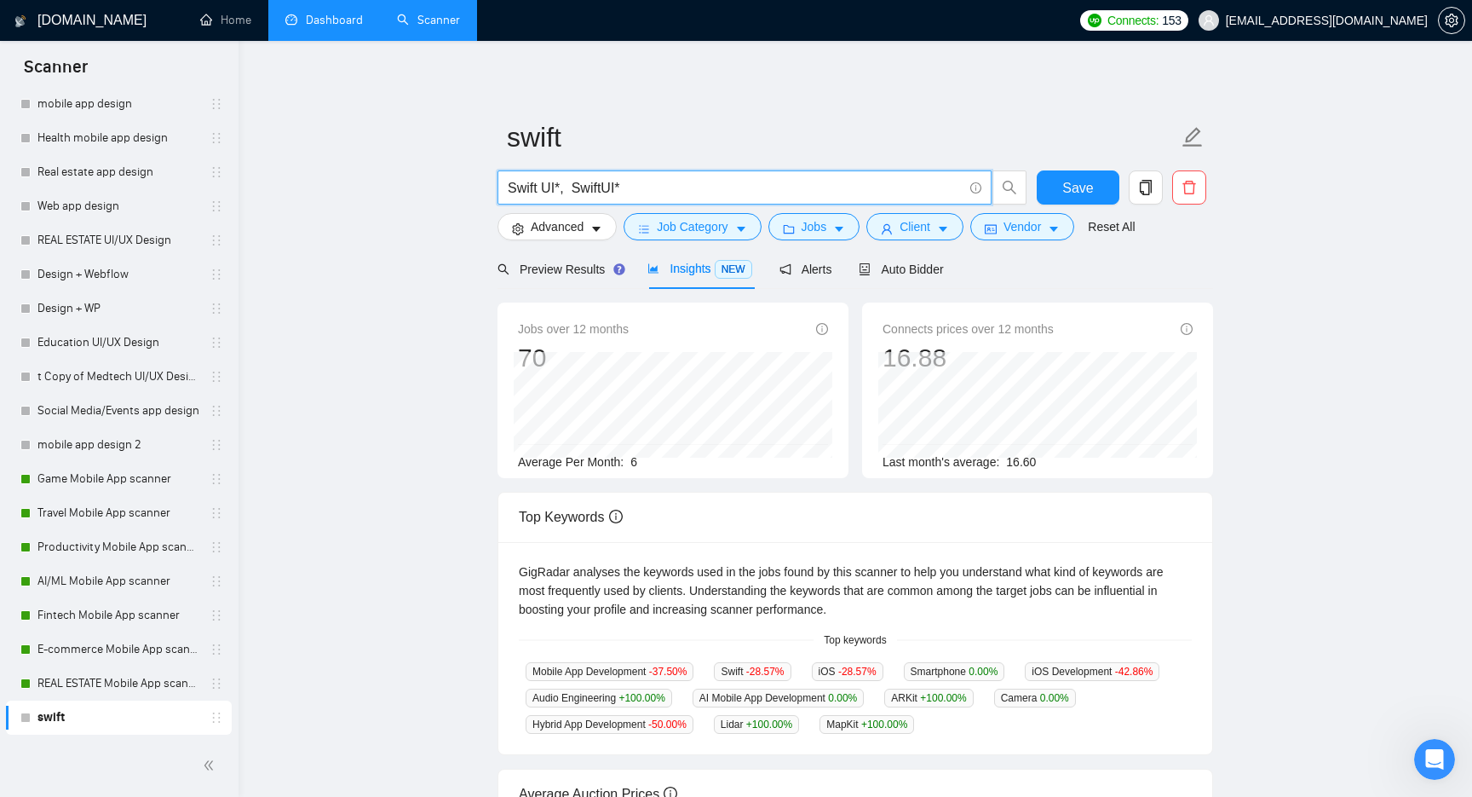
click at [441, 369] on main "swift Swift UI*, SwiftUI* Save Advanced Job Category Jobs Client Vendor Reset A…" at bounding box center [855, 580] width 1179 height 1027
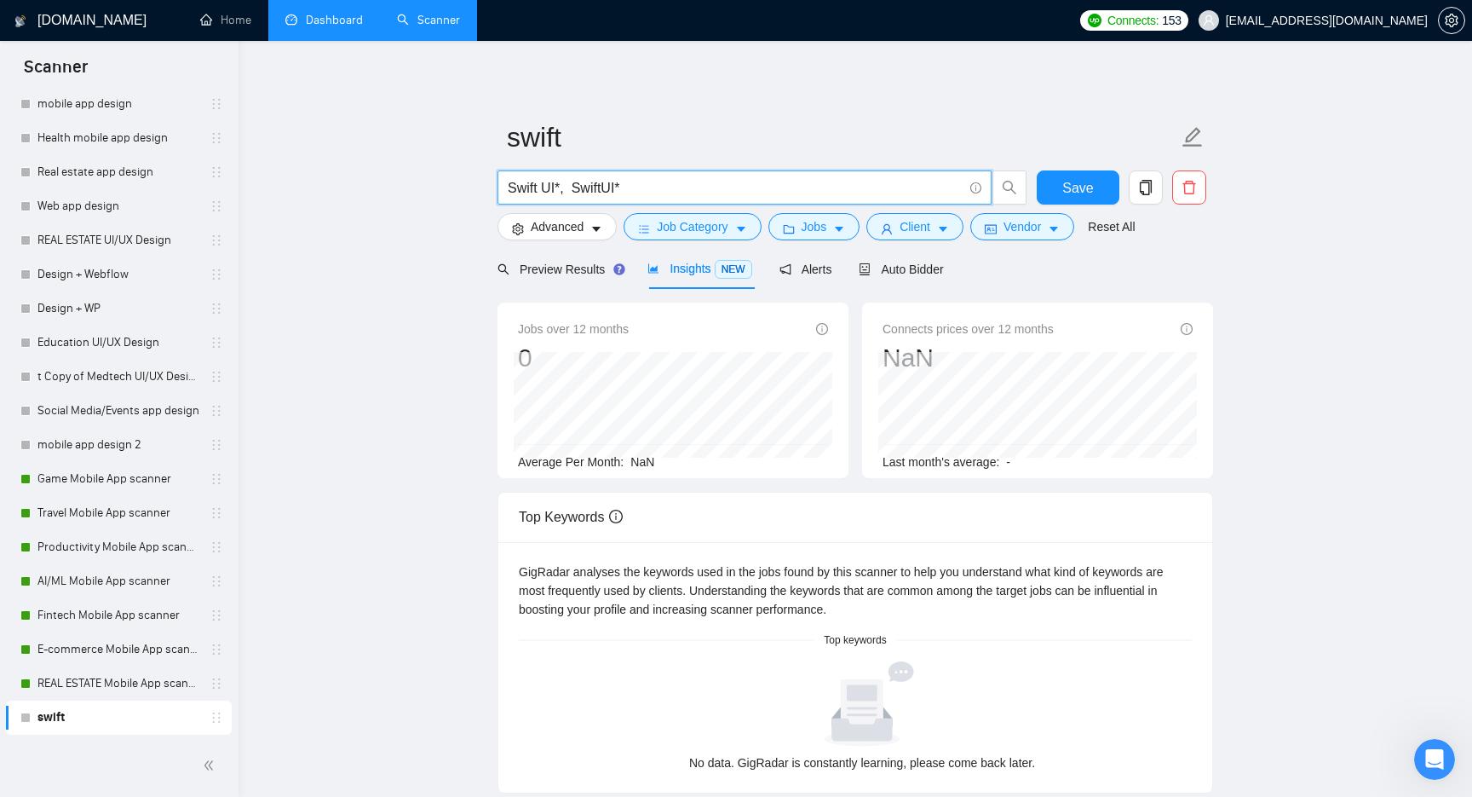
click at [562, 188] on input "Swift UI*, SwiftUI*" at bounding box center [735, 187] width 455 height 21
click at [571, 191] on input "Swift UI*, SwiftUI*" at bounding box center [735, 187] width 455 height 21
click at [643, 184] on input "Swift UI SwiftUI*" at bounding box center [735, 187] width 455 height 21
click at [411, 316] on main "swift Swift UI SwiftUI Save Advanced Job Category Jobs Client Vendor Reset All …" at bounding box center [855, 596] width 1179 height 1058
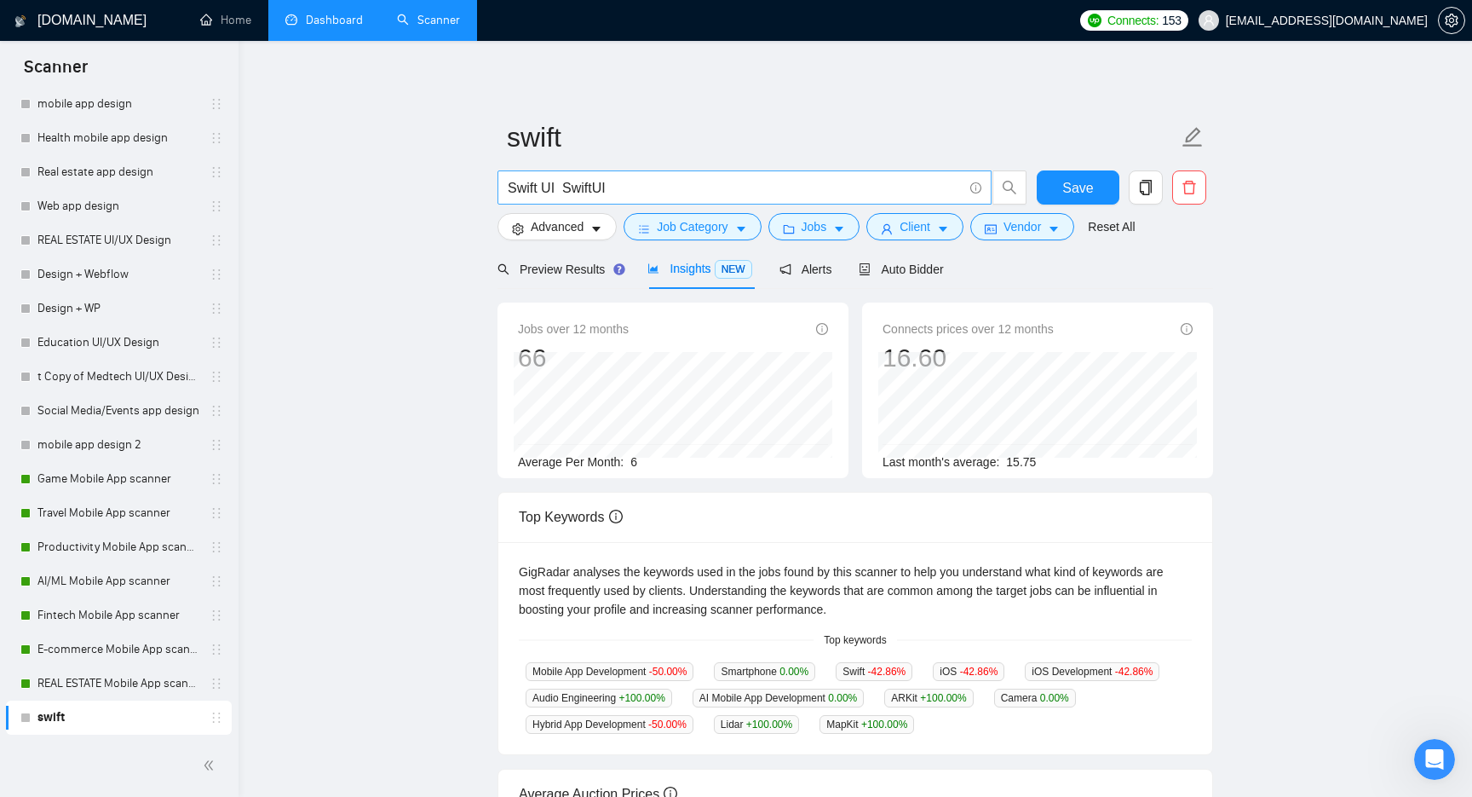
click at [570, 192] on input "Swift UI SwiftUI" at bounding box center [735, 187] width 455 height 21
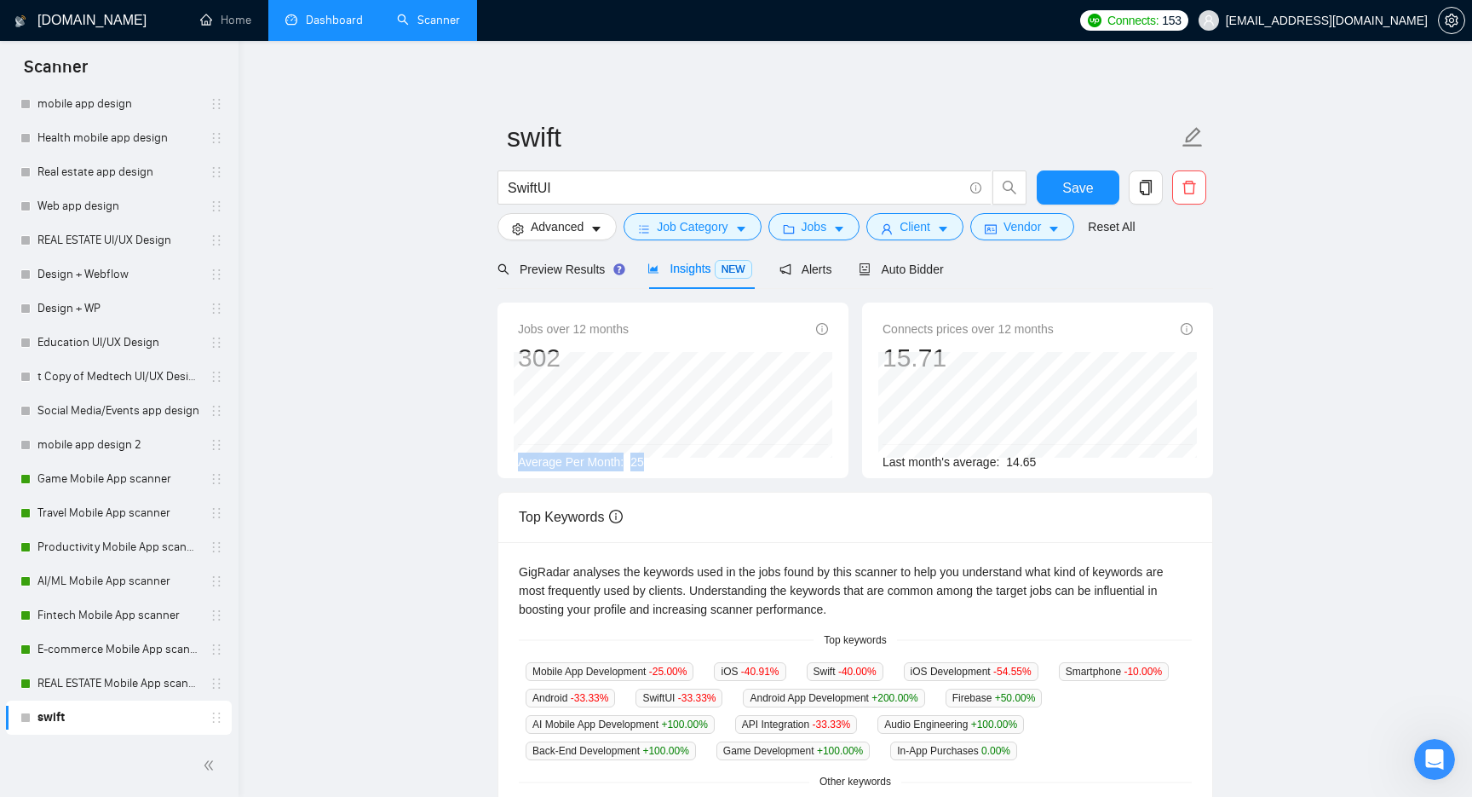
drag, startPoint x: 692, startPoint y: 455, endPoint x: 509, endPoint y: 460, distance: 182.4
click at [509, 460] on div "Jobs over 12 months 302 Average Per Month: 25" at bounding box center [672, 389] width 351 height 175
copy div "Average Per Month: 25"
click at [573, 187] on input "SwiftUI" at bounding box center [735, 187] width 455 height 21
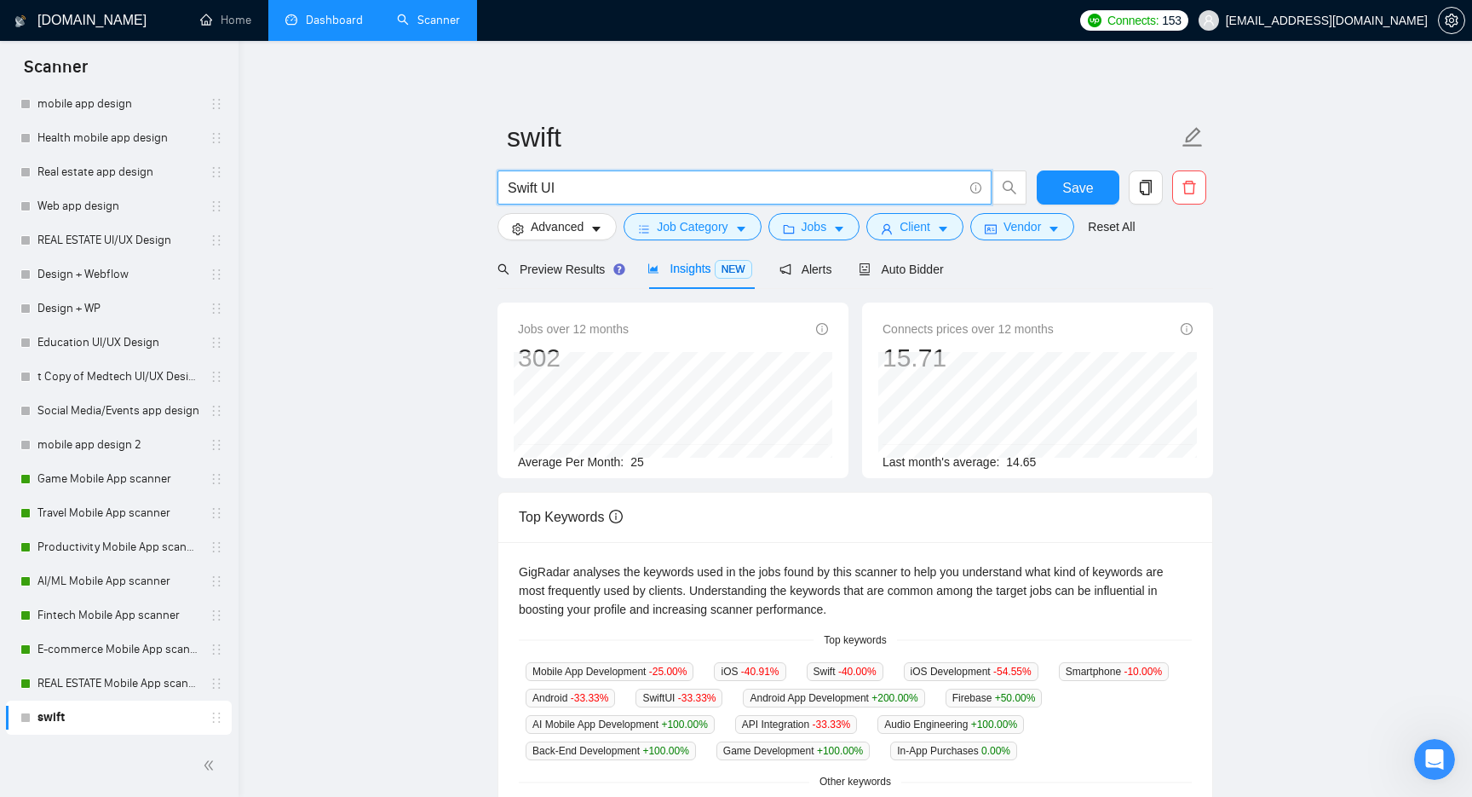
click at [338, 347] on main "swift Swift UI Save Advanced Job Category Jobs Client Vendor Reset All Preview …" at bounding box center [855, 651] width 1179 height 1169
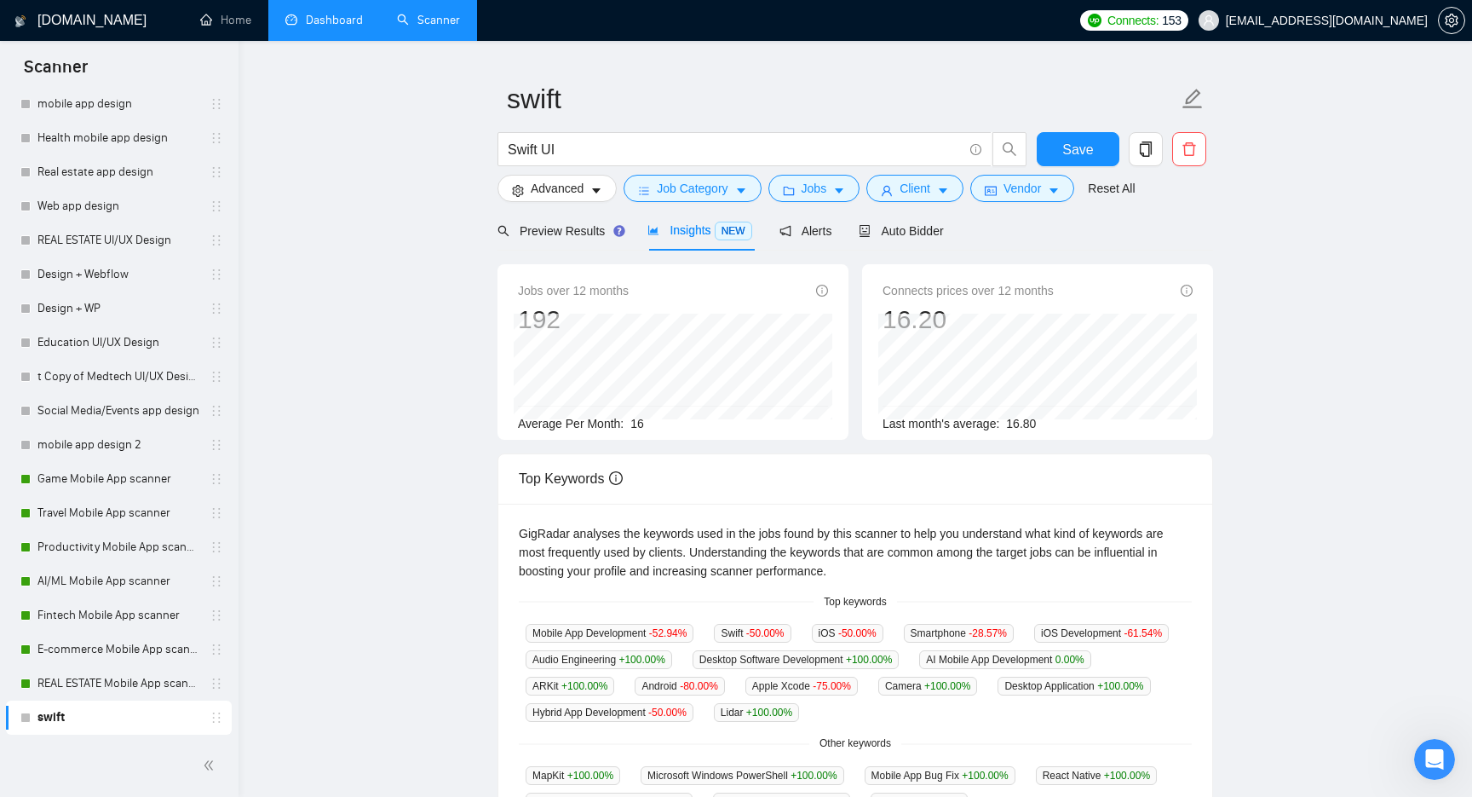
scroll to position [0, 0]
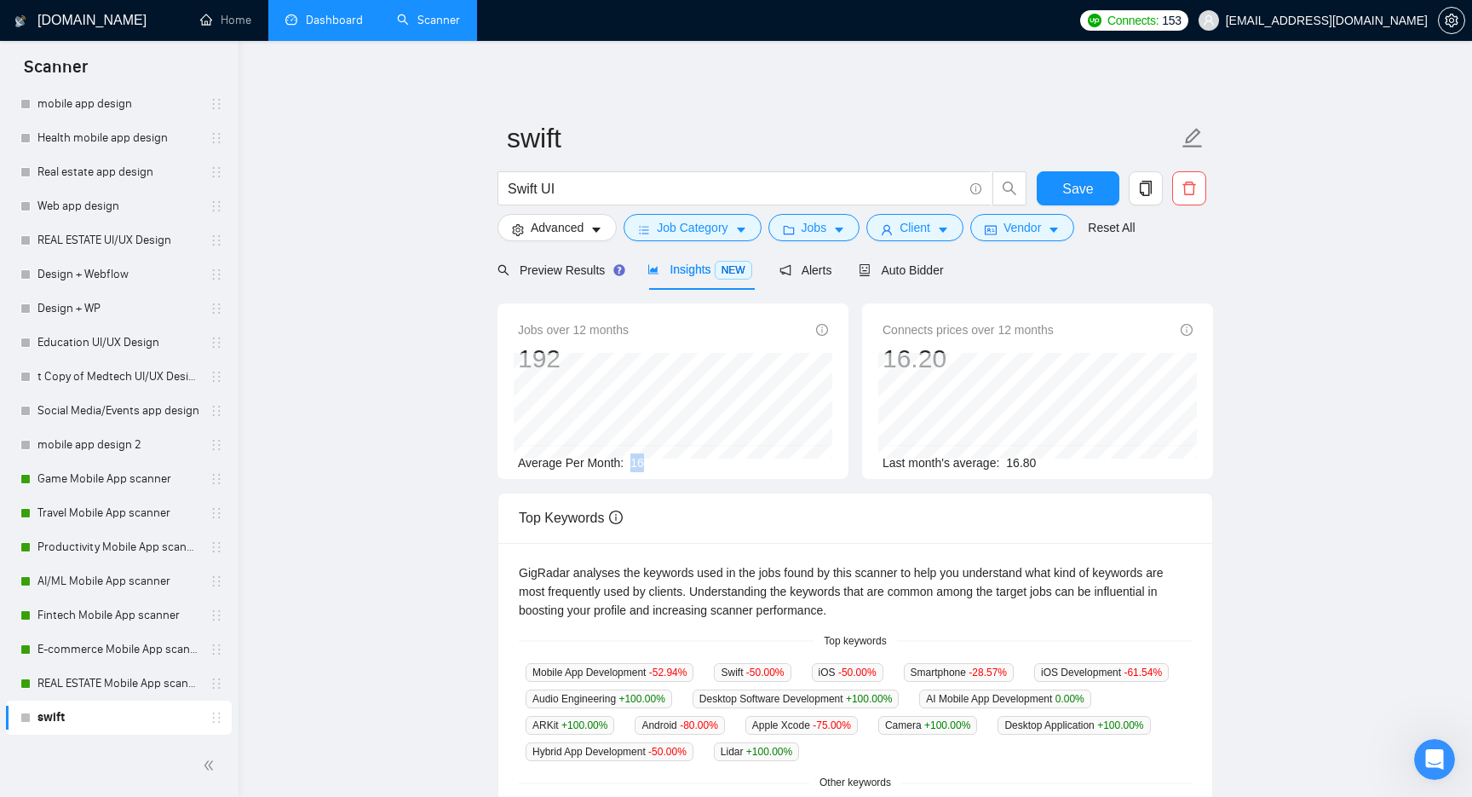
drag, startPoint x: 659, startPoint y: 463, endPoint x: 634, endPoint y: 463, distance: 25.6
click at [634, 463] on div "Average Per Month: 16" at bounding box center [673, 462] width 310 height 19
click at [590, 183] on input "Swift UI" at bounding box center [735, 188] width 455 height 21
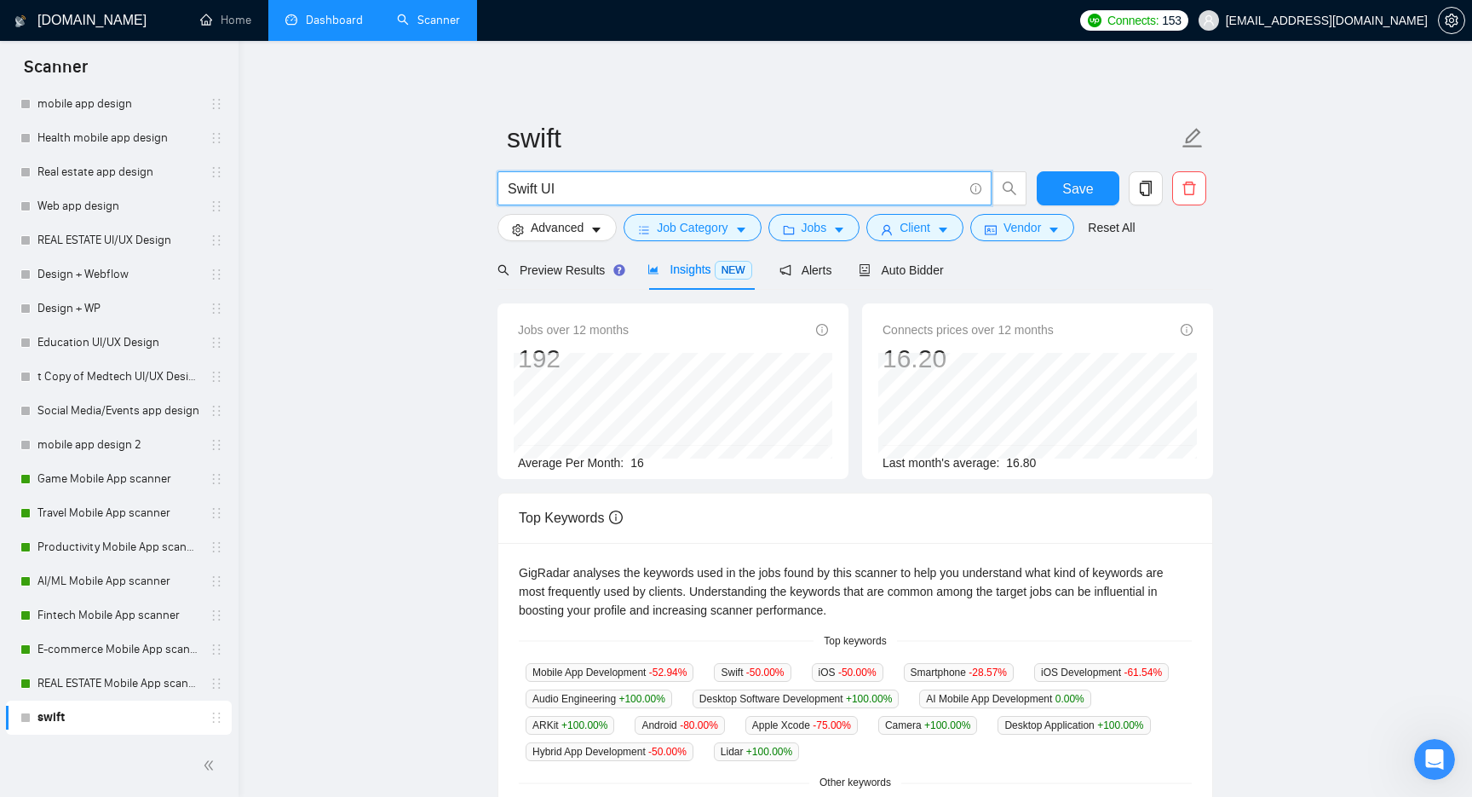
paste input "Unity"
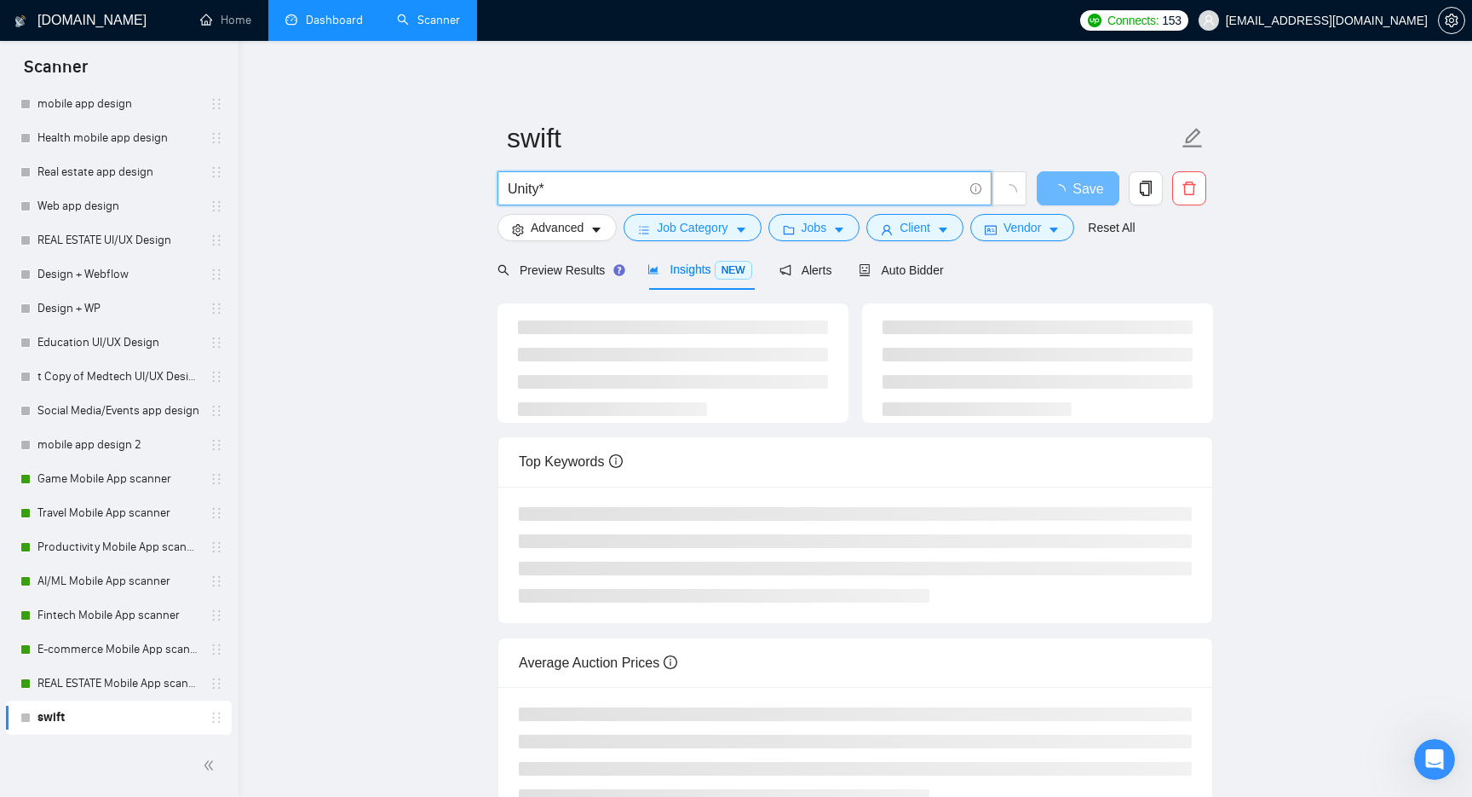
click at [361, 298] on main "swift Unity* Save Advanced Job Category Jobs Client Vendor Reset All Preview Re…" at bounding box center [855, 446] width 1179 height 756
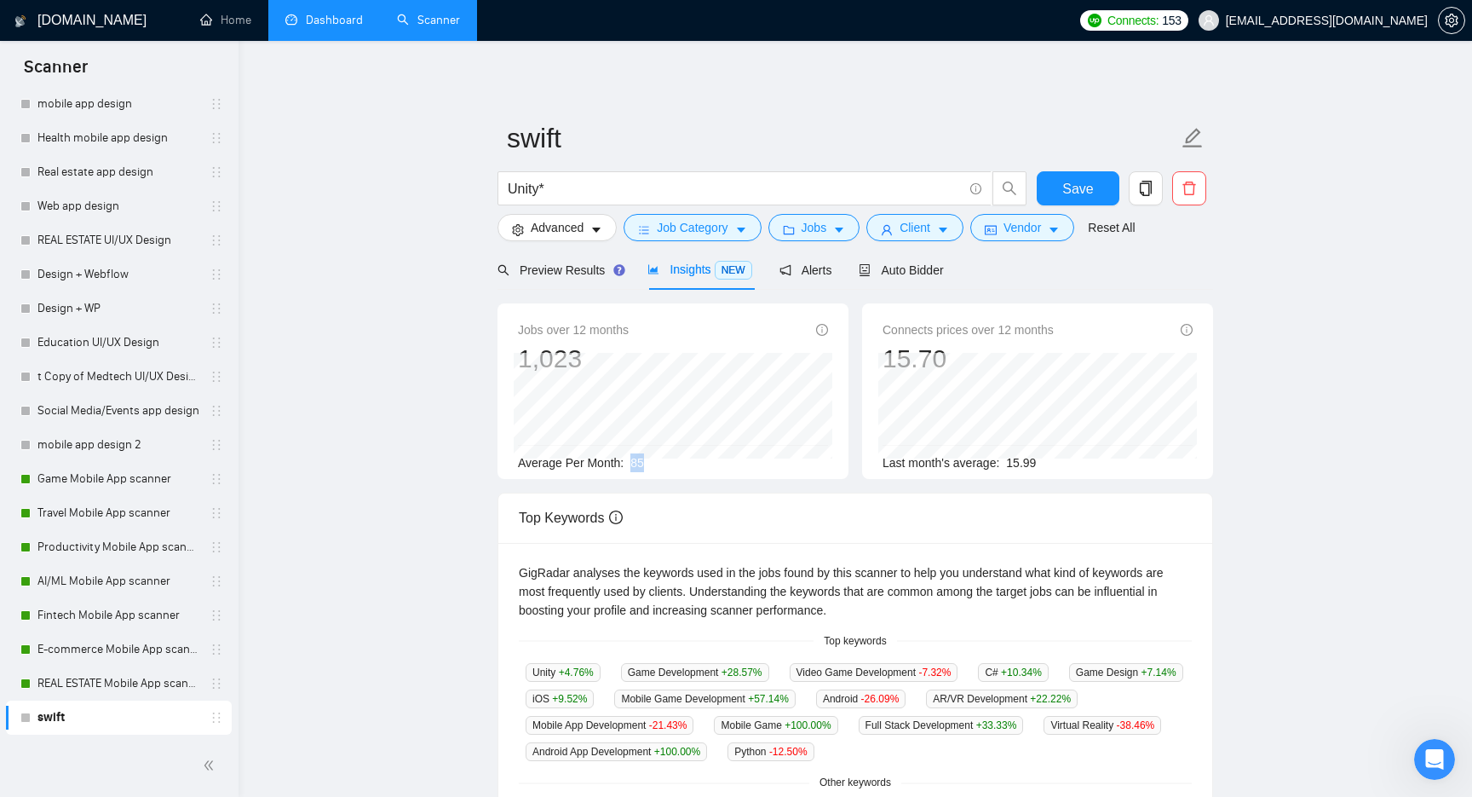
drag, startPoint x: 655, startPoint y: 462, endPoint x: 633, endPoint y: 462, distance: 22.1
click at [633, 462] on div "Average Per Month: 85" at bounding box center [673, 462] width 310 height 19
copy span "85"
click at [651, 461] on div "Average Per Month: 85" at bounding box center [673, 462] width 310 height 19
click at [520, 461] on div "Average Per Month: 85" at bounding box center [673, 462] width 310 height 19
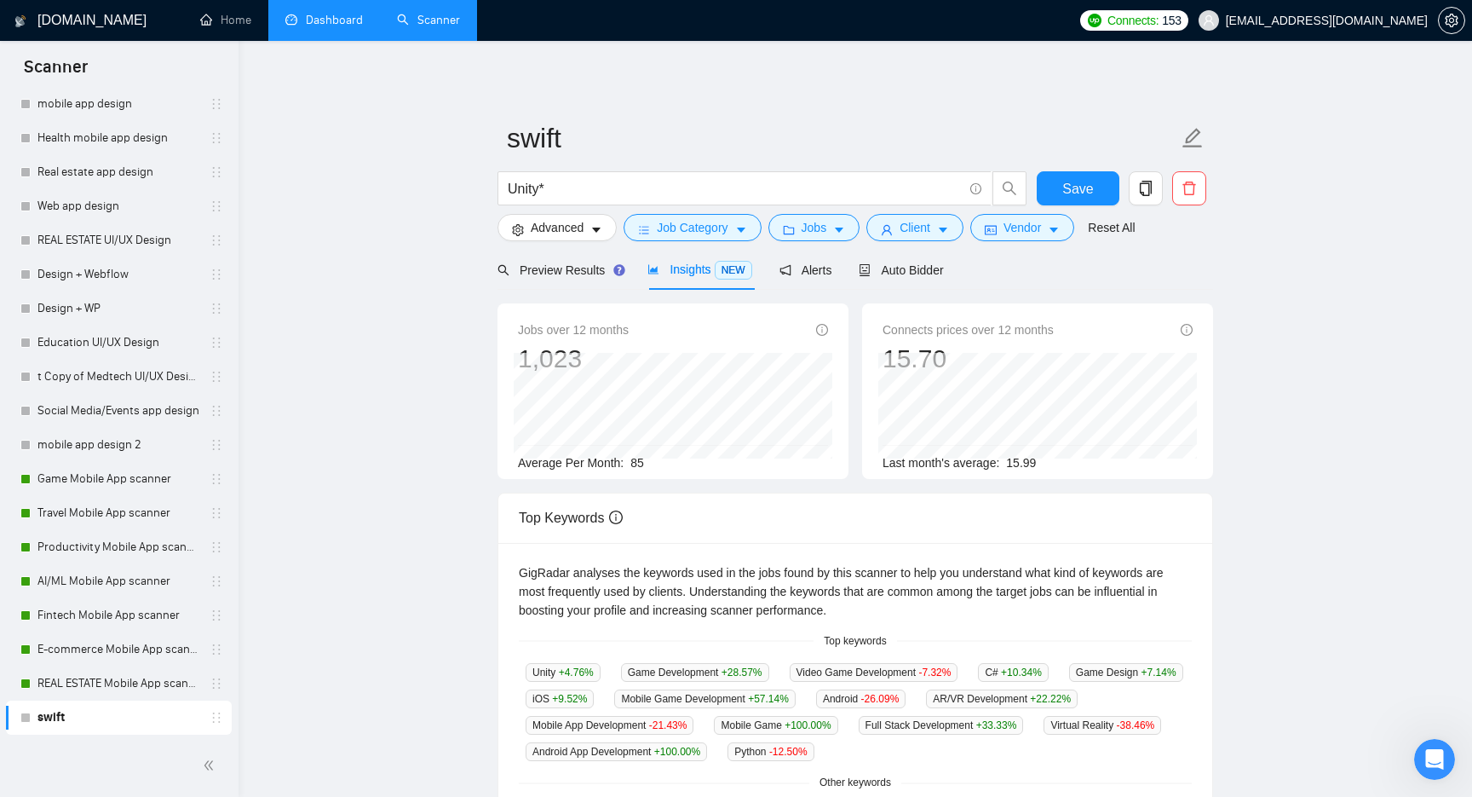
click at [512, 455] on div "Jobs over 12 months 1,023 [DATE] 80 Average Per Month: 85" at bounding box center [672, 390] width 351 height 175
drag, startPoint x: 520, startPoint y: 462, endPoint x: 705, endPoint y: 454, distance: 185.0
click at [705, 454] on div "Average Per Month: 85" at bounding box center [673, 462] width 310 height 19
copy div "Average Per Month: 85"
drag, startPoint x: 540, startPoint y: 187, endPoint x: 453, endPoint y: 186, distance: 86.9
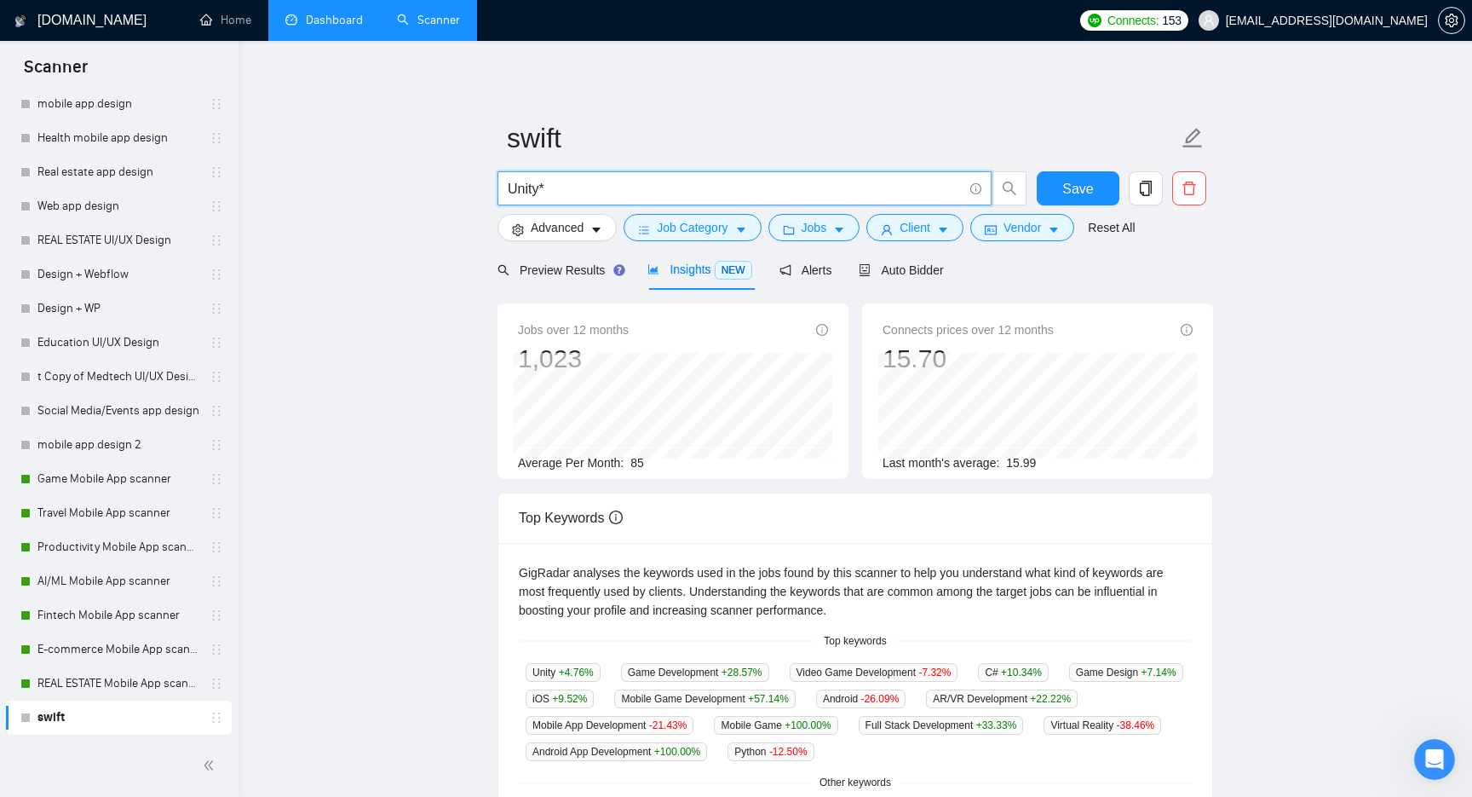
click at [453, 186] on main "swift Unity* Save Advanced Job Category Jobs Client Vendor Reset All Preview Re…" at bounding box center [855, 639] width 1179 height 1142
paste input "React"
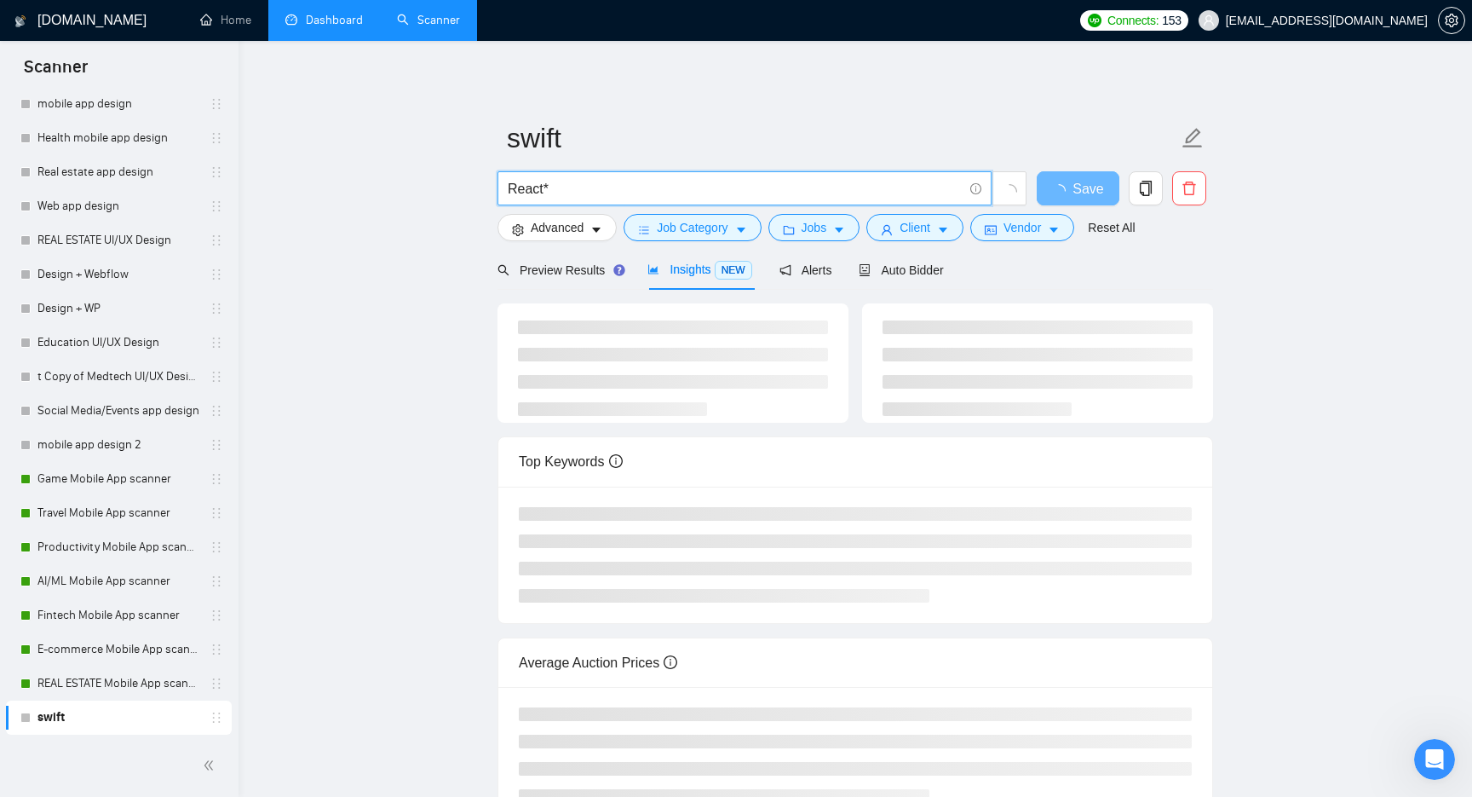
click at [390, 348] on main "swift React* Save Advanced Job Category Jobs Client Vendor Reset All Preview Re…" at bounding box center [855, 446] width 1179 height 756
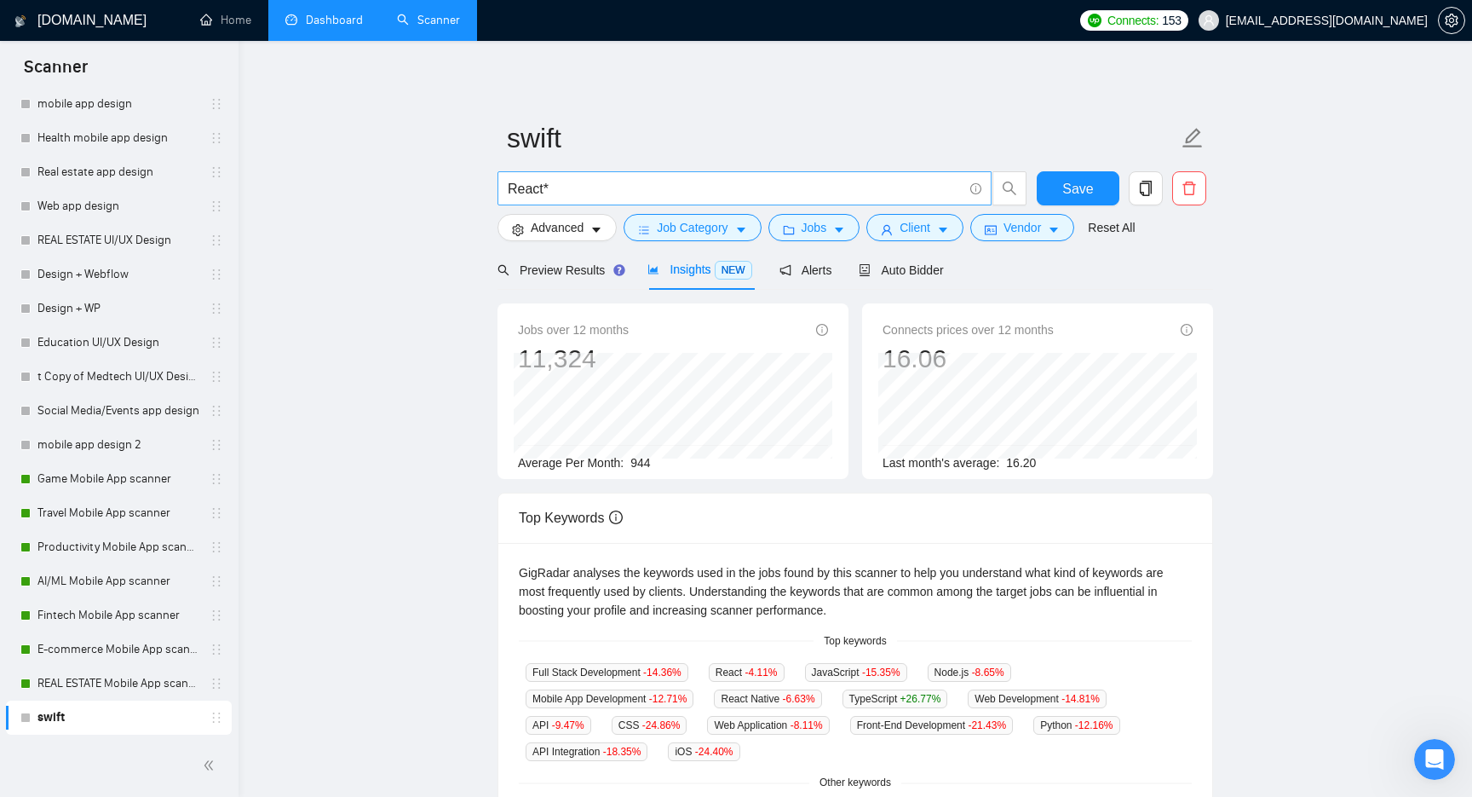
click at [575, 198] on input "React*" at bounding box center [735, 188] width 455 height 21
type input "React"
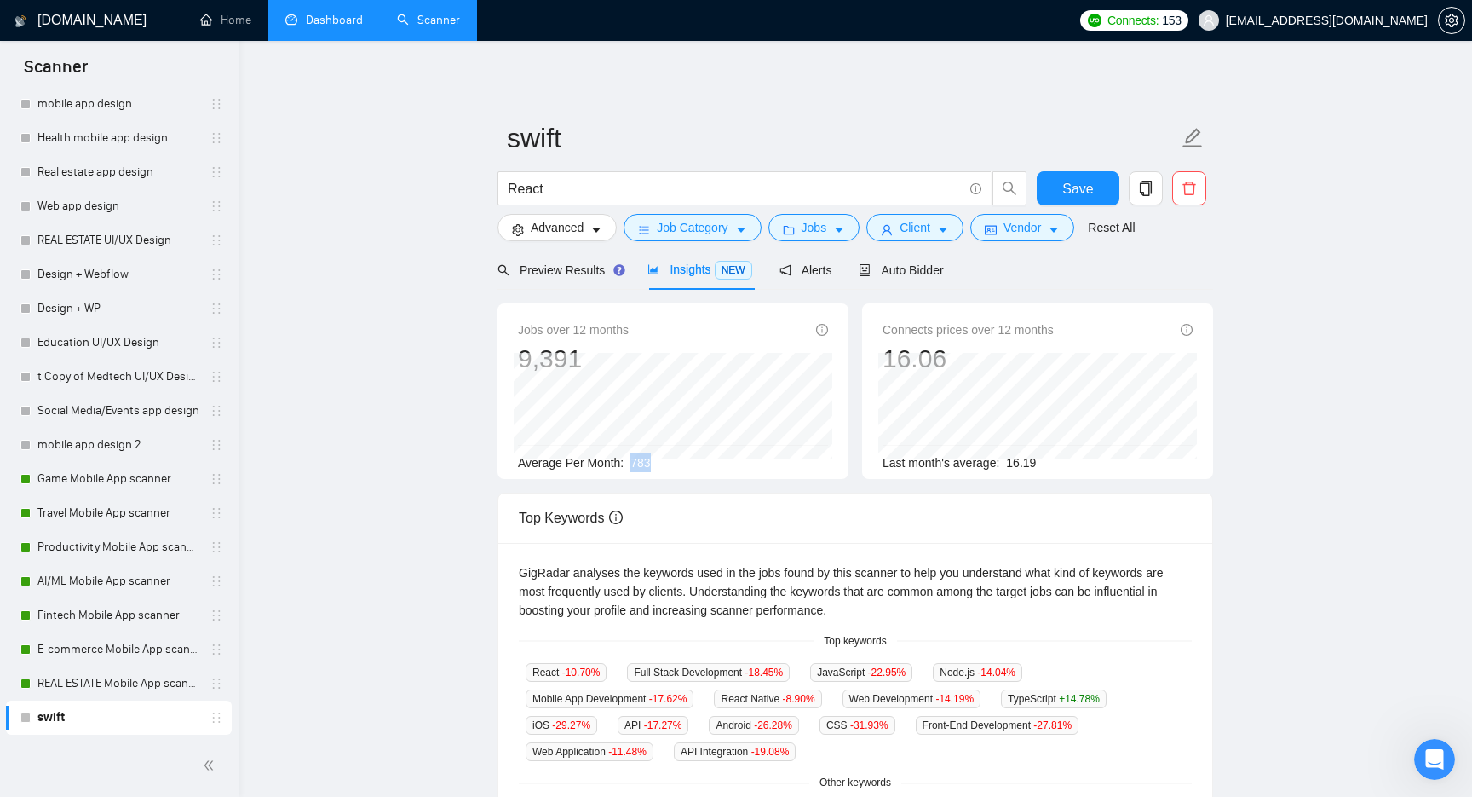
drag, startPoint x: 679, startPoint y: 461, endPoint x: 635, endPoint y: 461, distance: 43.4
click at [635, 461] on div "Average Per Month: 783" at bounding box center [673, 462] width 310 height 19
click at [710, 454] on div "Average Per Month: 783" at bounding box center [673, 462] width 310 height 19
click at [542, 241] on button "Advanced" at bounding box center [556, 227] width 119 height 27
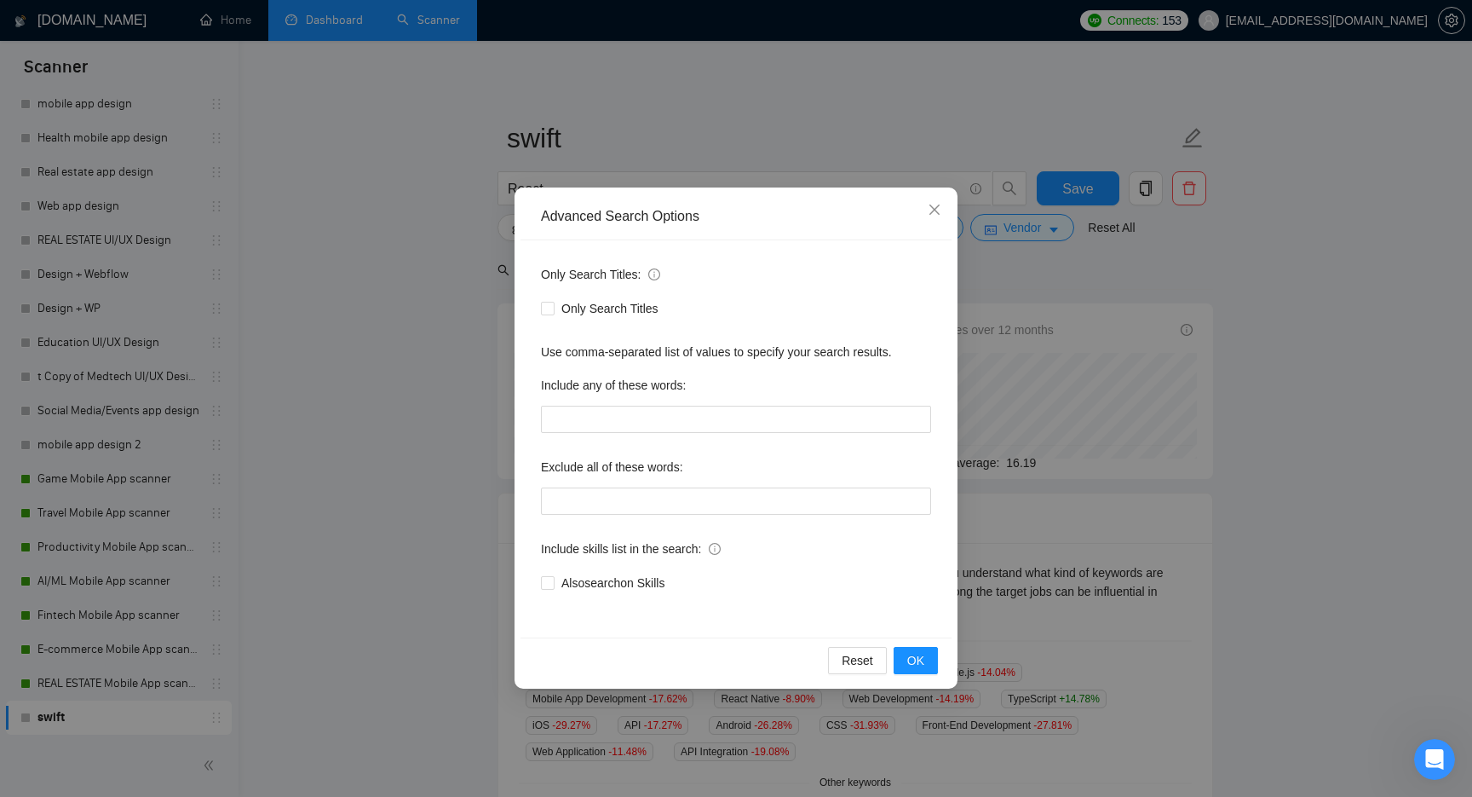
click at [438, 407] on div "Advanced Search Options Only Search Titles: Only Search Titles Use comma-separa…" at bounding box center [736, 398] width 1472 height 797
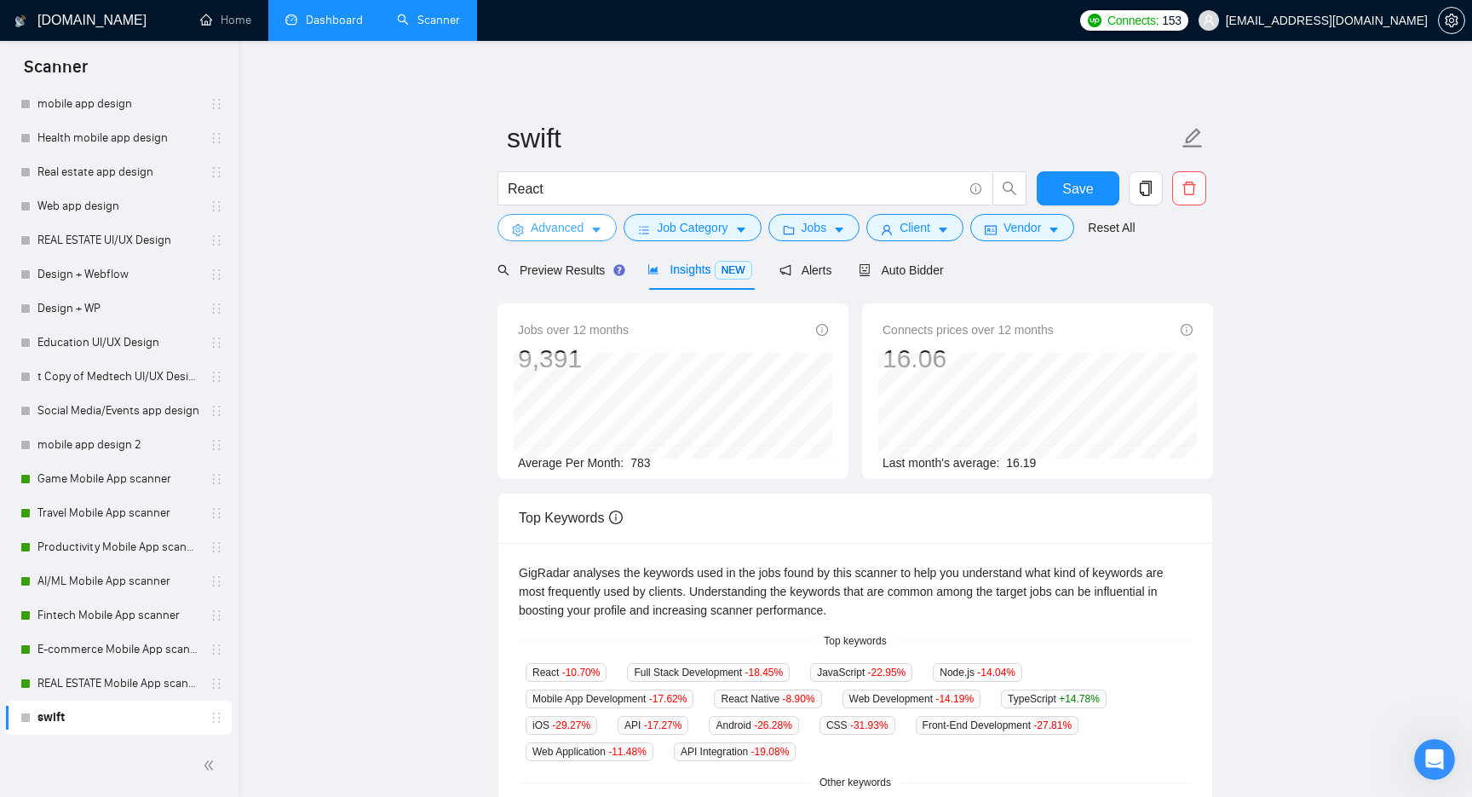
click at [544, 230] on span "Advanced" at bounding box center [557, 227] width 53 height 19
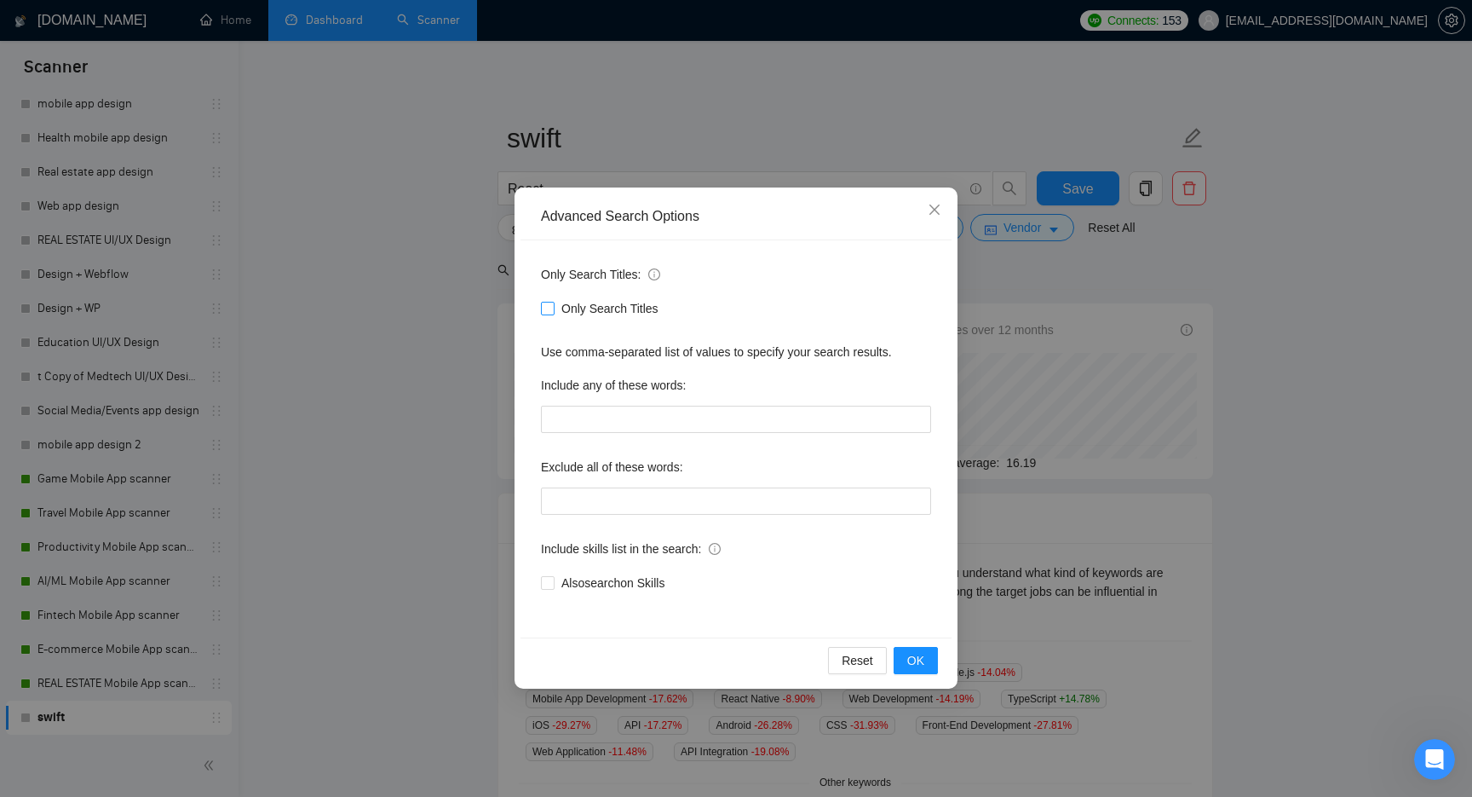
click at [577, 315] on span "Only Search Titles" at bounding box center [610, 308] width 111 height 19
click at [553, 313] on input "Only Search Titles" at bounding box center [547, 308] width 12 height 12
checkbox input "true"
click at [621, 415] on input "text" at bounding box center [736, 418] width 390 height 27
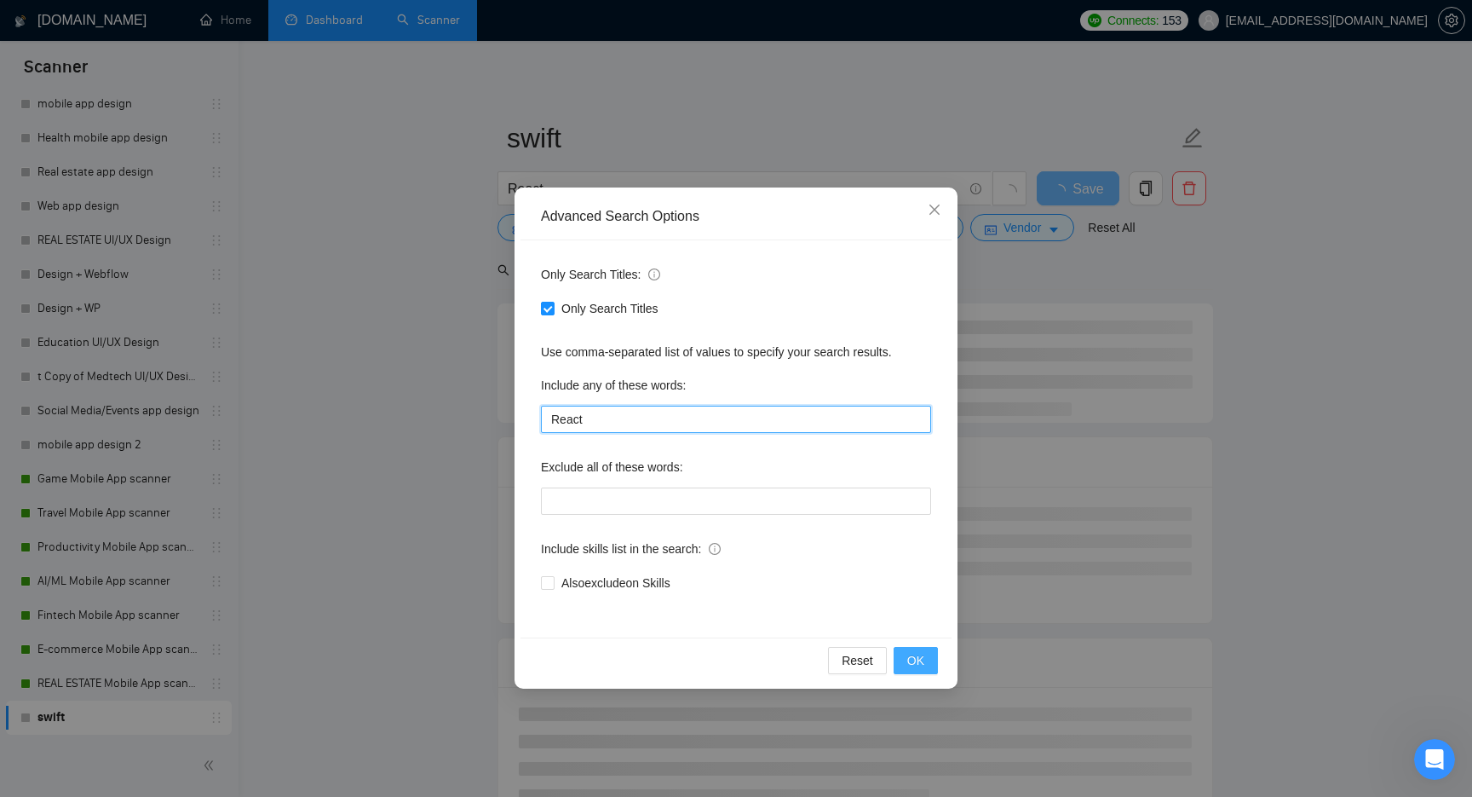
type input "React"
click at [921, 659] on span "OK" at bounding box center [915, 660] width 17 height 19
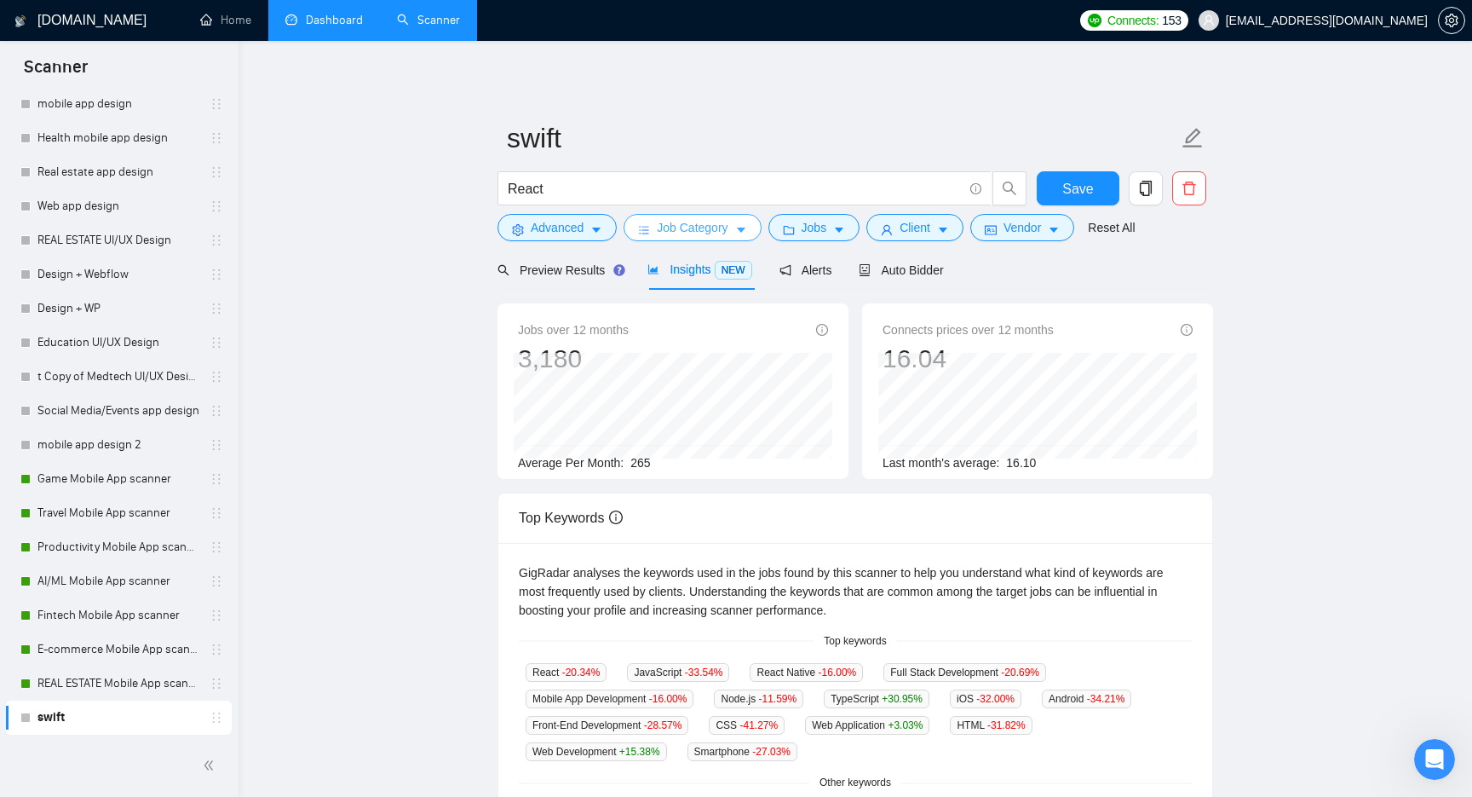
click at [687, 214] on button "Job Category" at bounding box center [692, 227] width 137 height 27
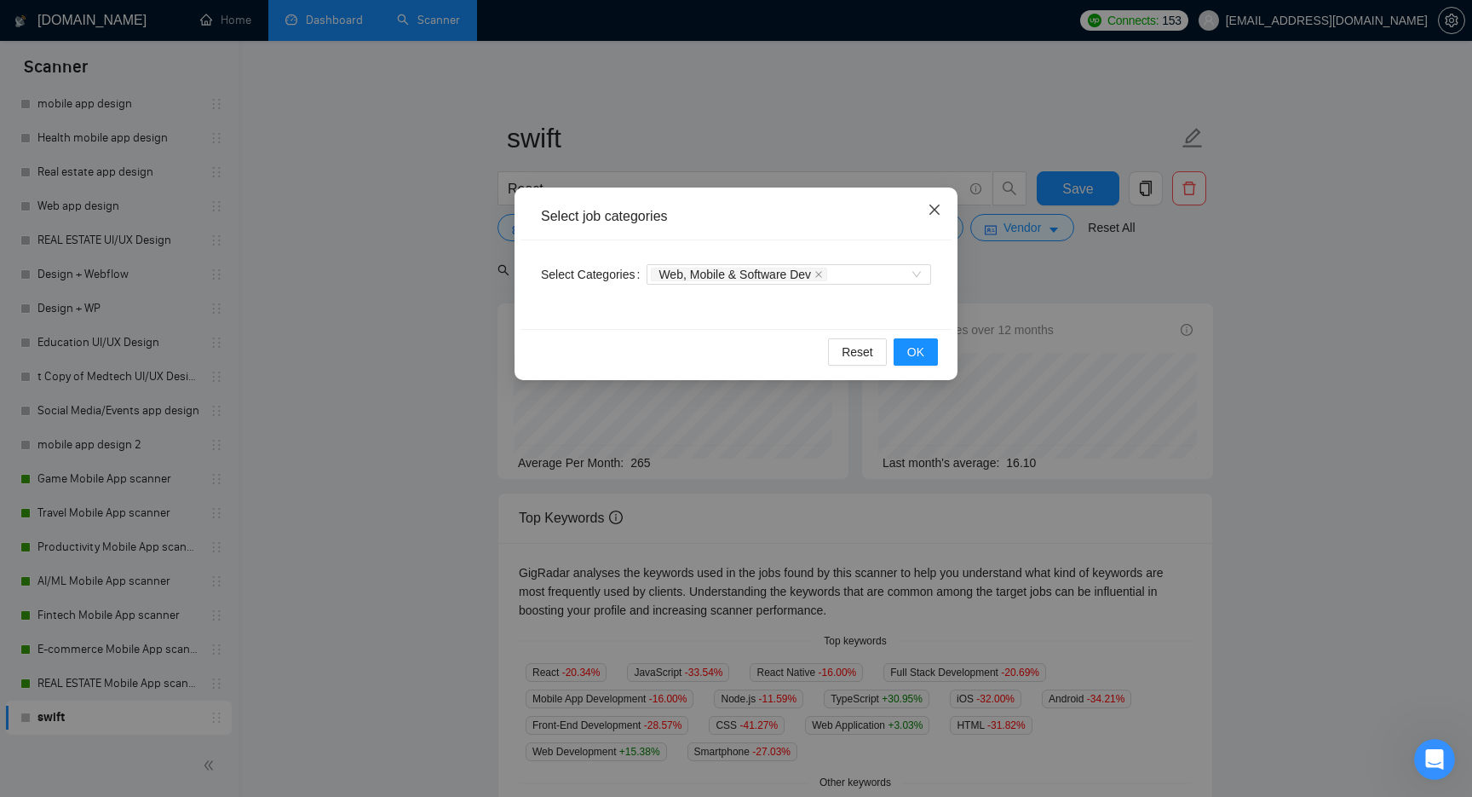
click at [926, 209] on span "Close" at bounding box center [935, 210] width 46 height 46
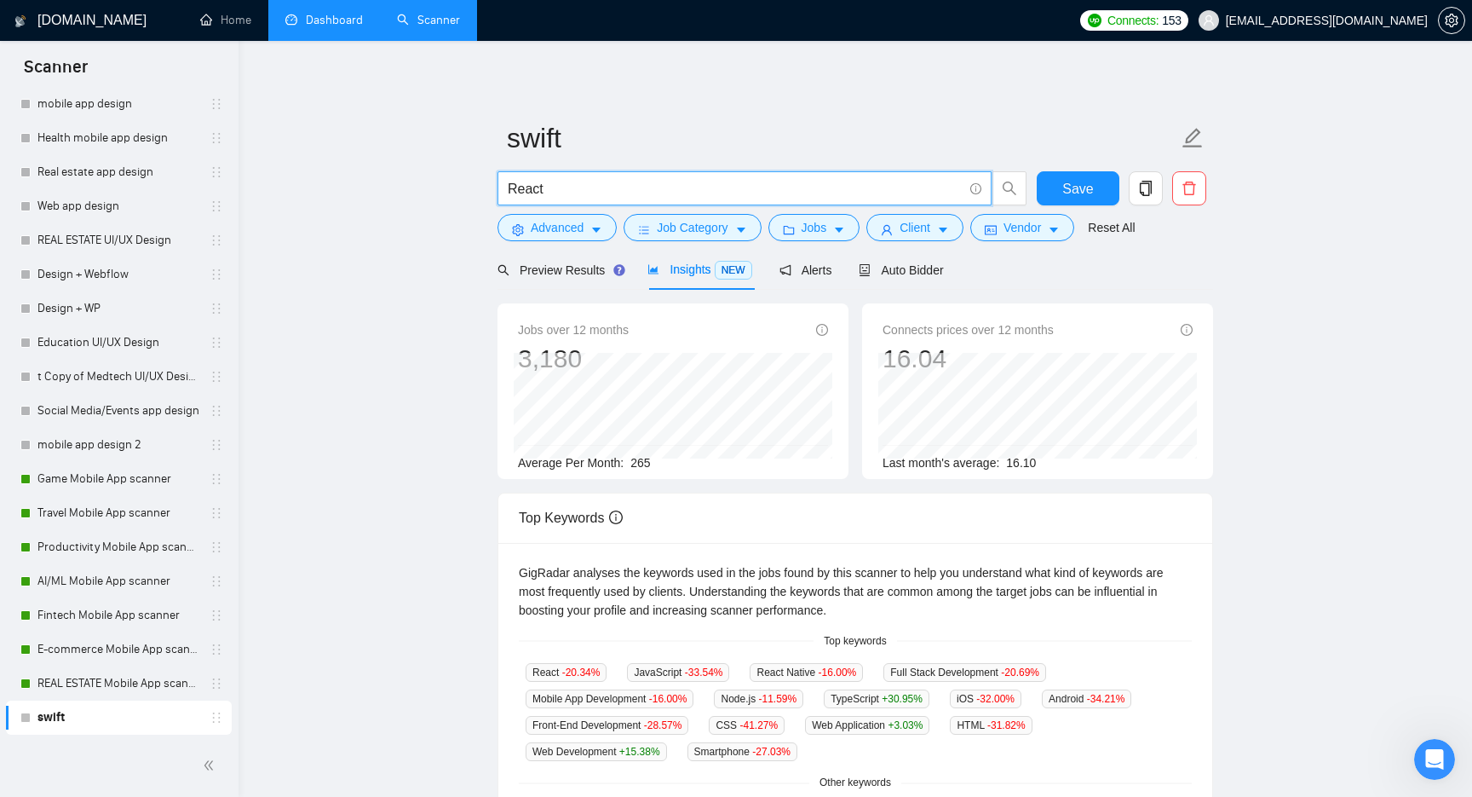
click at [584, 192] on input "React" at bounding box center [735, 188] width 455 height 21
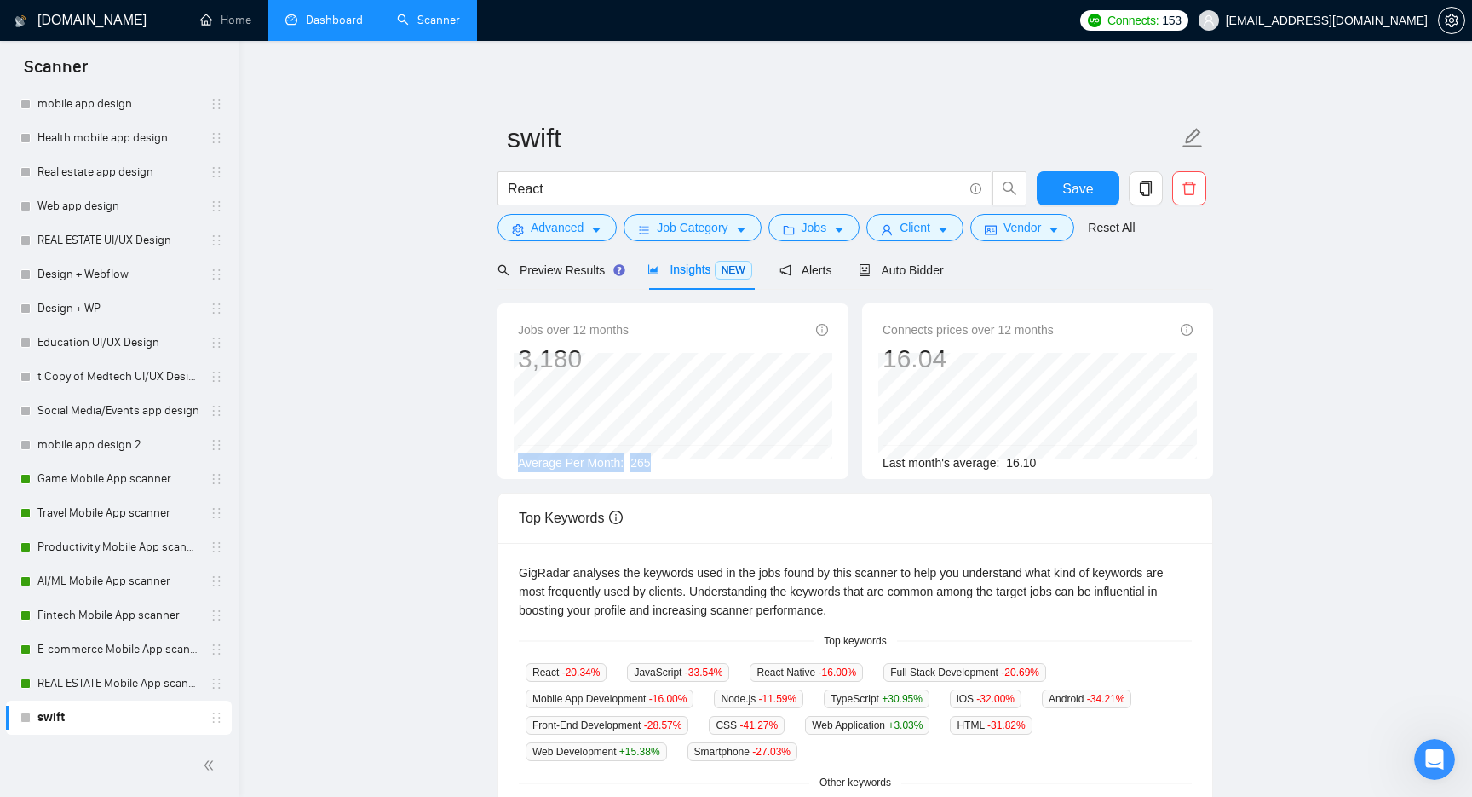
drag, startPoint x: 680, startPoint y: 464, endPoint x: 510, endPoint y: 461, distance: 169.6
click at [510, 461] on div "Jobs over 12 months 3,180 [DATE] 289 Average Per Month: 265" at bounding box center [672, 390] width 351 height 175
copy div "Average Per Month: 265"
click at [671, 190] on input "React" at bounding box center [735, 188] width 455 height 21
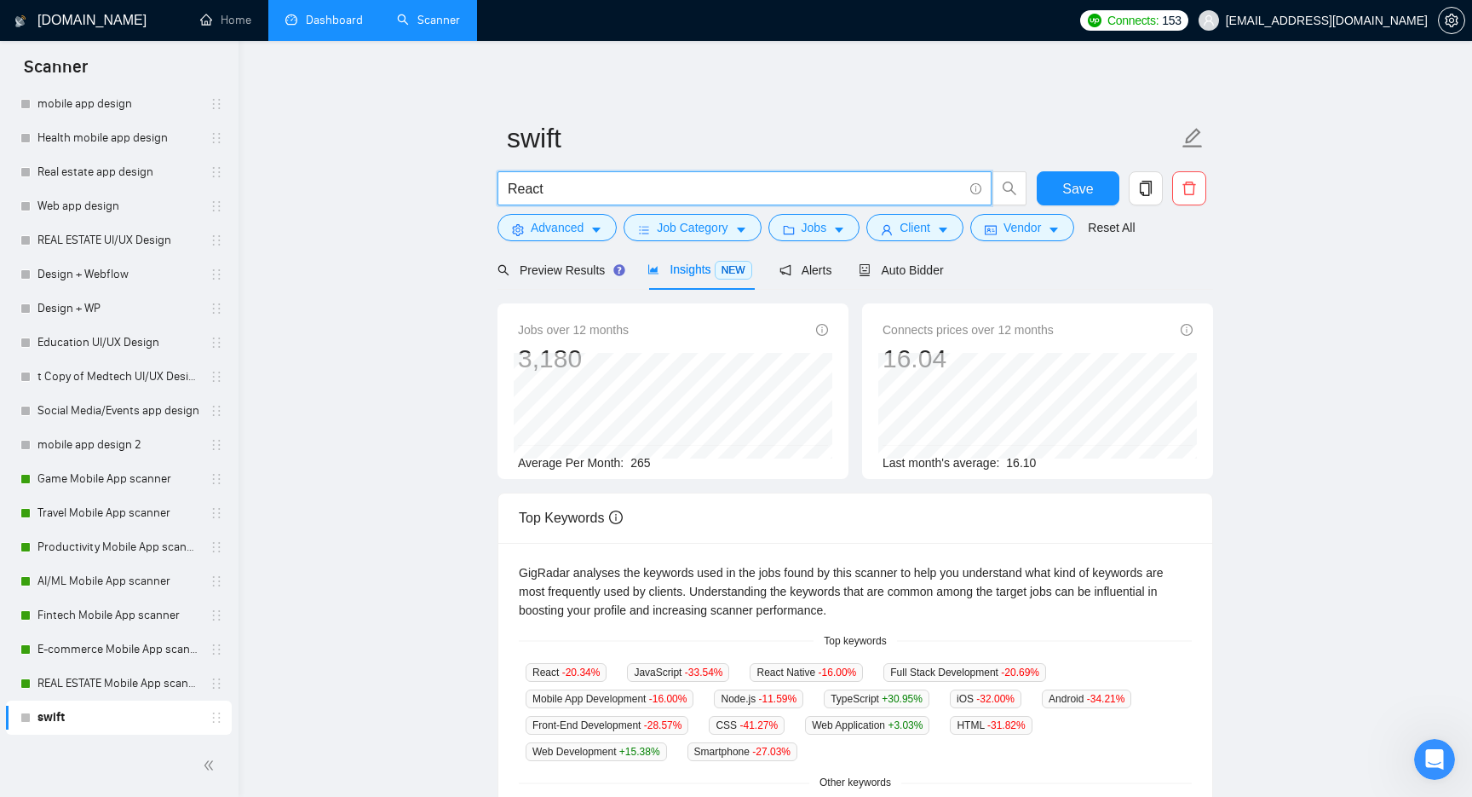
click at [671, 190] on input "React" at bounding box center [735, 188] width 455 height 21
paste input "native"
type input "React native"
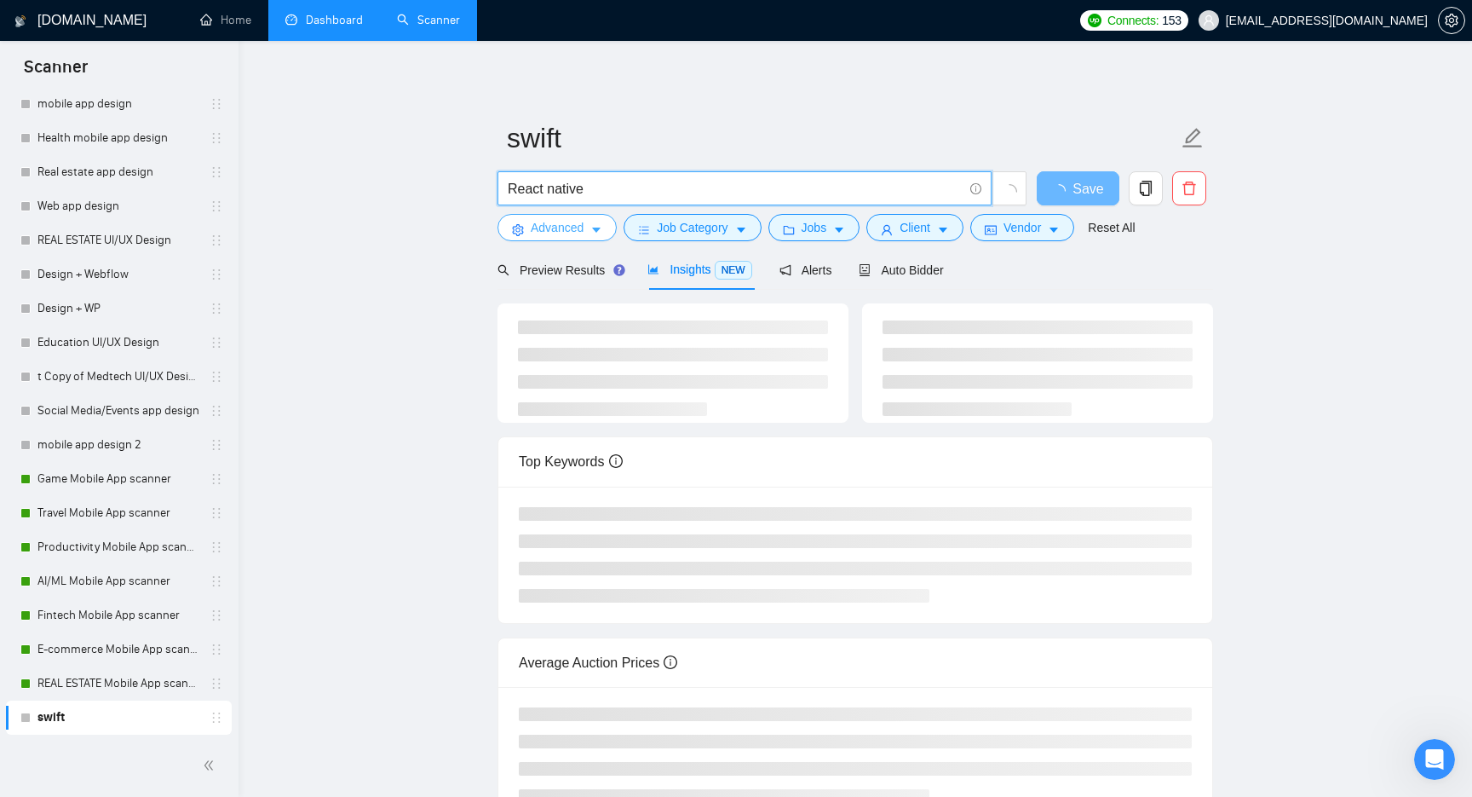
click at [581, 217] on button "Advanced" at bounding box center [556, 227] width 119 height 27
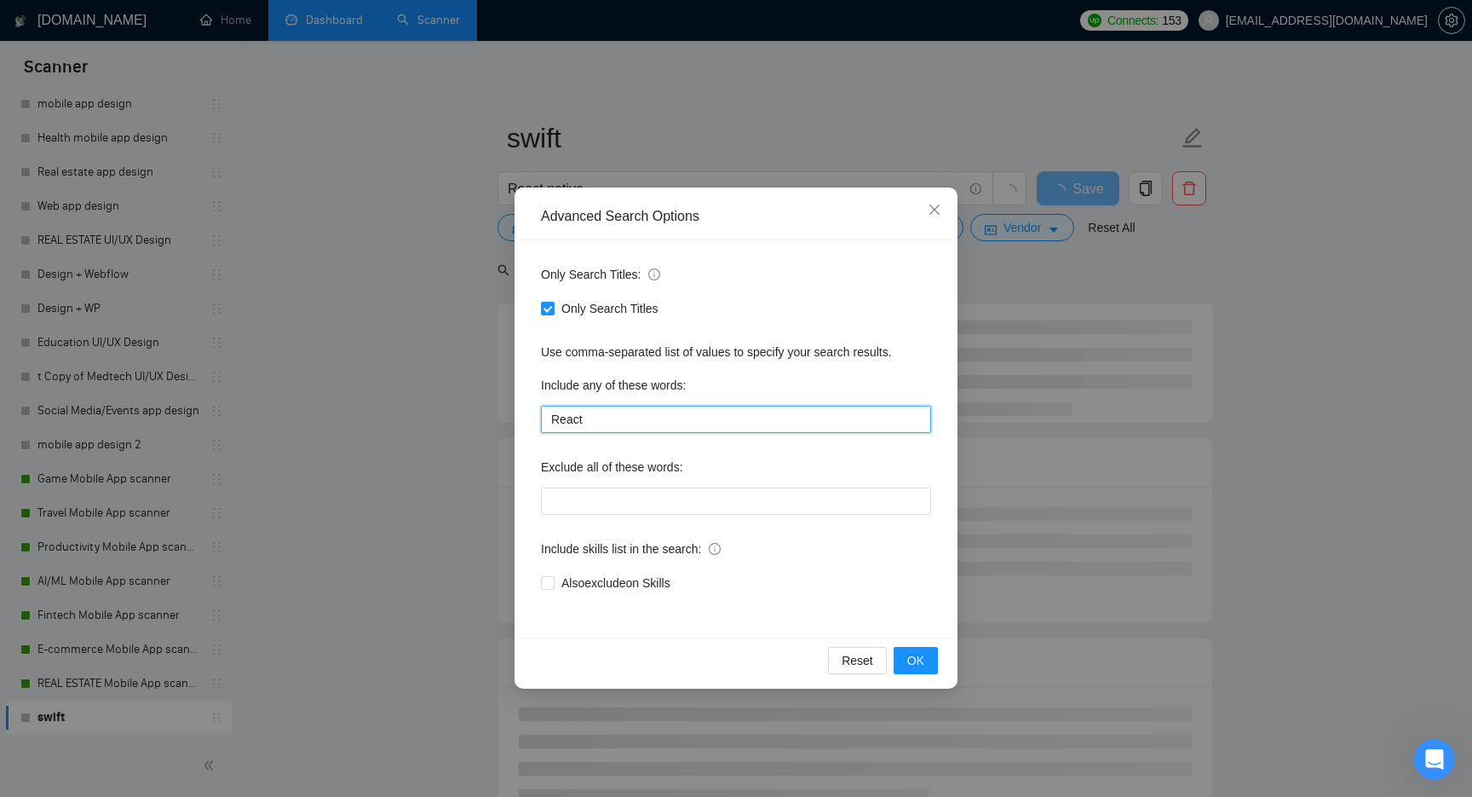
click at [605, 417] on input "React" at bounding box center [736, 418] width 390 height 27
paste input "native"
type input "React native"
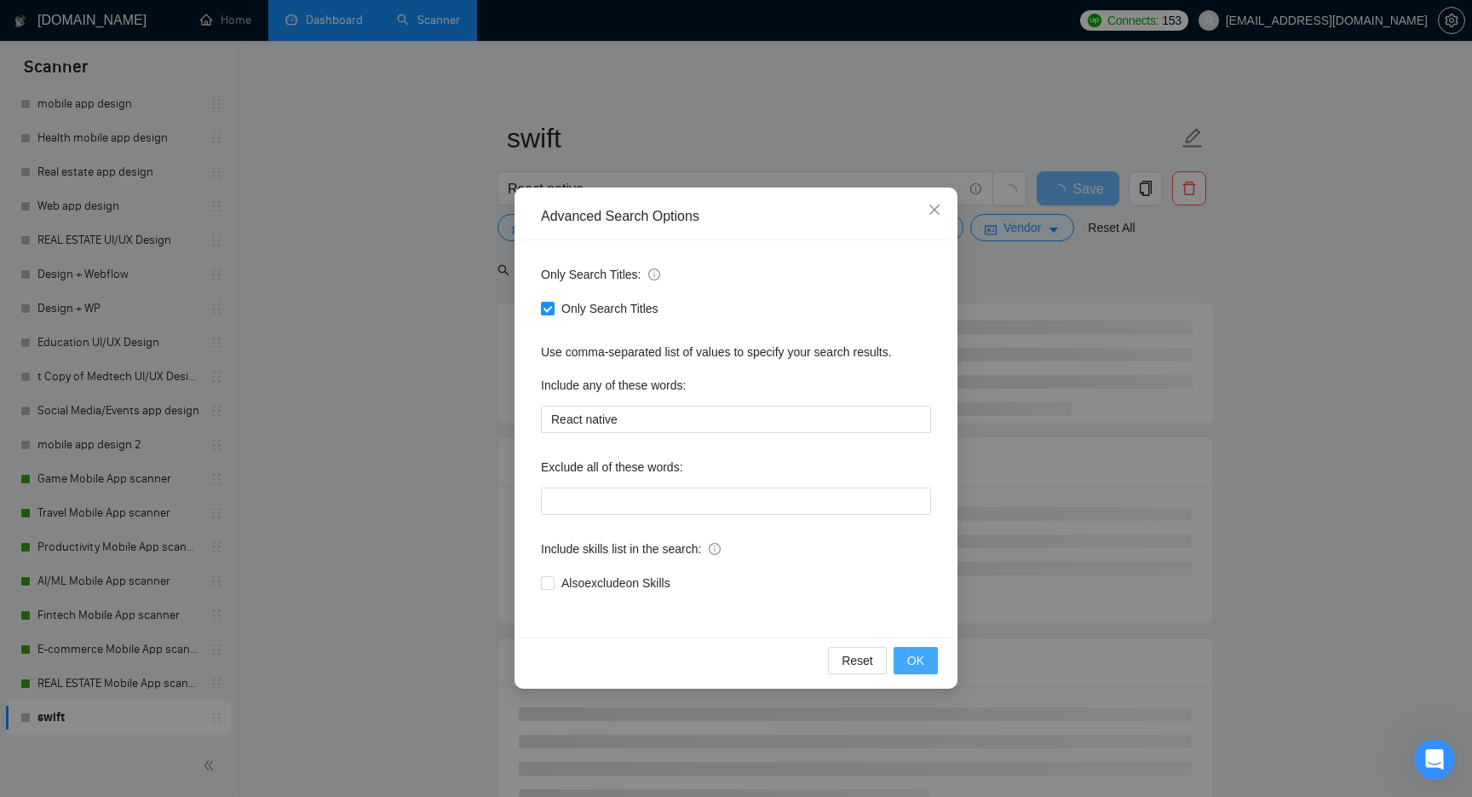
click at [918, 657] on span "OK" at bounding box center [915, 660] width 17 height 19
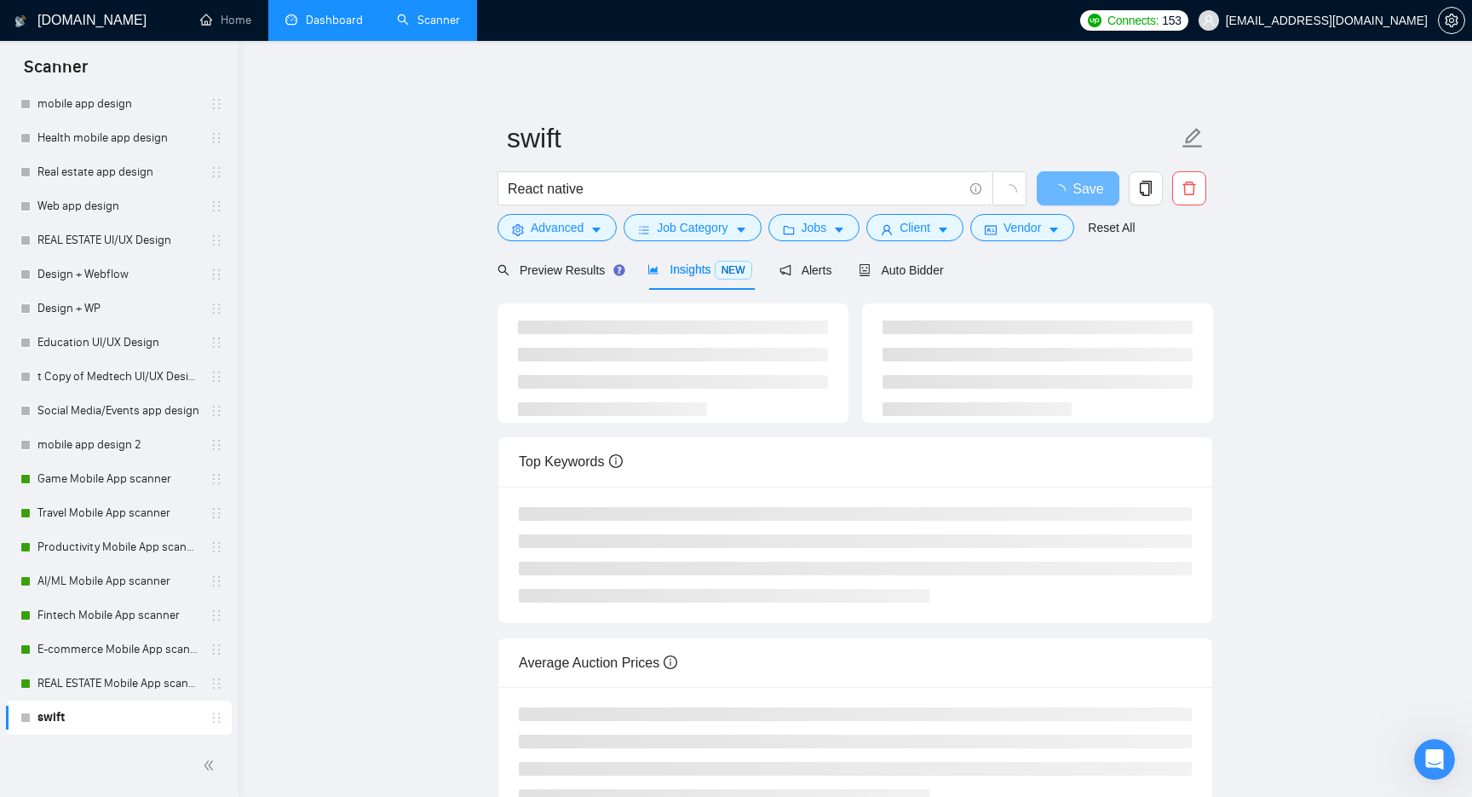
click at [703, 292] on div "Top Keywords Average Auction Prices" at bounding box center [855, 556] width 716 height 533
click at [703, 274] on span "Insights NEW" at bounding box center [699, 269] width 104 height 14
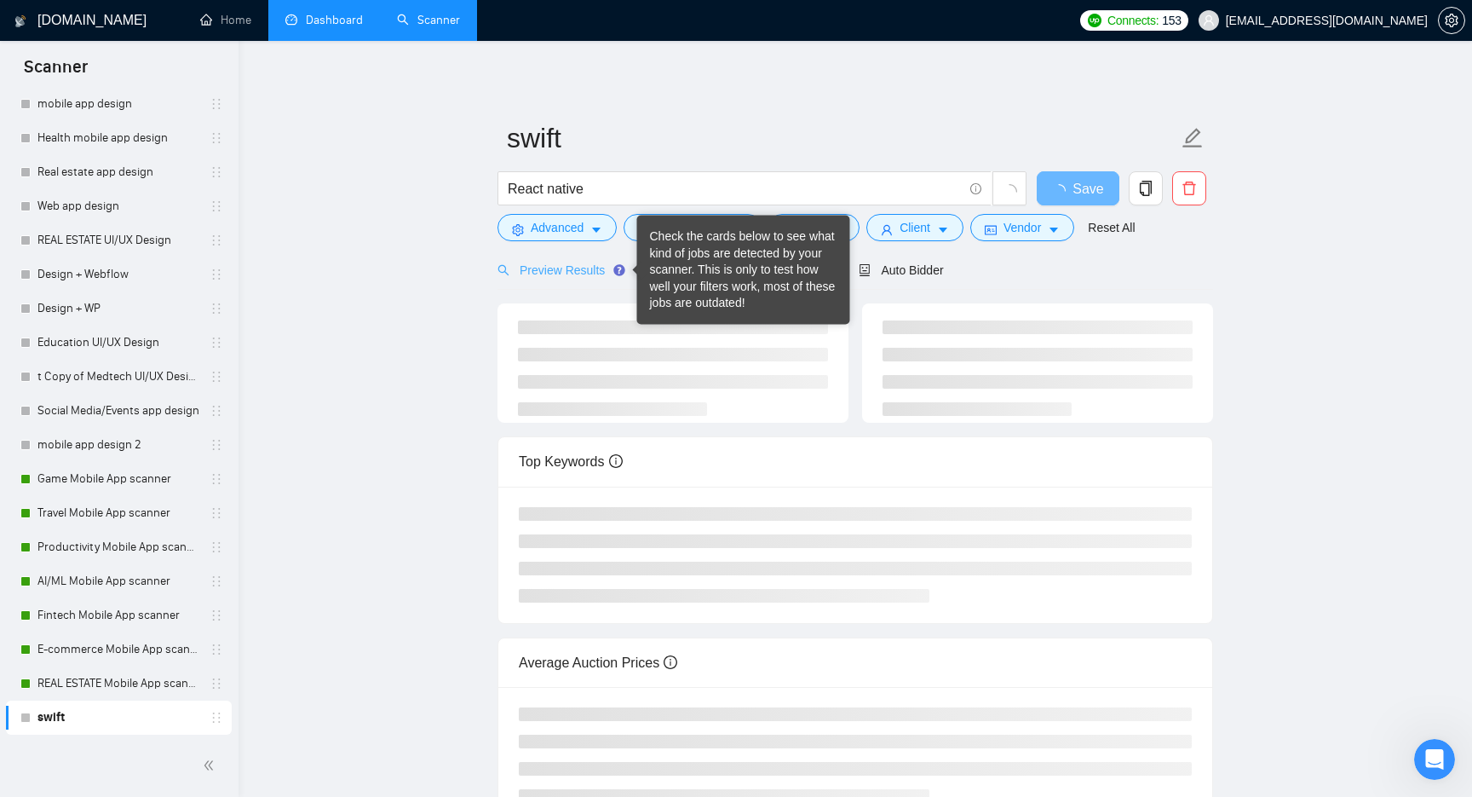
click at [553, 279] on div "Preview Results" at bounding box center [558, 270] width 123 height 40
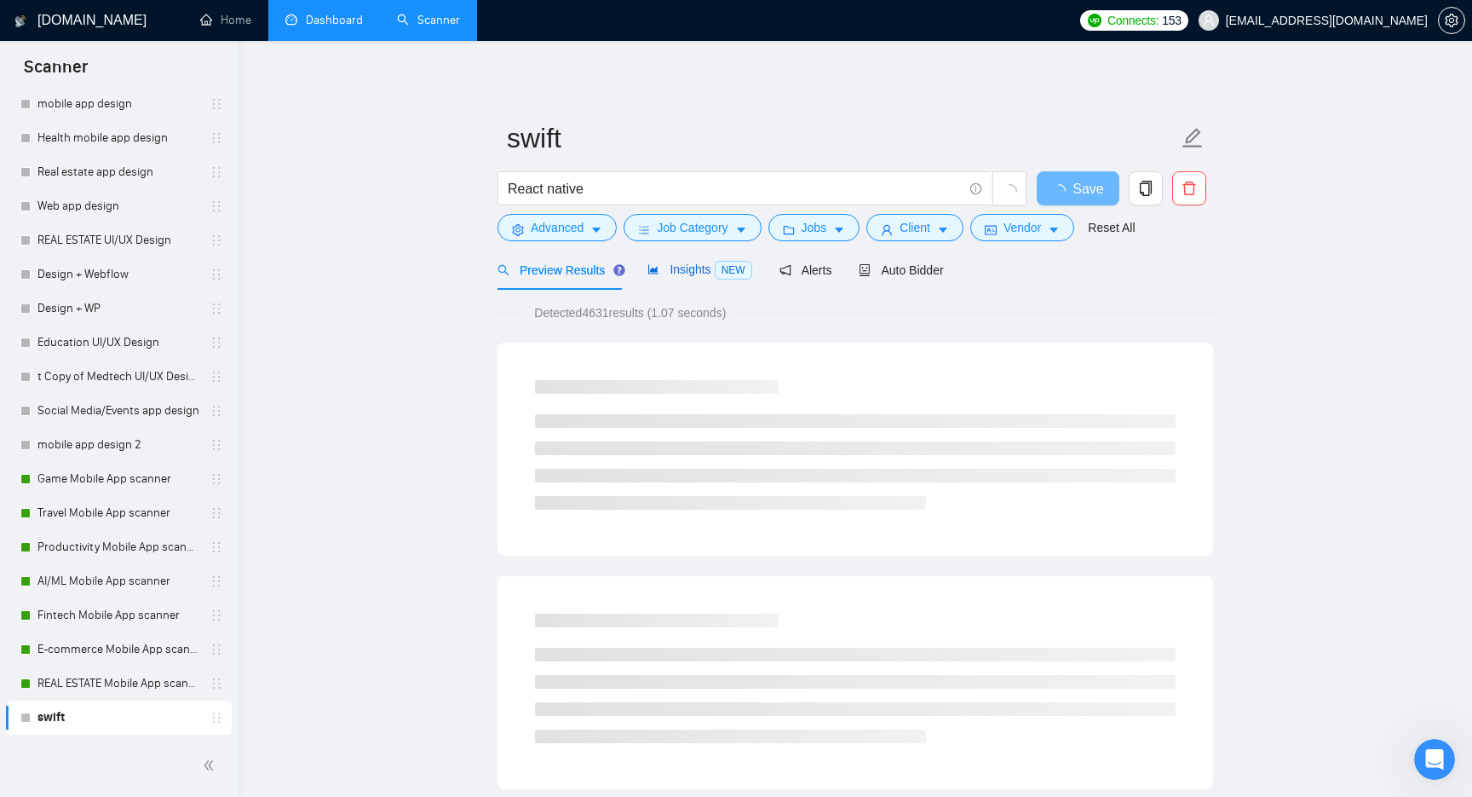
click at [703, 267] on span "Insights NEW" at bounding box center [699, 269] width 104 height 14
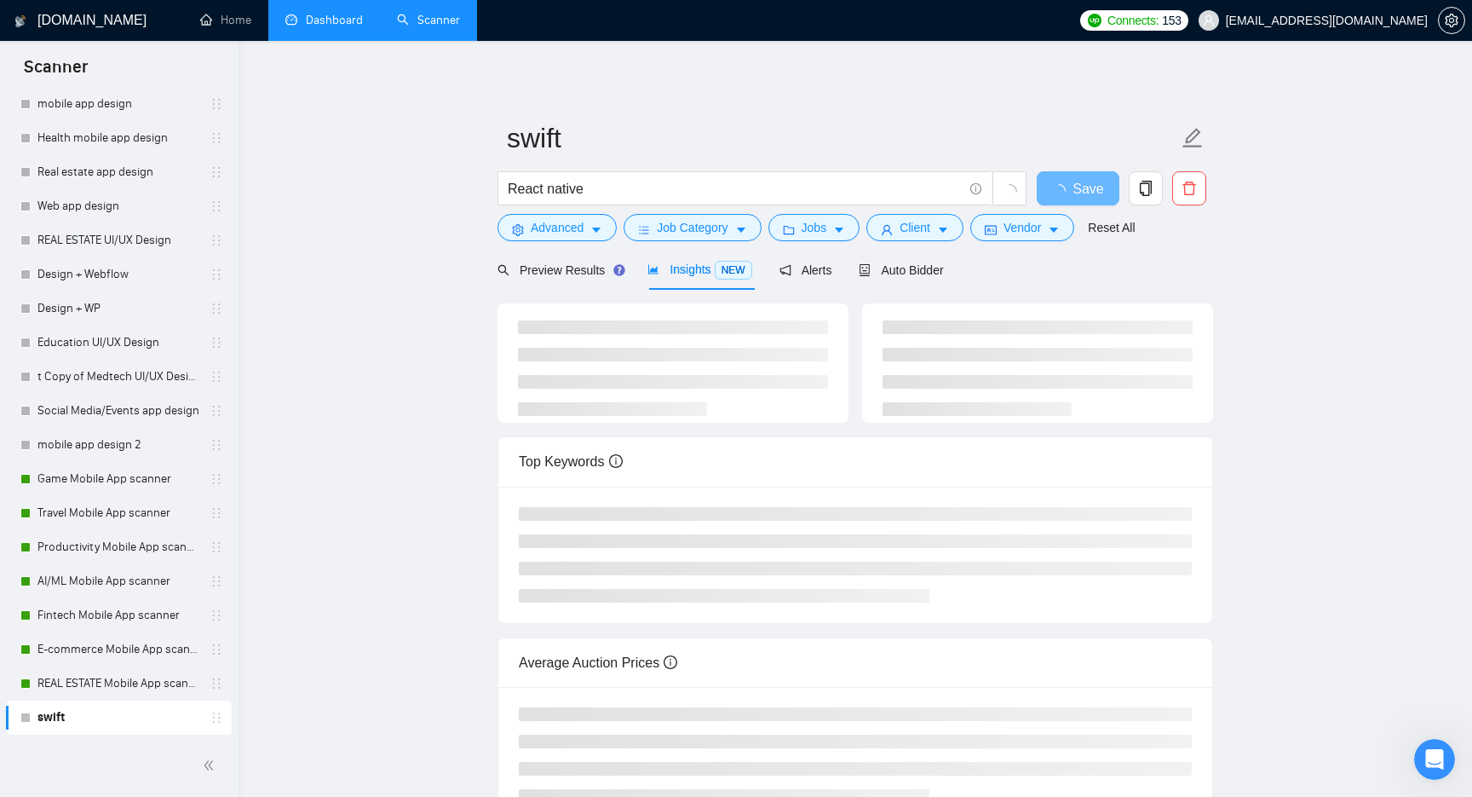
click at [465, 492] on main "swift React native Save Advanced Job Category Jobs Client Vendor Reset All Prev…" at bounding box center [855, 446] width 1179 height 756
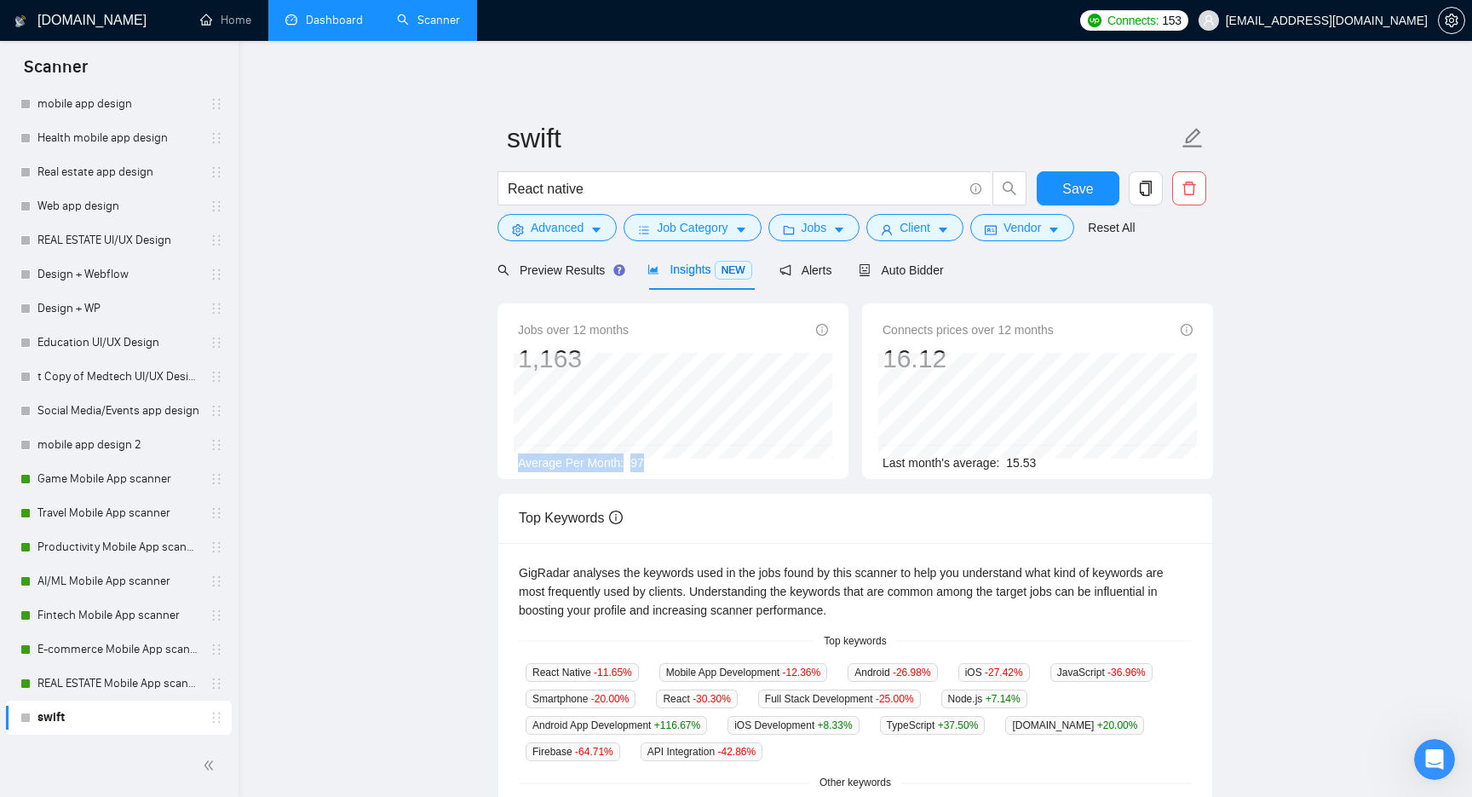
click at [518, 457] on div "Jobs over 12 months 1,163 Average Per Month: 97" at bounding box center [673, 396] width 310 height 152
copy div "Average Per Month: 97"
click at [632, 191] on input "React native" at bounding box center [735, 188] width 455 height 21
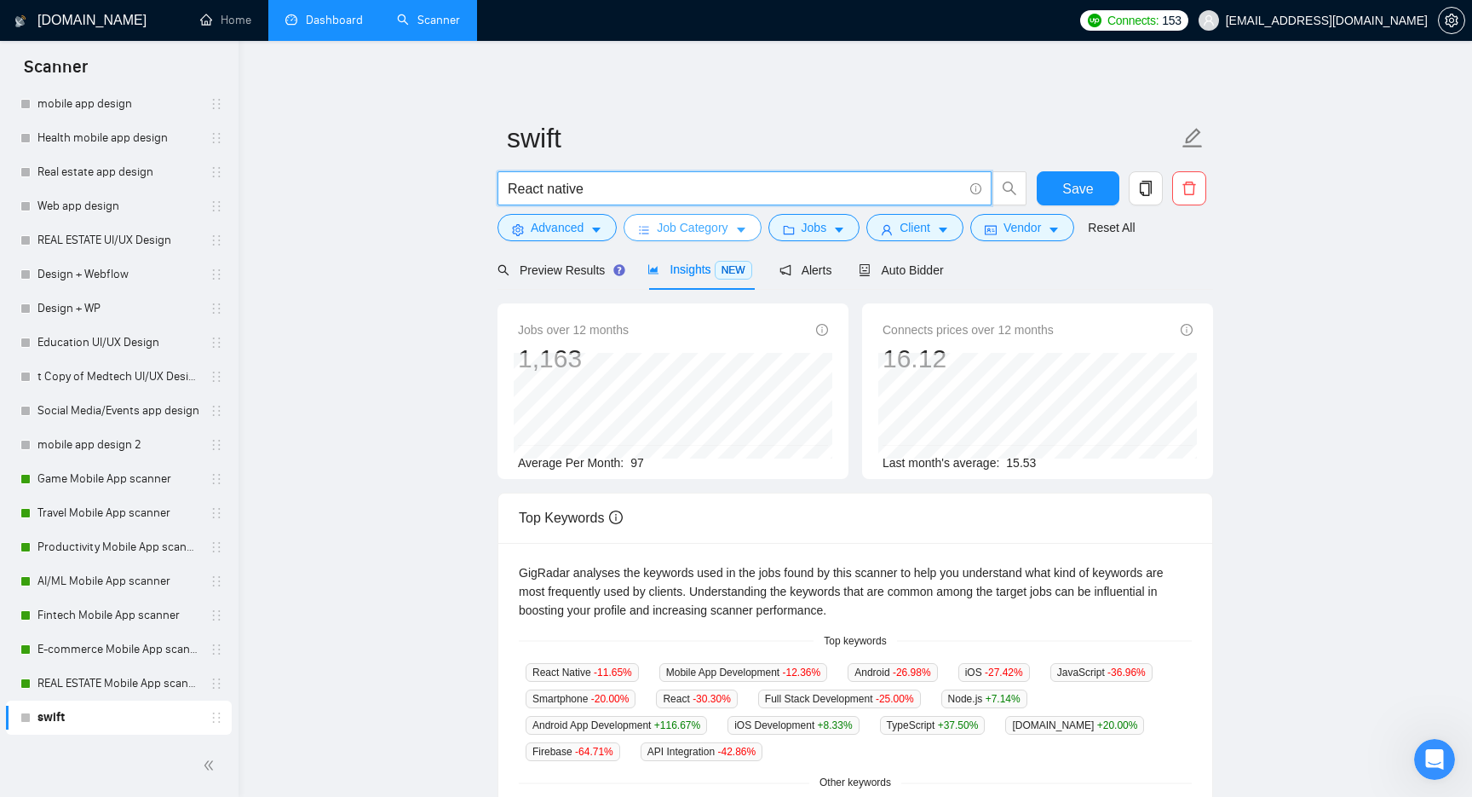
paste input "((Typescript*) | "/Typescript" | ".Typescript" | "(Typescript") ("front-end" | …"
type input "((Typescript*) | "/Typescript" | ".Typescript" | "(Typescript") ("front-end" | …"
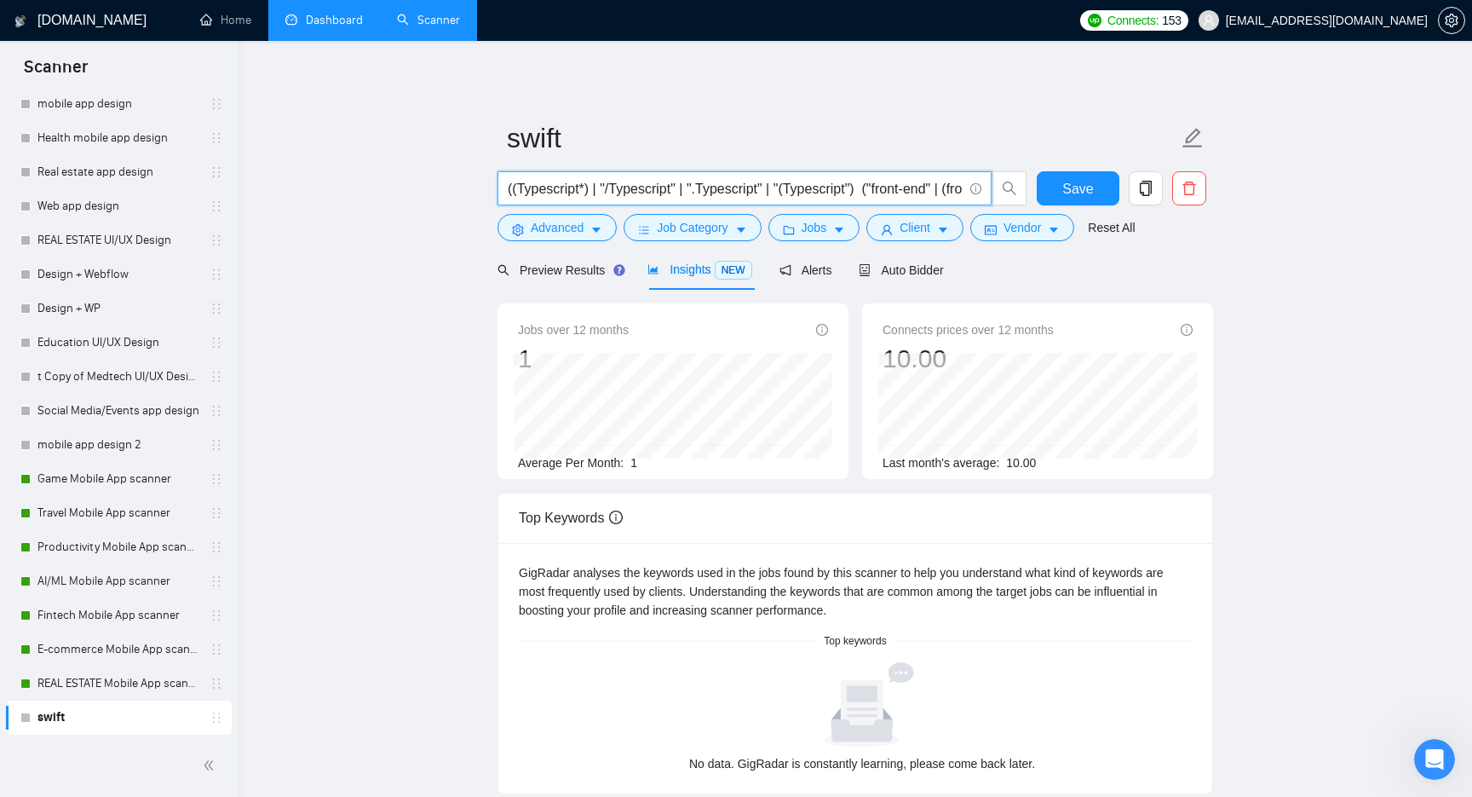
click at [974, 98] on div "swift ((Typescript*) | "/Typescript" | ".Typescript" | "(Typescript") ("front-e…" at bounding box center [855, 597] width 716 height 1058
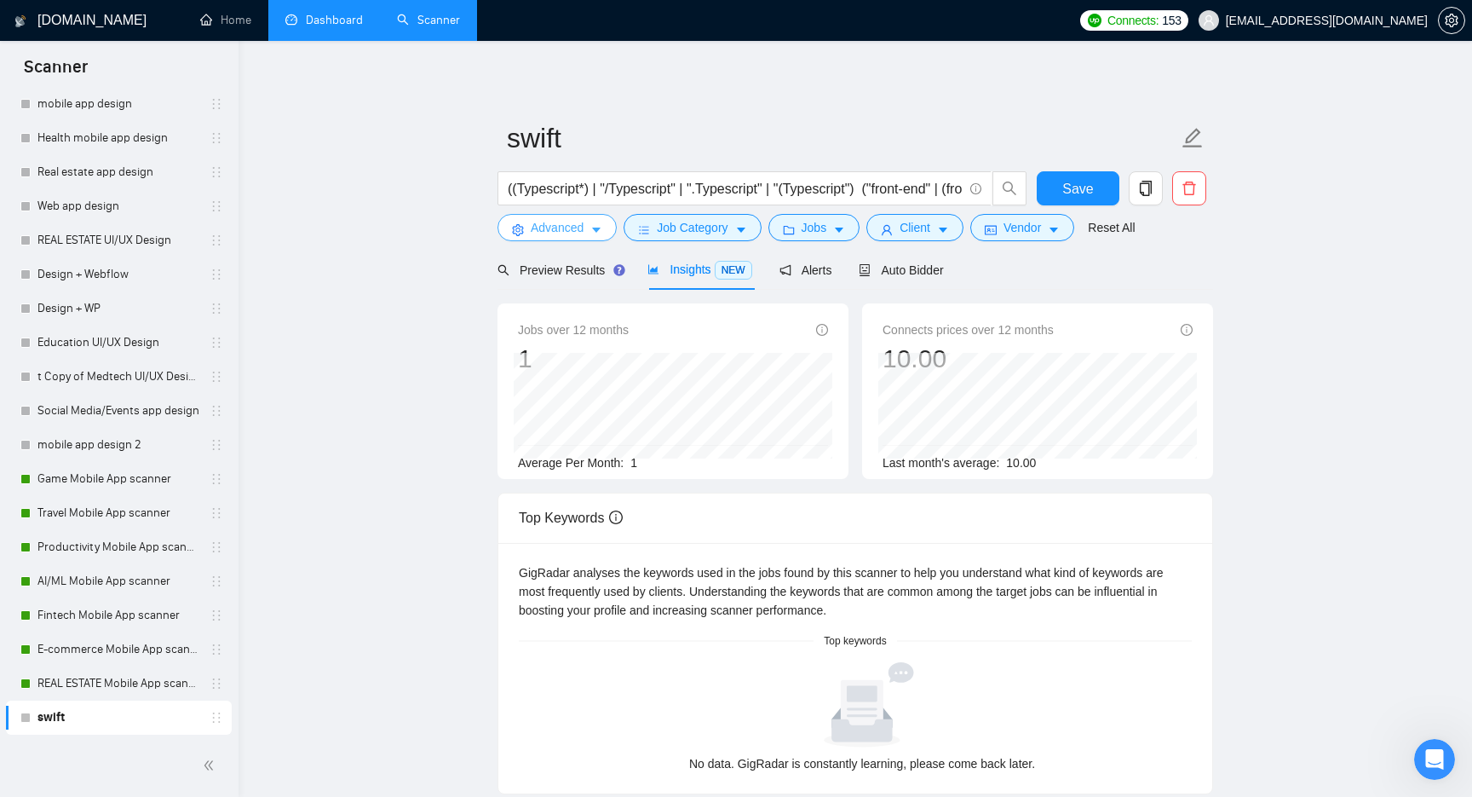
click at [563, 231] on span "Advanced" at bounding box center [557, 227] width 53 height 19
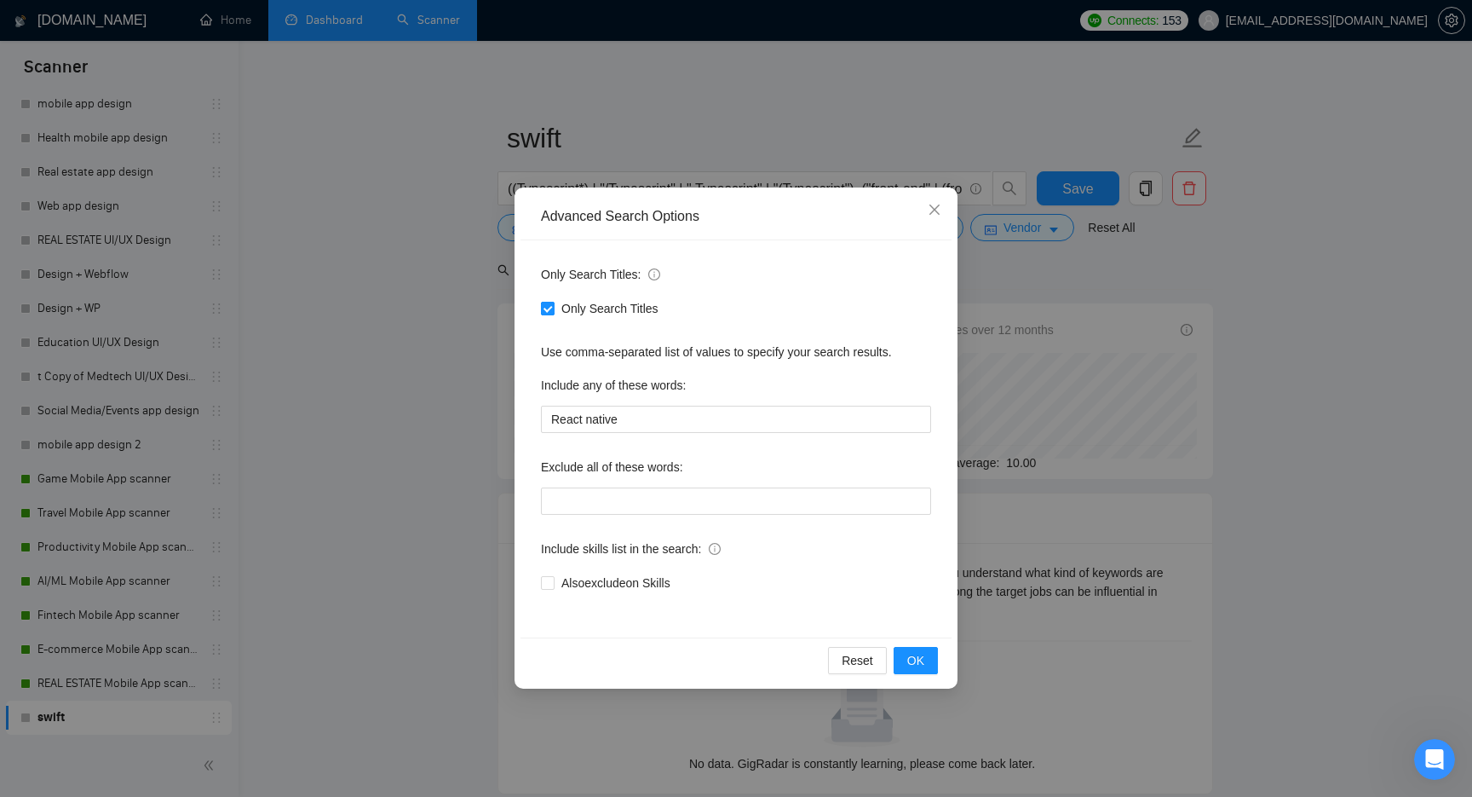
click at [548, 312] on input "Only Search Titles" at bounding box center [547, 308] width 12 height 12
checkbox input "false"
click at [650, 413] on input "React native" at bounding box center [736, 418] width 390 height 27
click at [926, 670] on button "OK" at bounding box center [916, 660] width 44 height 27
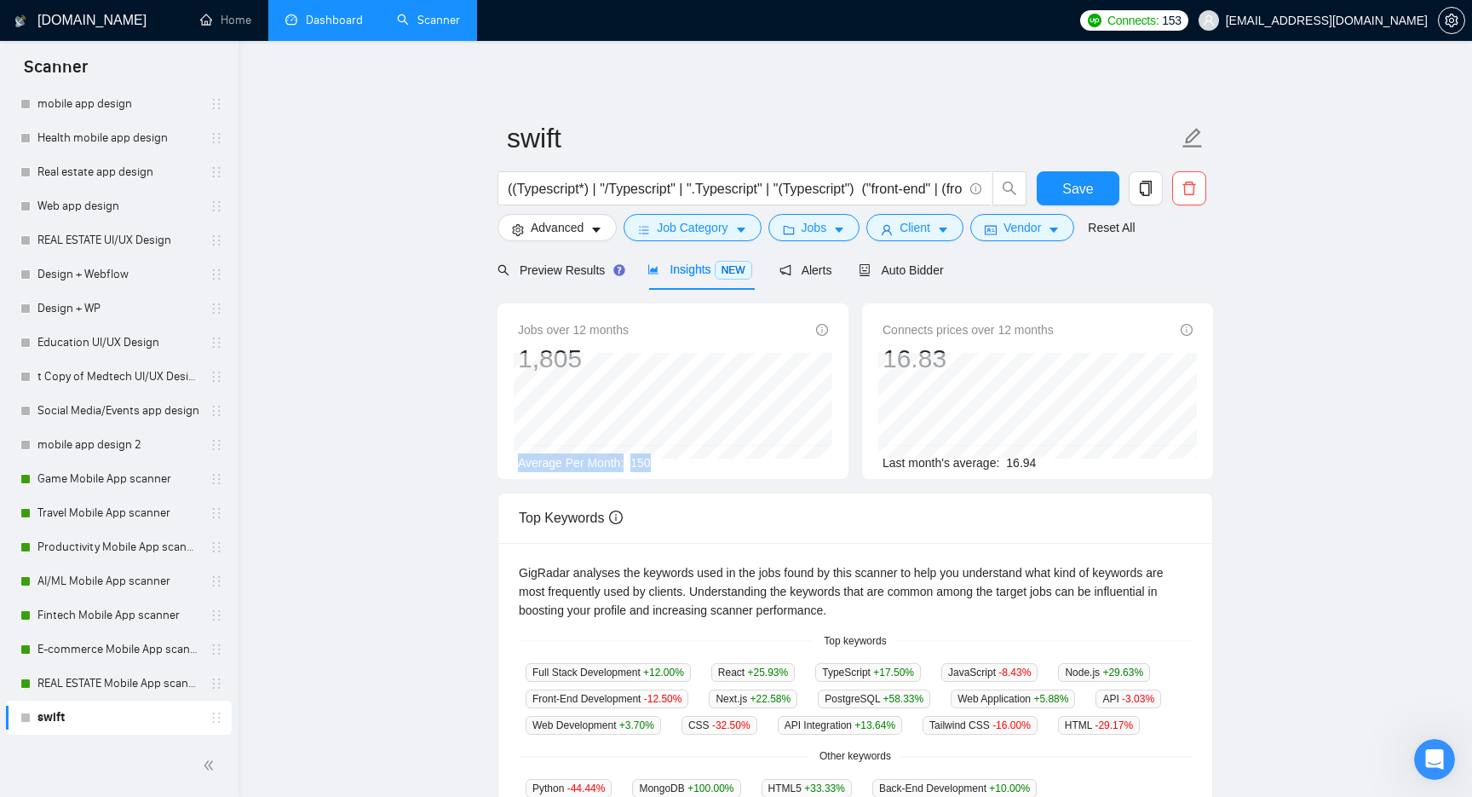
drag, startPoint x: 675, startPoint y: 458, endPoint x: 518, endPoint y: 458, distance: 156.7
click at [518, 458] on div "Average Per Month: 150" at bounding box center [673, 462] width 310 height 19
copy div "Average Per Month: 150"
click at [647, 189] on input "((Typescript*) | "/Typescript" | ".Typescript" | "(Typescript") ("front-end" | …" at bounding box center [735, 188] width 455 height 21
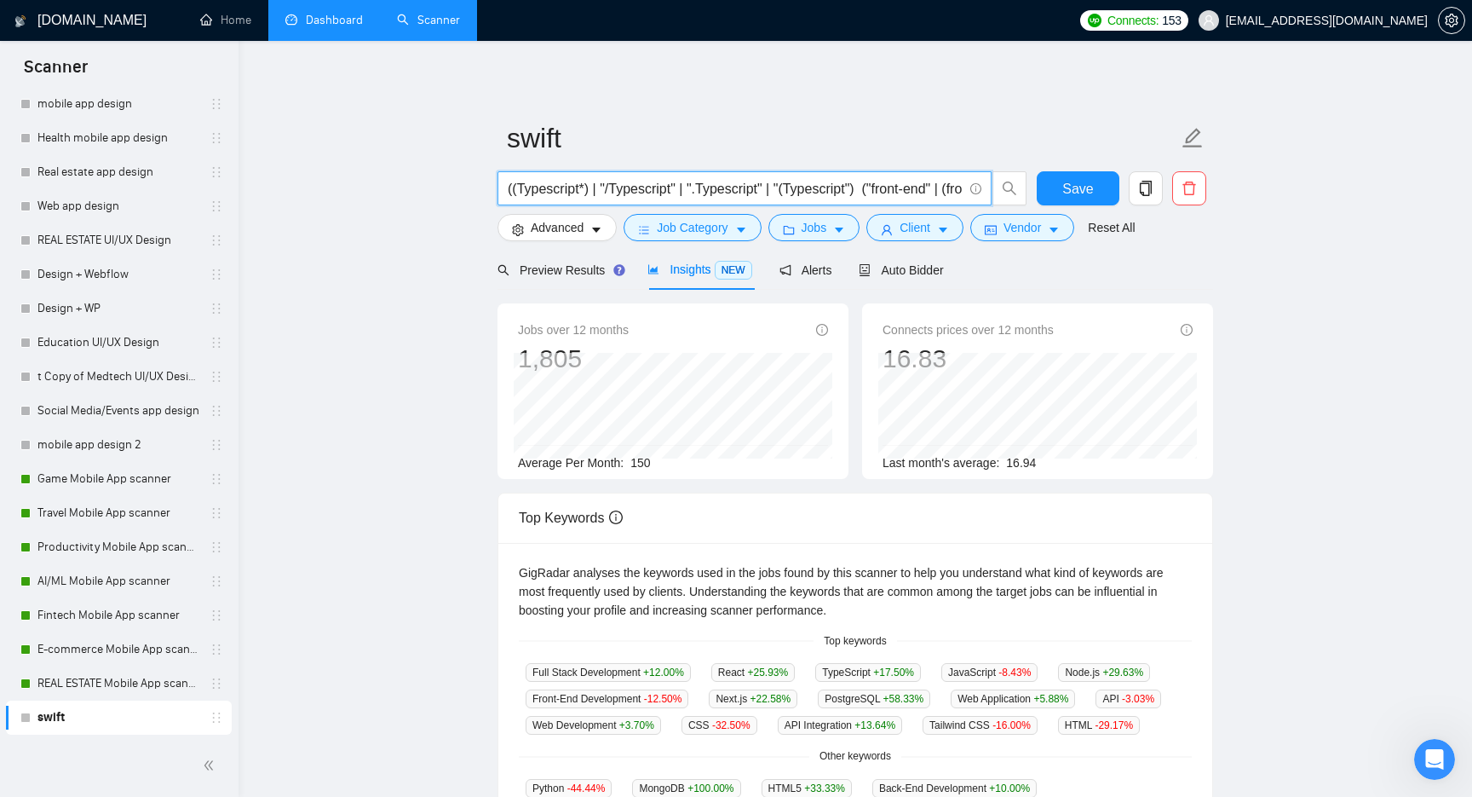
click at [647, 189] on input "((Typescript*) | "/Typescript" | ".Typescript" | "(Typescript") ("front-end" | …" at bounding box center [735, 188] width 455 height 21
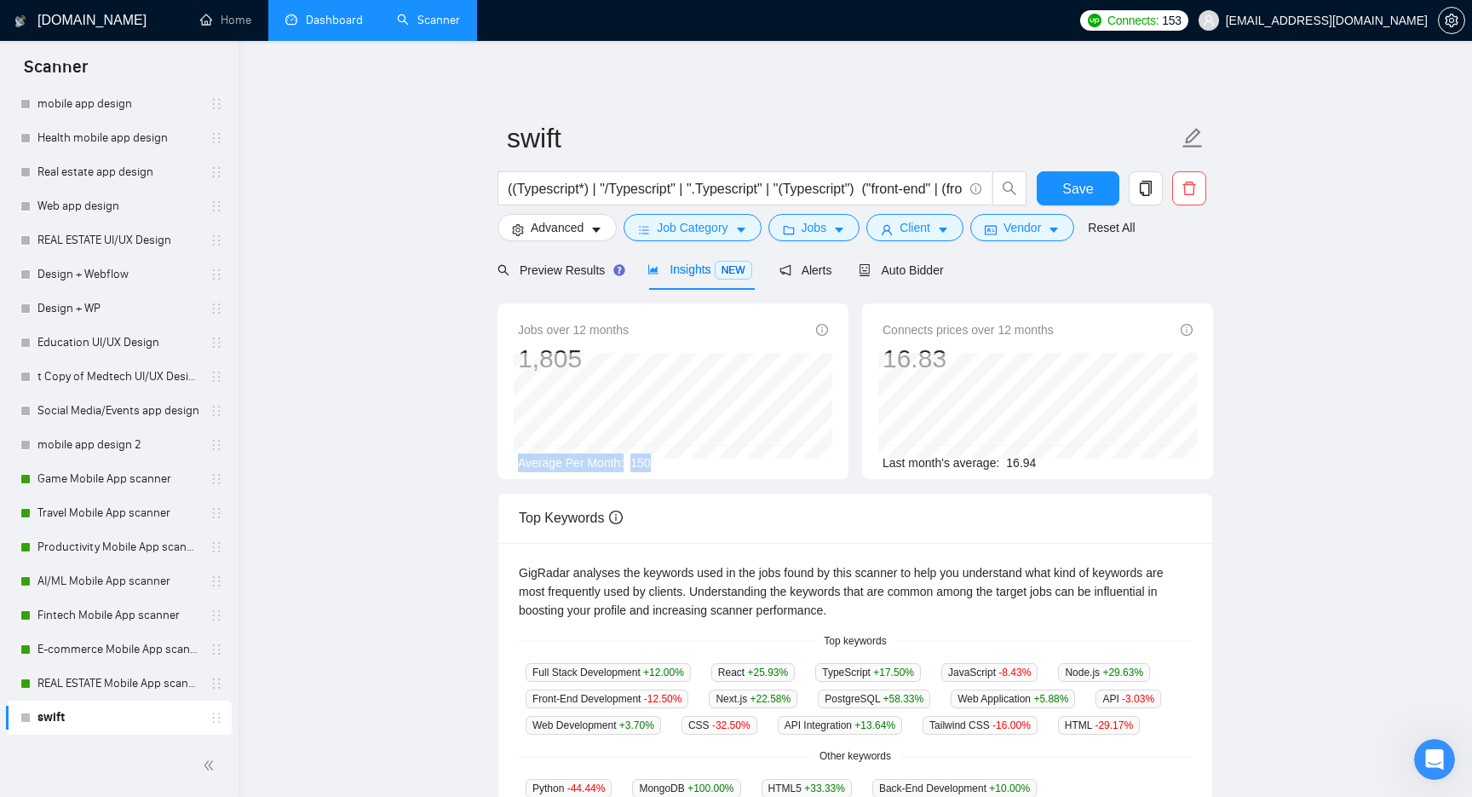
drag, startPoint x: 519, startPoint y: 462, endPoint x: 664, endPoint y: 464, distance: 144.8
click at [664, 464] on div "Average Per Month: 150" at bounding box center [673, 462] width 310 height 19
copy div "Average Per Month: 150"
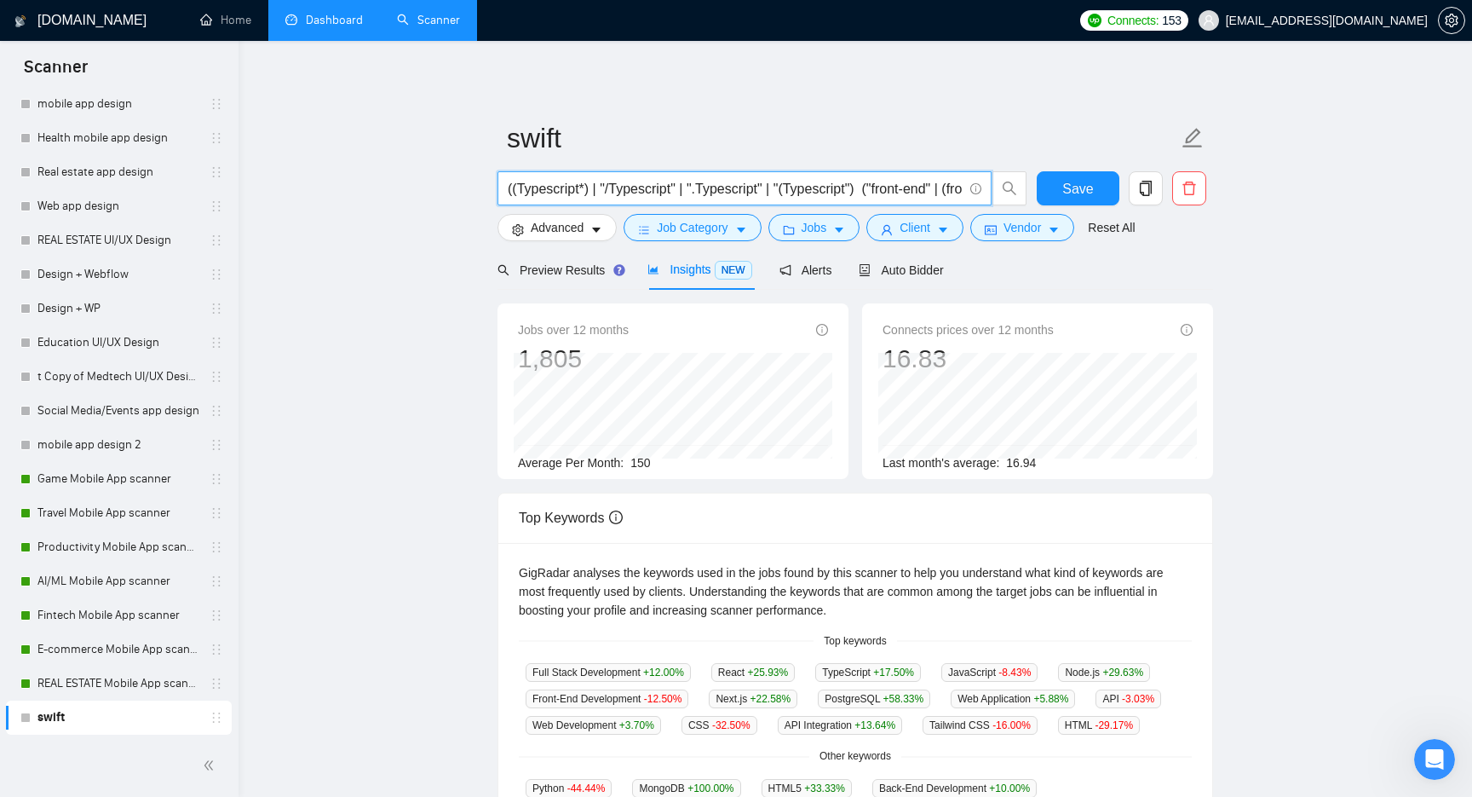
click at [702, 185] on input "((Typescript*) | "/Typescript" | ".Typescript" | "(Typescript") ("front-end" | …" at bounding box center [735, 188] width 455 height 21
paste input "nextjs*) | "/next.js" | ".next.js" | "(next.js" | “next.js”) ("front-end" | (fr…"
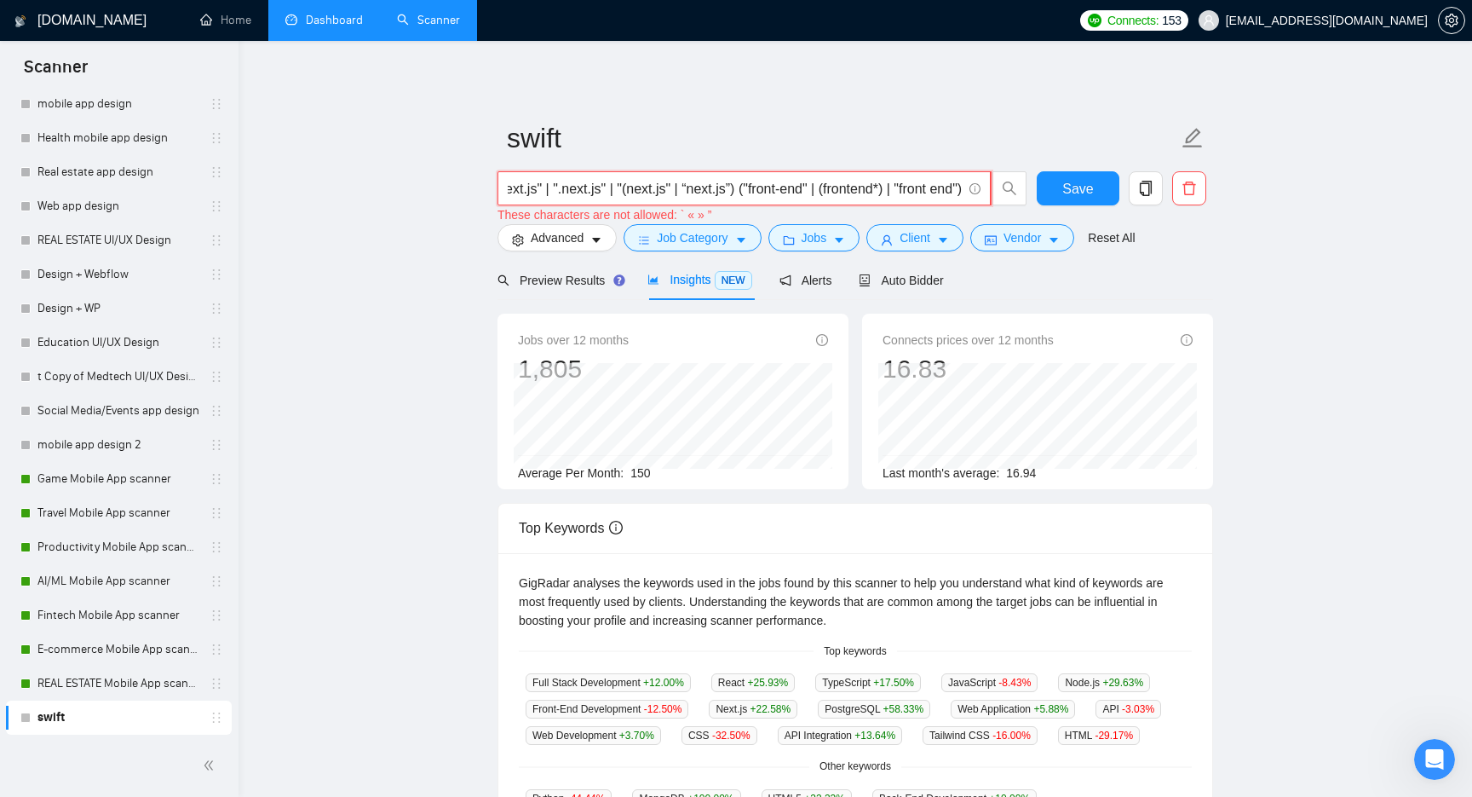
click at [702, 185] on input "((nextjs*) | "/next.js" | ".next.js" | "(next.js" | “next.js”) ("front-end" | (…" at bounding box center [735, 188] width 454 height 21
drag, startPoint x: 635, startPoint y: 188, endPoint x: 465, endPoint y: 190, distance: 169.5
click at [465, 190] on main "swift ((nextjs*) | "/next.js" | ".next.js" | "(next.js" | “next.js”) ("front-en…" at bounding box center [855, 644] width 1179 height 1153
click at [601, 187] on input "((nextjs*) | "/next.js" | ".next.js" | "(next.js" | “next.js”) ("front-end" | (…" at bounding box center [735, 188] width 454 height 21
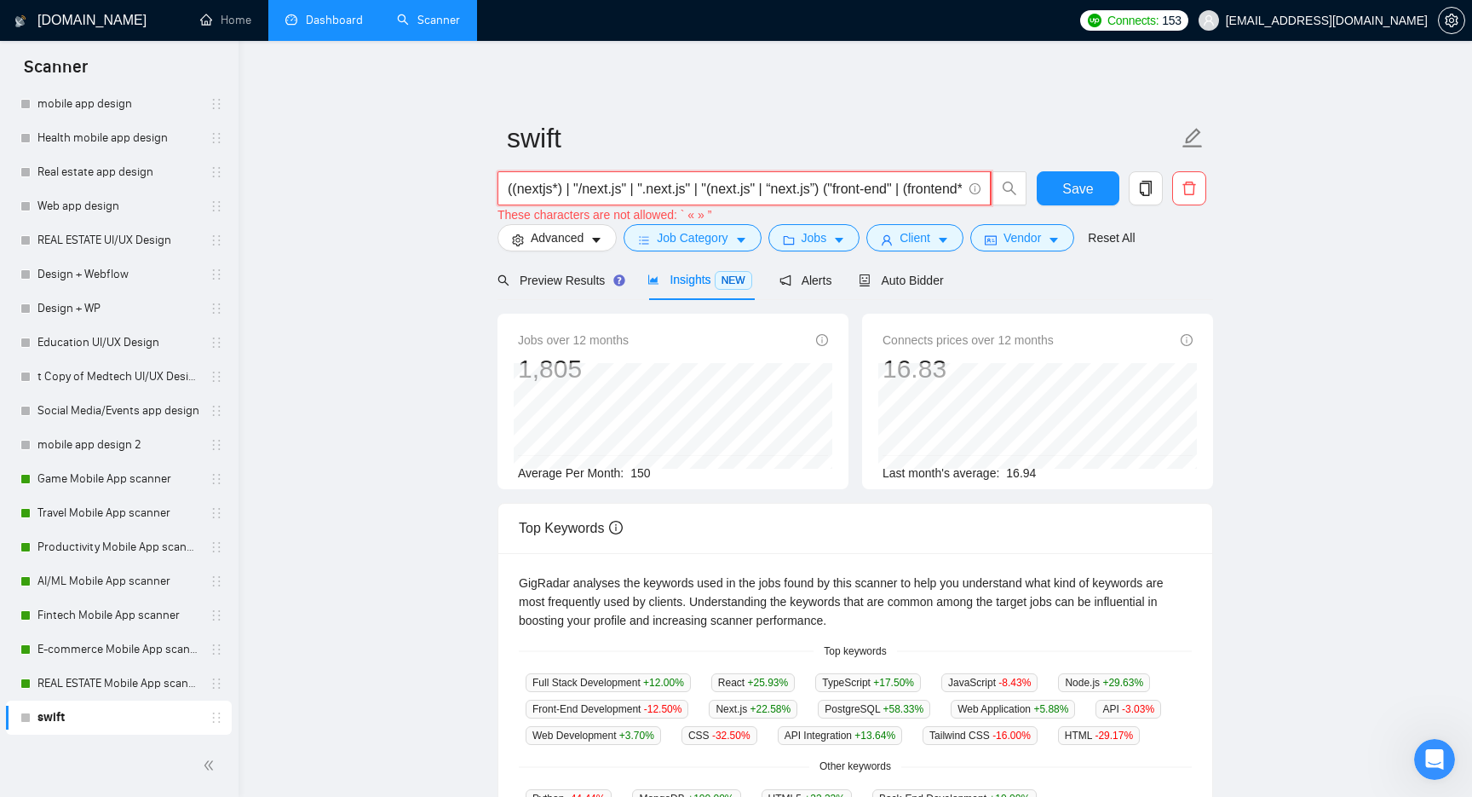
click at [562, 189] on input "((nextjs*) | "/next.js" | ".next.js" | "(next.js" | “next.js”) ("front-end" | (…" at bounding box center [735, 188] width 454 height 21
click at [956, 183] on input "((nextjs*) | "/next.js" | ".next.js" | "(next.js" | “next.js”) ("front-end" | (…" at bounding box center [735, 188] width 454 height 21
click at [903, 187] on input "((nextjs*) | "/next.js" | ".next.js" | "(next.js" | “next.js”) ("front-end" | (…" at bounding box center [735, 188] width 454 height 21
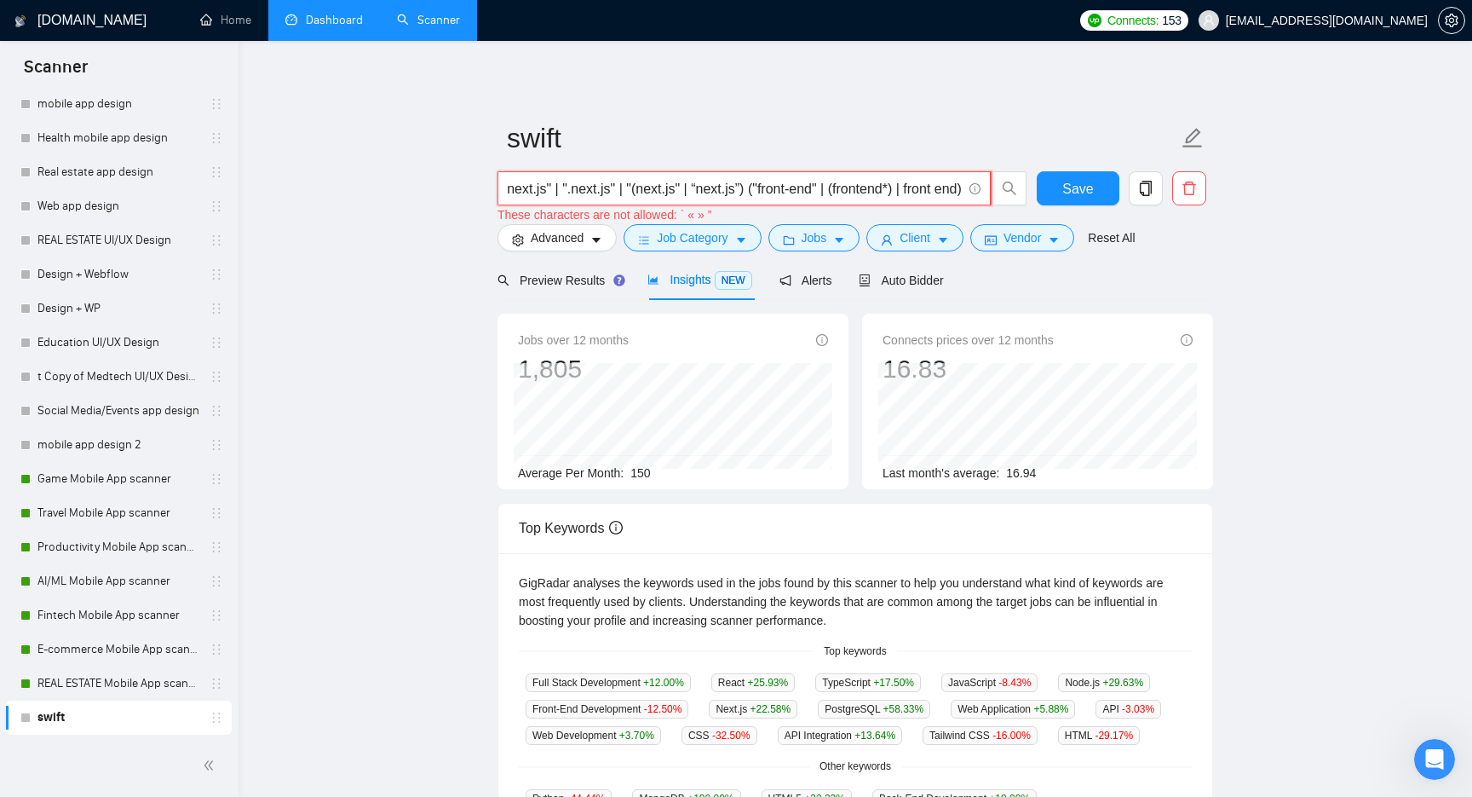
scroll to position [0, 102]
click at [811, 190] on input "((nextjs*) | "/next.js" | ".next.js" | "(next.js" | “next.js”) ("front-end" | (…" at bounding box center [735, 188] width 454 height 21
click at [751, 189] on input "((nextjs*) | "/next.js" | ".next.js" | "(next.js" | “next.js”) ("front-end | (f…" at bounding box center [735, 188] width 454 height 21
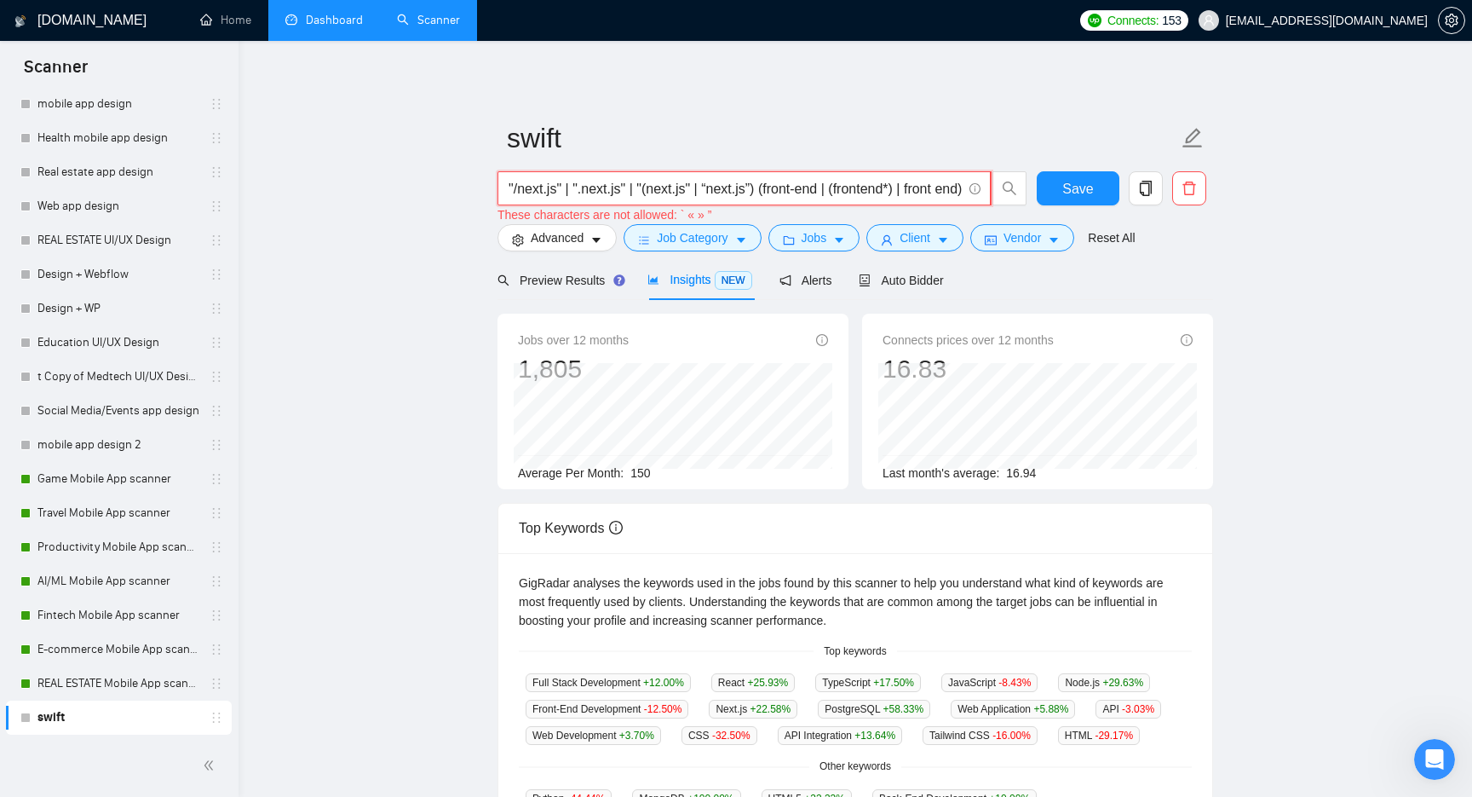
click at [737, 188] on input "((nextjs*) | "/next.js" | ".next.js" | "(next.js" | “next.js”) (front-end | (fr…" at bounding box center [735, 188] width 454 height 21
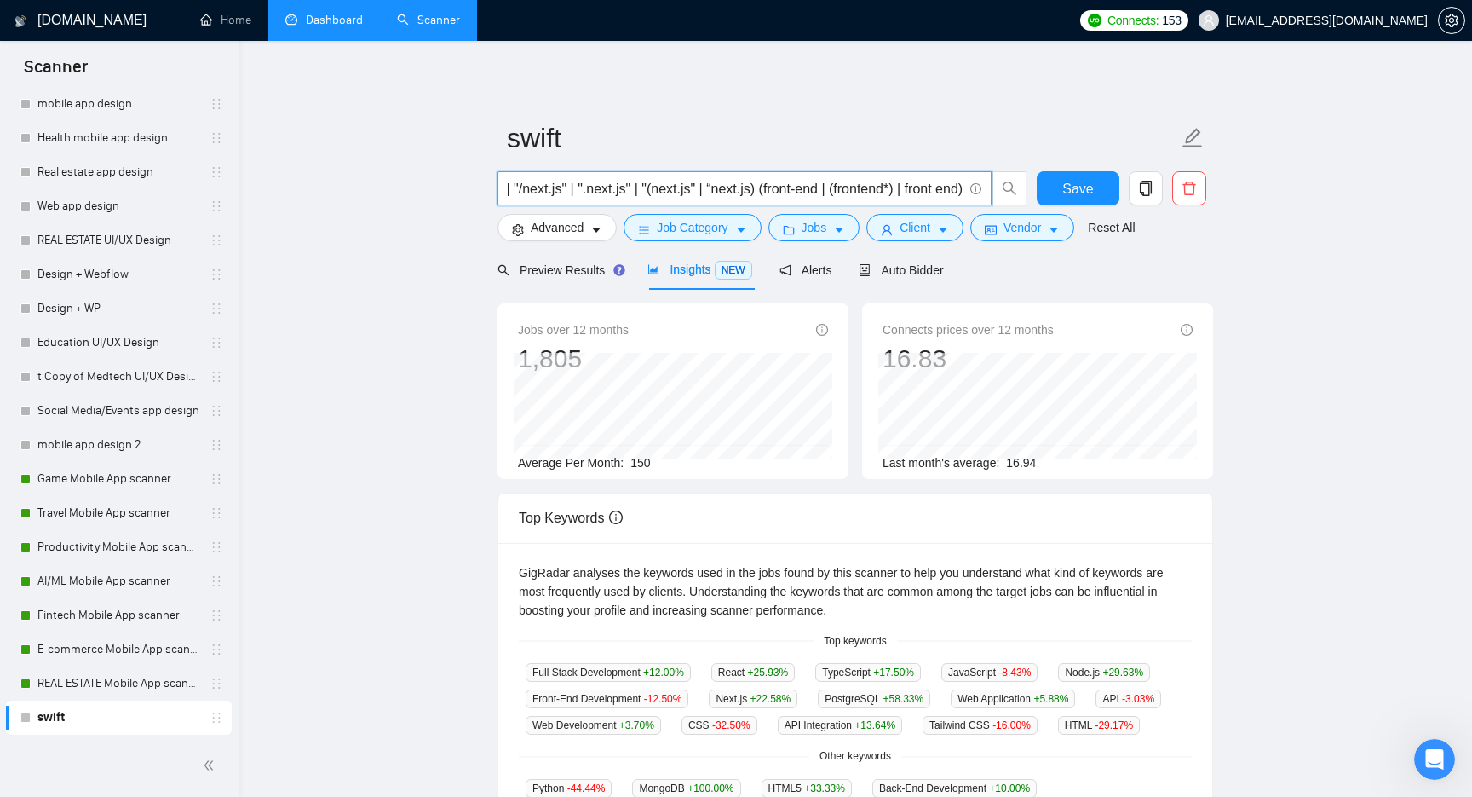
click at [699, 192] on input "((nextjs*) | "/next.js" | ".next.js" | "(next.js" | “next.js) (front-end | (fro…" at bounding box center [735, 188] width 455 height 21
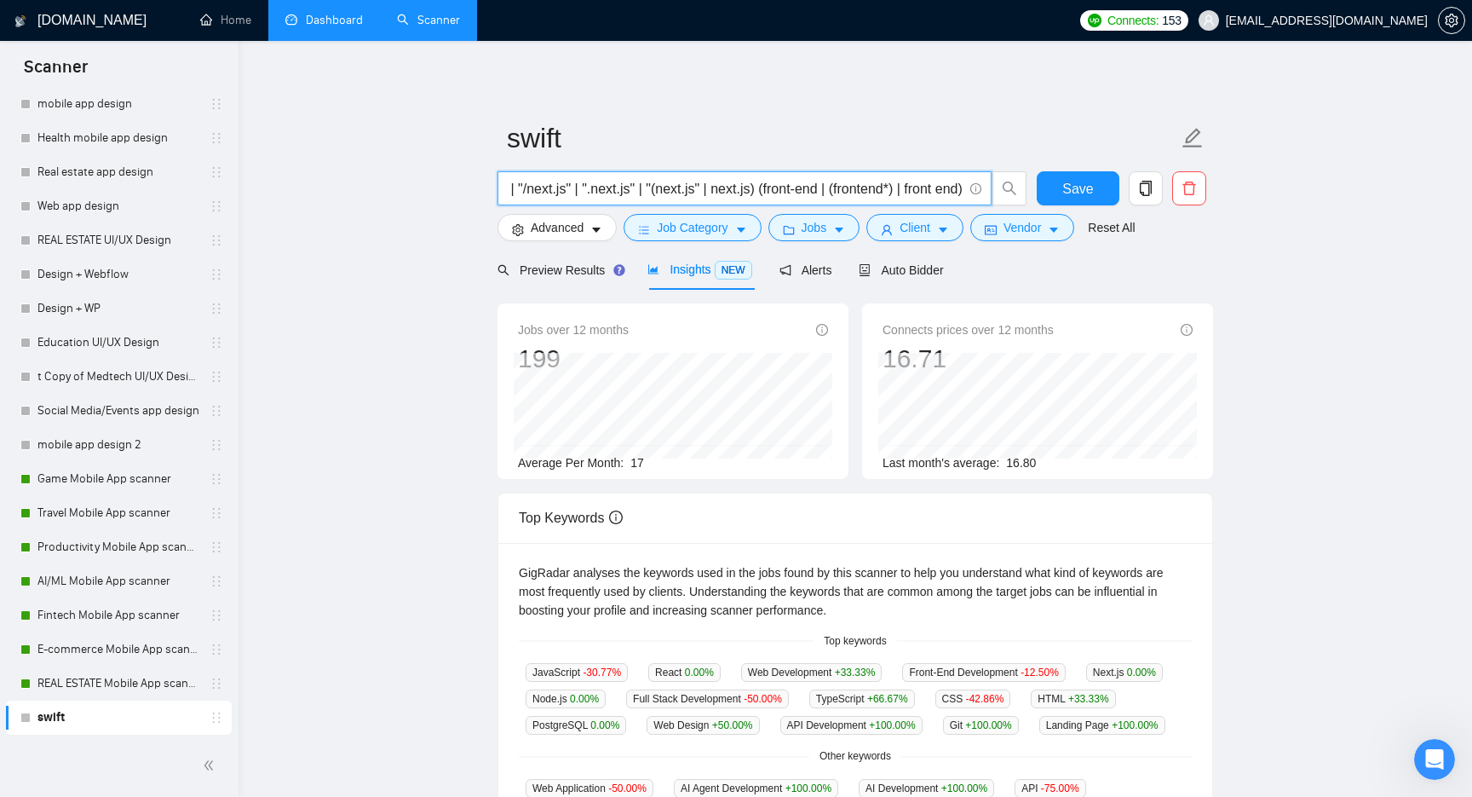
click at [438, 472] on main "swift ((nextjs*) | "/next.js" | ".next.js" | "(next.js" | next.js) (front-end |…" at bounding box center [855, 639] width 1179 height 1142
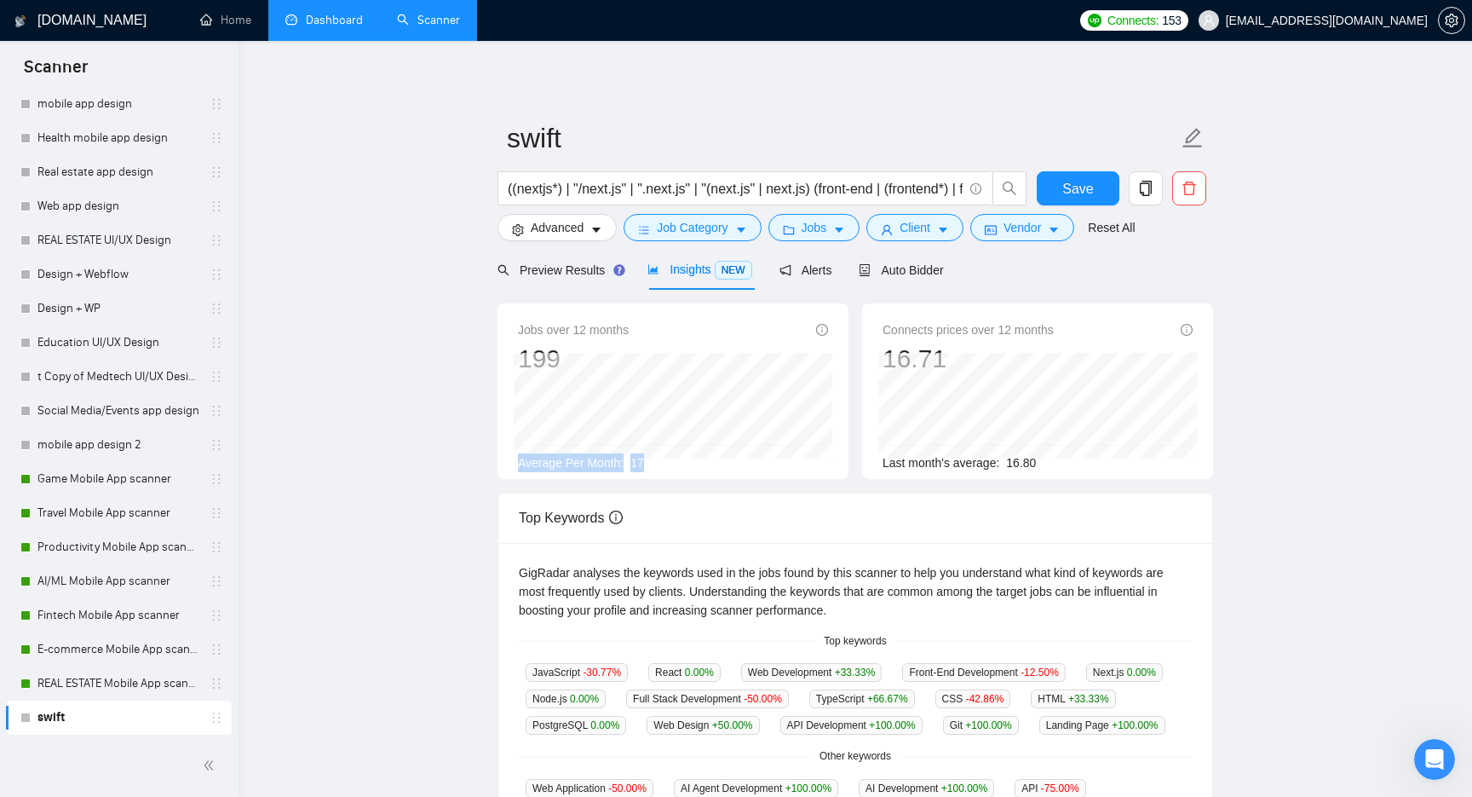
drag, startPoint x: 675, startPoint y: 464, endPoint x: 507, endPoint y: 460, distance: 167.9
click at [507, 460] on div "Jobs over 12 months 199 [DATE] 20 Average Per Month: 17" at bounding box center [672, 390] width 351 height 175
copy div "Average Per Month: 17"
click at [722, 175] on span "((nextjs*) | "/next.js" | ".next.js" | "(next.js" | next.js) (front-end | (fron…" at bounding box center [744, 188] width 494 height 34
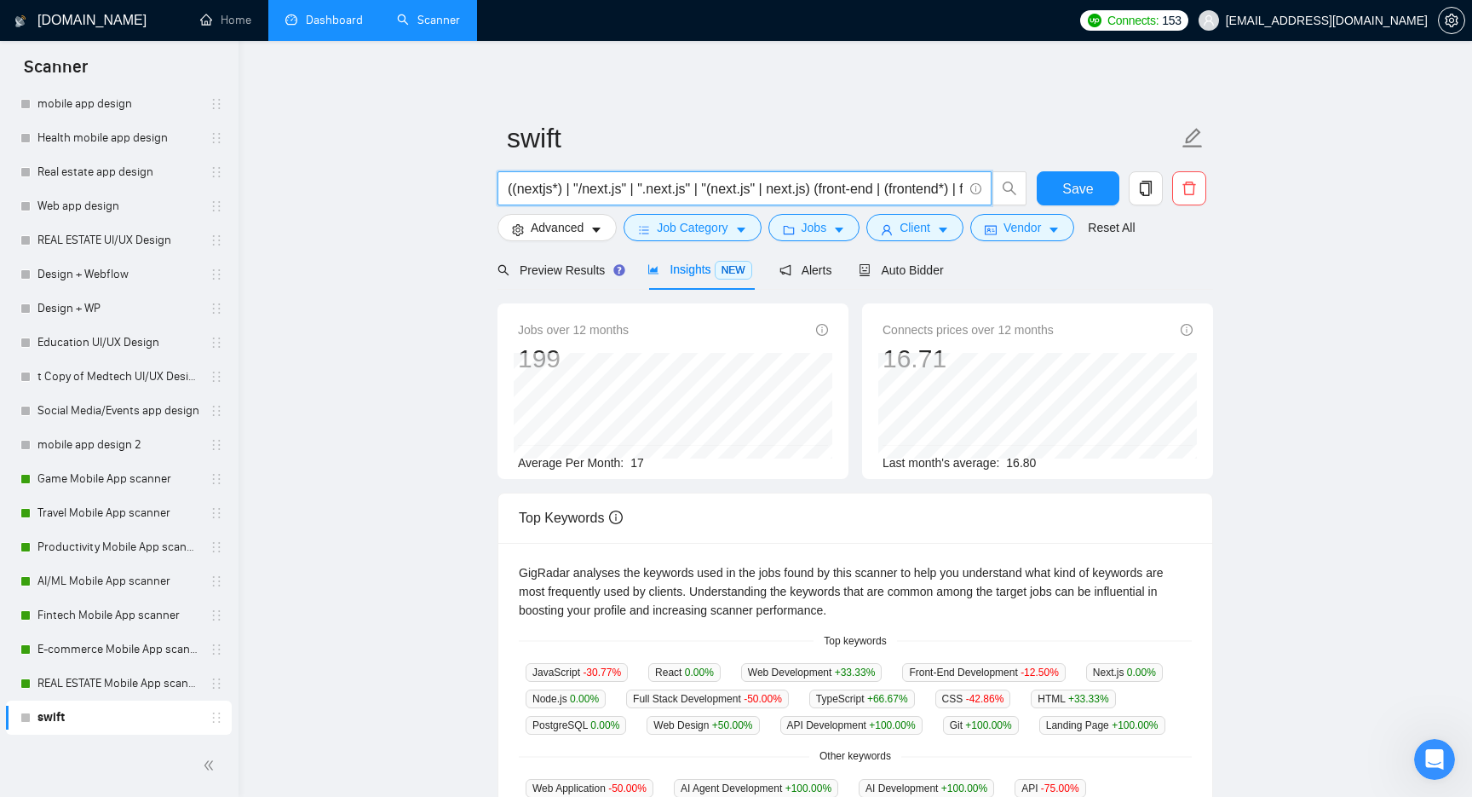
click at [717, 190] on input "((nextjs*) | "/next.js" | ".next.js" | "(next.js" | next.js) (front-end | (fron…" at bounding box center [735, 188] width 455 height 21
paste input "react* ("front-end" | frontend* | "front end""
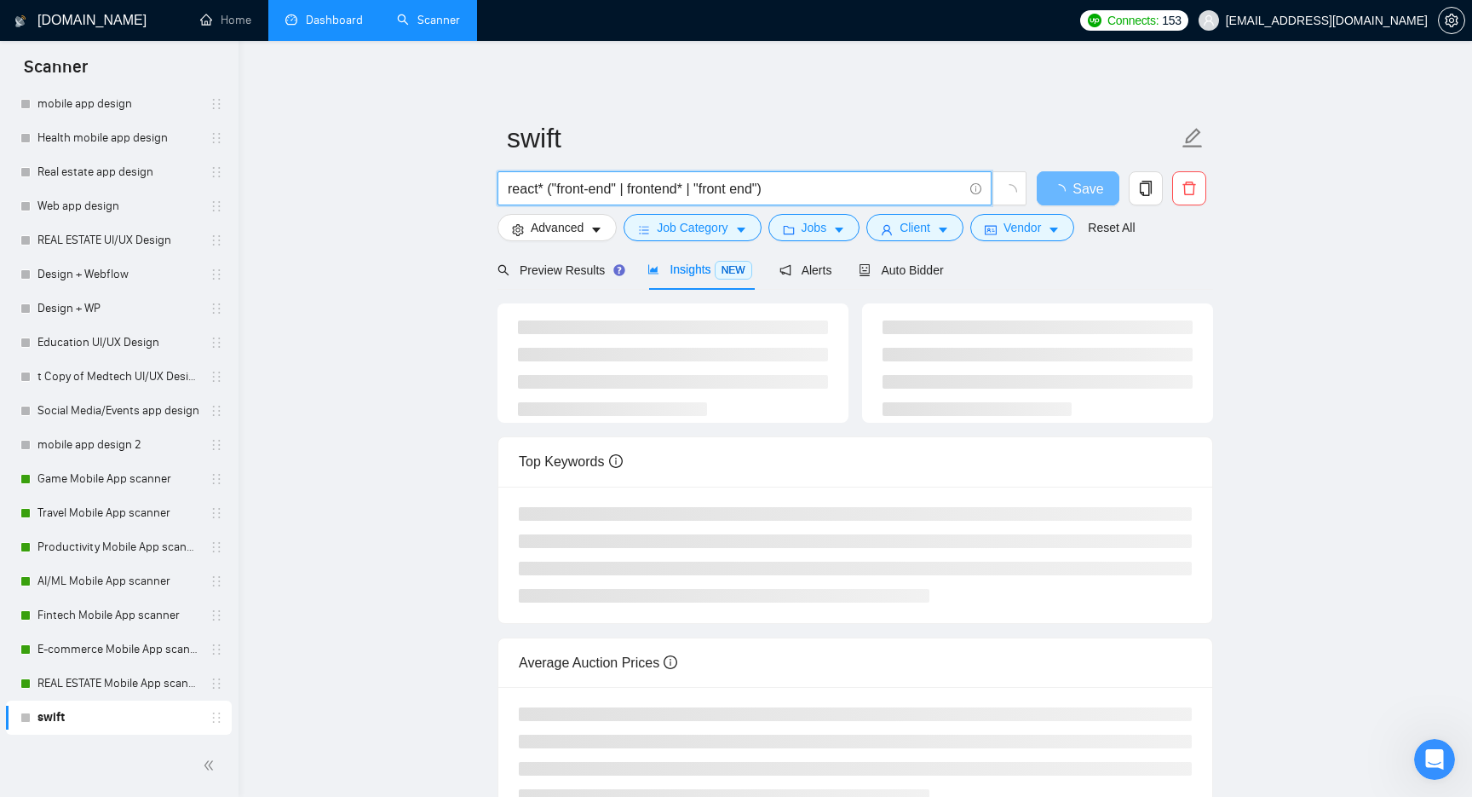
click at [377, 357] on main "swift react* ("front-end" | frontend* | "front end") Save Advanced Job Category…" at bounding box center [855, 446] width 1179 height 756
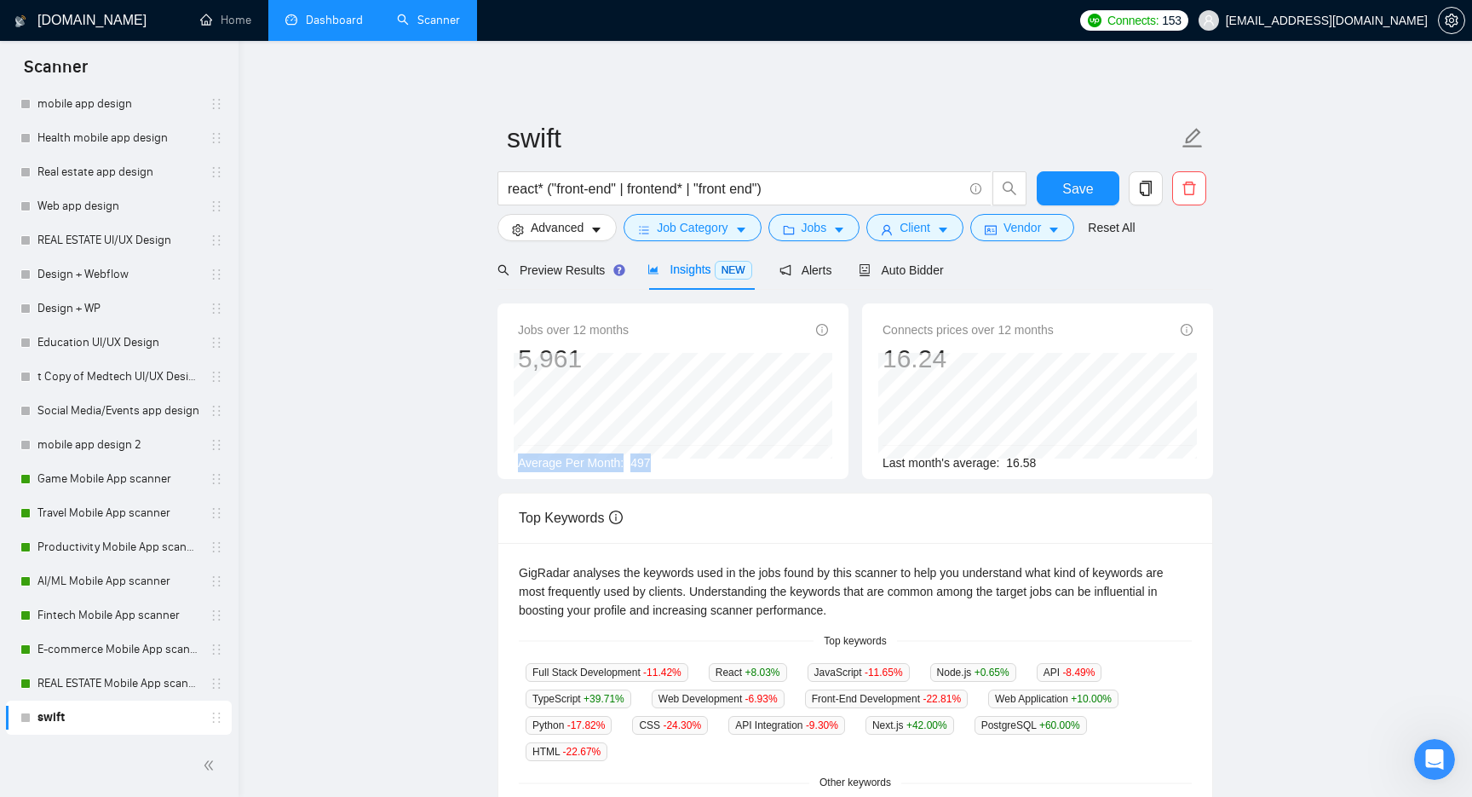
drag, startPoint x: 675, startPoint y: 464, endPoint x: 518, endPoint y: 463, distance: 156.7
click at [518, 463] on div "Average Per Month: 497" at bounding box center [673, 462] width 310 height 19
copy div "Average Per Month: 497"
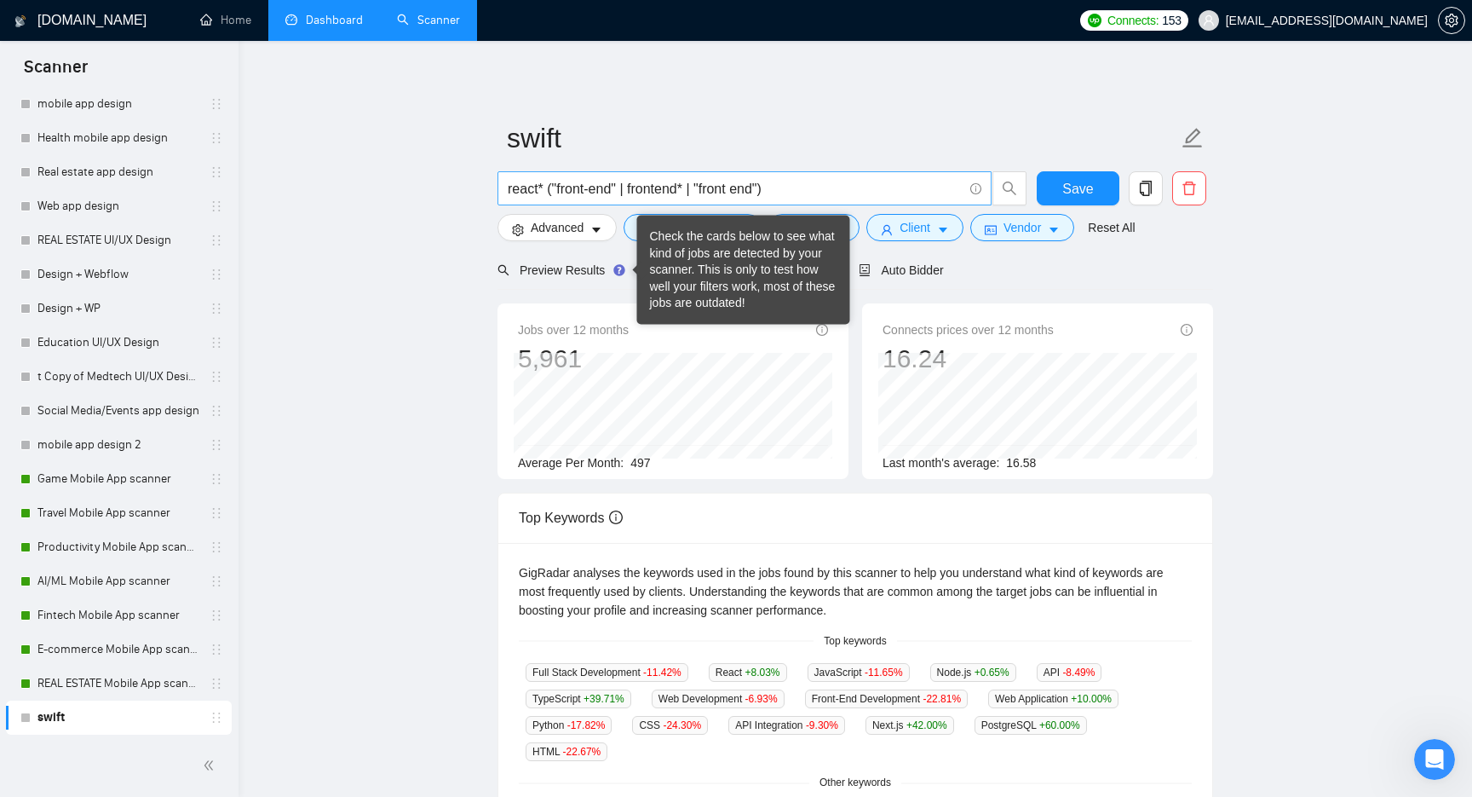
click at [791, 198] on input "react* ("front-end" | frontend* | "front end")" at bounding box center [735, 188] width 455 height 21
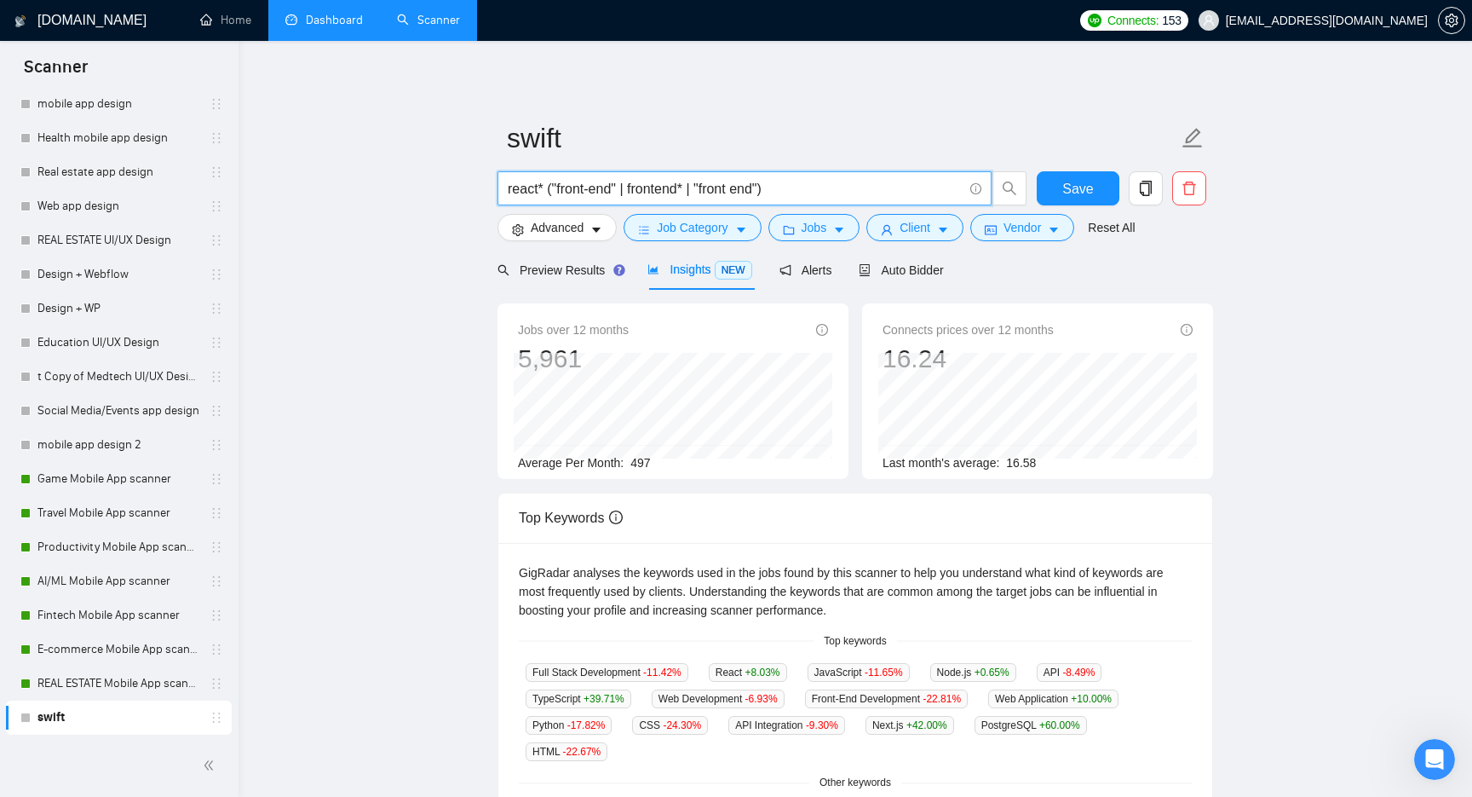
paste input "("react native" | reactnative | "react-native" ) (app | apps | application* | m…"
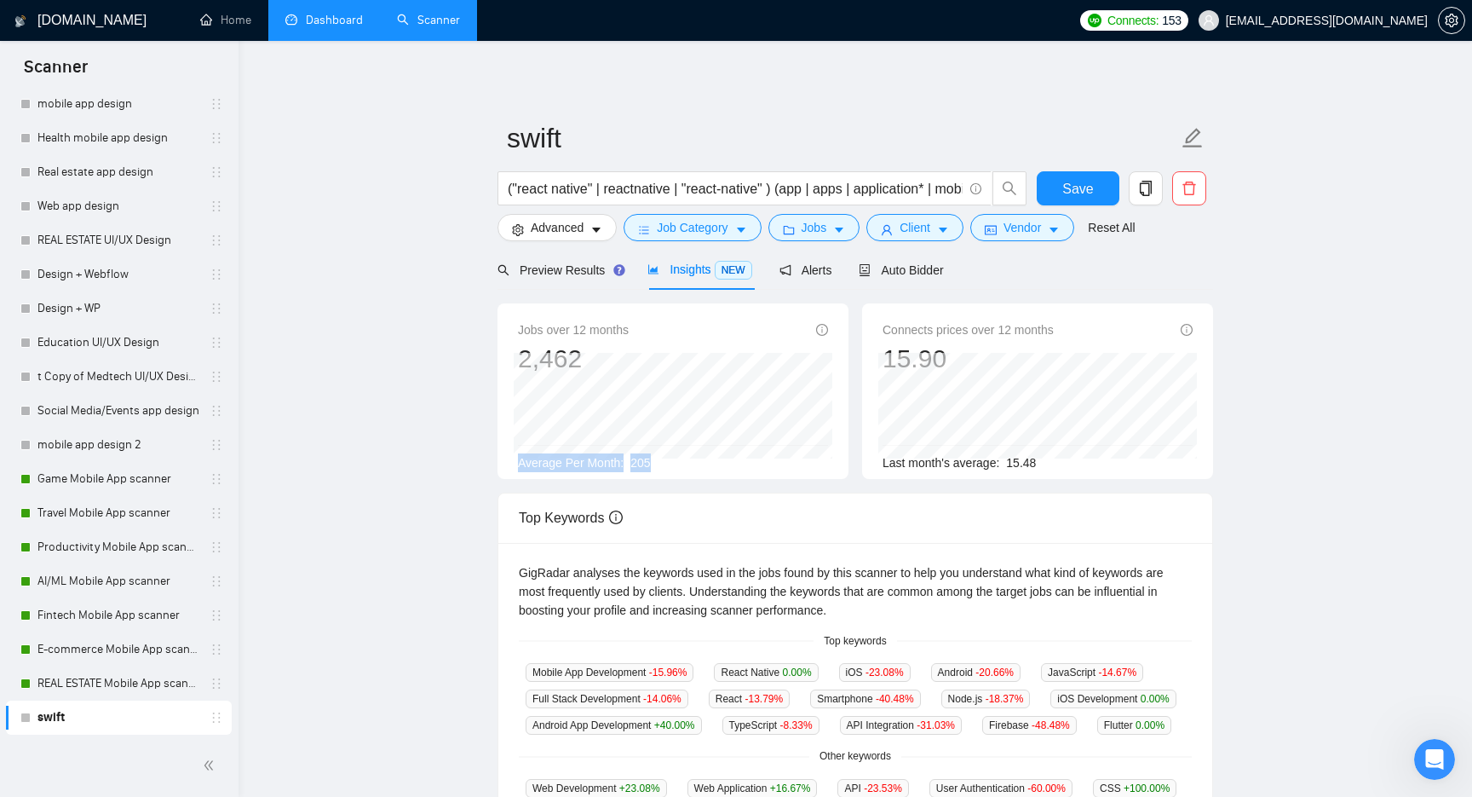
drag, startPoint x: 676, startPoint y: 461, endPoint x: 512, endPoint y: 457, distance: 163.6
click at [512, 457] on div "Jobs over 12 months 2,462 [DATE] 241 Average Per Month: 205" at bounding box center [672, 390] width 351 height 175
click at [639, 463] on span "205" at bounding box center [640, 463] width 20 height 14
click at [877, 189] on input "("react native" | reactnative | "react-native" ) (app | apps | application* | m…" at bounding box center [735, 188] width 455 height 21
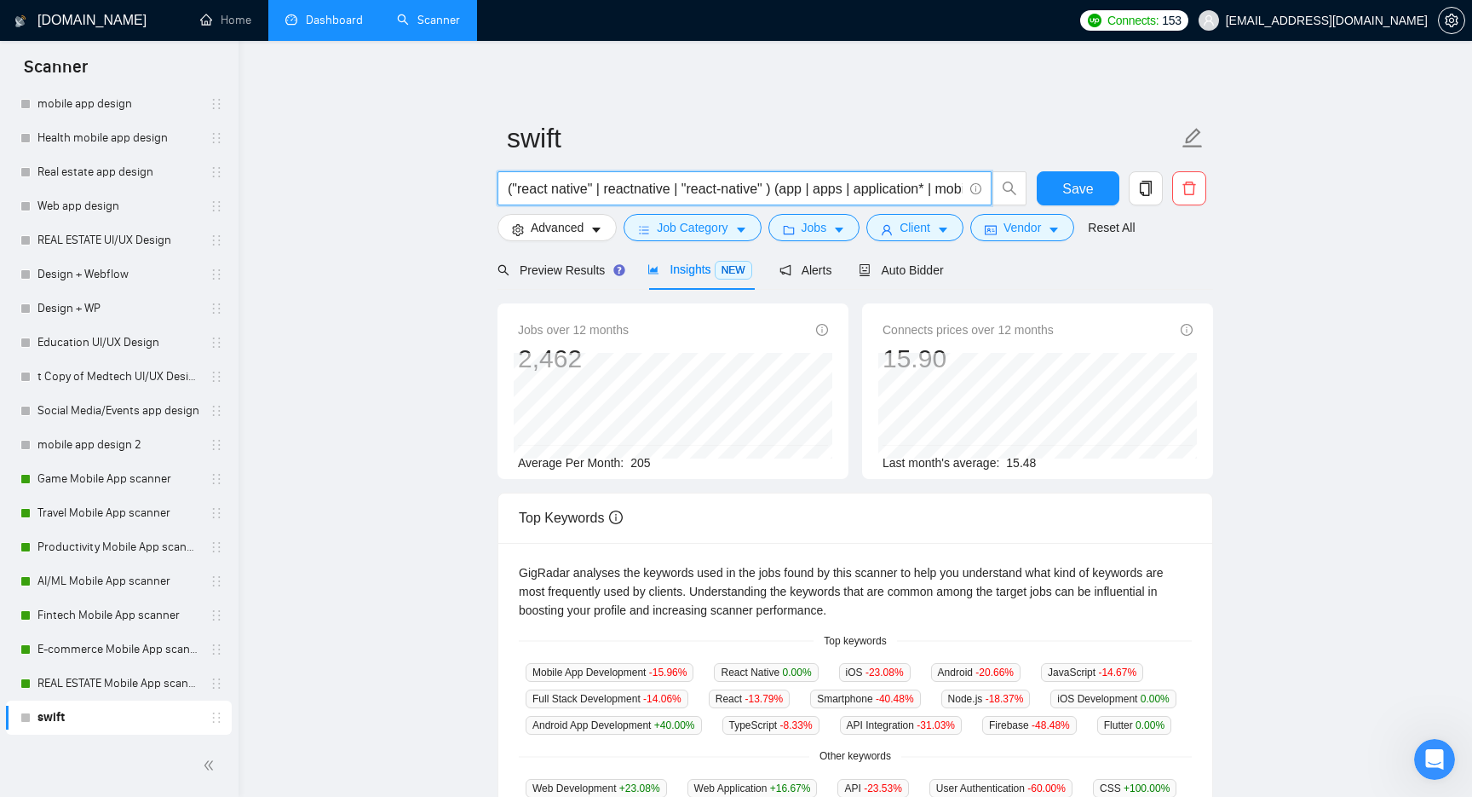
paste input "flutter*) (ios* | apple | "app store" | iphone | android*) (app"
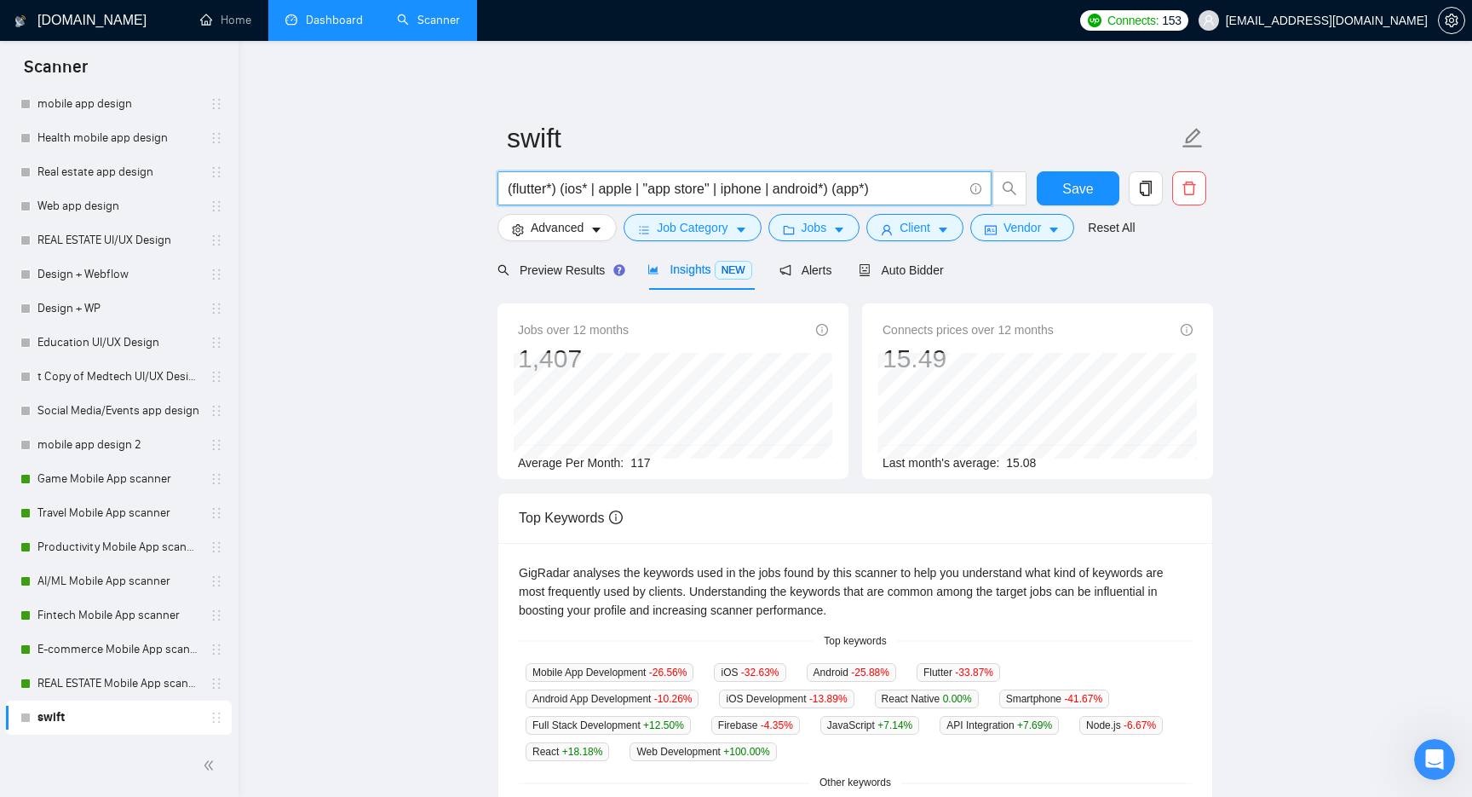
click at [523, 194] on input "(flutter*) (ios* | apple | "app store" | iphone | android*) (app*)" at bounding box center [735, 188] width 455 height 21
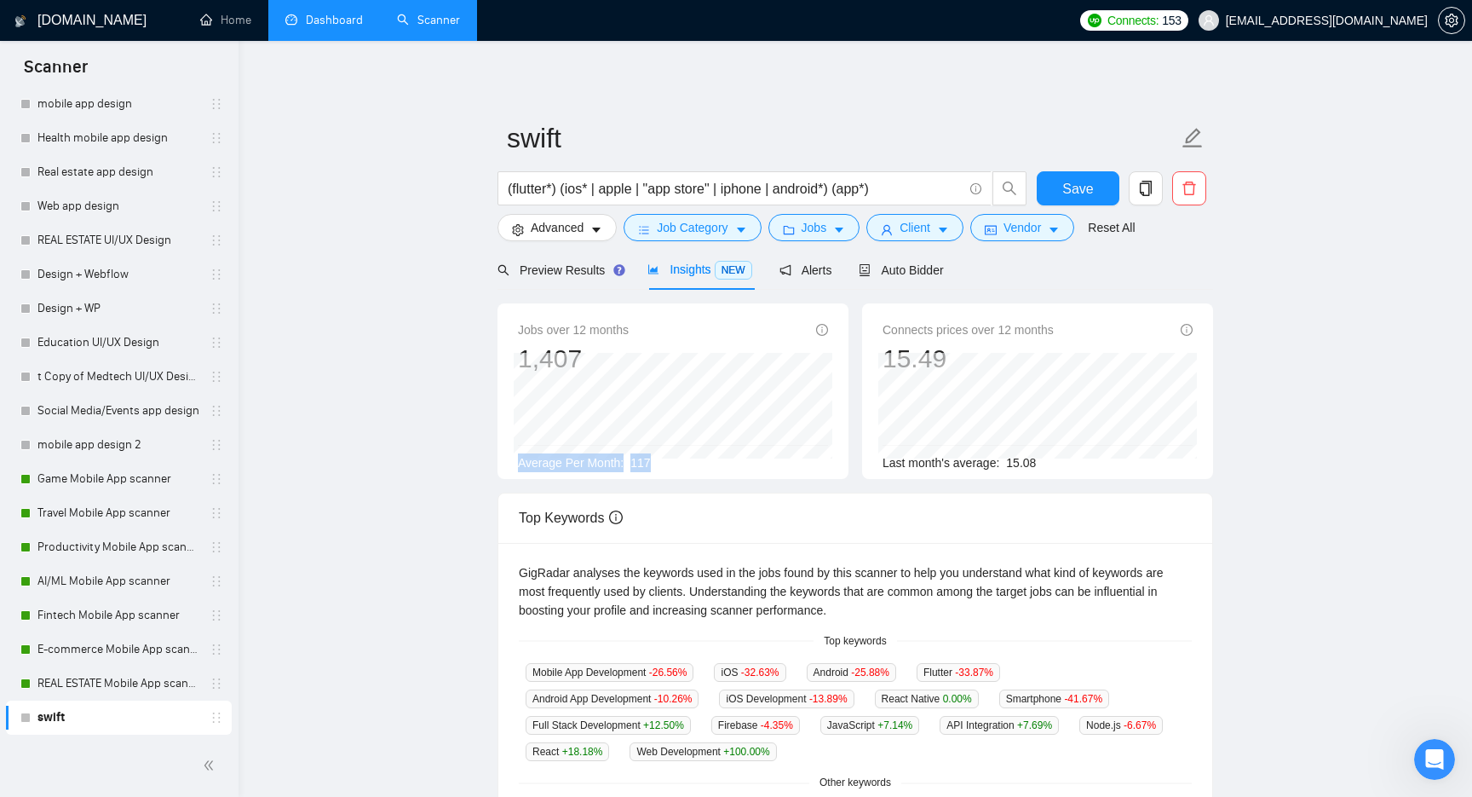
drag, startPoint x: 671, startPoint y: 462, endPoint x: 504, endPoint y: 461, distance: 167.0
click at [504, 461] on div "Jobs over 12 months 1,407 [DATE] 136 Average Per Month: 117" at bounding box center [672, 390] width 351 height 175
click at [639, 192] on input "(flutter*) (ios* | apple | "app store" | iphone | android*) (app*)" at bounding box center [735, 188] width 455 height 21
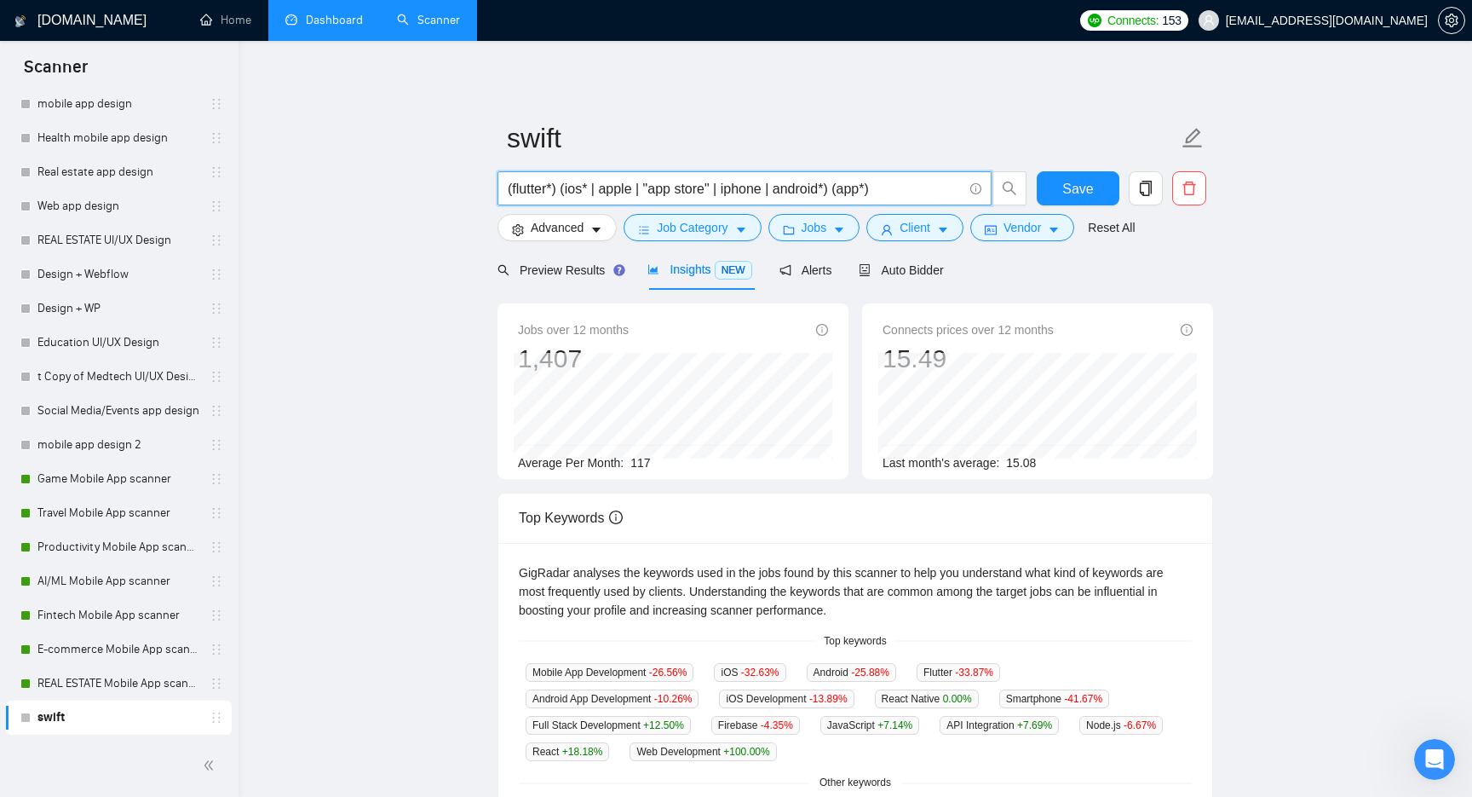
paste input "(swift*) | "/swift" | ".swift" | "(swift") ((ios*) | apple | "app store" | ipho…"
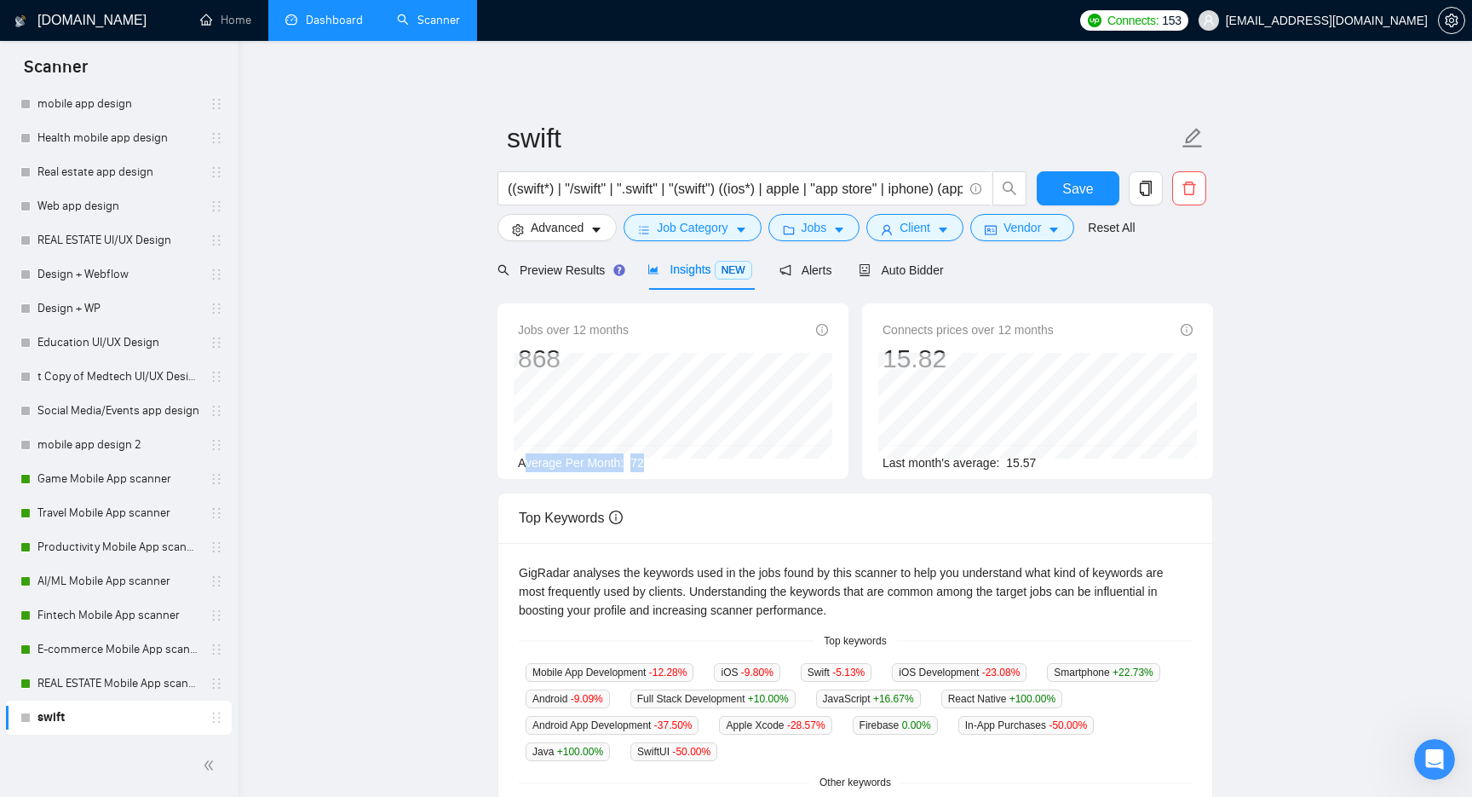
drag, startPoint x: 675, startPoint y: 466, endPoint x: 522, endPoint y: 469, distance: 152.5
click at [522, 469] on div "Average Per Month: 72" at bounding box center [673, 462] width 310 height 19
drag, startPoint x: 520, startPoint y: 464, endPoint x: 665, endPoint y: 460, distance: 144.9
click at [665, 460] on div "Average Per Month: 72" at bounding box center [673, 462] width 310 height 19
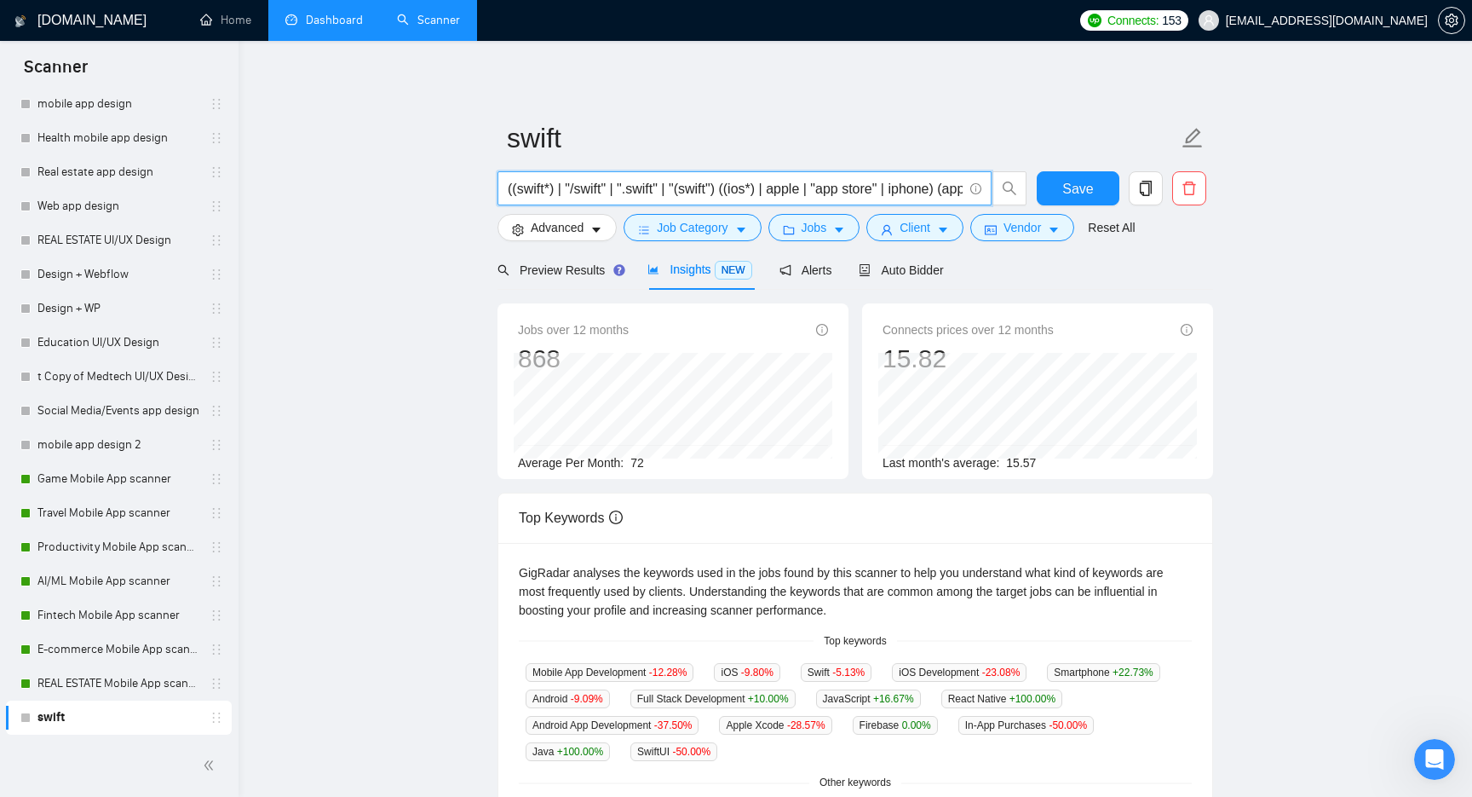
click at [543, 195] on input "((swift*) | "/swift" | ".swift" | "(swift") ((ios*) | apple | "app store" | iph…" at bounding box center [735, 188] width 455 height 21
click at [549, 193] on input "((swift*) | "/swift" | ".swift" | "(swift") ((ios*) | apple | "app store" | iph…" at bounding box center [735, 188] width 455 height 21
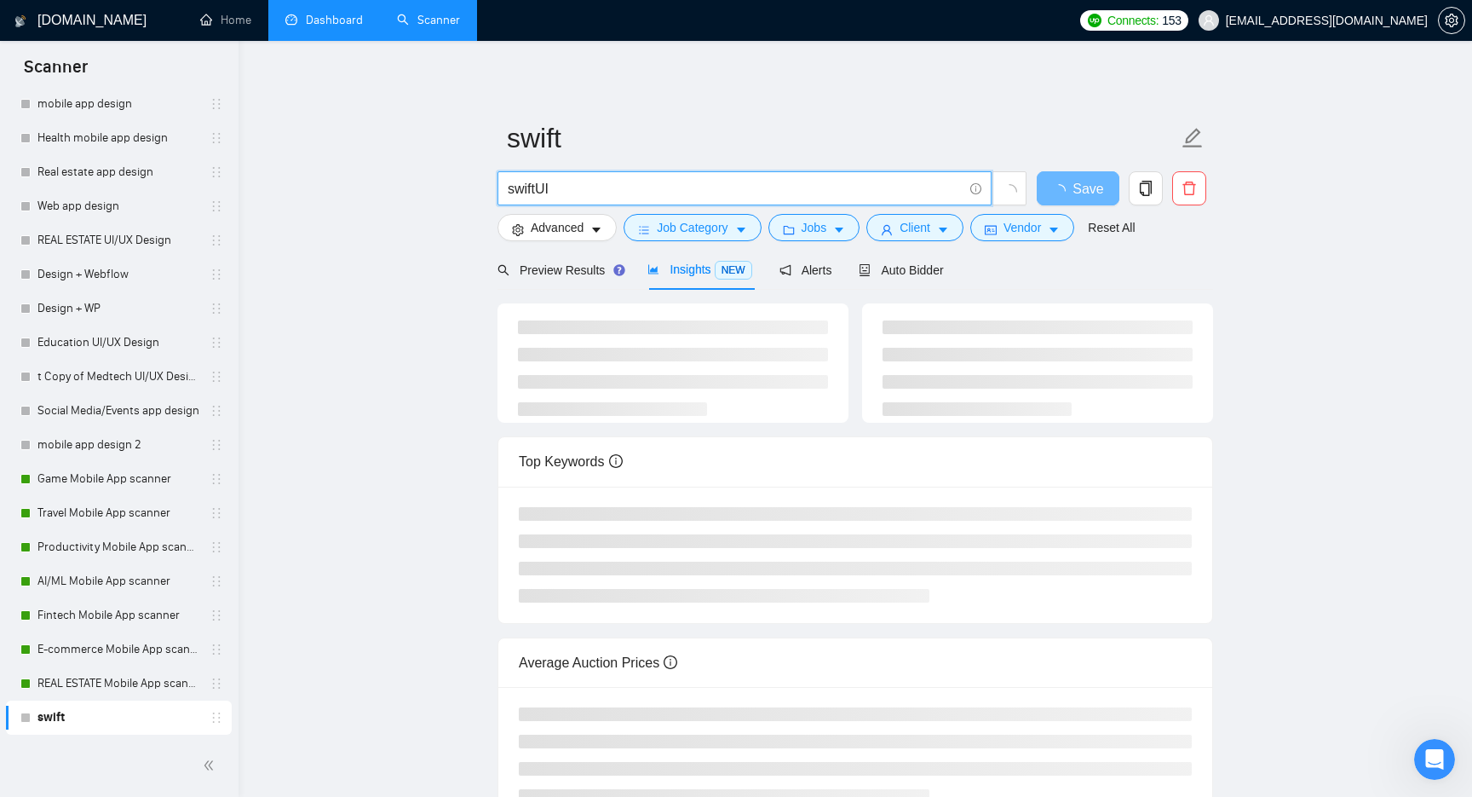
click at [371, 243] on main "swift swiftUI Save Advanced Job Category Jobs Client Vendor Reset All Preview R…" at bounding box center [855, 446] width 1179 height 756
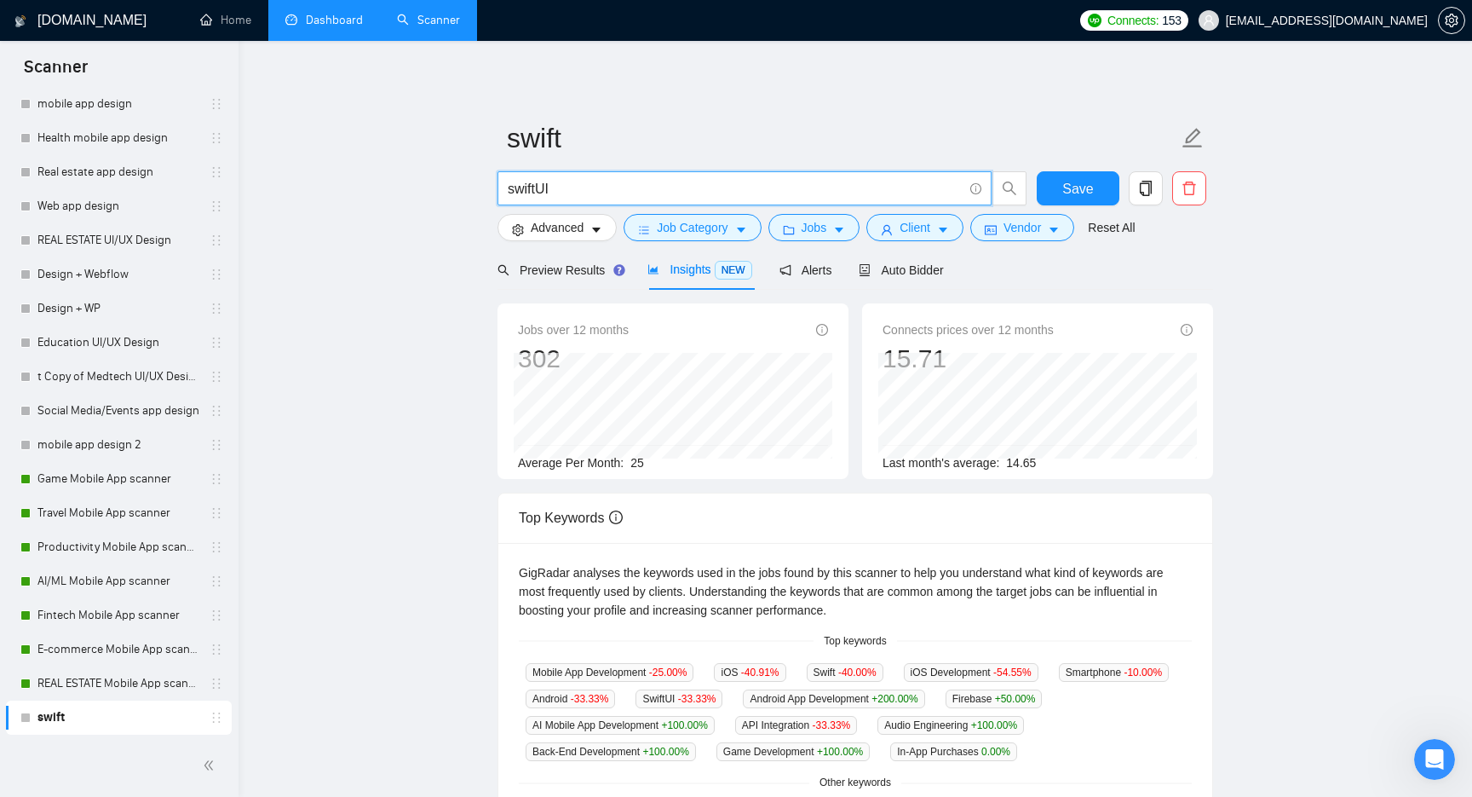
click at [665, 193] on input "swiftUI" at bounding box center [735, 188] width 455 height 21
paste input "vue* ("front-end" | frontend* | "front end" | "full-stack" | full-stack* | "ful…"
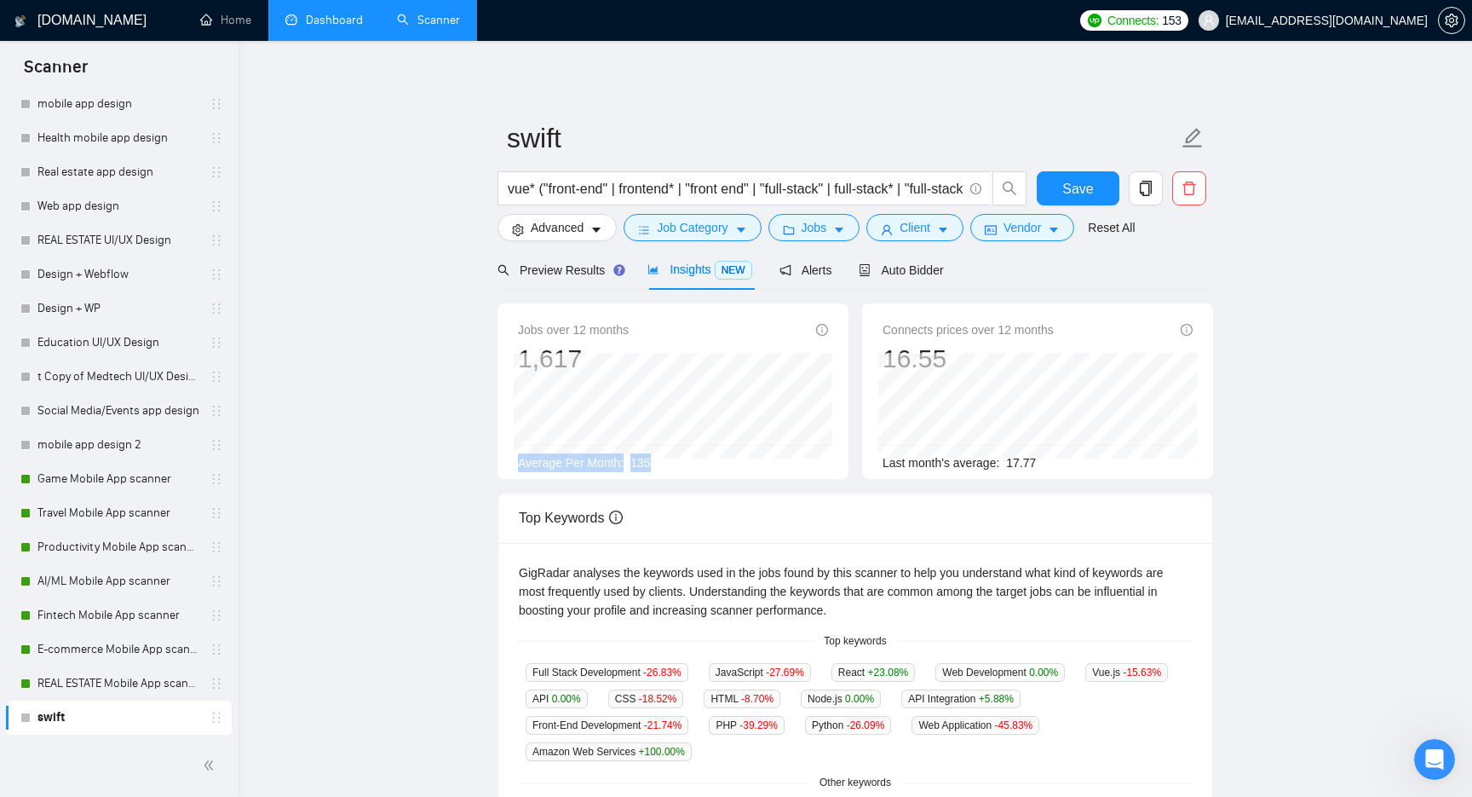
drag, startPoint x: 689, startPoint y: 468, endPoint x: 509, endPoint y: 466, distance: 179.8
click at [509, 466] on div "Jobs over 12 months 1,617 [DATE] 144 Average Per Month: 135" at bounding box center [672, 390] width 351 height 175
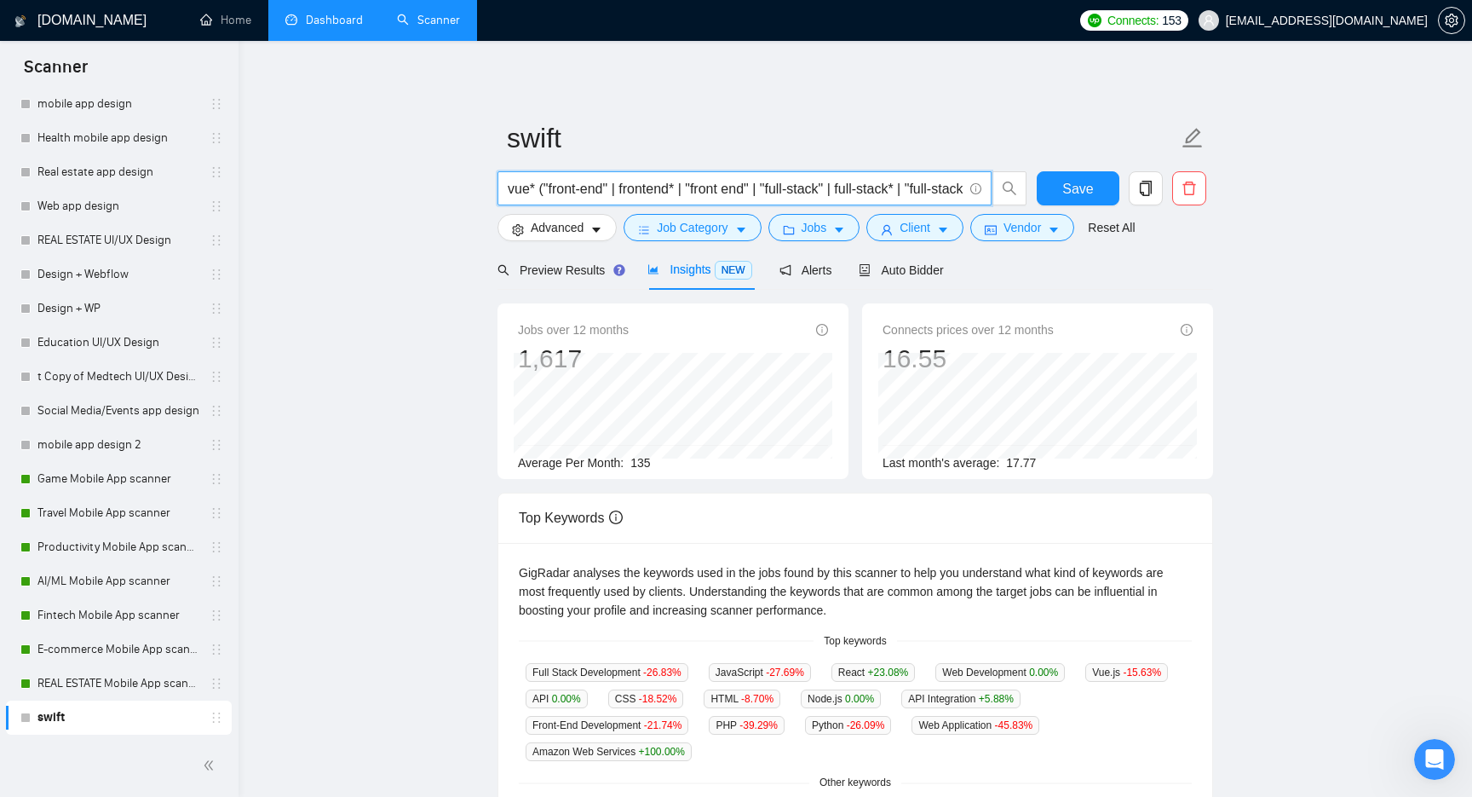
click at [663, 191] on input "vue* ("front-end" | frontend* | "front end" | "full-stack" | full-stack* | "ful…" at bounding box center [735, 188] width 455 height 21
paste input "angular* ("front-end" | frontend* | "front end"
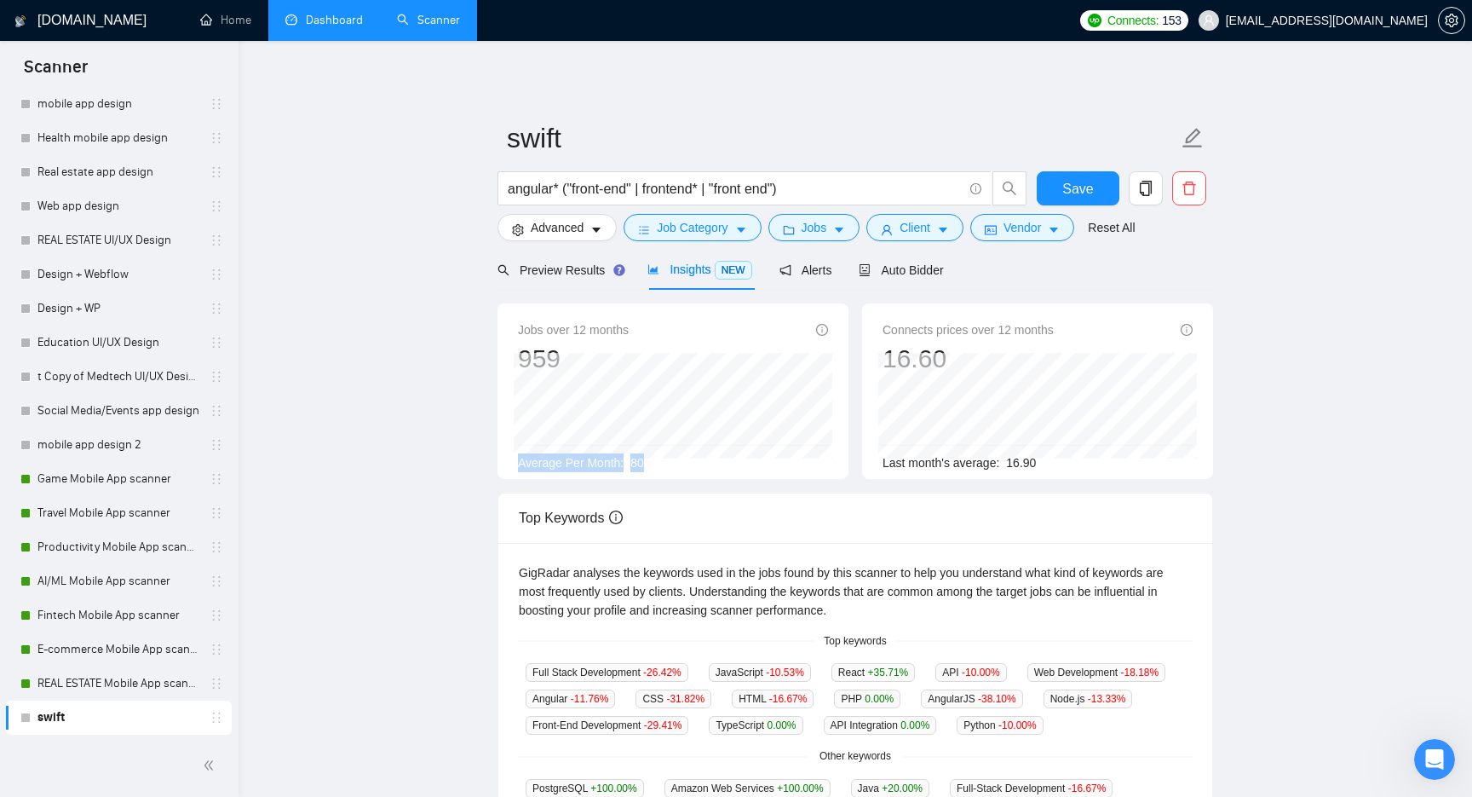
drag, startPoint x: 687, startPoint y: 468, endPoint x: 515, endPoint y: 459, distance: 171.4
click at [515, 459] on div "Jobs over 12 months 959 [DATE] 61 Average Per Month: 80" at bounding box center [672, 390] width 351 height 175
click at [627, 187] on input "angular* ("front-end" | frontend* | "front end")" at bounding box center [735, 188] width 455 height 21
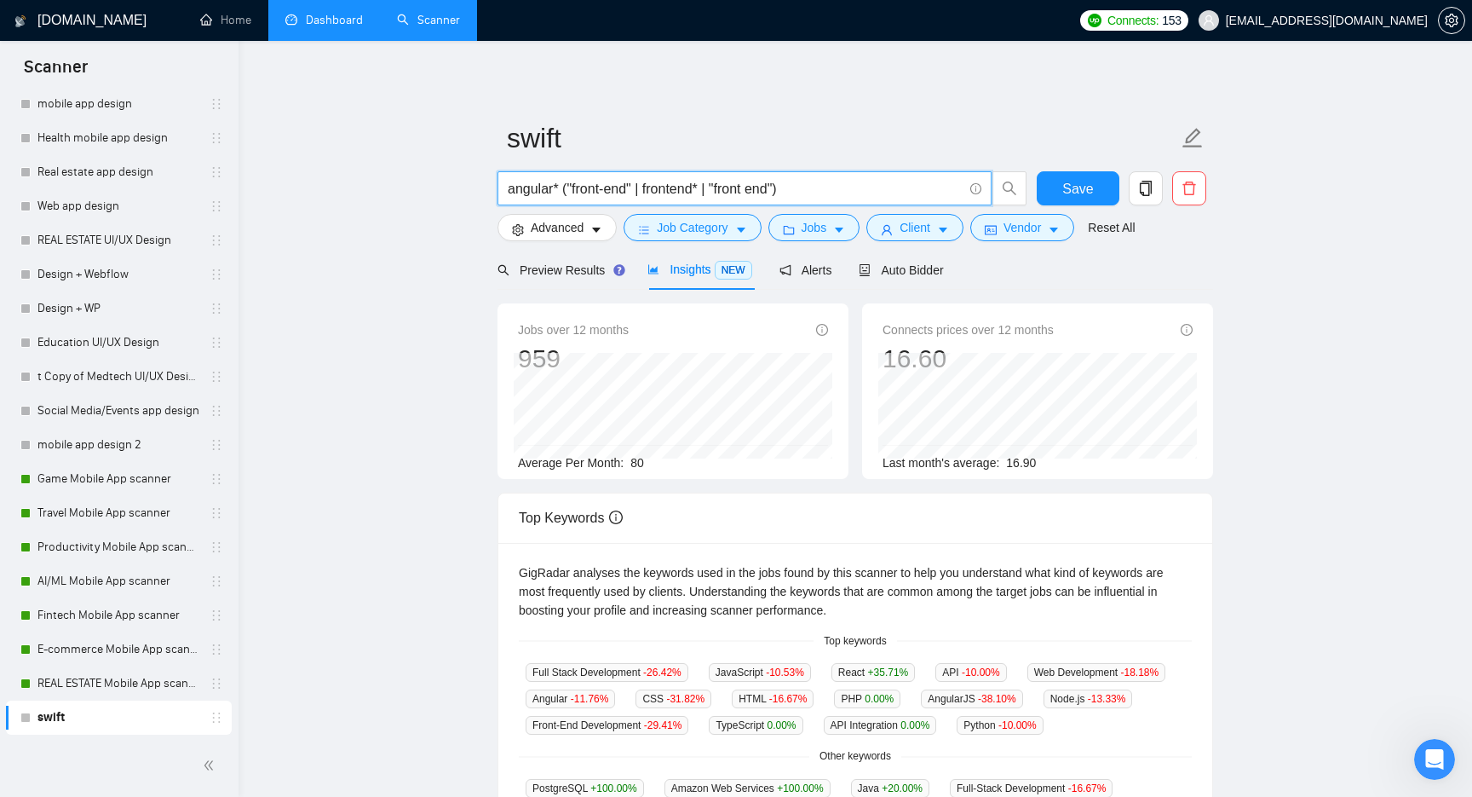
paste input "C#"
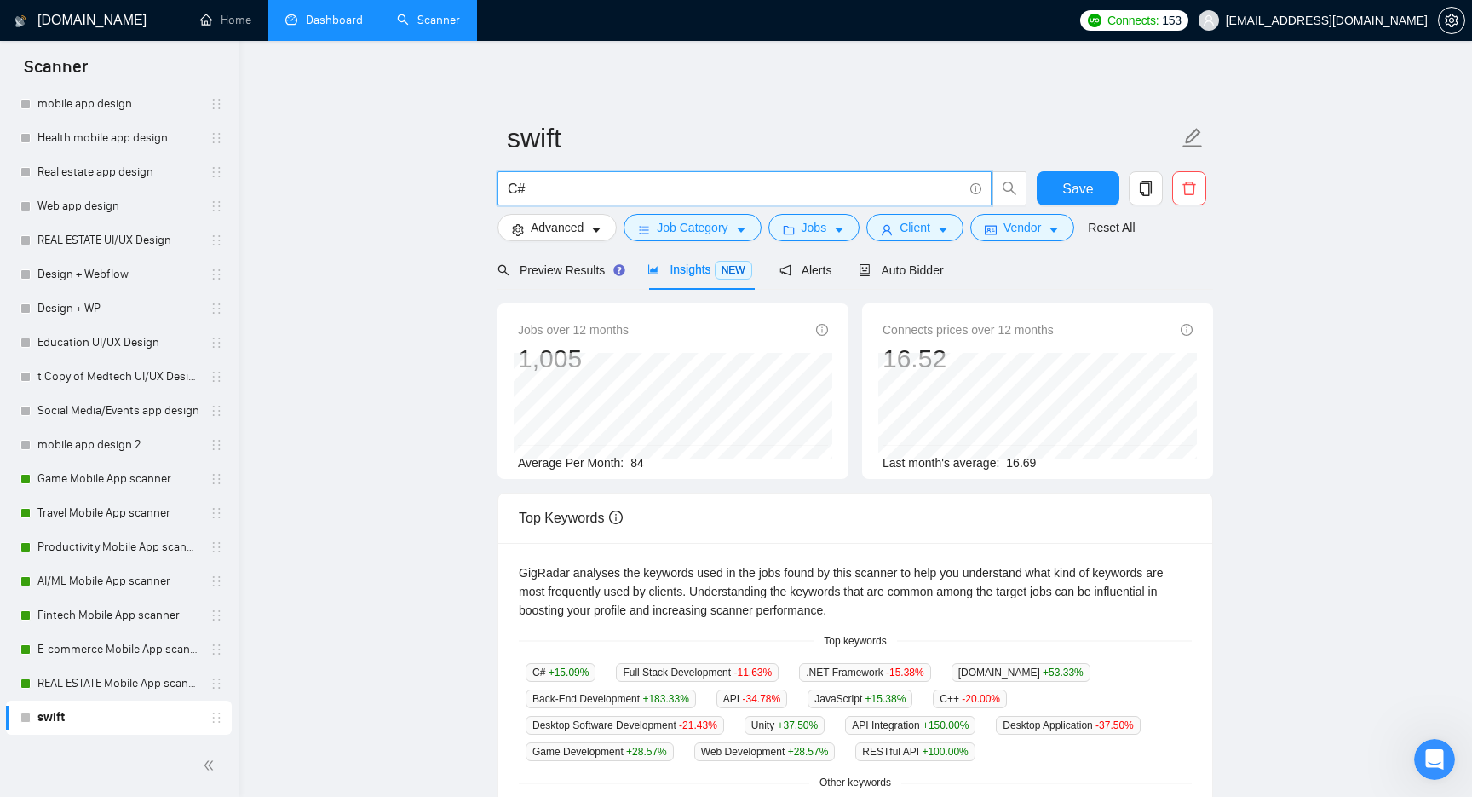
type input "C"
type input "Unity"
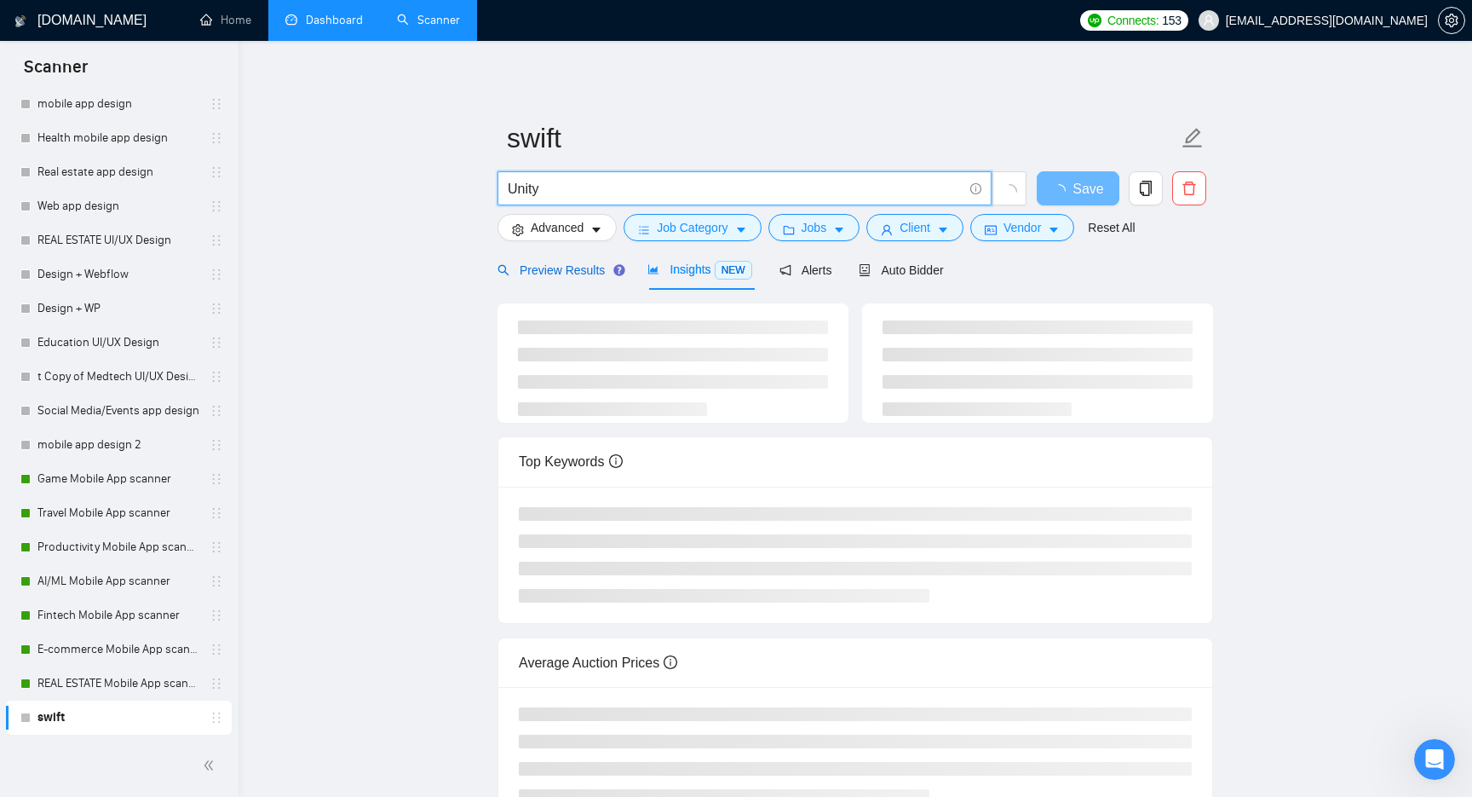
click at [542, 271] on span "Preview Results" at bounding box center [558, 270] width 123 height 14
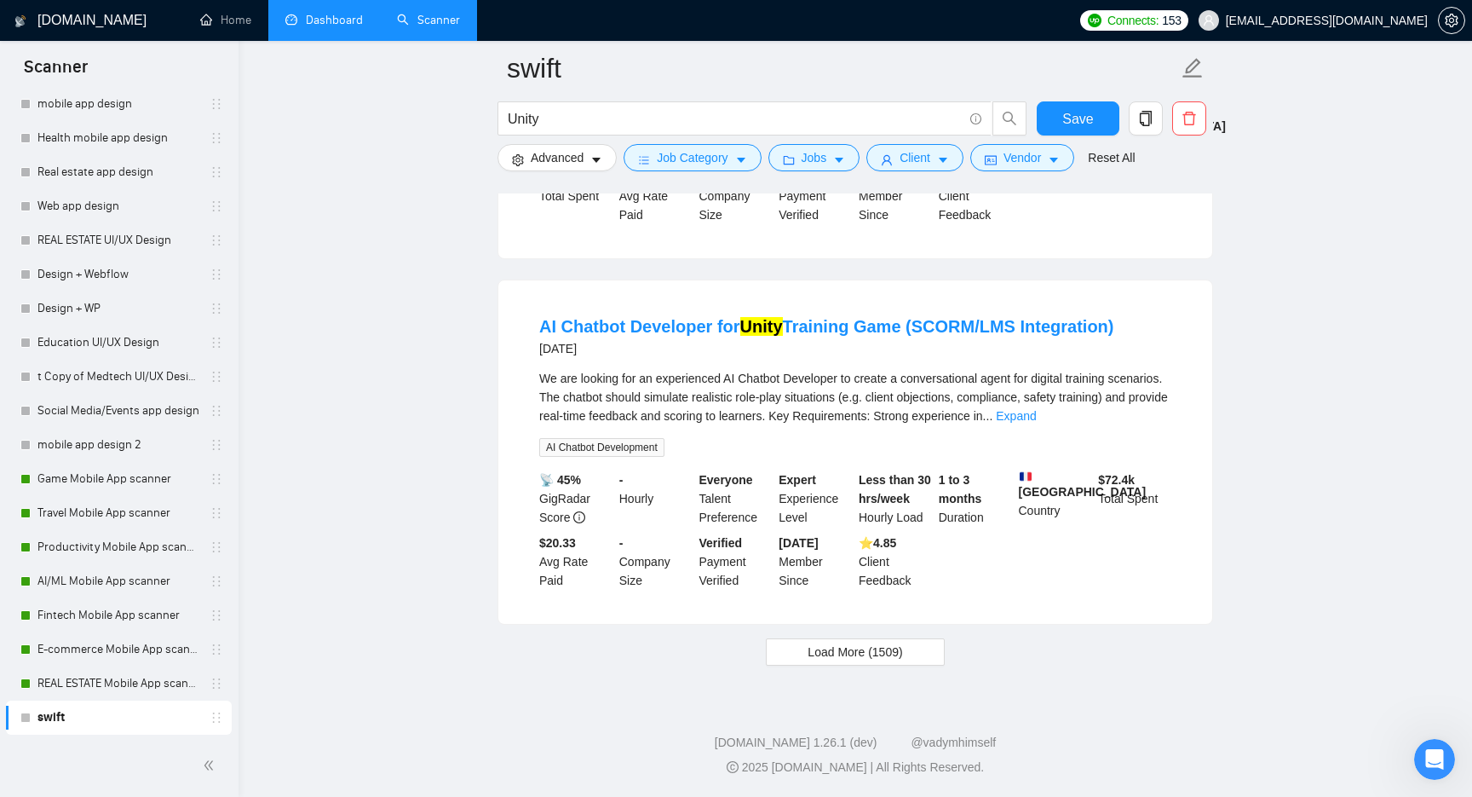
scroll to position [3445, 0]
